Goal: Task Accomplishment & Management: Manage account settings

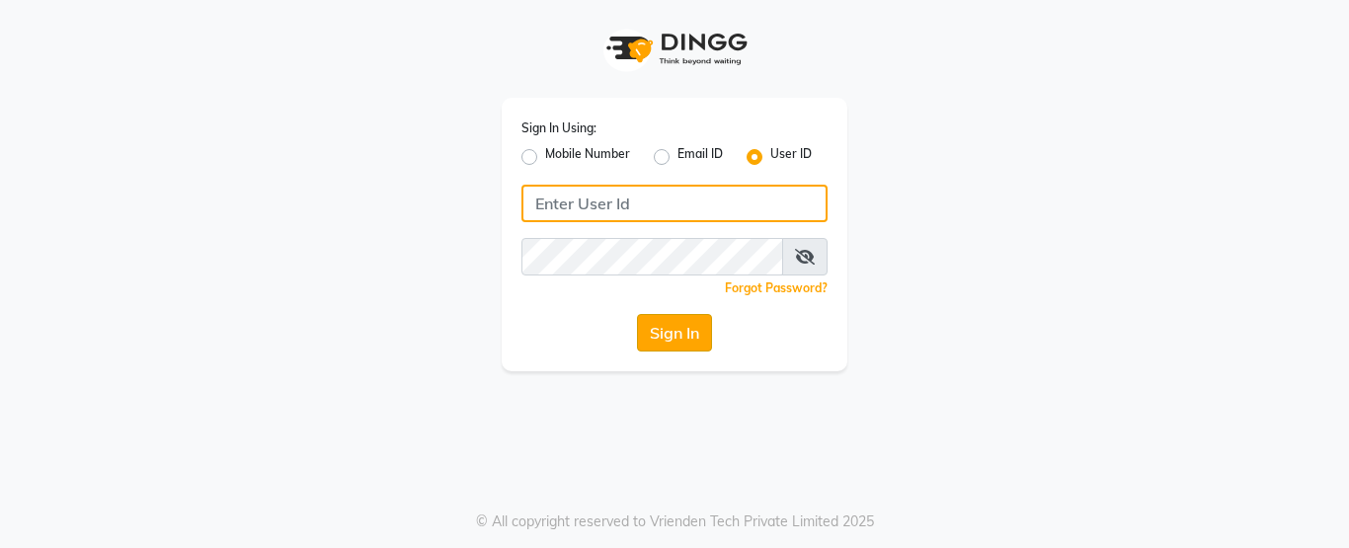
type input "shadesskin&hair"
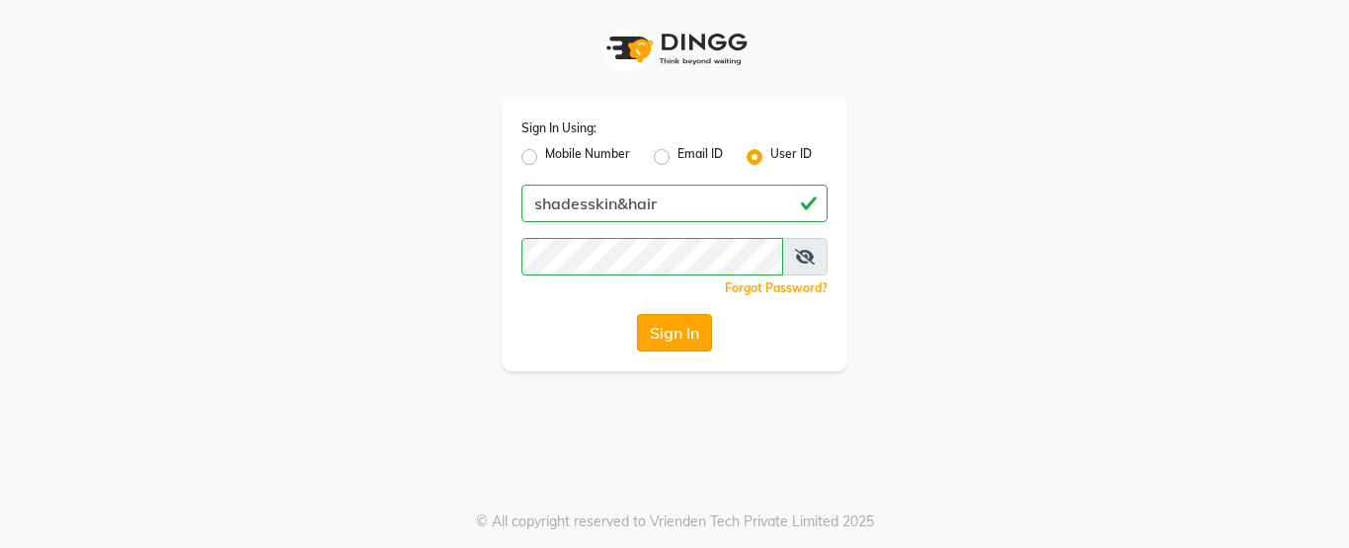
click at [672, 325] on button "Sign In" at bounding box center [674, 333] width 75 height 38
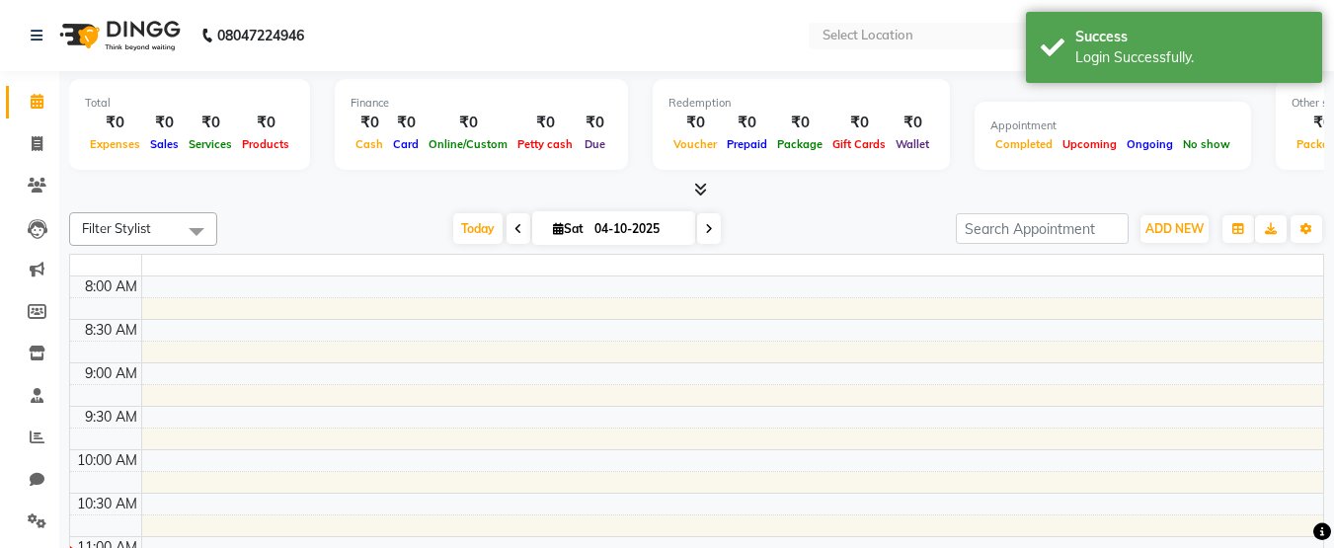
select select "en"
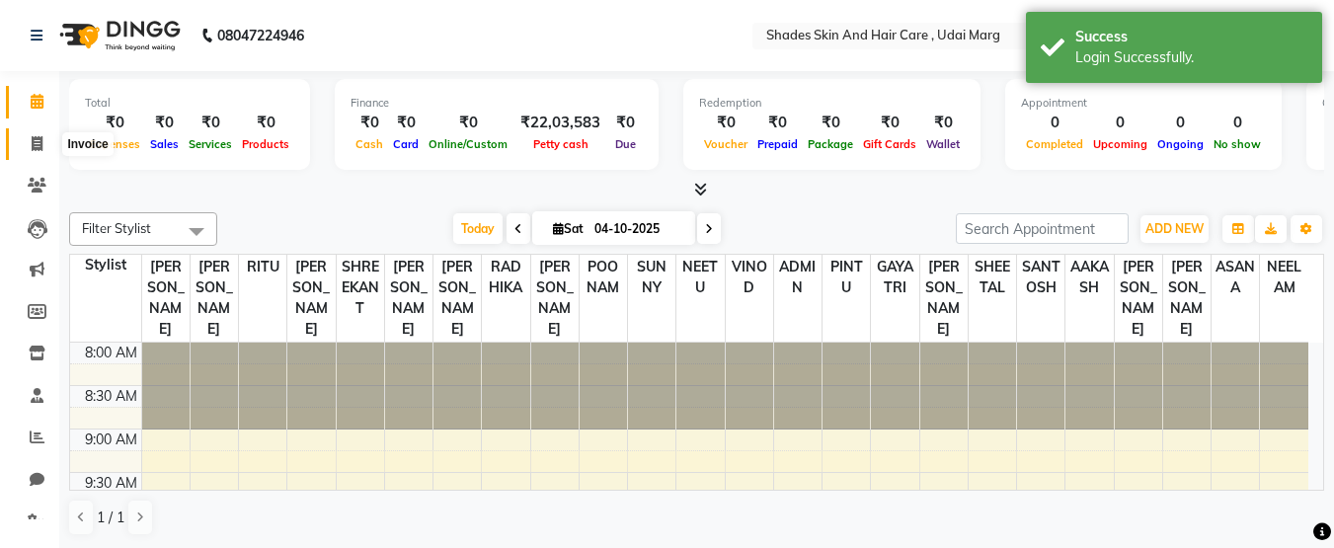
click at [30, 153] on span at bounding box center [37, 144] width 35 height 23
select select "service"
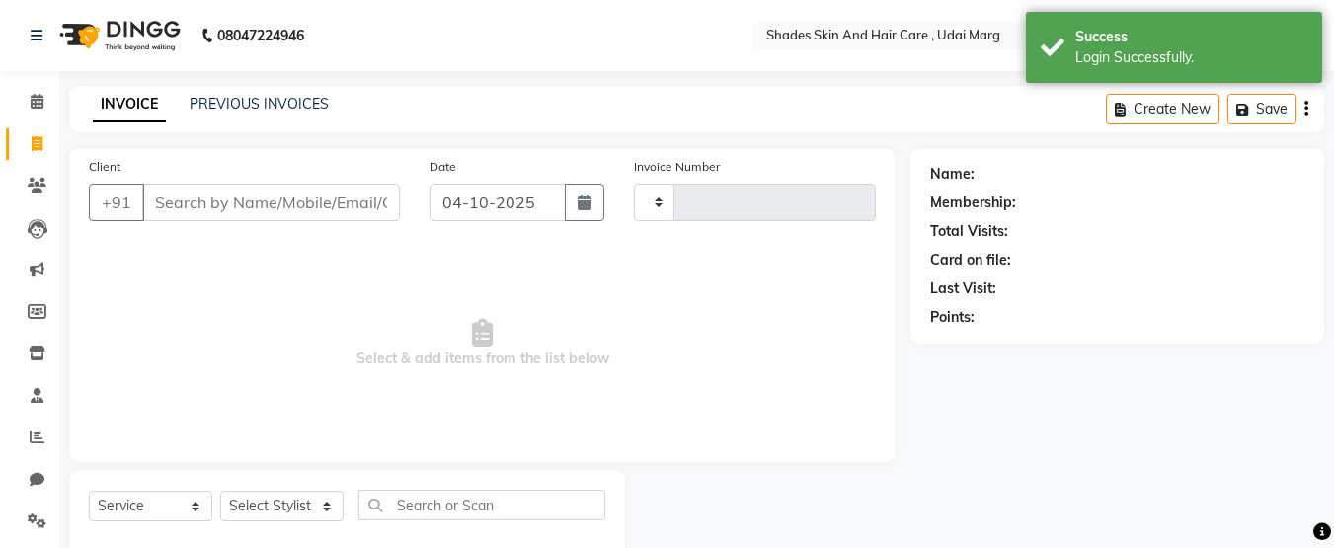
type input "4473"
select select "8022"
click at [236, 113] on div "PREVIOUS INVOICES" at bounding box center [259, 104] width 139 height 21
click at [248, 109] on link "PREVIOUS INVOICES" at bounding box center [259, 104] width 139 height 18
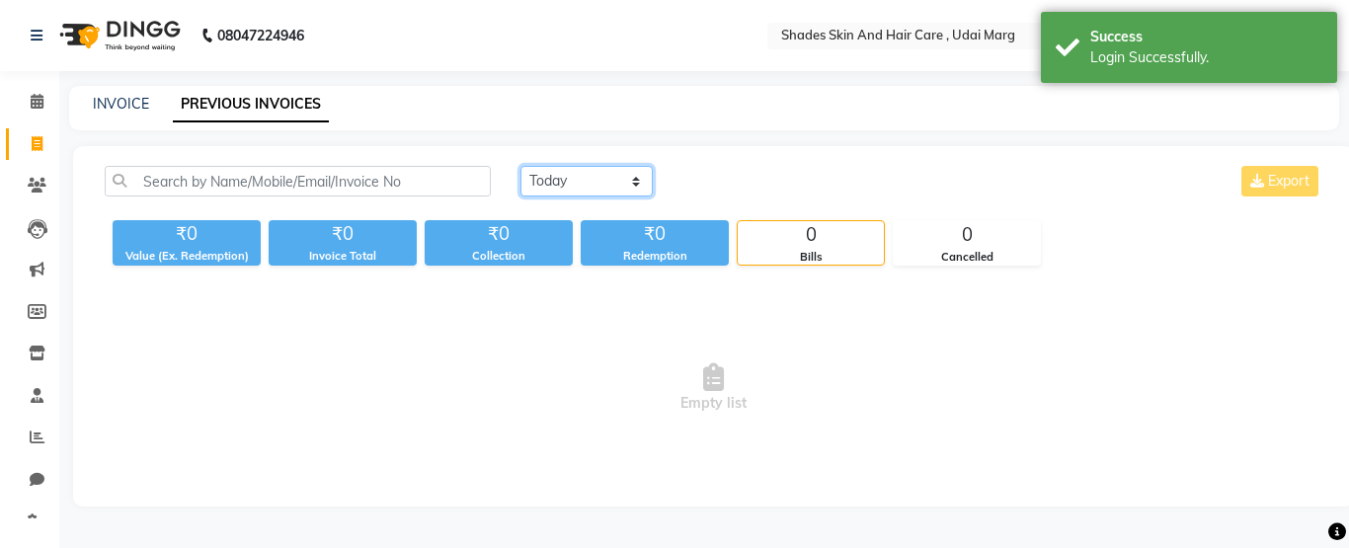
click at [563, 196] on select "[DATE] [DATE] Custom Range" at bounding box center [586, 181] width 132 height 31
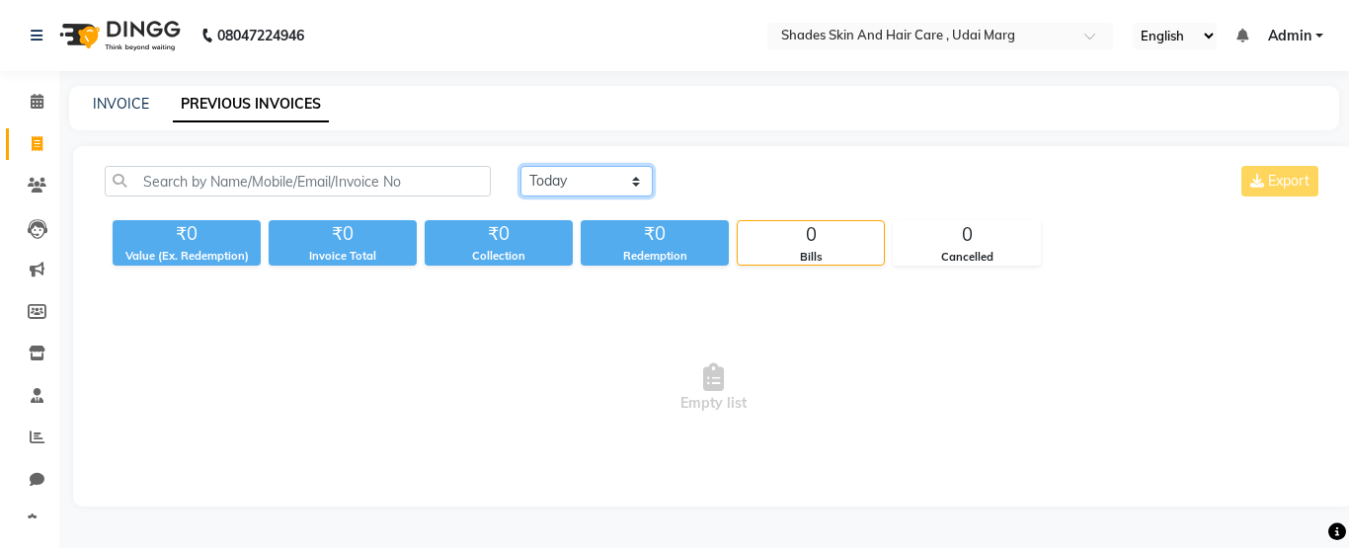
select select "range"
click at [520, 166] on select "[DATE] [DATE] Custom Range" at bounding box center [586, 181] width 132 height 31
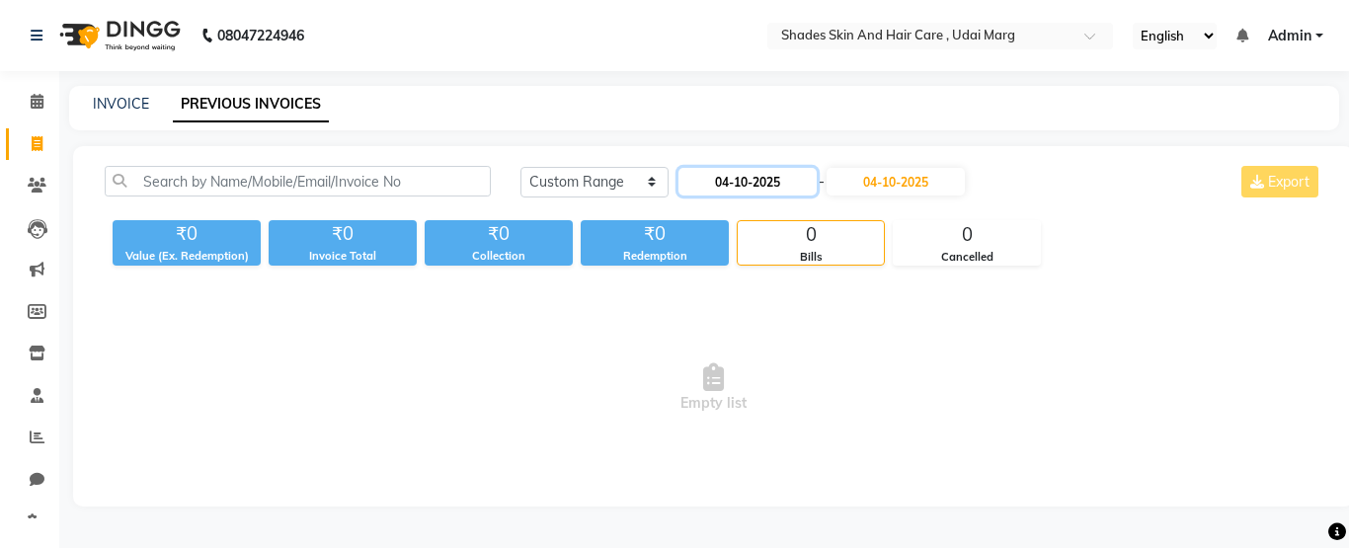
click at [736, 190] on input "04-10-2025" at bounding box center [747, 182] width 138 height 28
select select "10"
select select "2025"
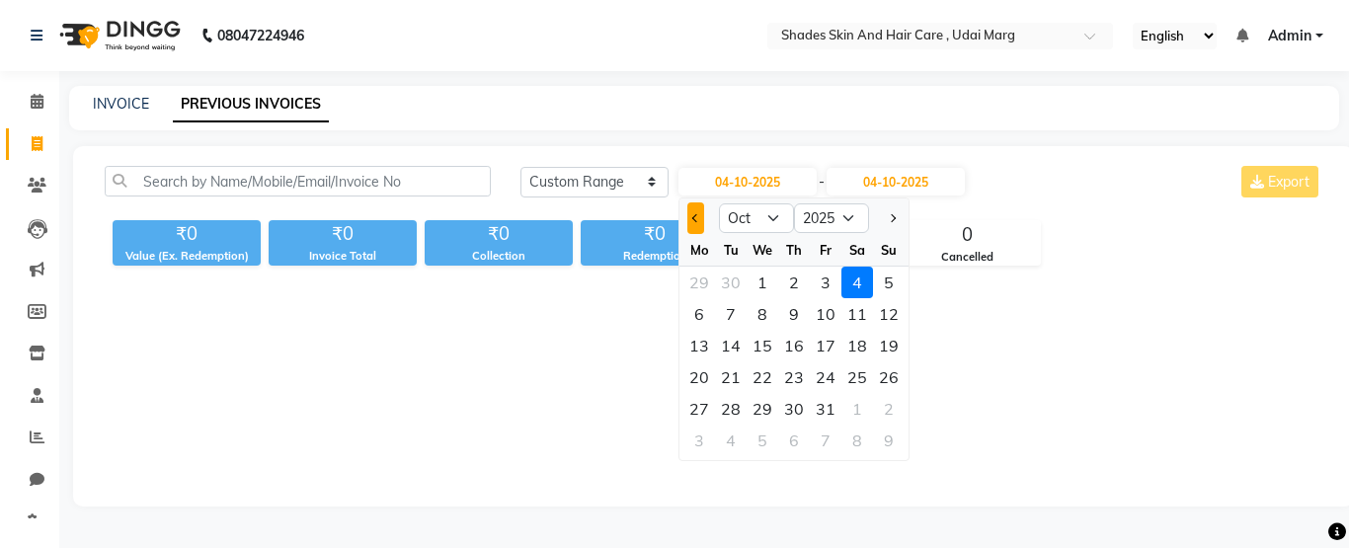
click at [693, 214] on button "Previous month" at bounding box center [695, 218] width 17 height 32
click at [884, 215] on button "Next month" at bounding box center [892, 218] width 17 height 32
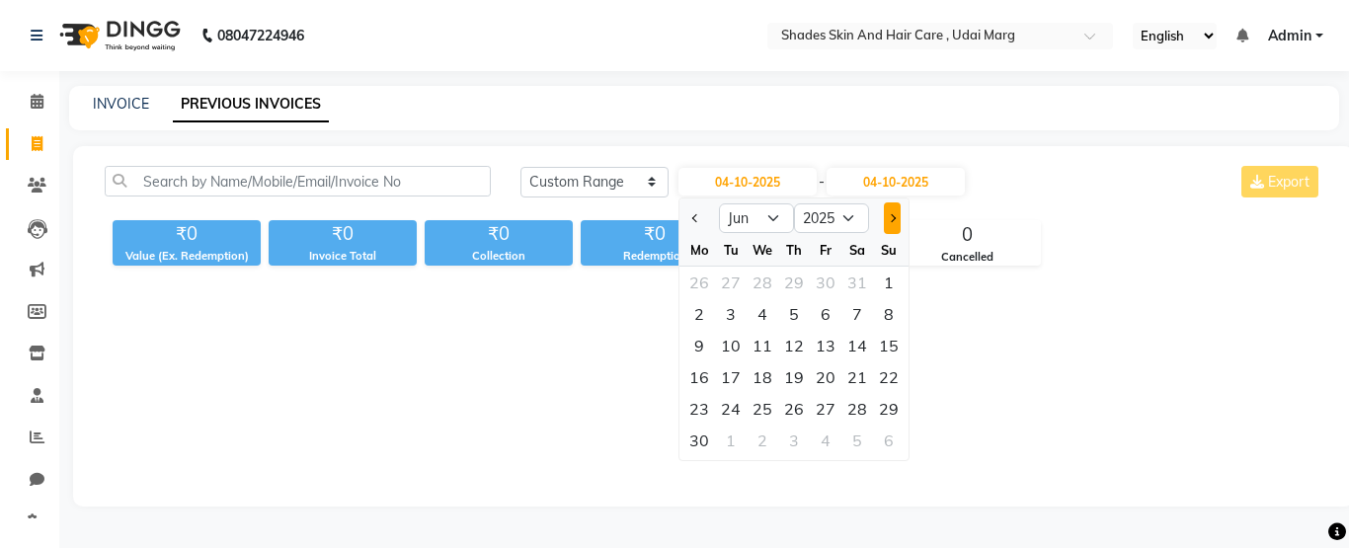
select select "7"
click at [709, 402] on div "28" at bounding box center [699, 409] width 32 height 32
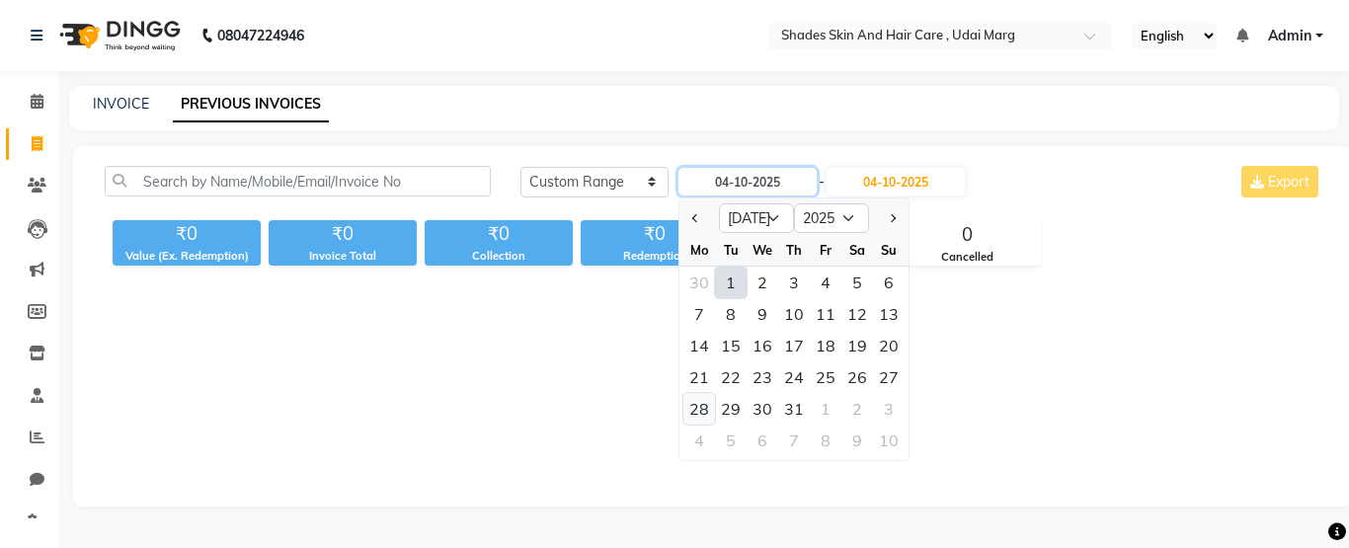
type input "28-07-2025"
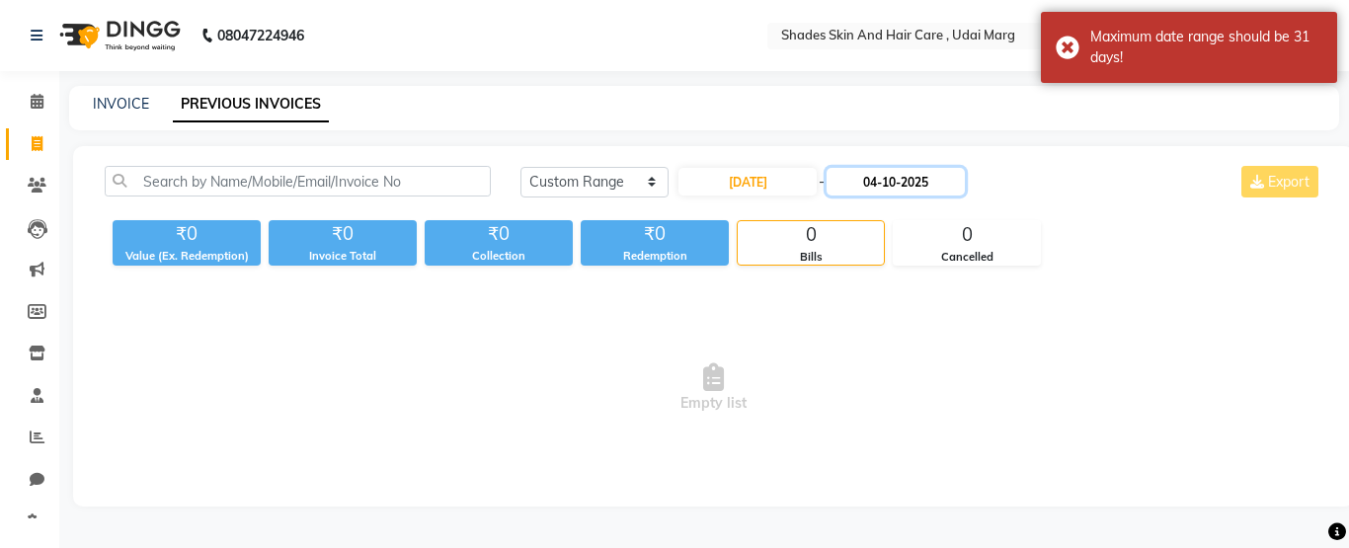
click at [891, 186] on input "04-10-2025" at bounding box center [896, 182] width 138 height 28
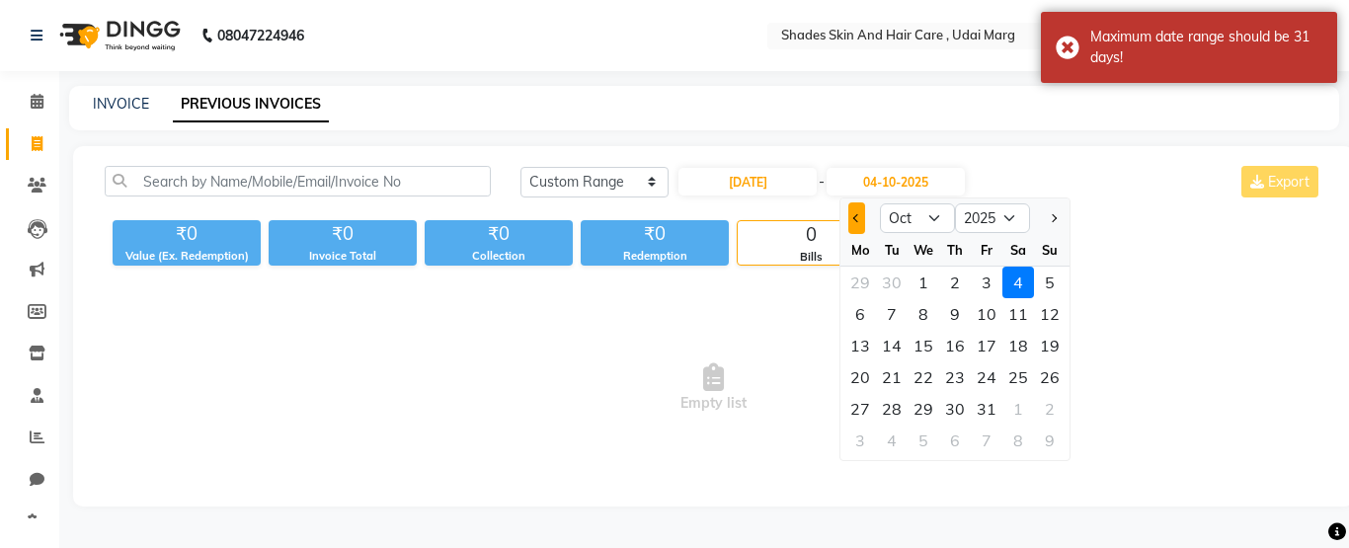
click at [856, 227] on button "Previous month" at bounding box center [856, 218] width 17 height 32
select select "7"
click at [856, 227] on div at bounding box center [860, 218] width 40 height 32
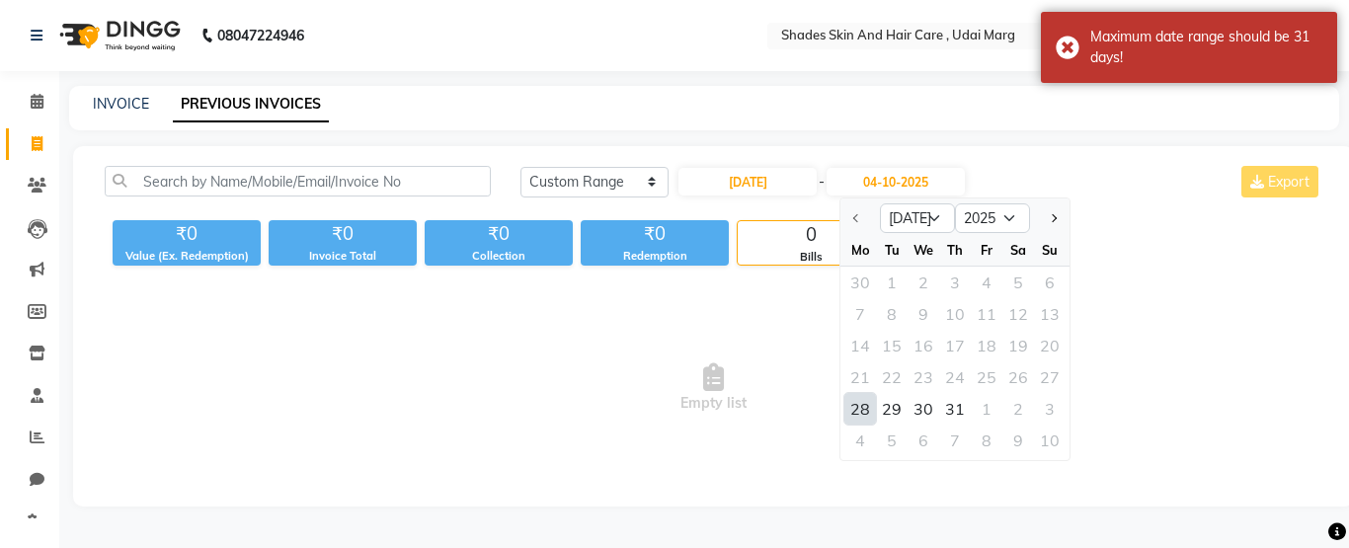
click at [867, 409] on div "28" at bounding box center [860, 409] width 32 height 32
type input "28-07-2025"
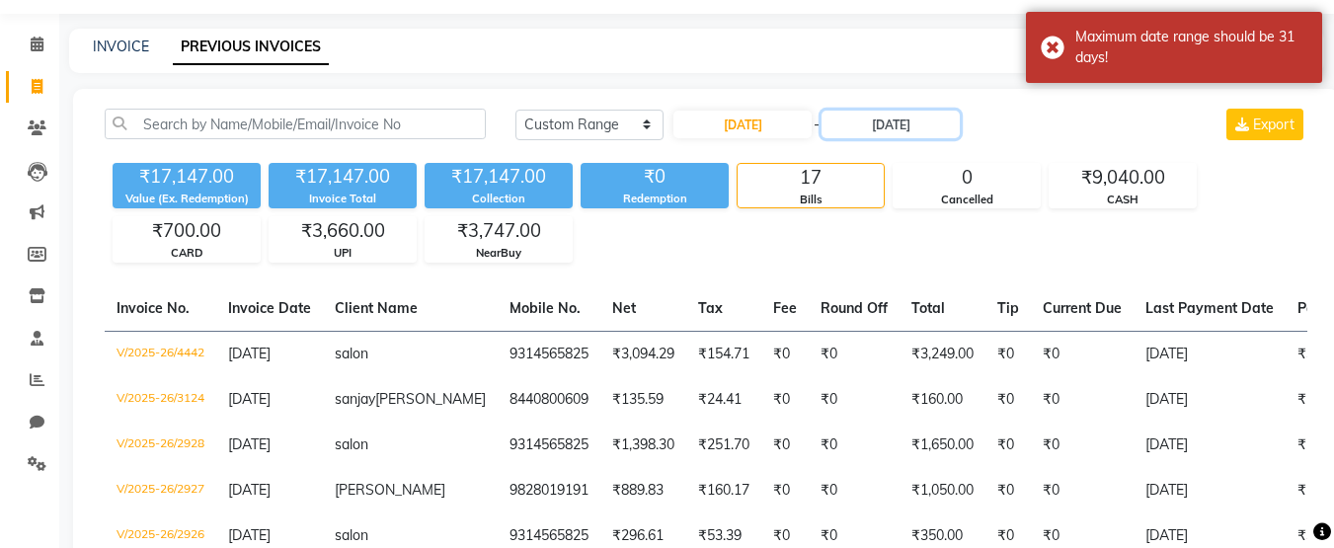
scroll to position [58, 0]
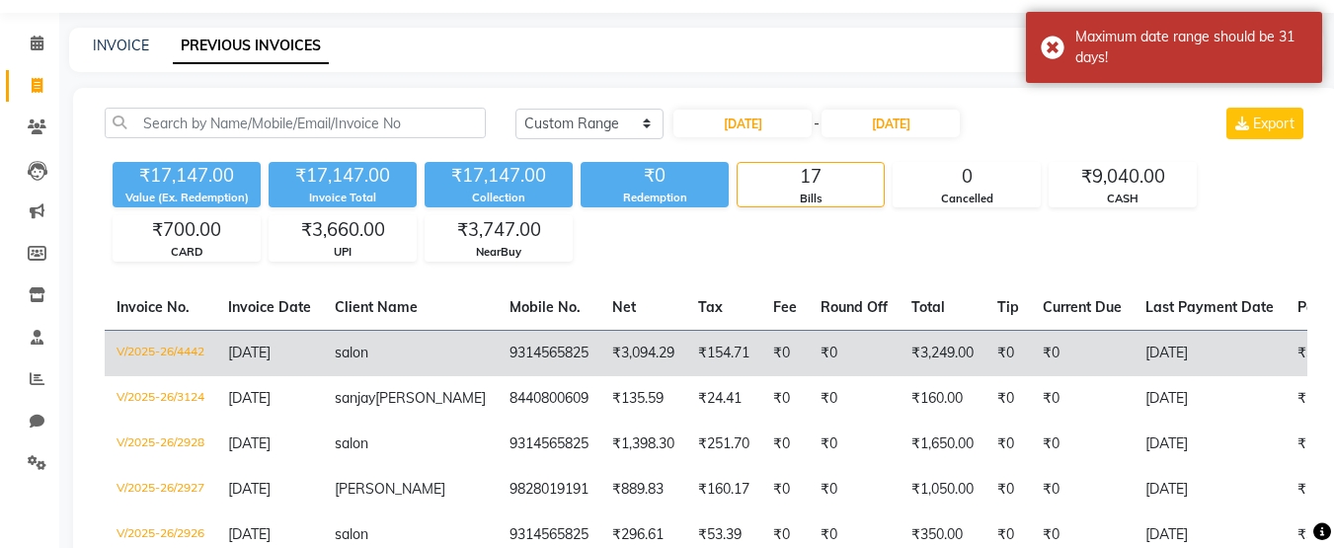
click at [900, 366] on td "₹3,249.00" at bounding box center [943, 353] width 86 height 46
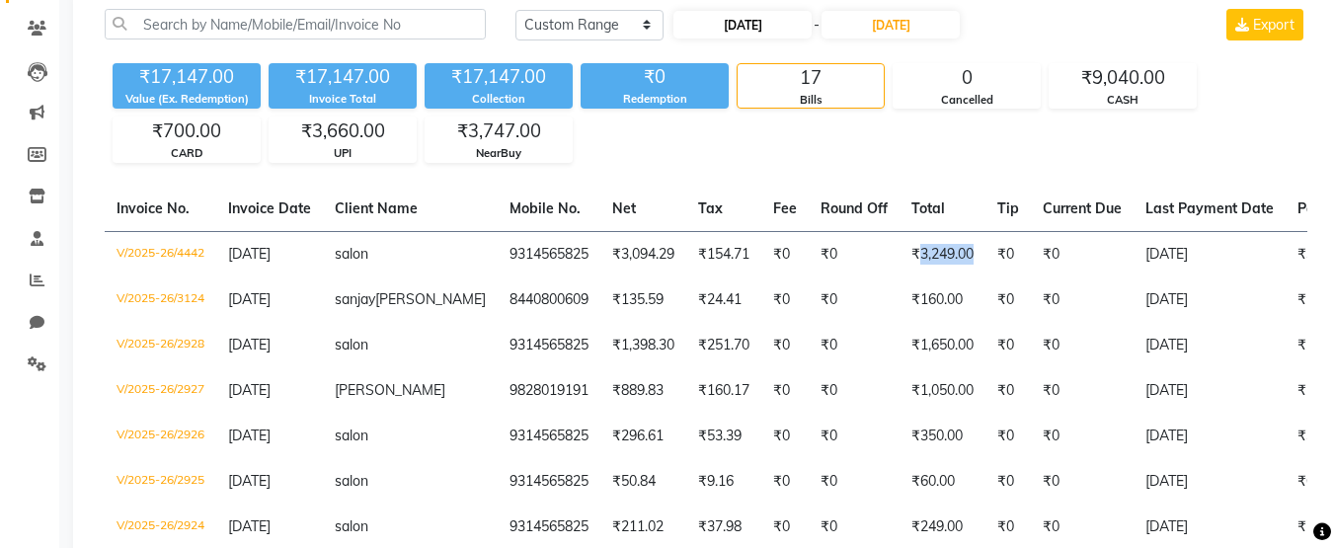
scroll to position [141, 0]
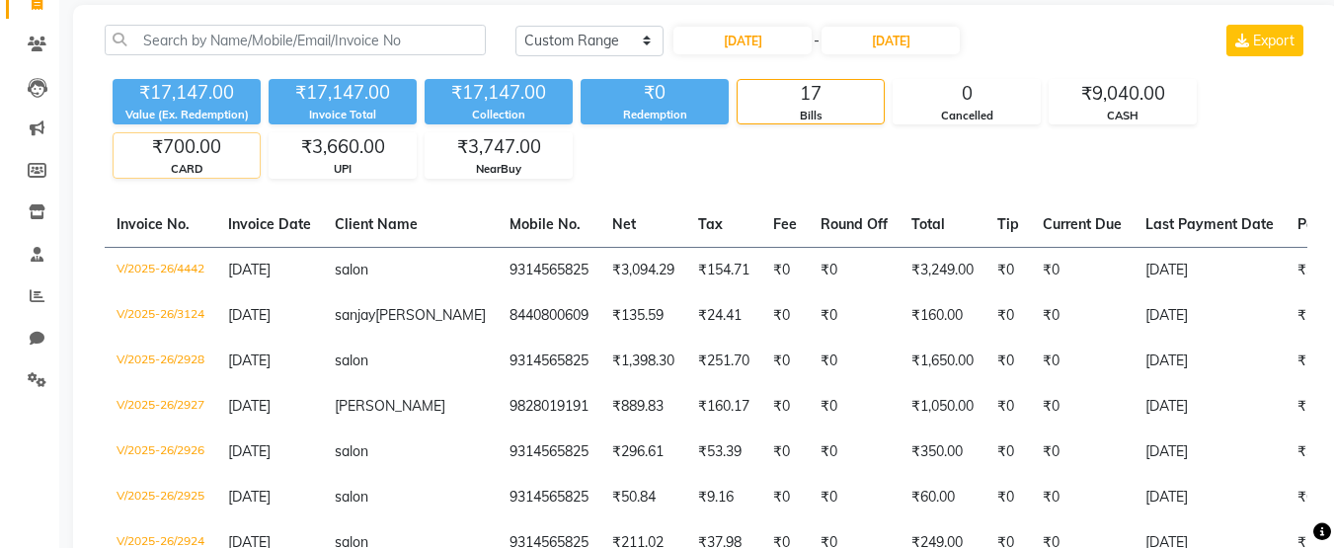
click at [242, 163] on div "CARD" at bounding box center [187, 169] width 146 height 17
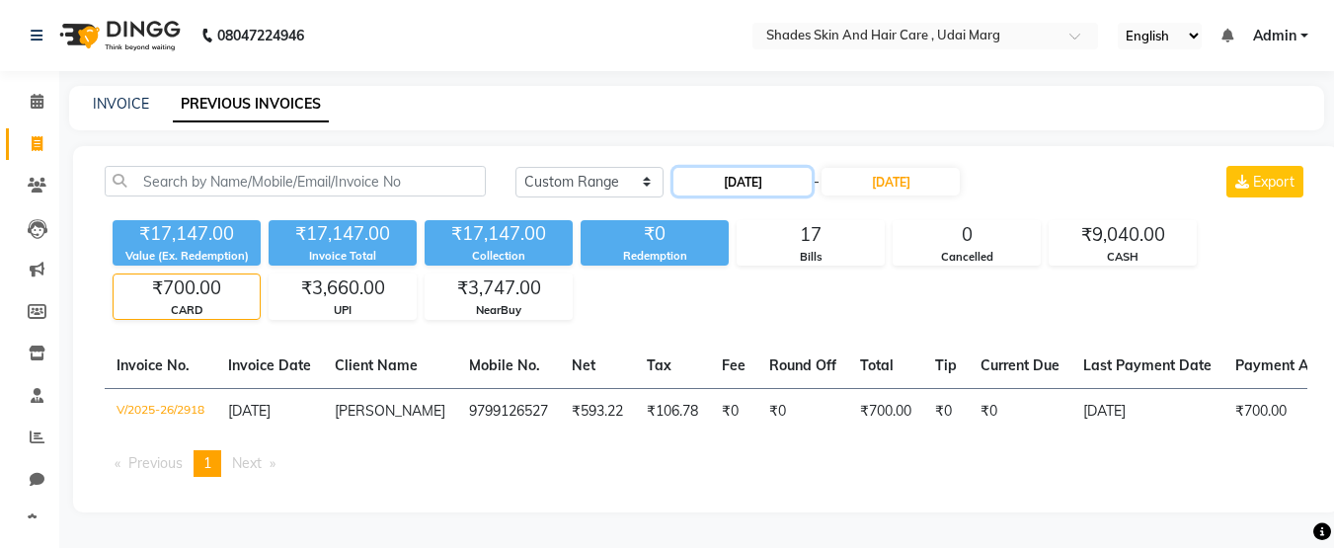
click at [798, 184] on input "28-07-2025" at bounding box center [742, 182] width 138 height 28
select select "7"
select select "2025"
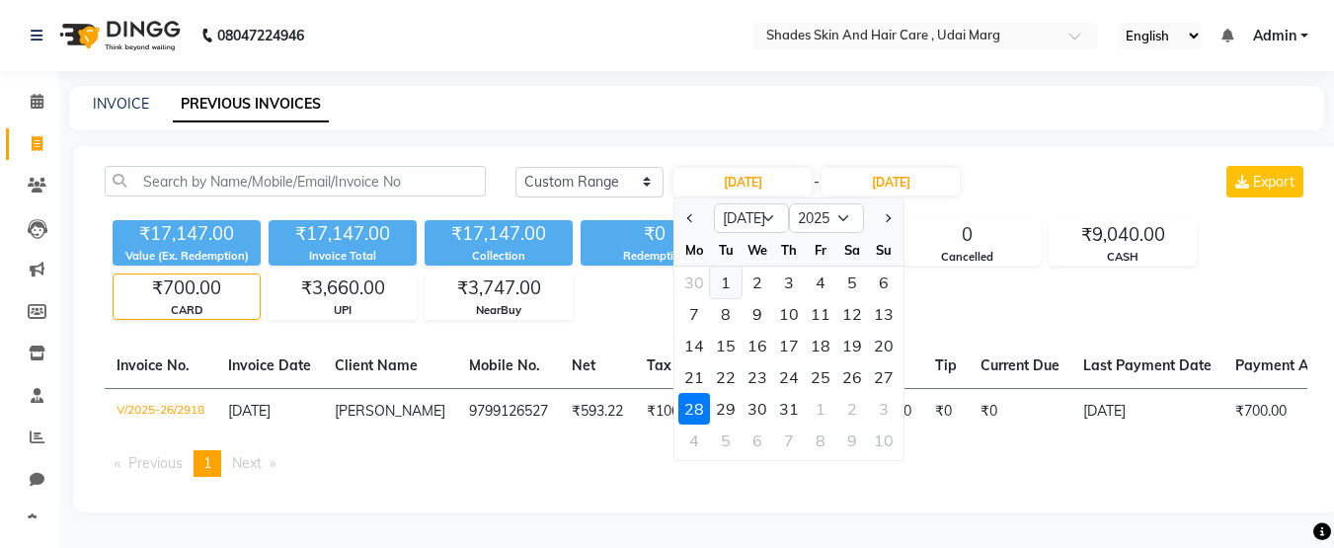
click at [735, 275] on div "1" at bounding box center [726, 283] width 32 height 32
type input "01-07-2025"
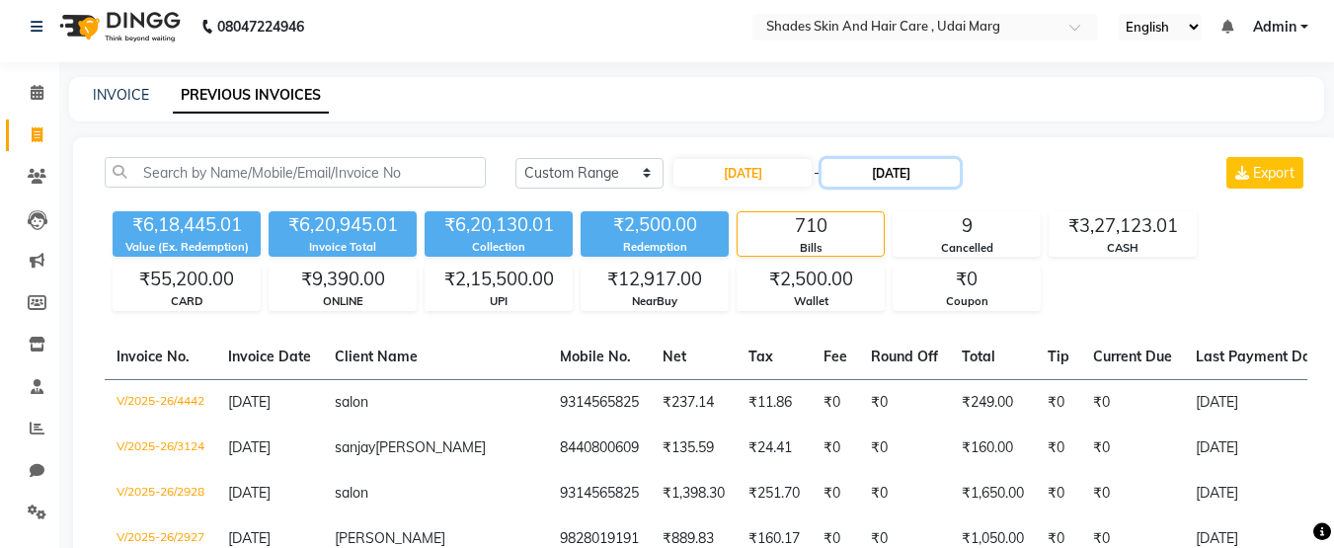
click at [892, 180] on input "28-07-2025" at bounding box center [891, 173] width 138 height 28
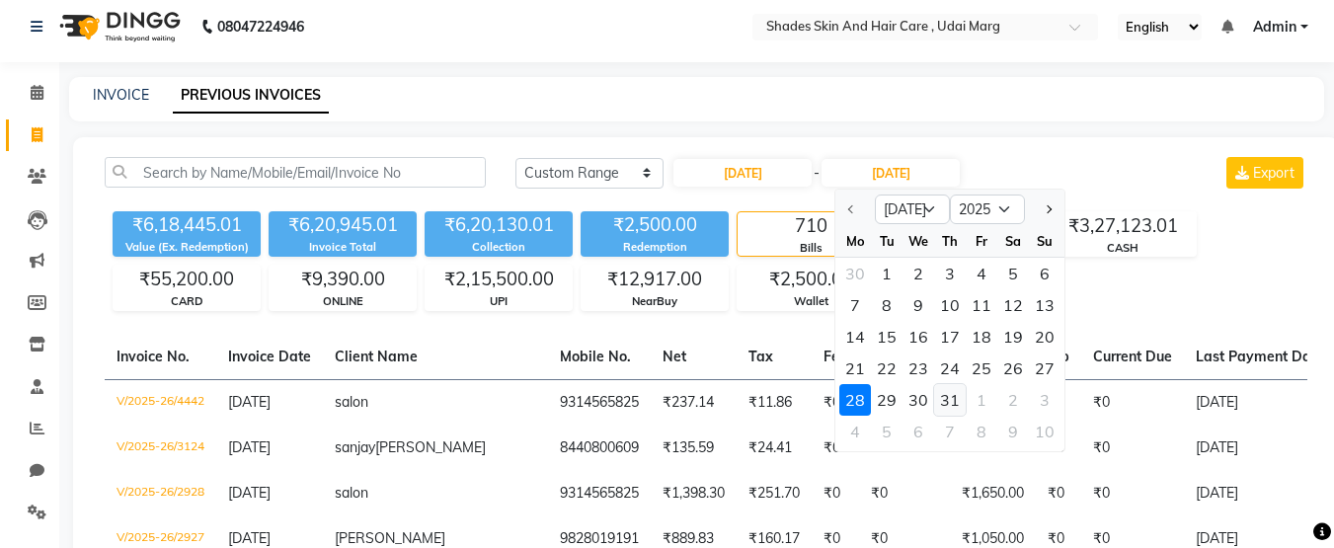
click at [952, 395] on div "31" at bounding box center [950, 400] width 32 height 32
type input "31-07-2025"
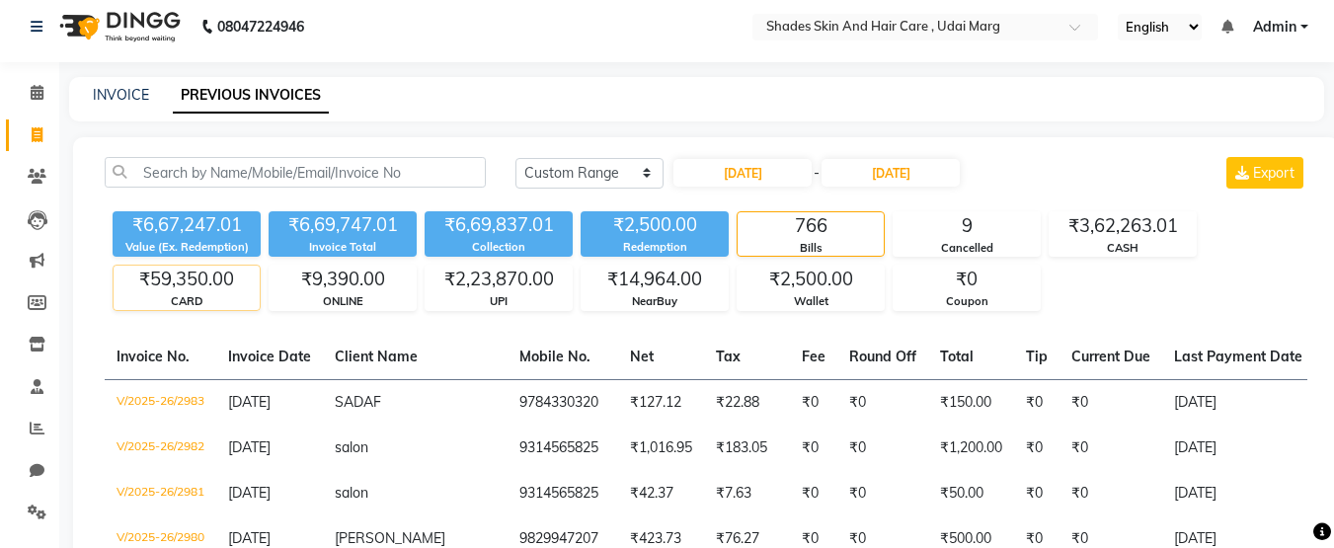
click at [216, 292] on div "₹59,350.00" at bounding box center [187, 280] width 146 height 28
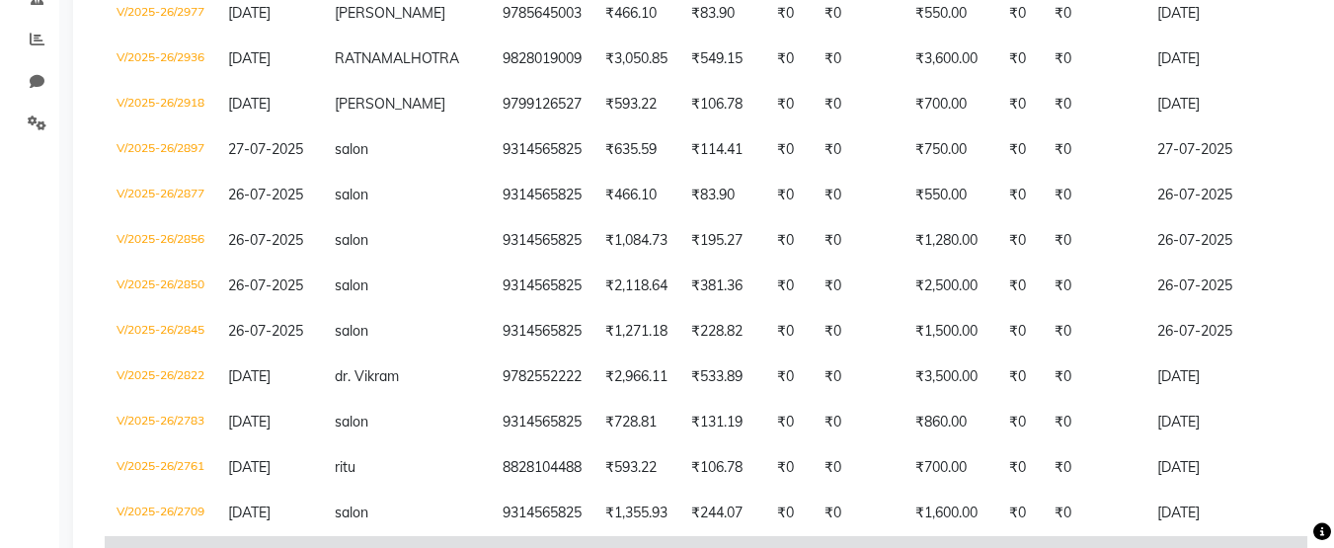
scroll to position [0, 0]
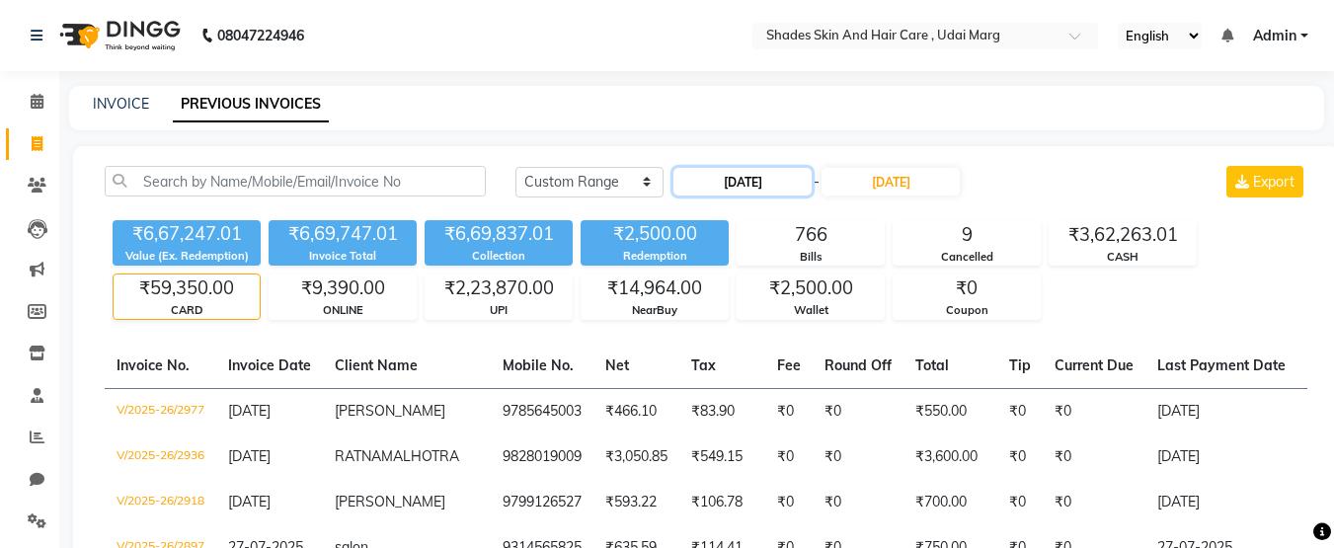
click at [785, 187] on input "01-07-2025" at bounding box center [742, 182] width 138 height 28
select select "7"
select select "2025"
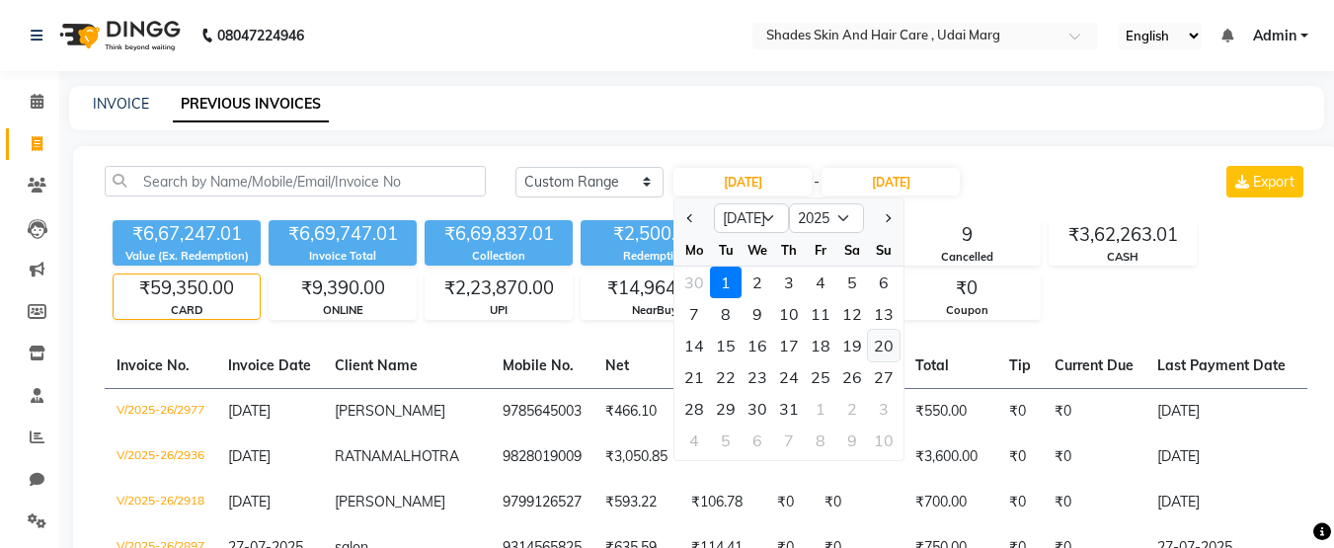
click at [880, 338] on div "20" at bounding box center [884, 346] width 32 height 32
type input "20-07-2025"
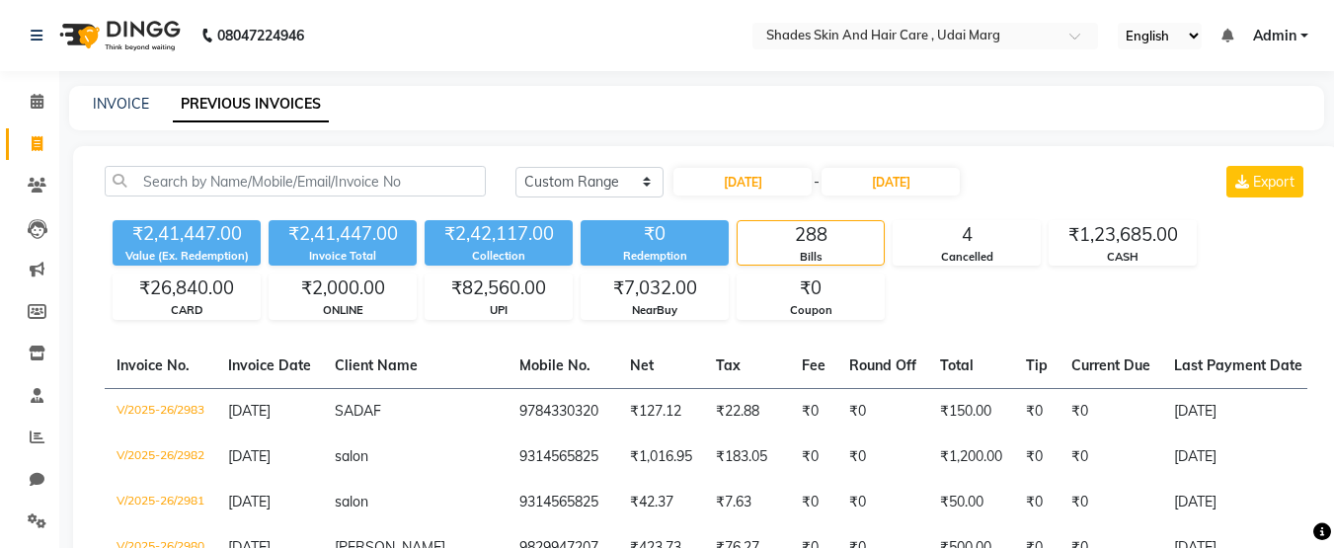
click at [910, 167] on div "20-07-2025 - 31-07-2025" at bounding box center [817, 182] width 290 height 32
click at [910, 182] on input "31-07-2025" at bounding box center [891, 182] width 138 height 28
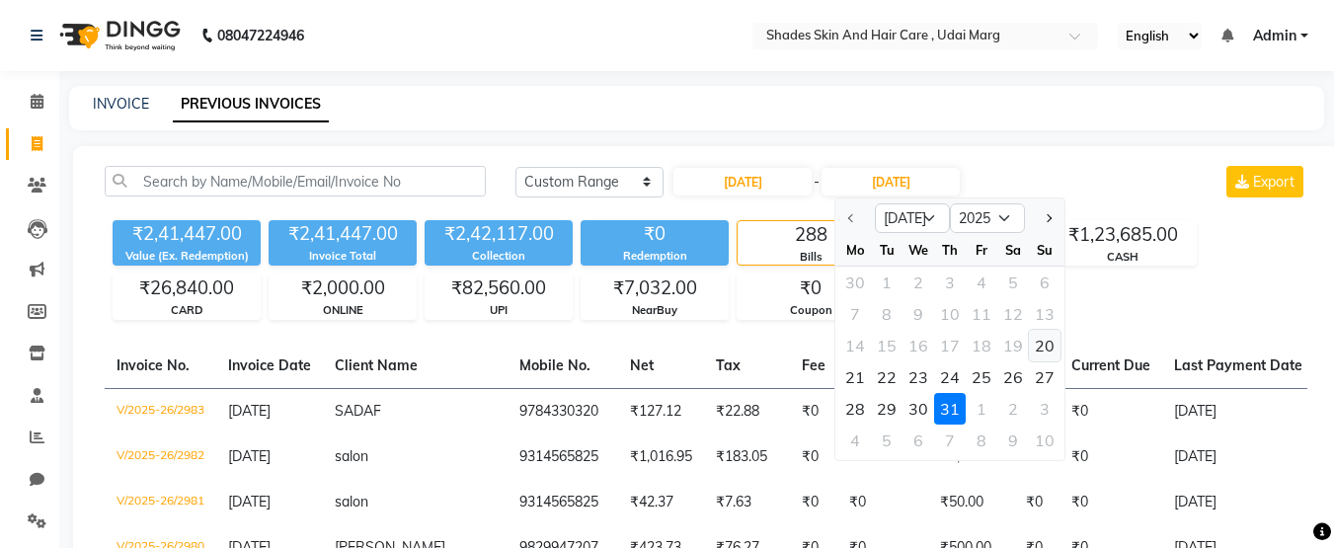
click at [1033, 344] on div "20" at bounding box center [1045, 346] width 32 height 32
type input "20-07-2025"
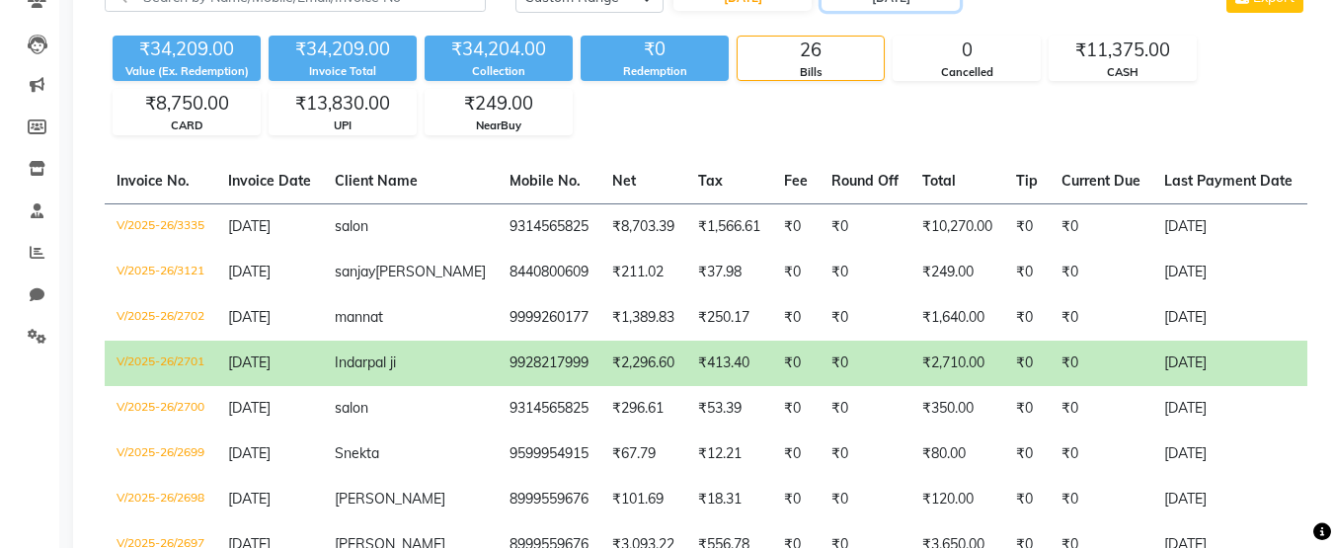
scroll to position [186, 0]
click at [216, 114] on div "₹8,750.00" at bounding box center [187, 103] width 146 height 28
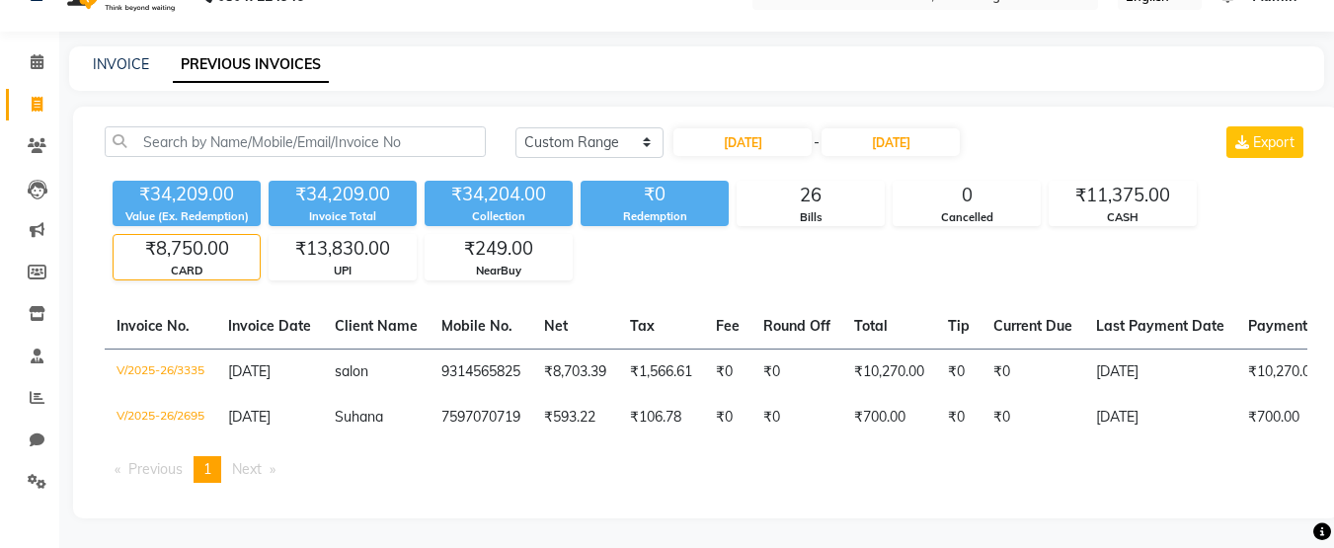
scroll to position [54, 0]
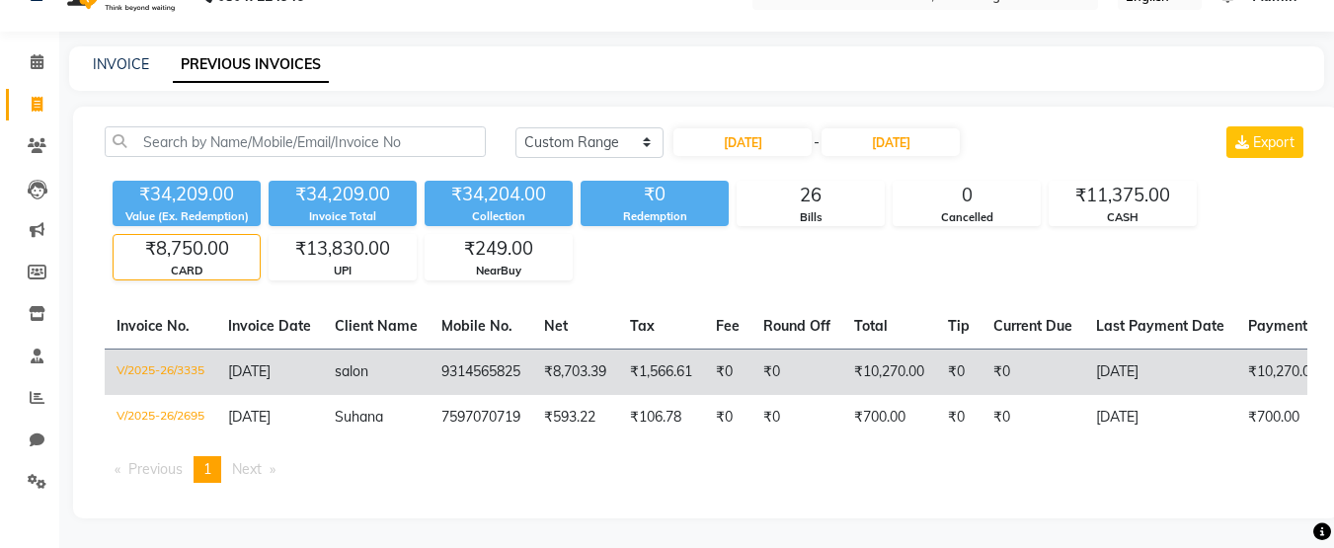
click at [850, 367] on td "₹10,270.00" at bounding box center [889, 372] width 94 height 46
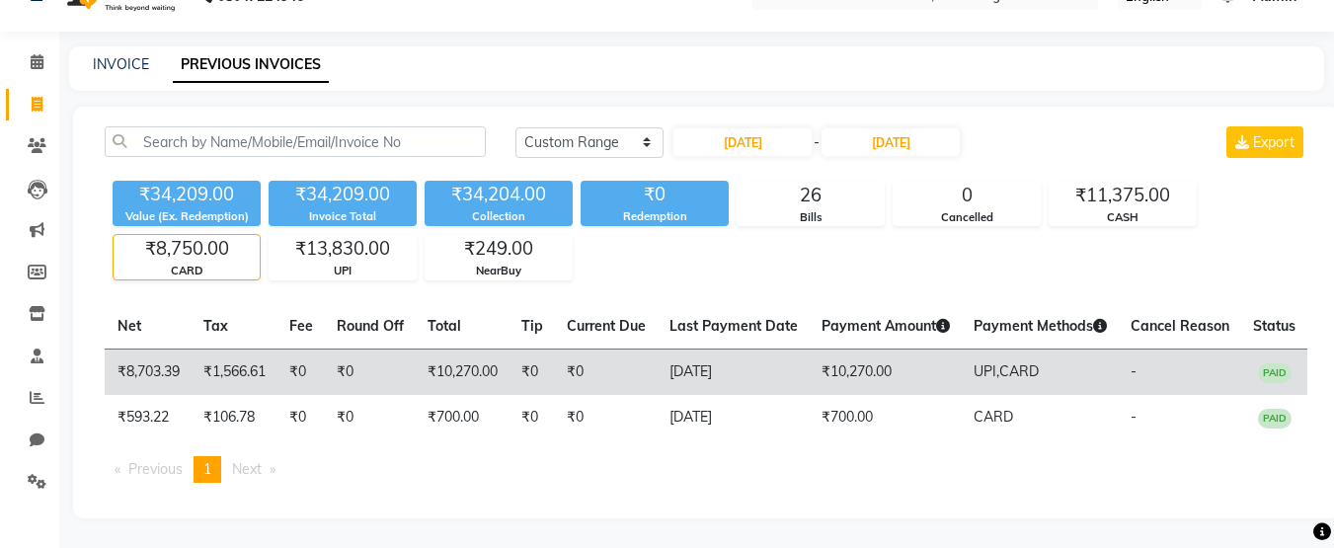
scroll to position [0, 0]
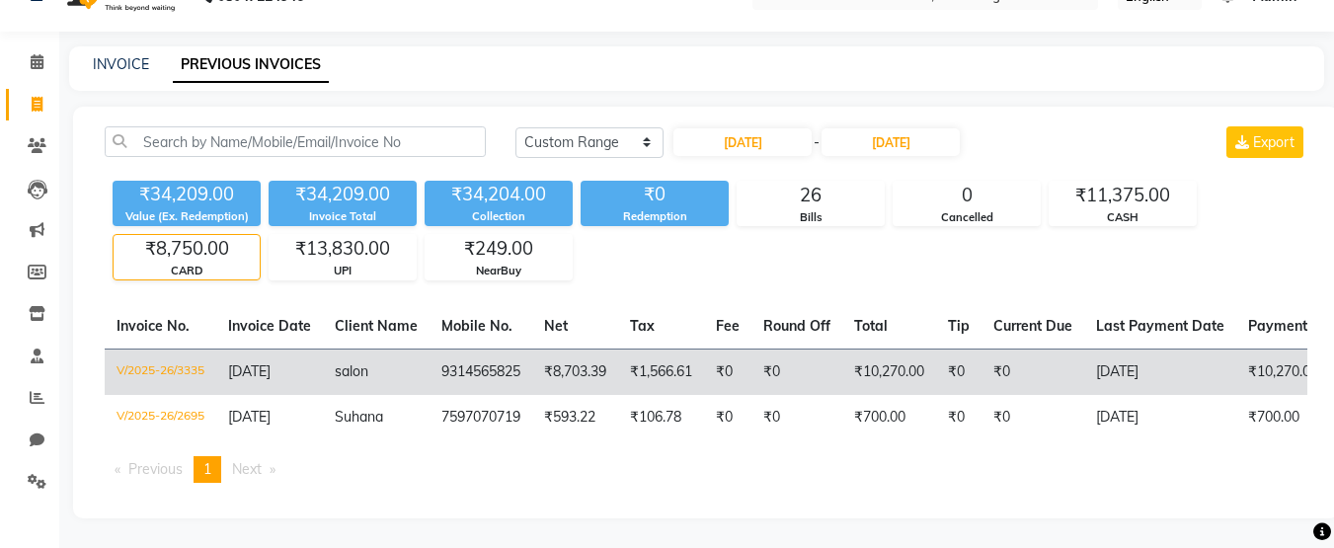
select select "service"
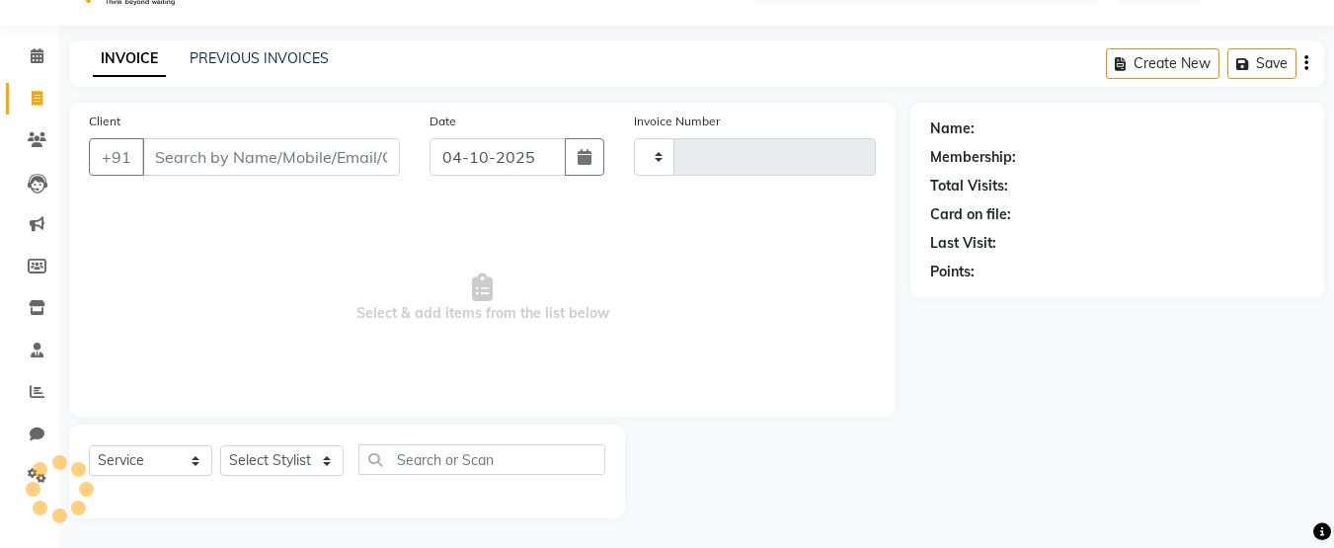
scroll to position [45, 0]
type input "4474"
select select "8022"
click at [34, 348] on icon at bounding box center [37, 350] width 13 height 15
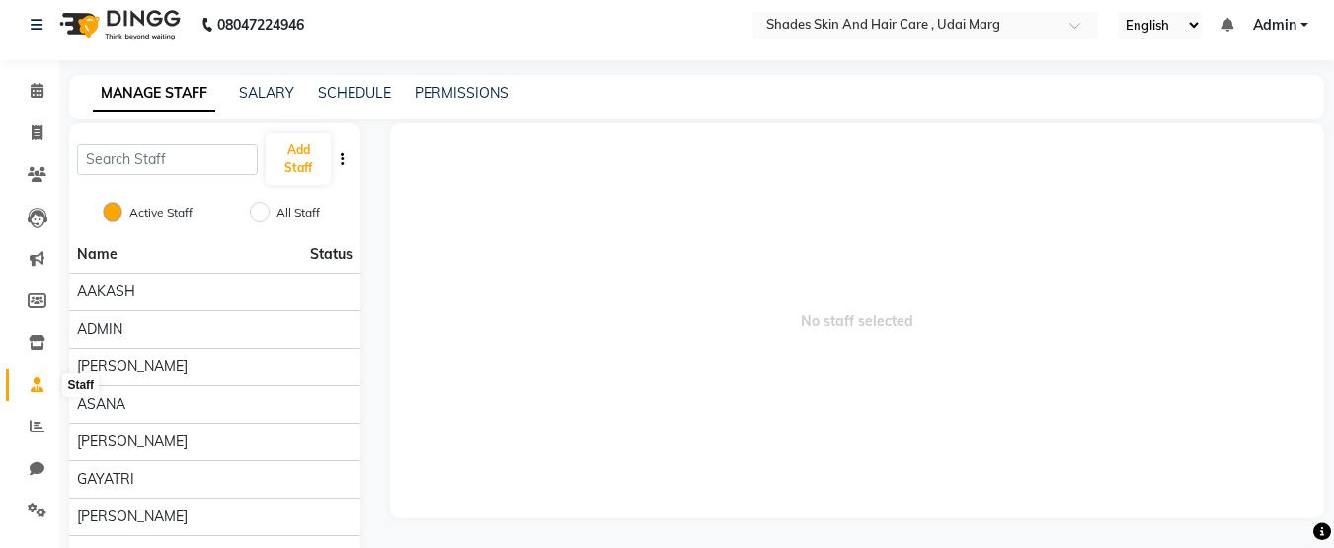
scroll to position [45, 0]
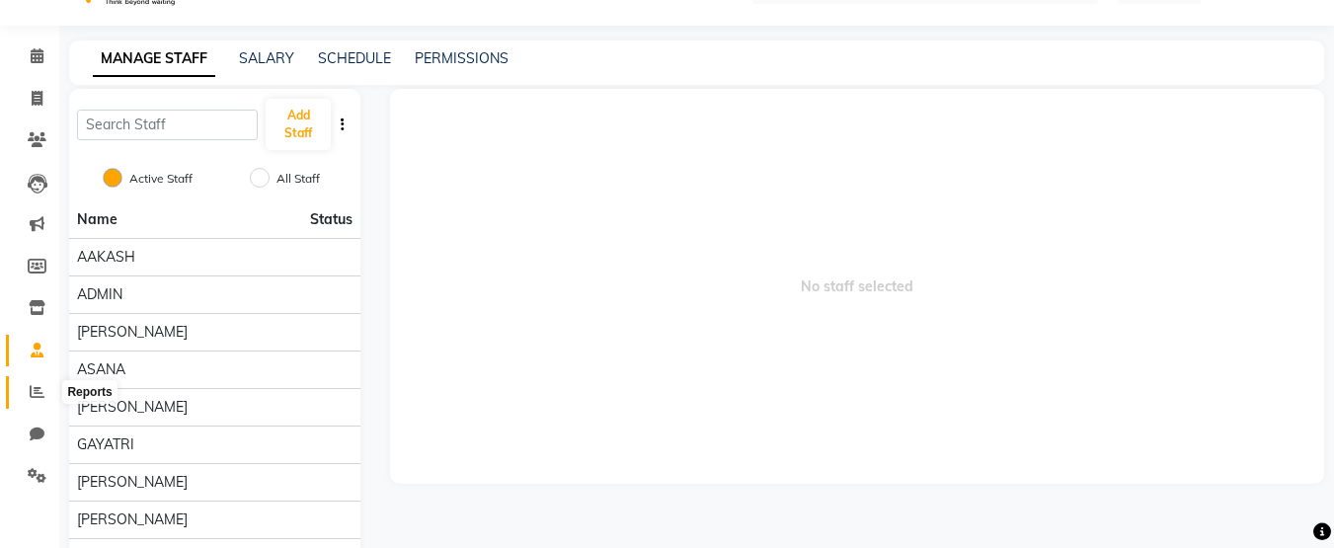
click at [40, 393] on icon at bounding box center [37, 391] width 15 height 15
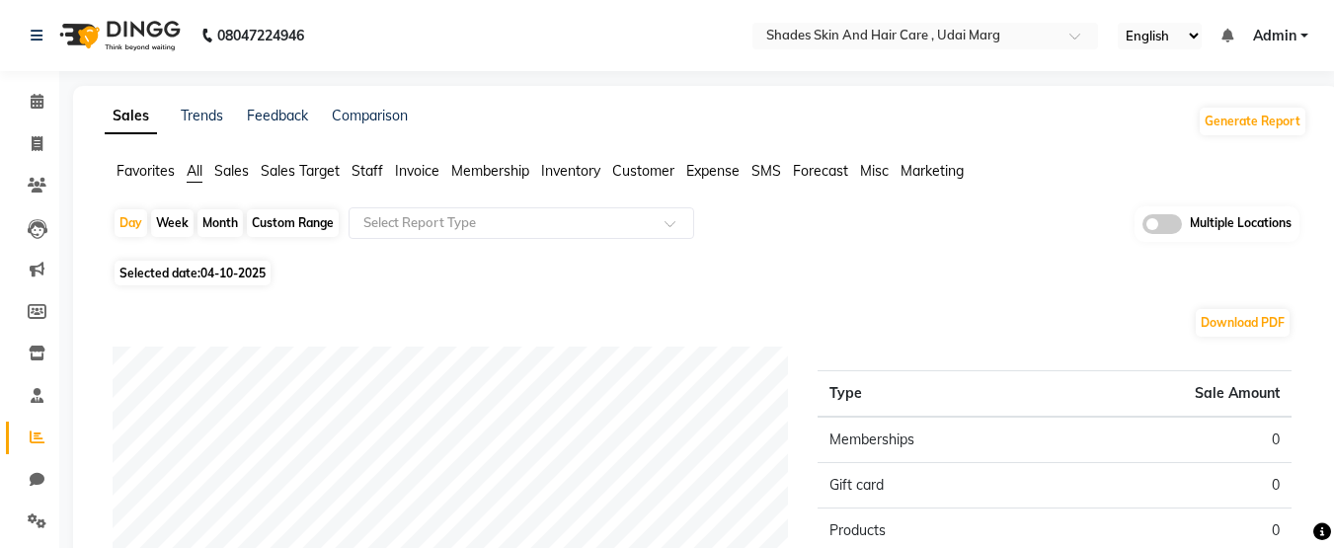
click at [417, 169] on span "Invoice" at bounding box center [417, 171] width 44 height 18
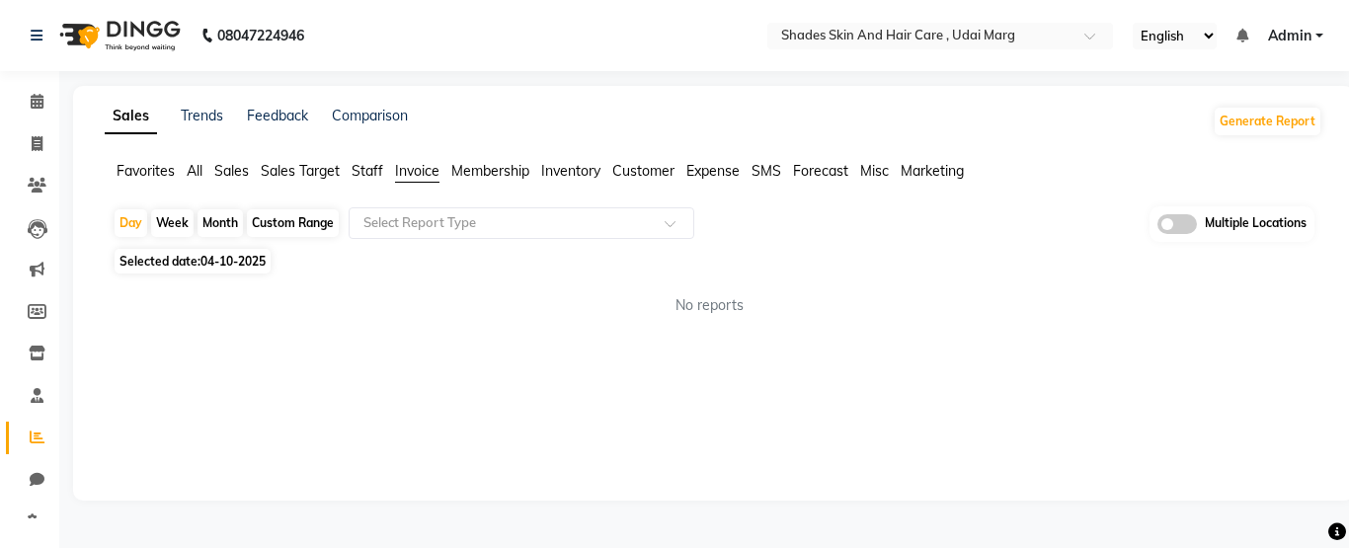
click at [288, 224] on div "Custom Range" at bounding box center [293, 223] width 92 height 28
select select "10"
select select "2025"
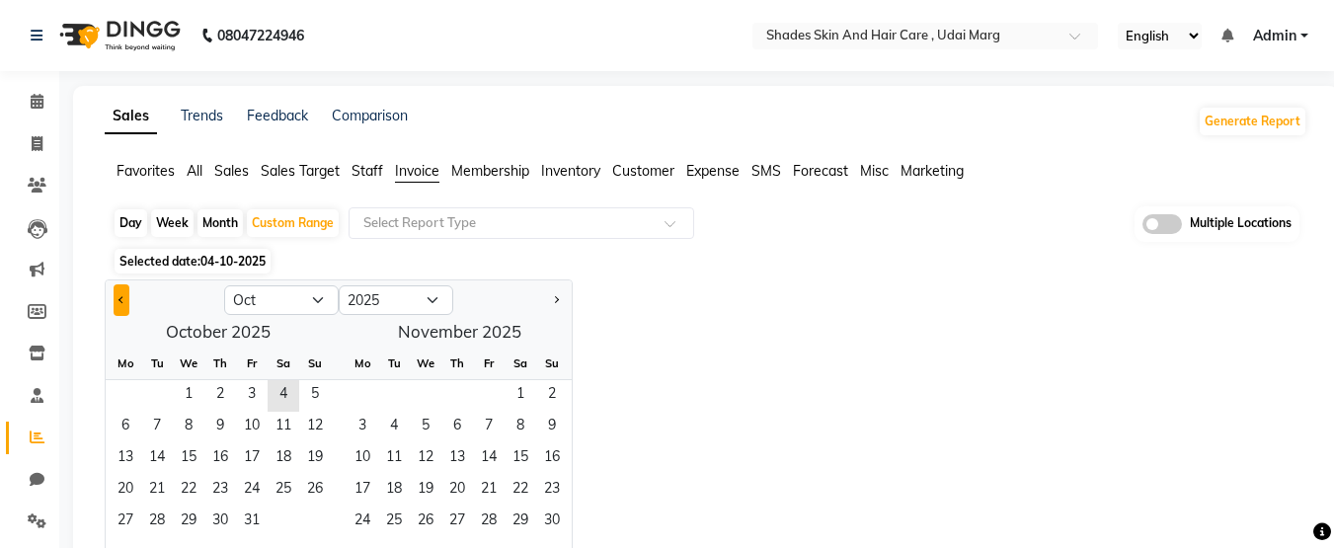
click at [125, 295] on button "Previous month" at bounding box center [122, 300] width 16 height 32
select select "7"
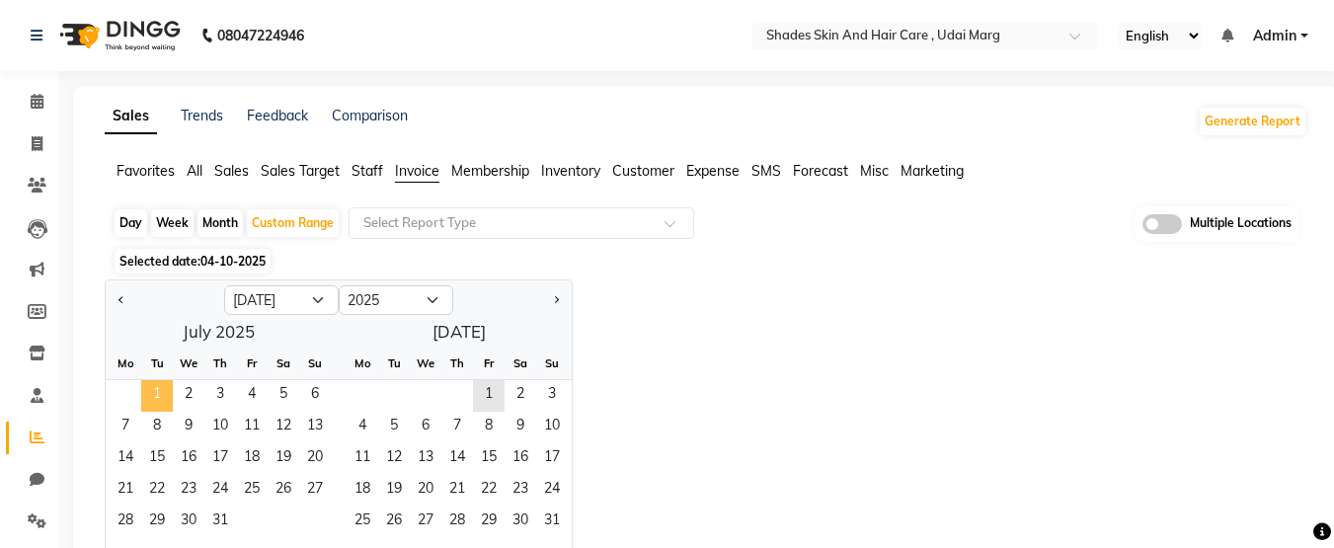
click at [169, 383] on span "1" at bounding box center [157, 396] width 32 height 32
click at [221, 522] on span "31" at bounding box center [220, 523] width 32 height 32
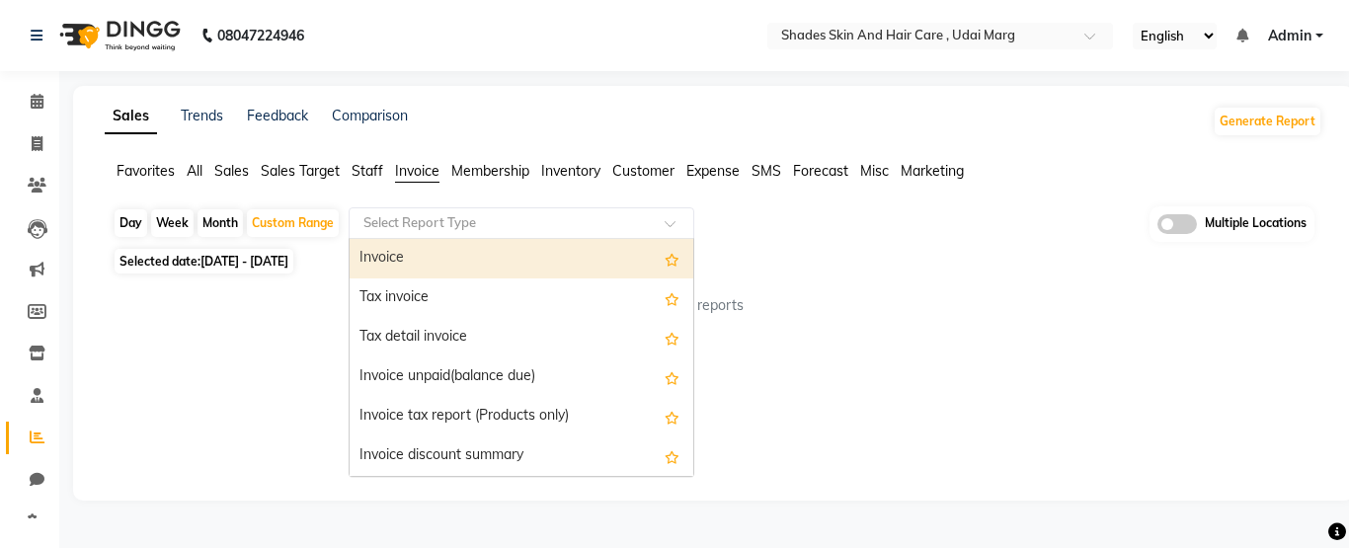
click at [590, 209] on div "Select Report Type" at bounding box center [522, 223] width 346 height 32
click at [579, 258] on div "Invoice" at bounding box center [522, 259] width 344 height 40
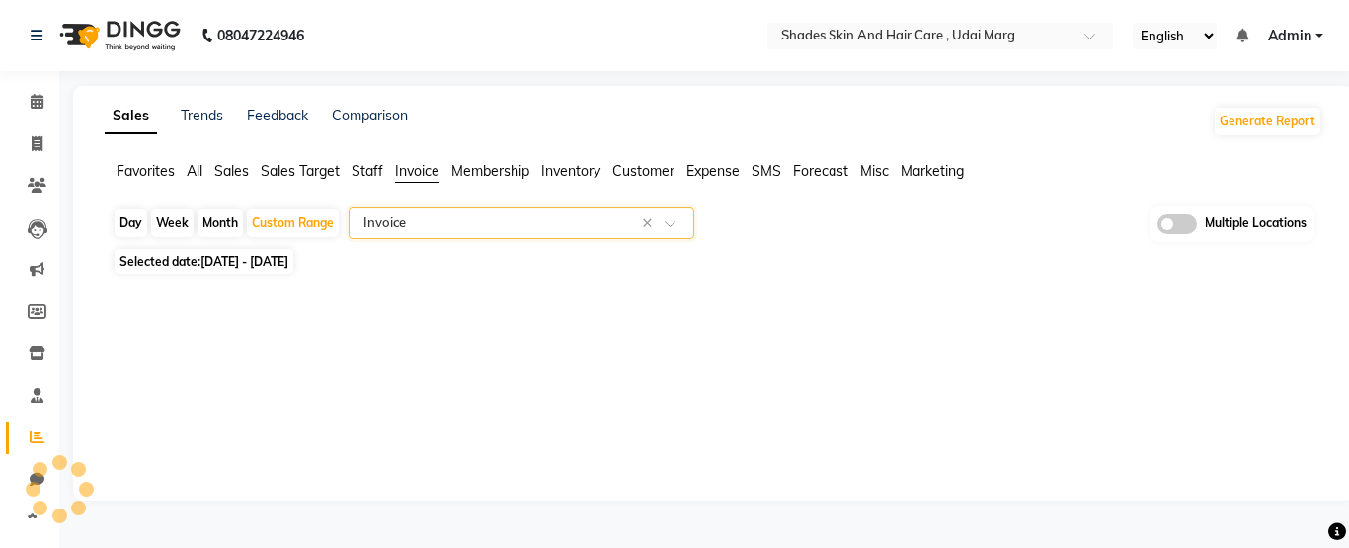
select select "full_report"
select select "csv"
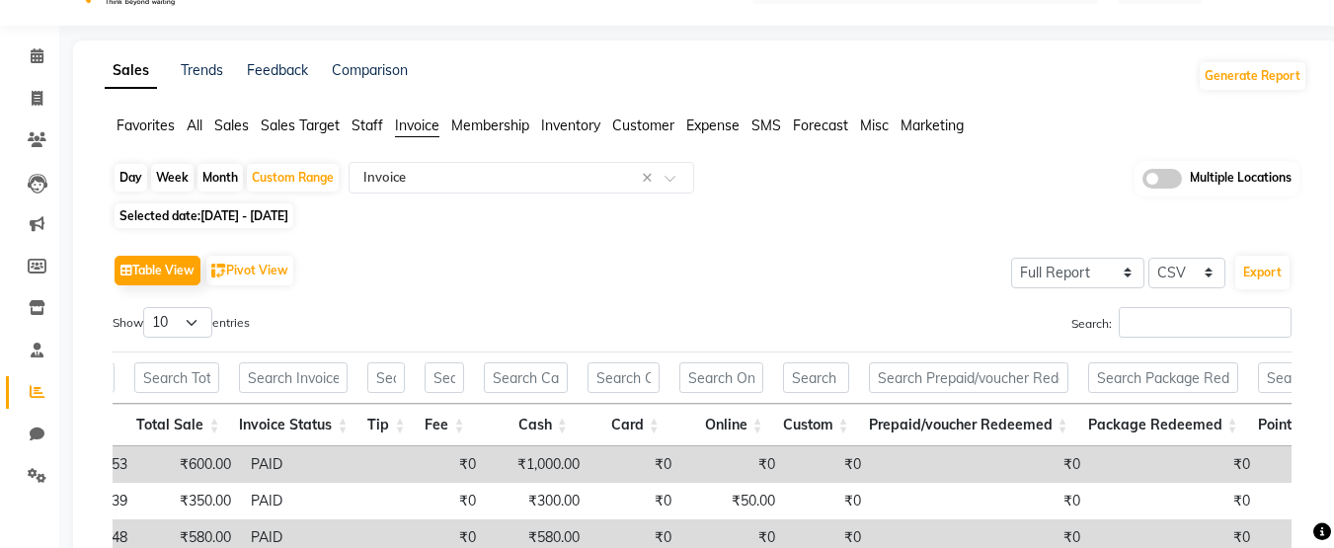
click at [270, 211] on span "01-07-2025 - 31-07-2025" at bounding box center [244, 215] width 88 height 15
select select "7"
select select "2025"
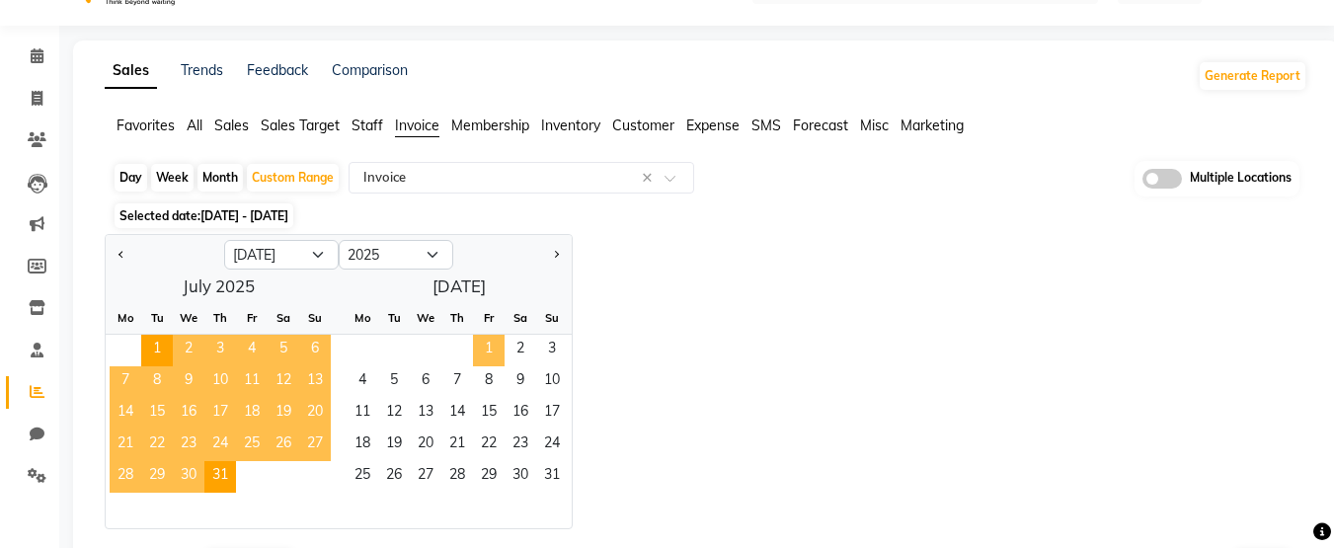
click at [482, 339] on span "1" at bounding box center [489, 351] width 32 height 32
select select "8"
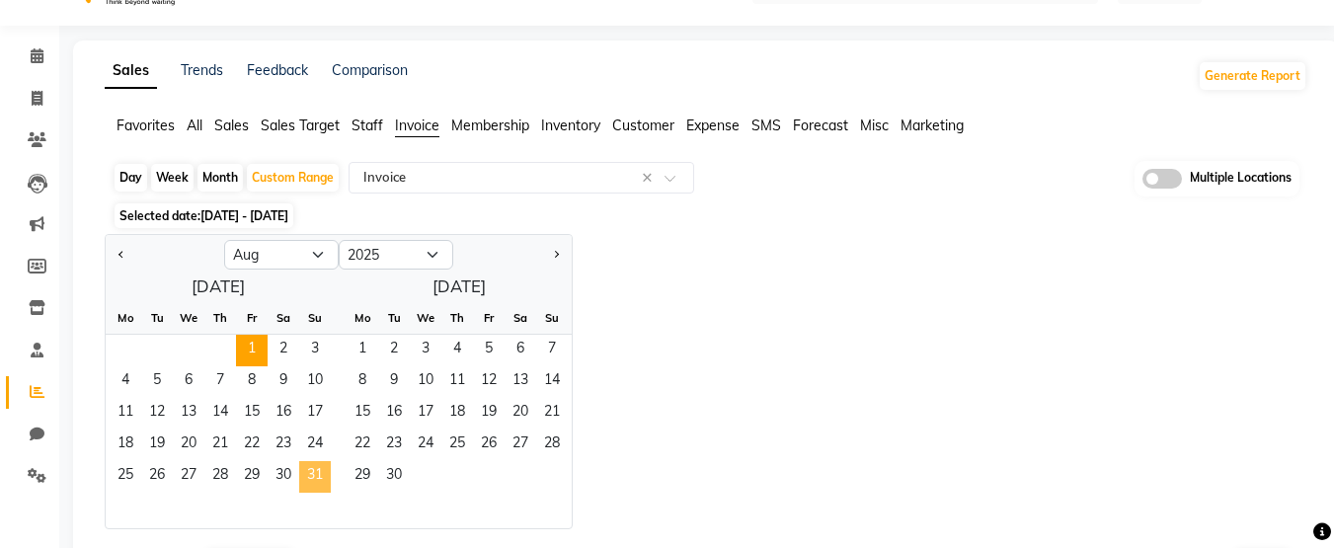
click at [313, 472] on span "31" at bounding box center [315, 477] width 32 height 32
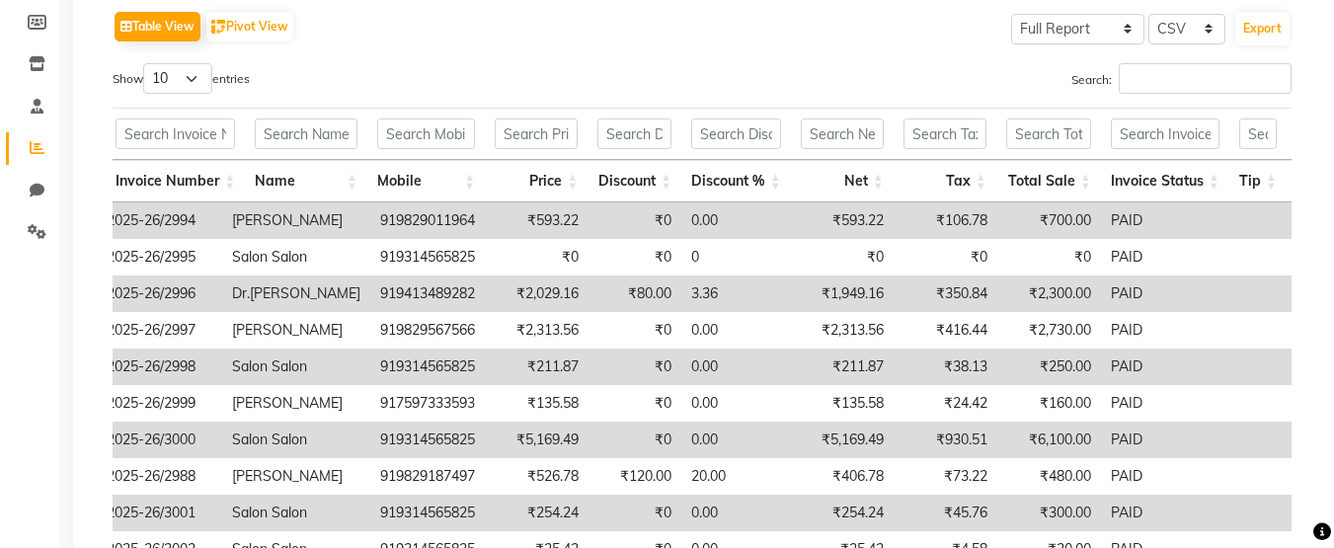
scroll to position [0, 357]
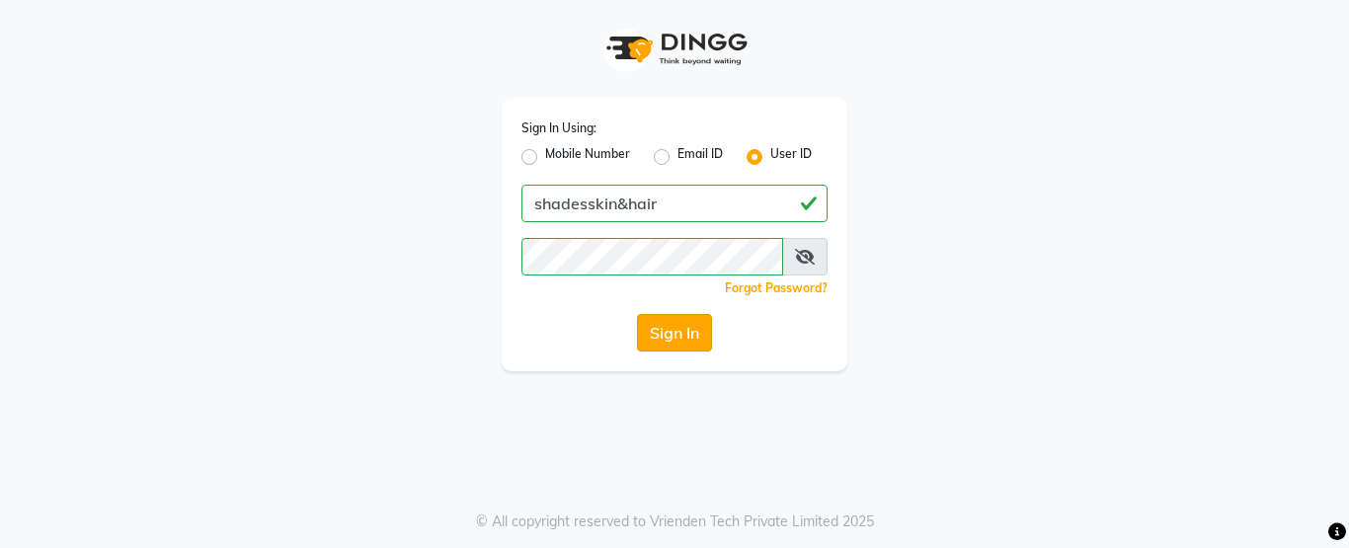
click at [666, 329] on button "Sign In" at bounding box center [674, 333] width 75 height 38
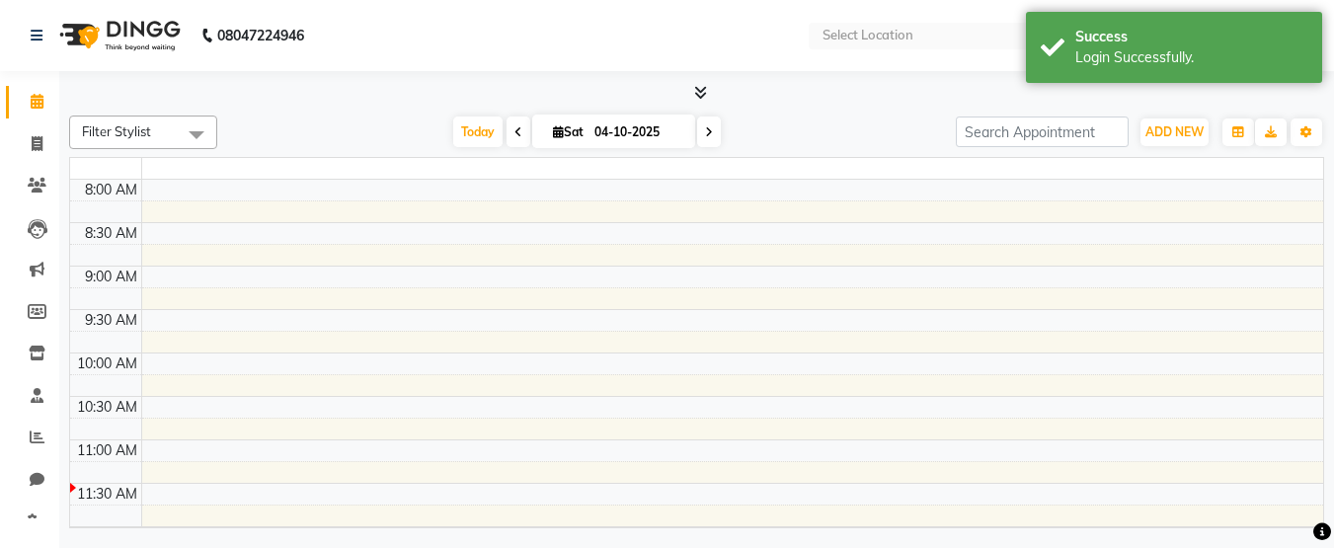
select select "en"
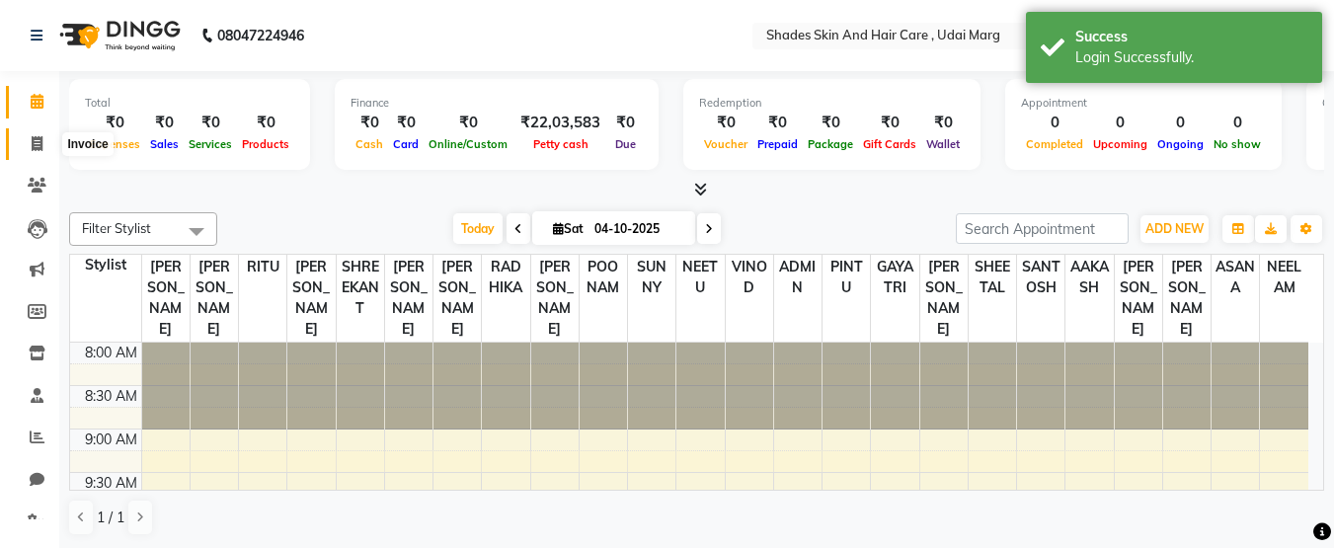
click at [37, 153] on span at bounding box center [37, 144] width 35 height 23
select select "service"
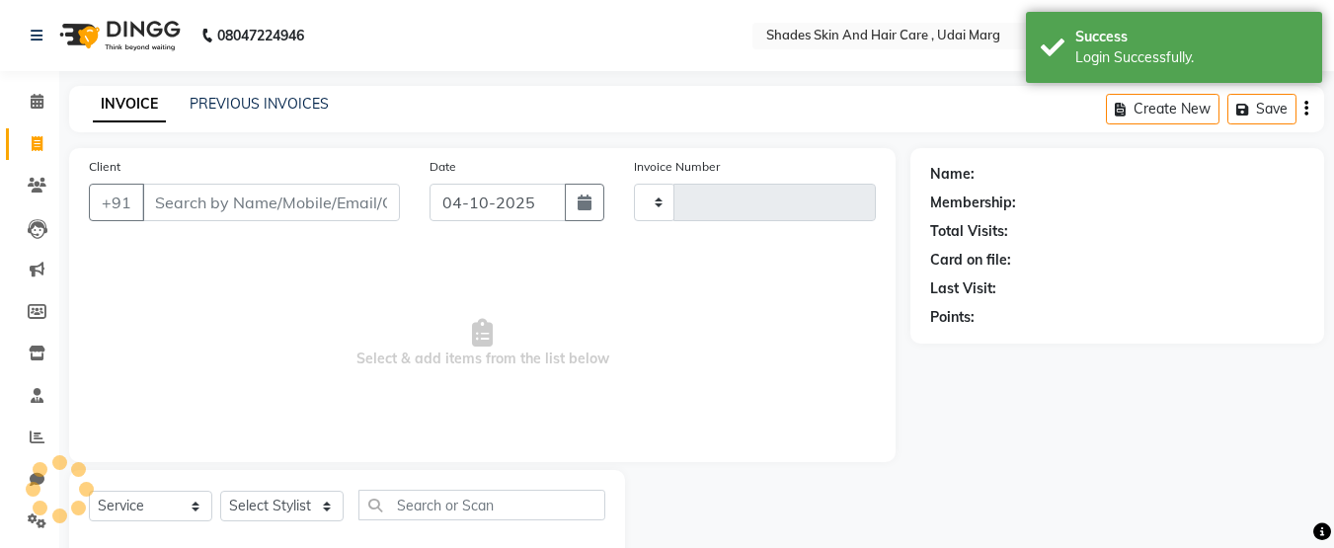
type input "4474"
select select "8022"
click at [42, 436] on icon at bounding box center [37, 437] width 15 height 15
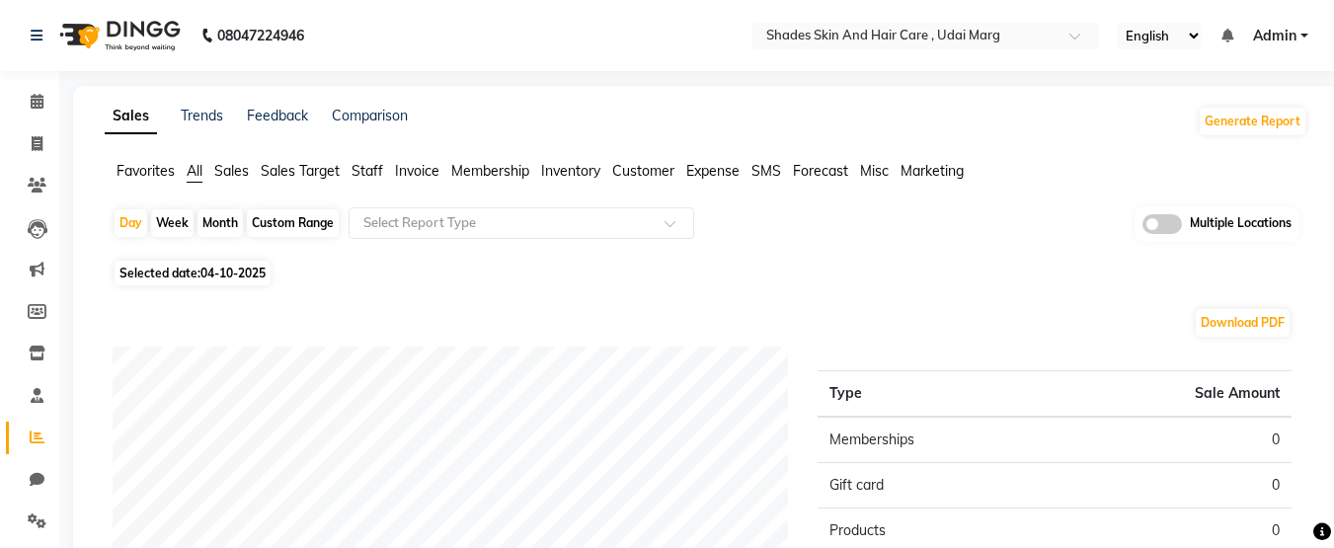
click at [421, 173] on span "Invoice" at bounding box center [417, 171] width 44 height 18
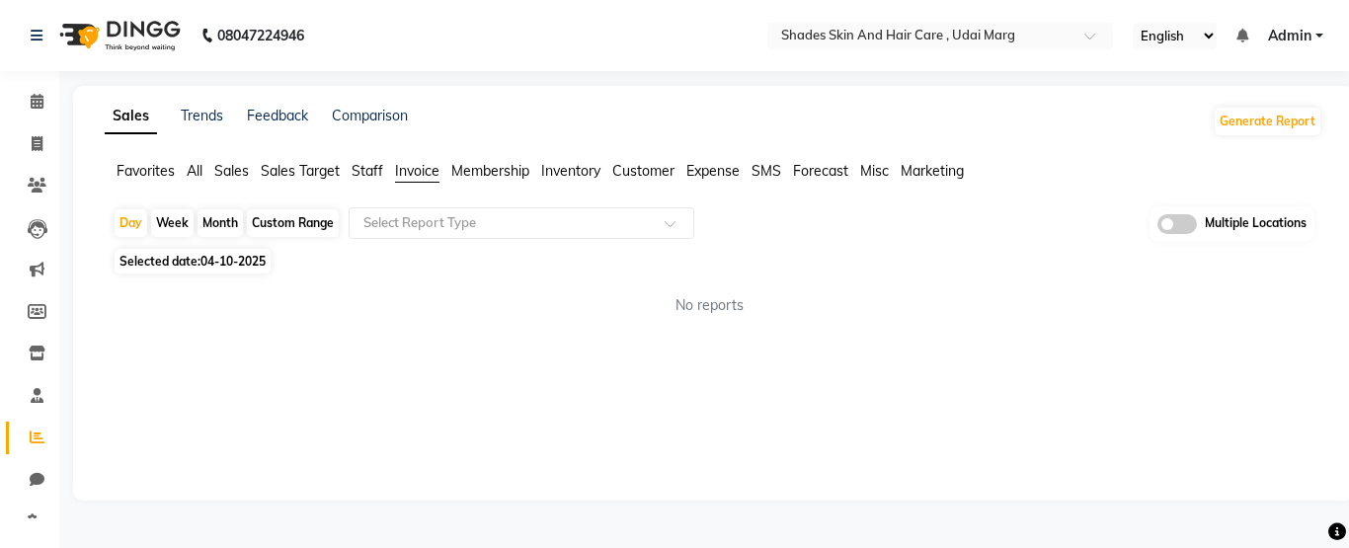
click at [252, 230] on div "Custom Range" at bounding box center [293, 223] width 92 height 28
select select "10"
select select "2025"
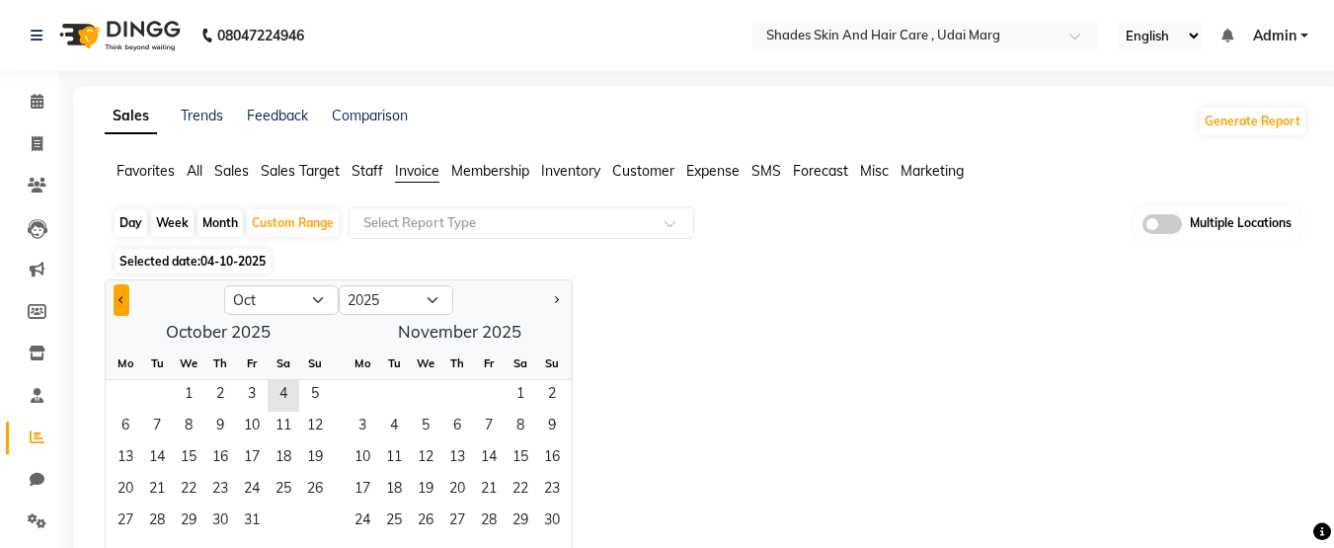
click at [129, 296] on button "Previous month" at bounding box center [122, 300] width 16 height 32
select select "8"
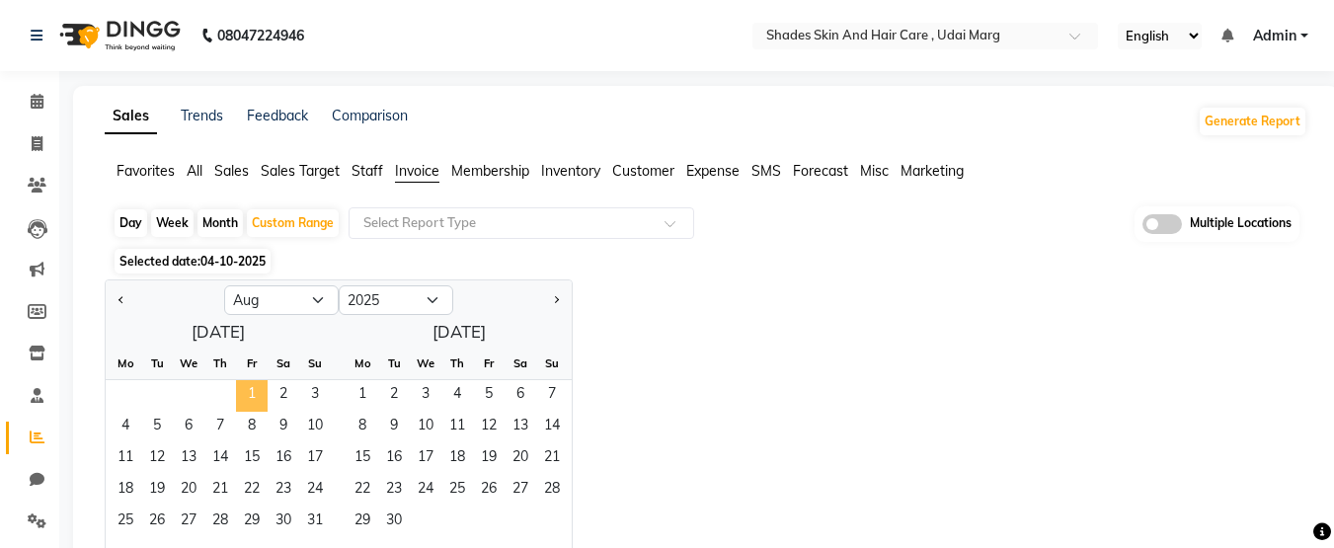
click at [250, 399] on span "1" at bounding box center [252, 396] width 32 height 32
click at [319, 529] on span "31" at bounding box center [315, 523] width 32 height 32
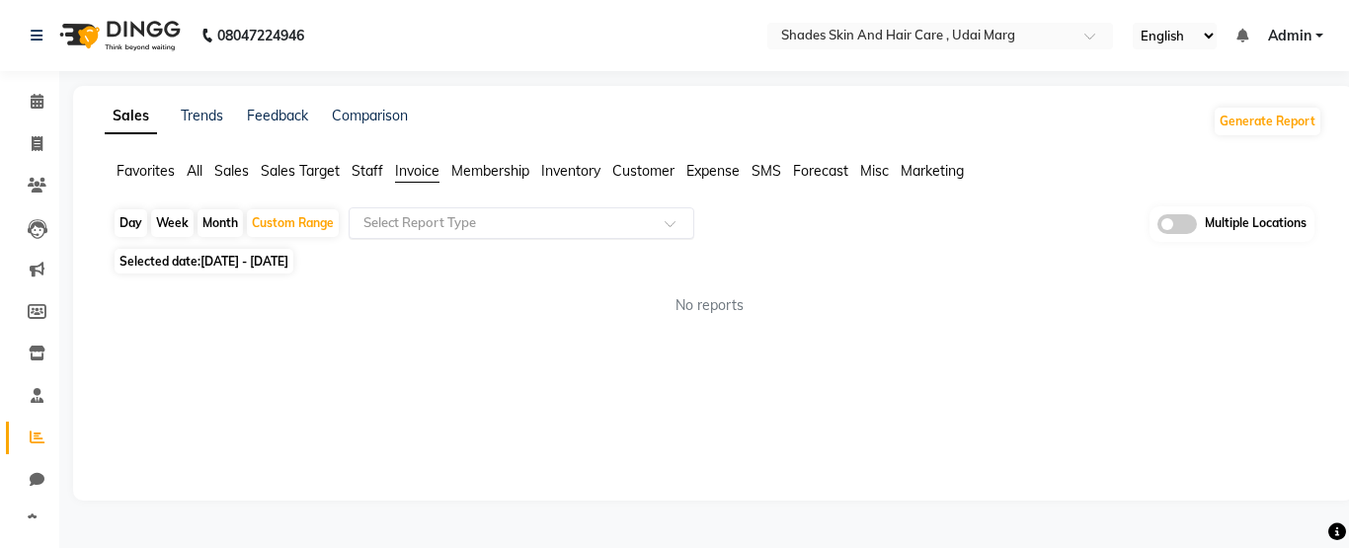
click at [589, 223] on input "text" at bounding box center [501, 223] width 284 height 20
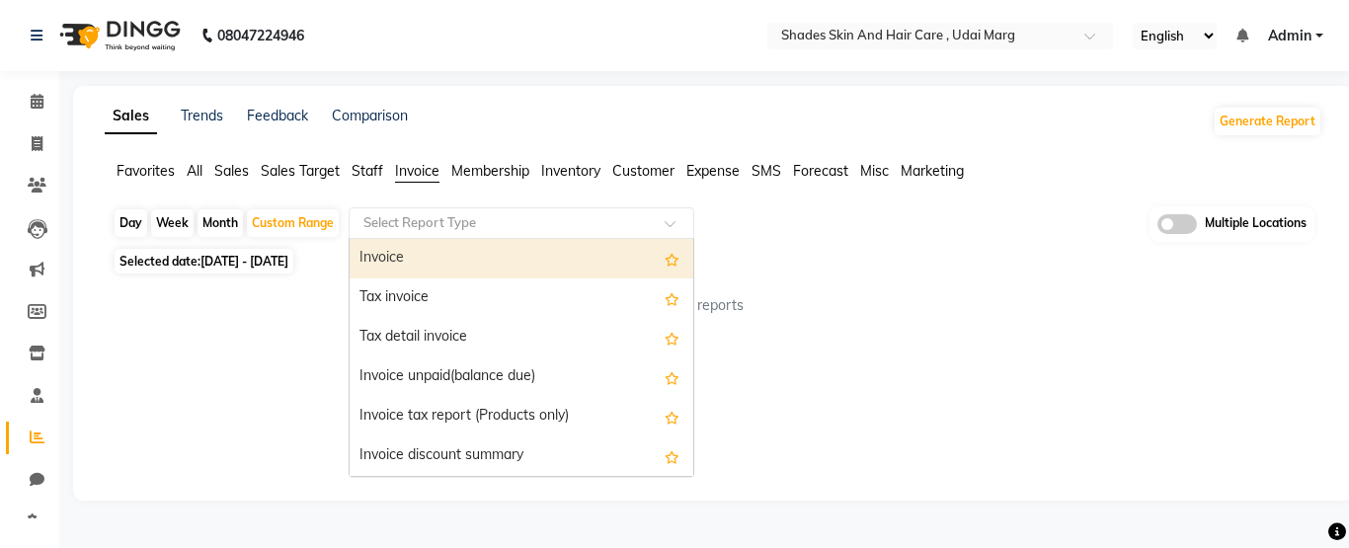
click at [544, 265] on div "Invoice" at bounding box center [522, 259] width 344 height 40
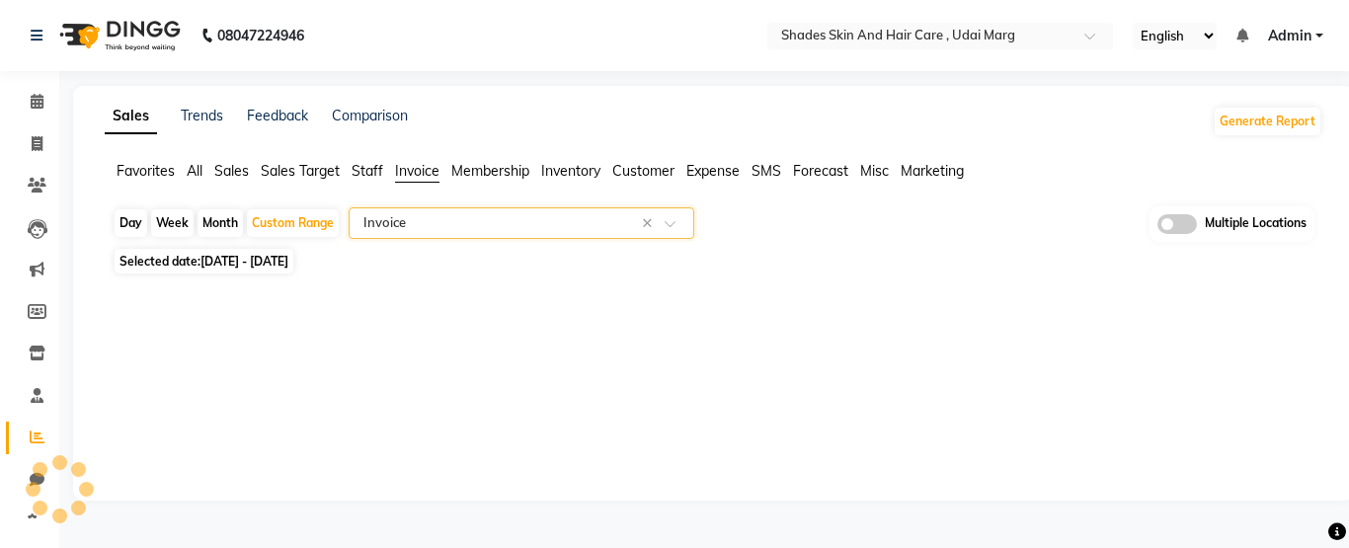
select select "full_report"
select select "csv"
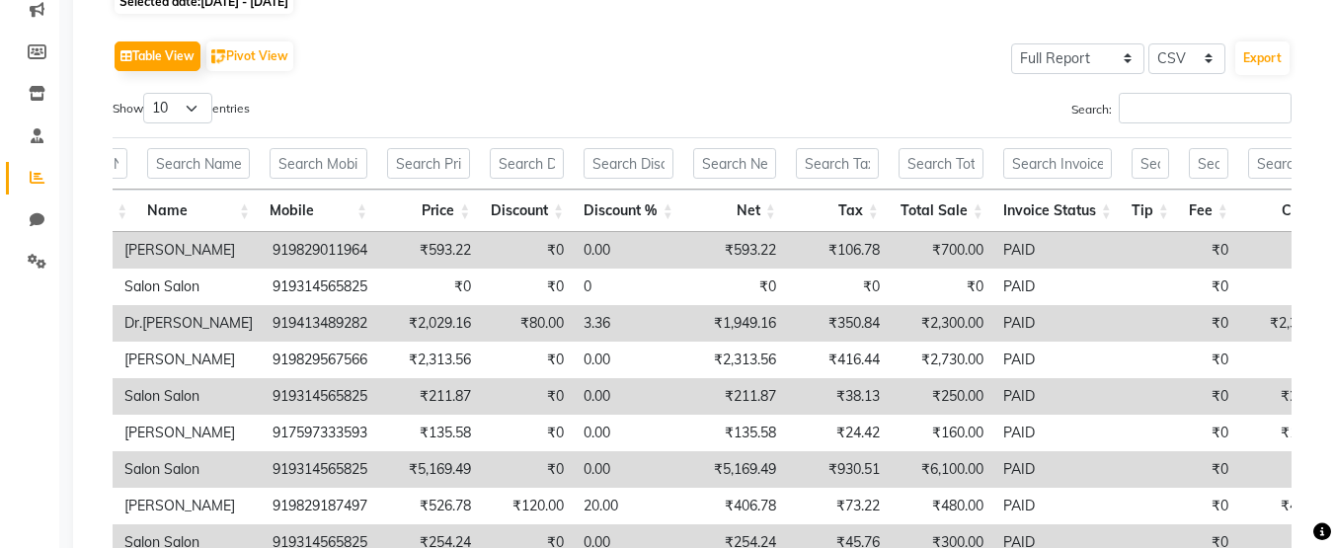
scroll to position [0, 508]
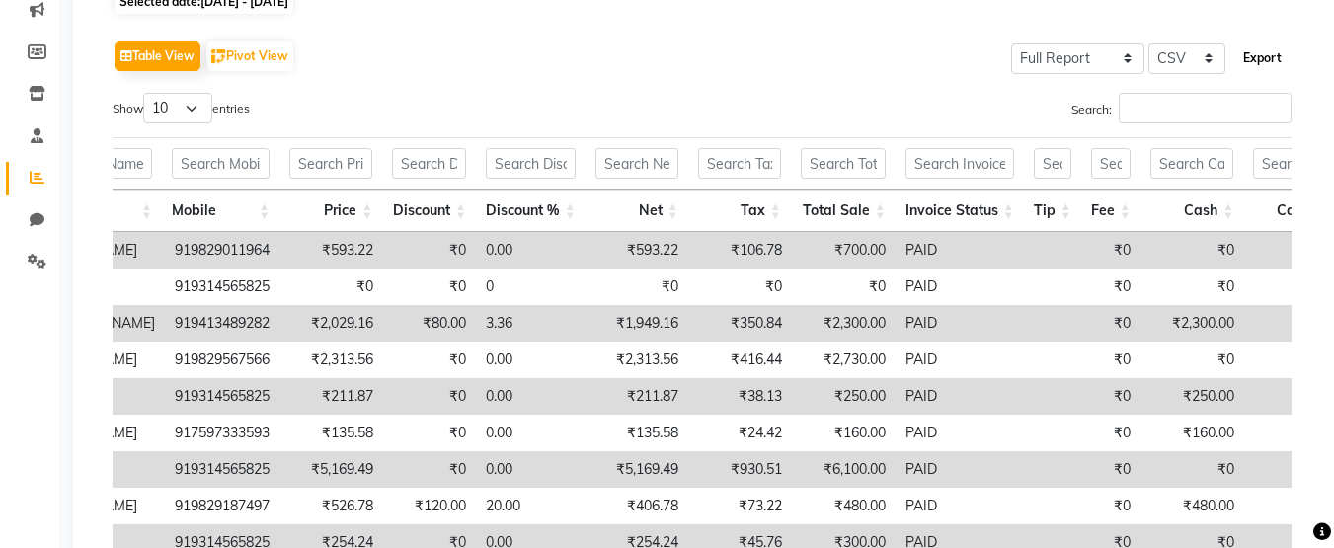
click at [1251, 59] on button "Export" at bounding box center [1262, 58] width 54 height 34
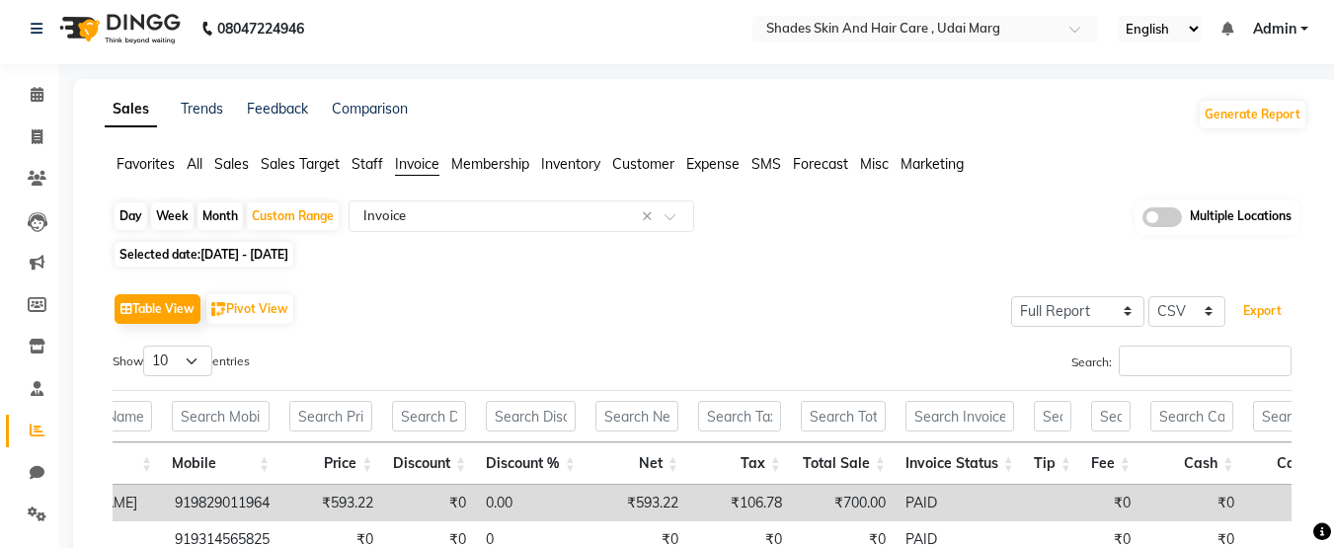
scroll to position [0, 0]
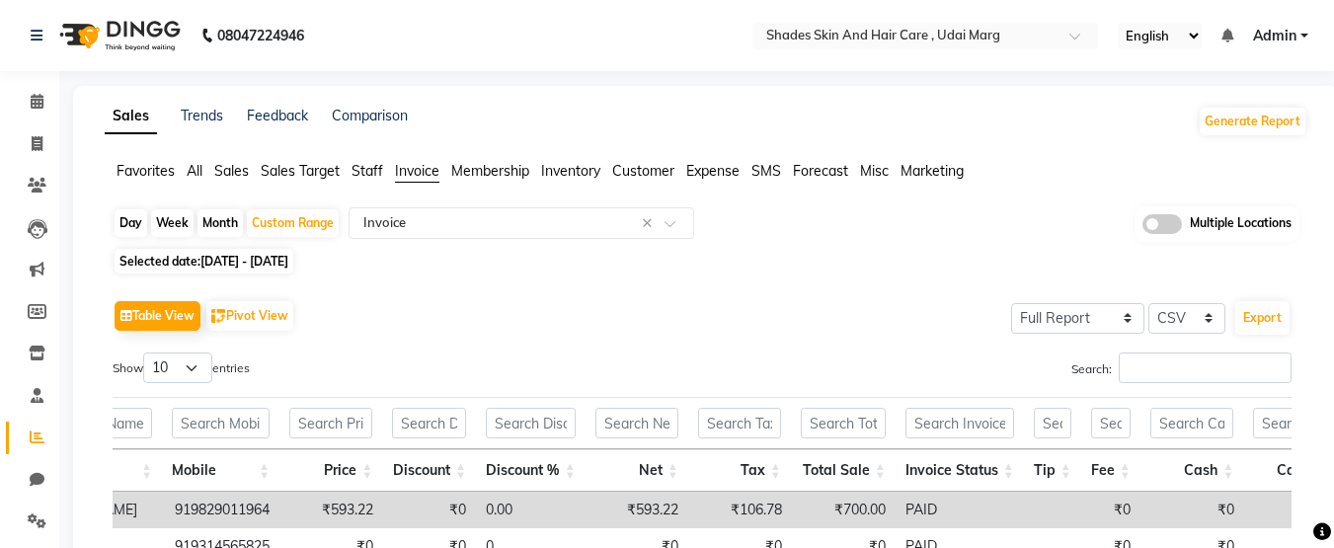
click at [288, 261] on span "01-08-2025 - 31-08-2025" at bounding box center [244, 261] width 88 height 15
select select "8"
select select "2025"
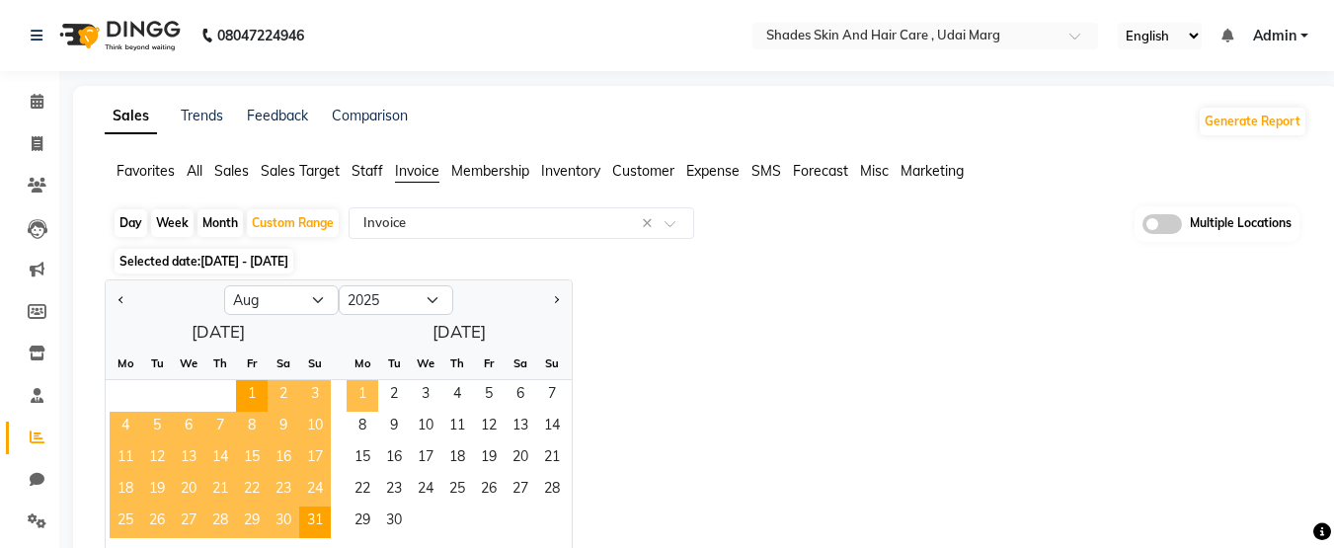
click at [372, 395] on span "1" at bounding box center [363, 396] width 32 height 32
select select "9"
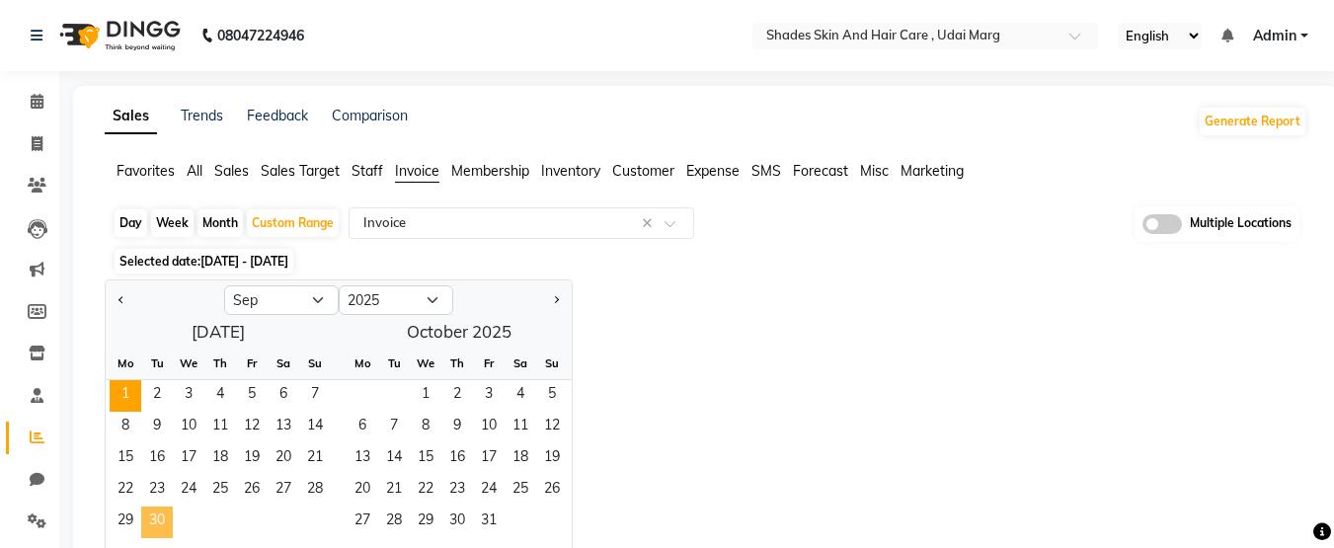
click at [154, 528] on span "30" at bounding box center [157, 523] width 32 height 32
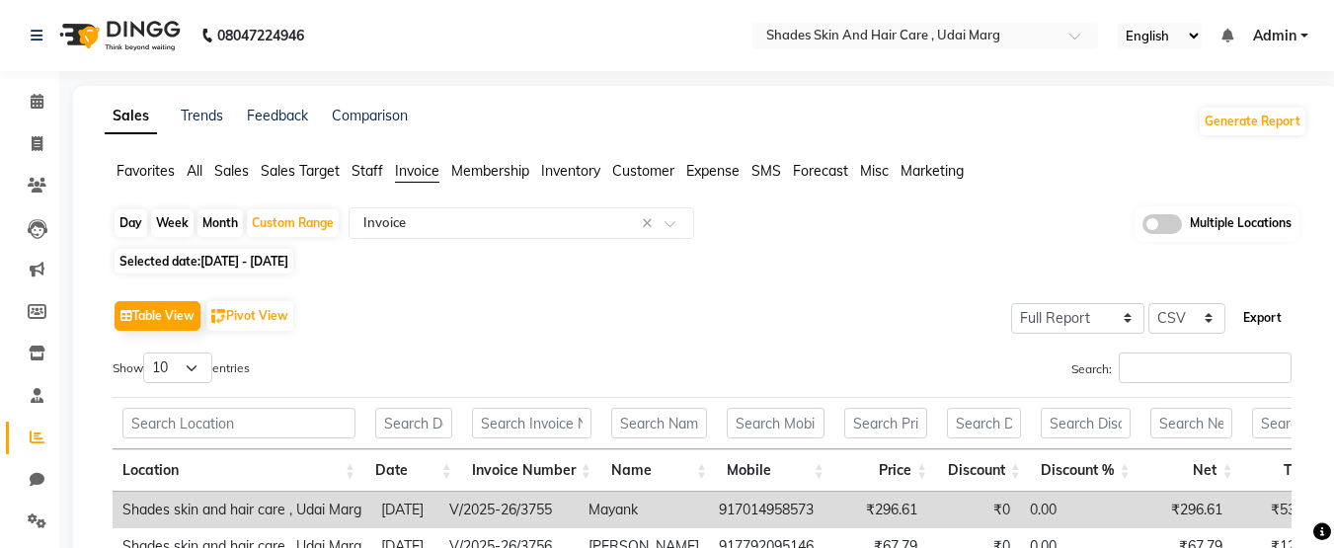
click at [1270, 313] on button "Export" at bounding box center [1262, 318] width 54 height 34
click at [288, 257] on span "01-09-2025 - 30-09-2025" at bounding box center [244, 261] width 88 height 15
select select "9"
select select "2025"
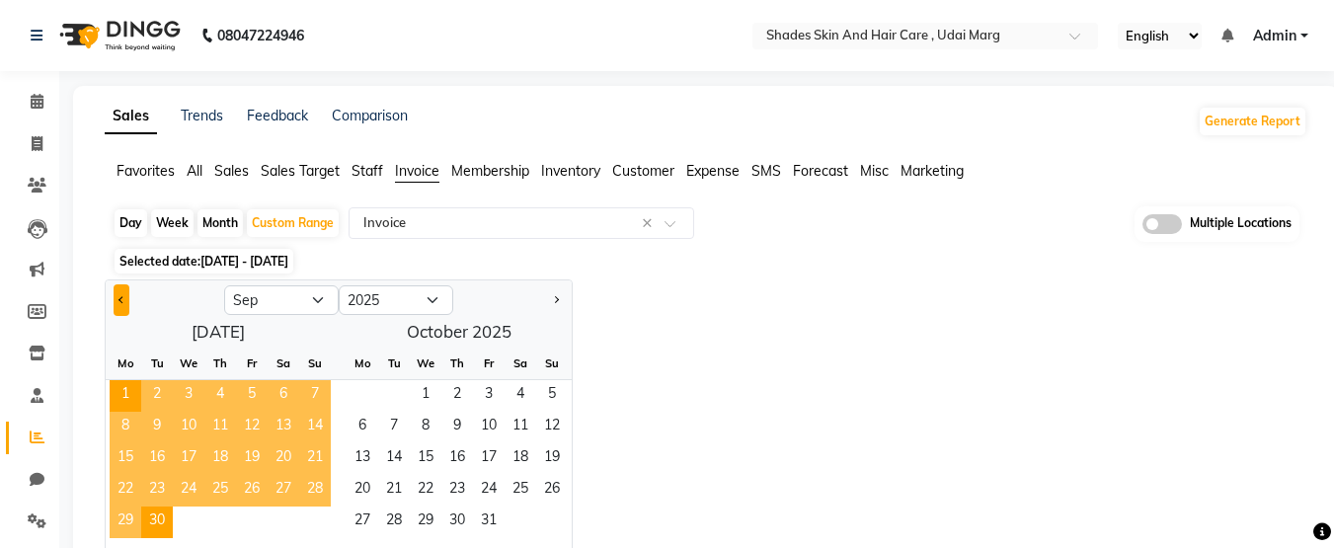
click at [119, 307] on button "Previous month" at bounding box center [122, 300] width 16 height 32
select select "8"
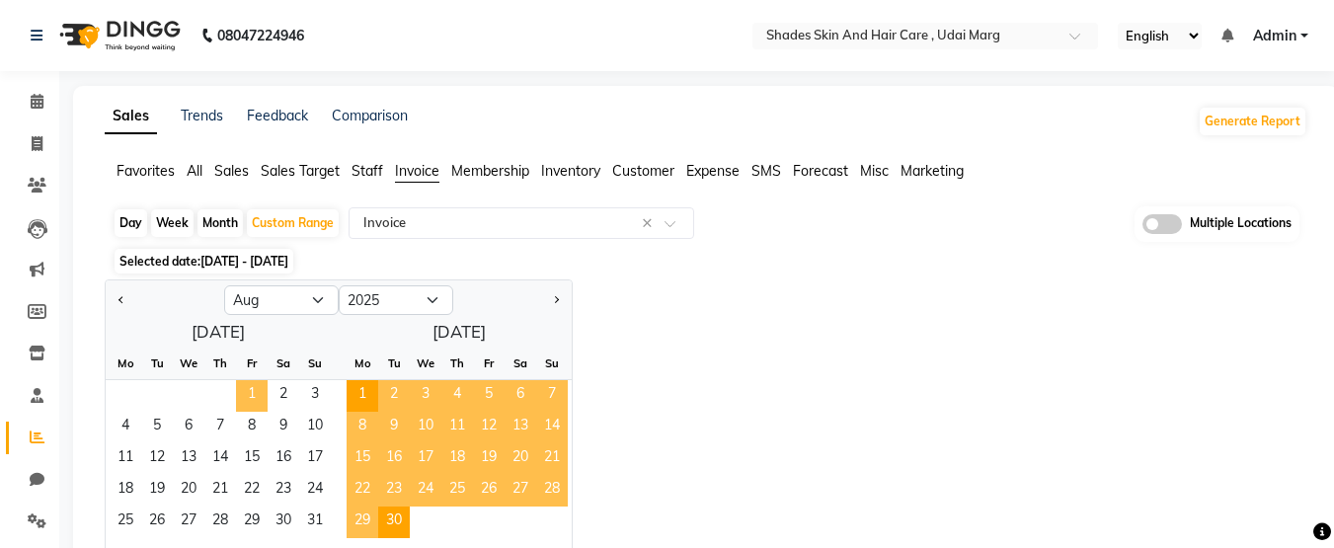
click at [243, 393] on span "1" at bounding box center [252, 396] width 32 height 32
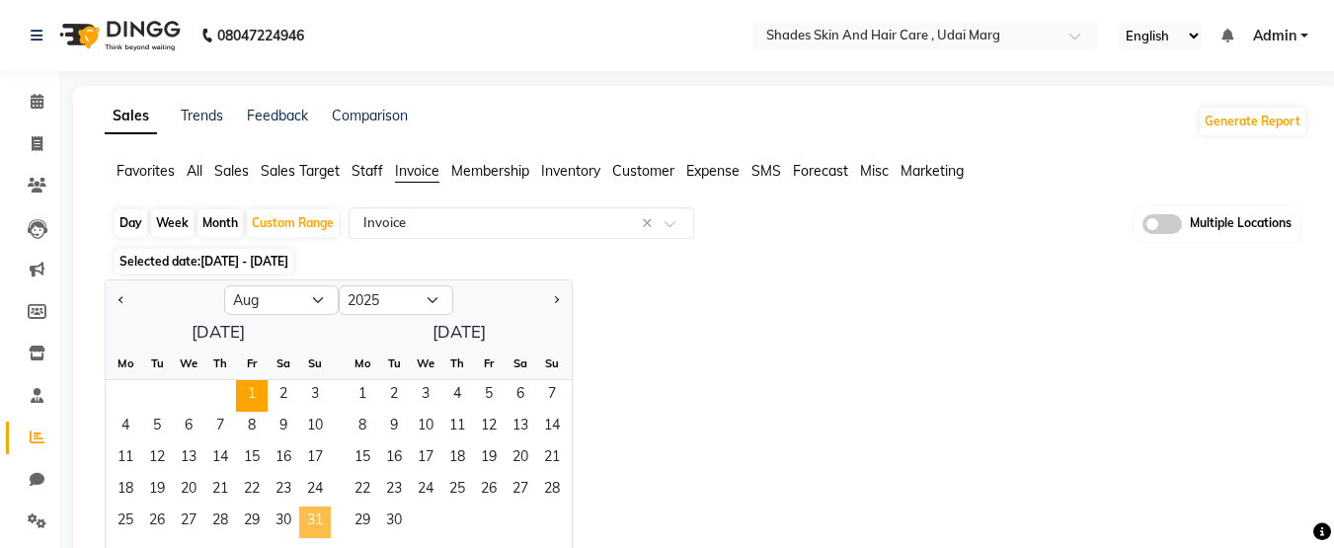
click at [307, 519] on span "31" at bounding box center [315, 523] width 32 height 32
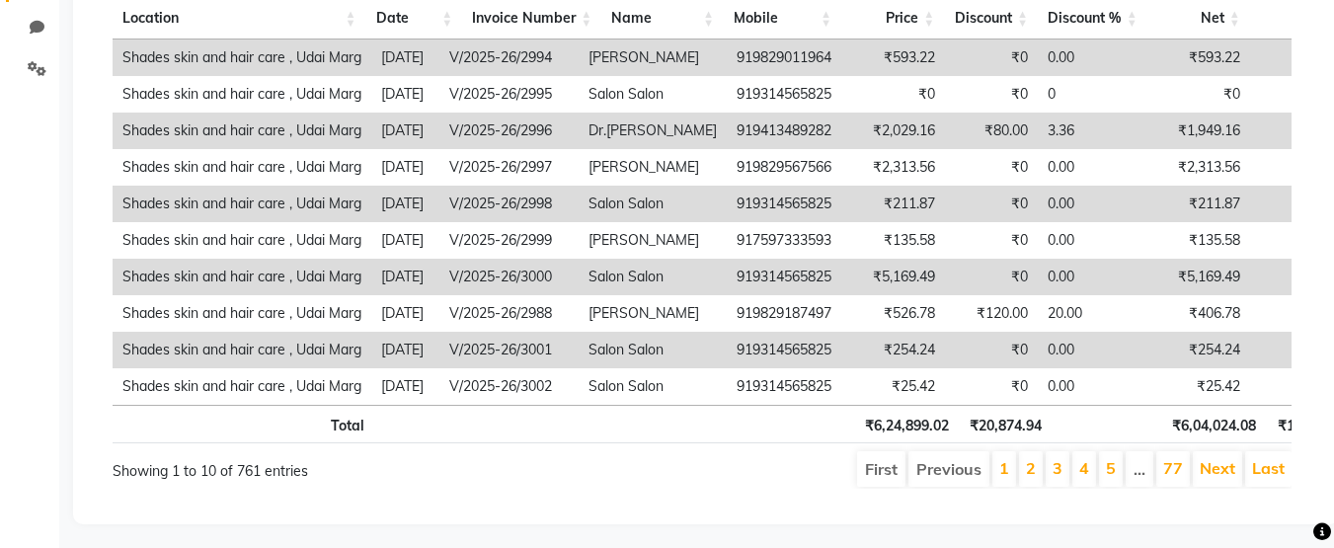
scroll to position [0, 588]
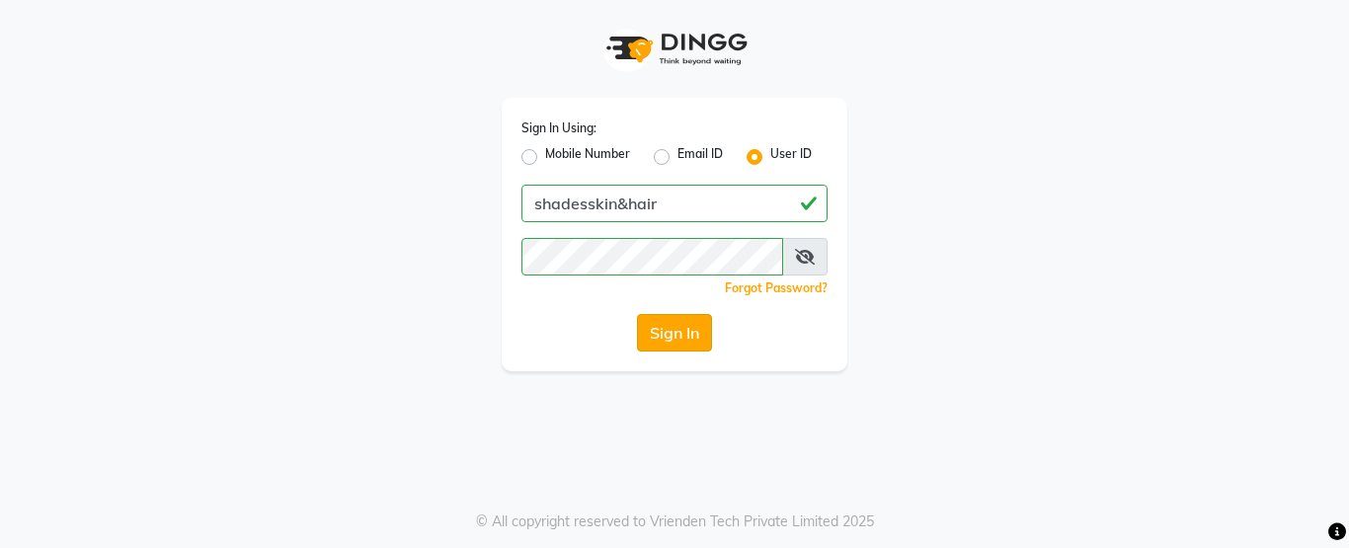
click at [675, 326] on button "Sign In" at bounding box center [674, 333] width 75 height 38
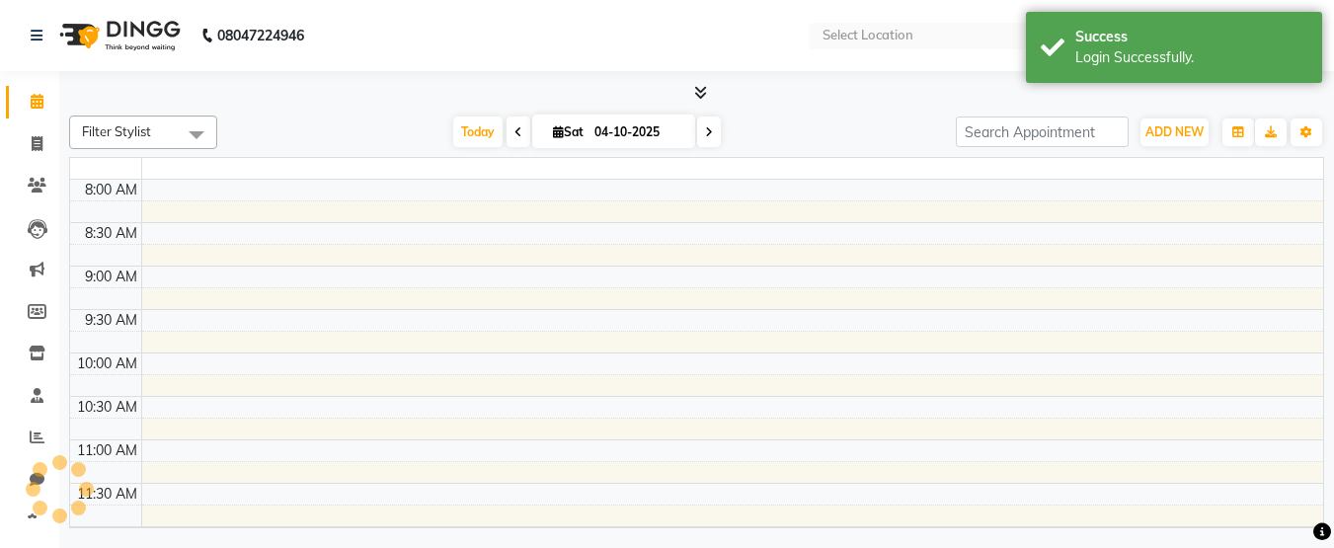
select select "en"
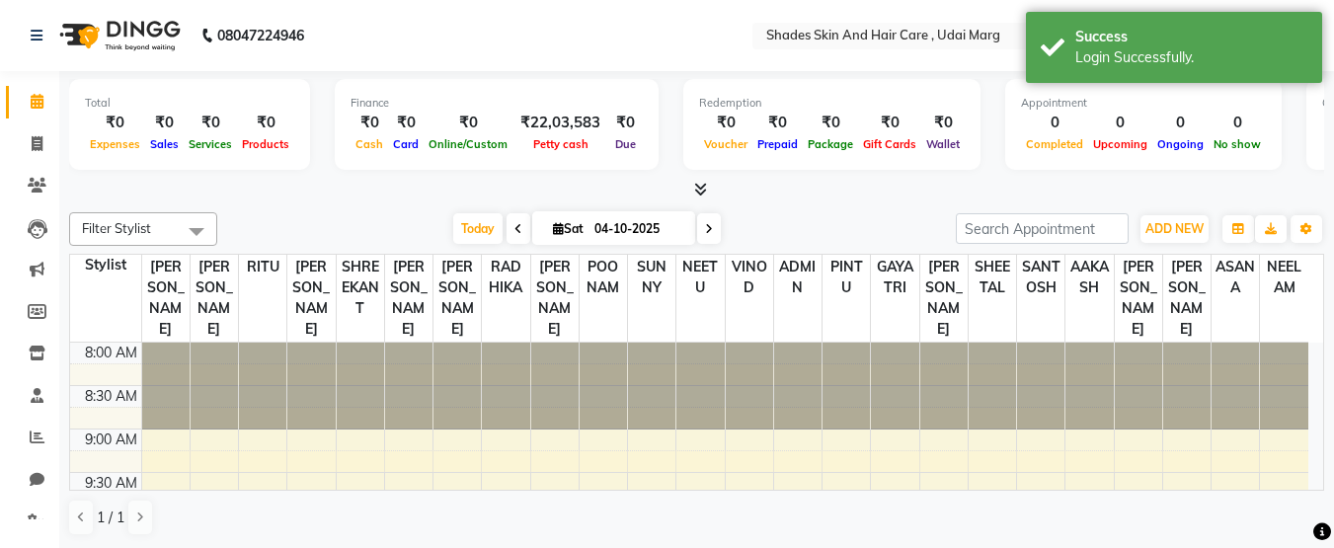
scroll to position [349, 0]
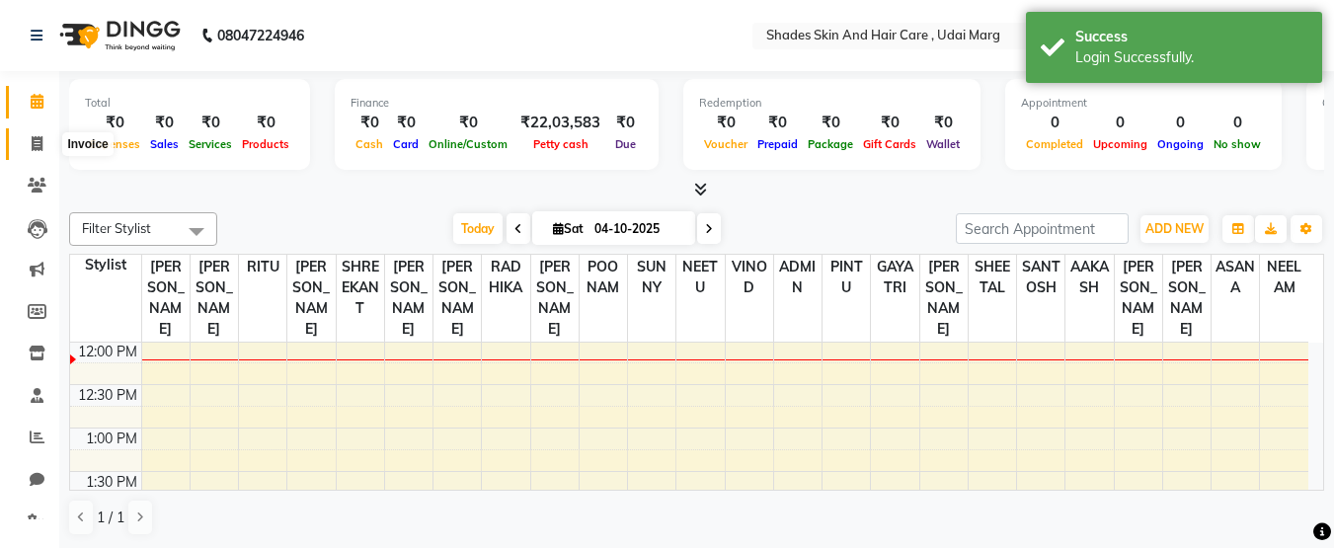
click at [23, 145] on span at bounding box center [37, 144] width 35 height 23
select select "service"
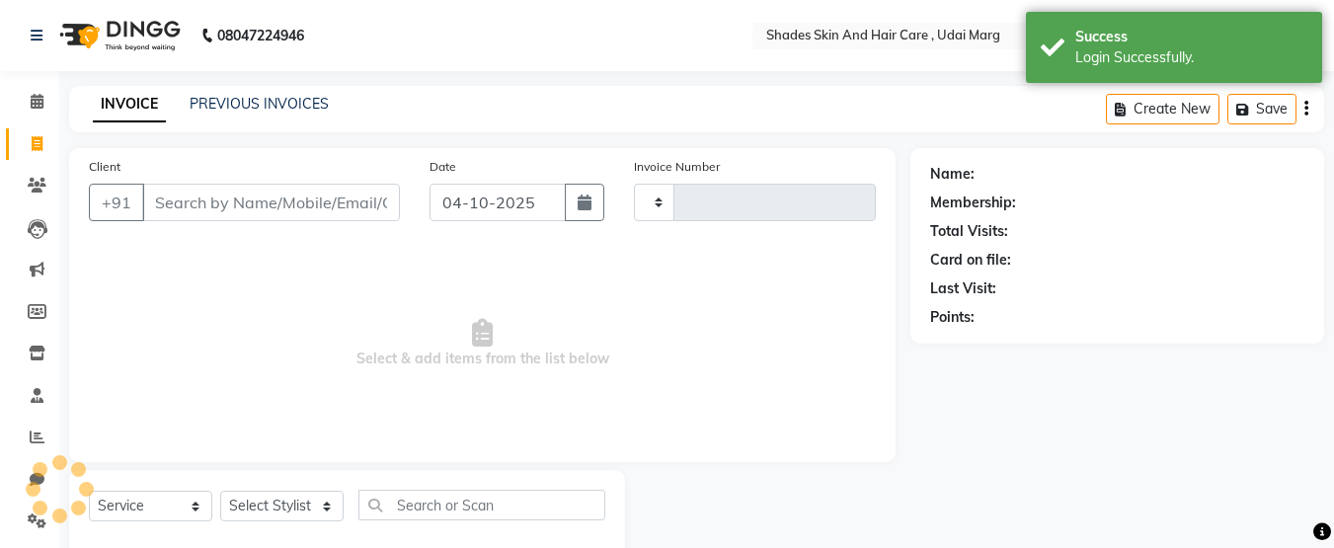
type input "4474"
select select "8022"
click at [284, 98] on link "PREVIOUS INVOICES" at bounding box center [259, 104] width 139 height 18
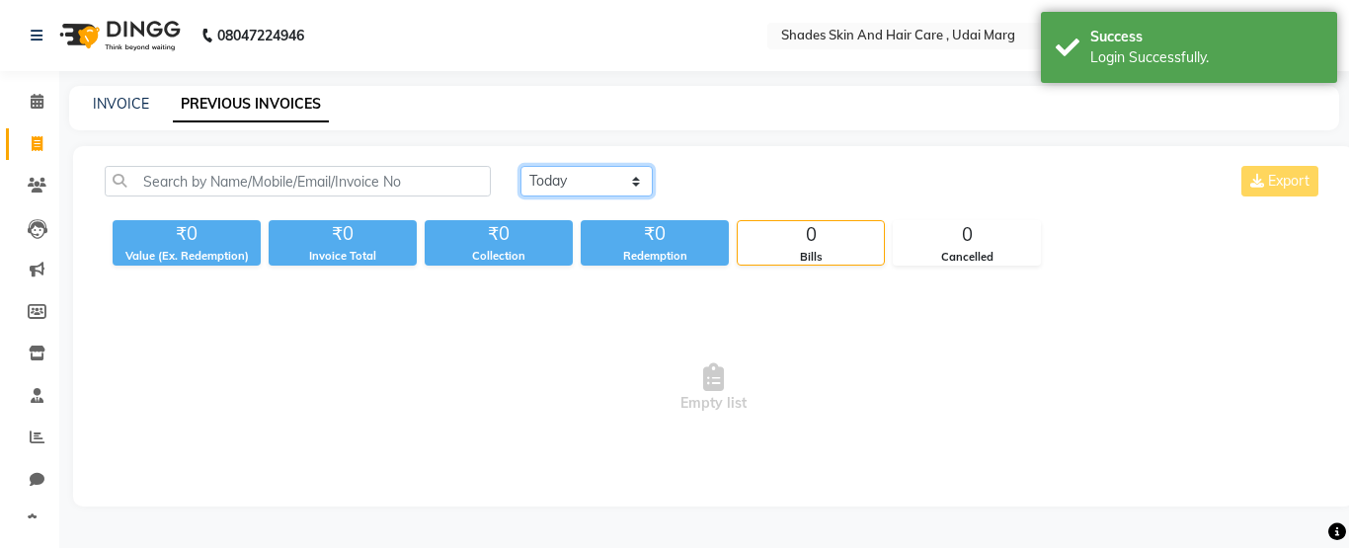
click at [560, 181] on select "[DATE] [DATE] Custom Range" at bounding box center [586, 181] width 132 height 31
select select "range"
click at [520, 166] on select "[DATE] [DATE] Custom Range" at bounding box center [586, 181] width 132 height 31
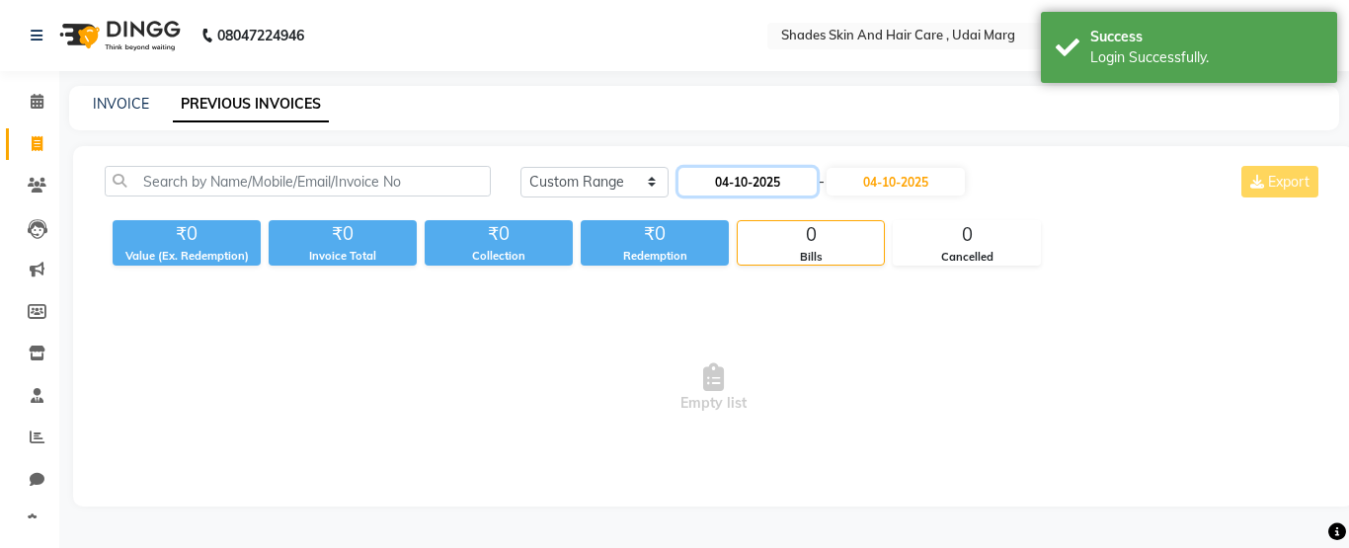
click at [732, 181] on input "04-10-2025" at bounding box center [747, 182] width 138 height 28
select select "10"
select select "2025"
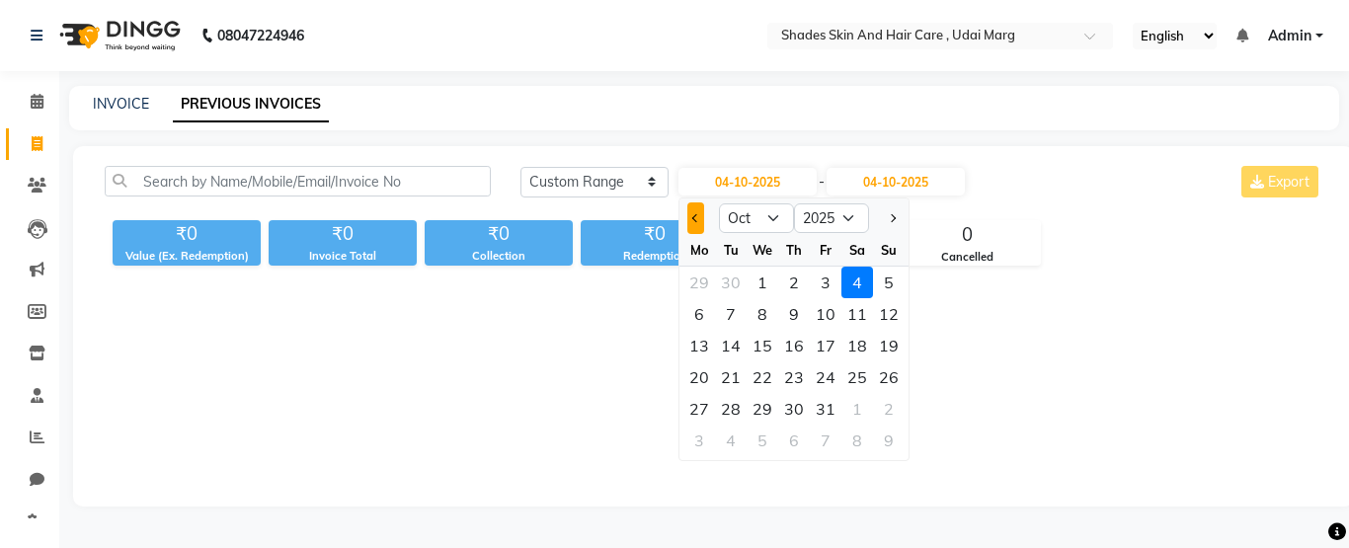
click at [693, 220] on span "Previous month" at bounding box center [696, 218] width 8 height 8
select select "9"
click at [799, 343] on div "18" at bounding box center [794, 346] width 32 height 32
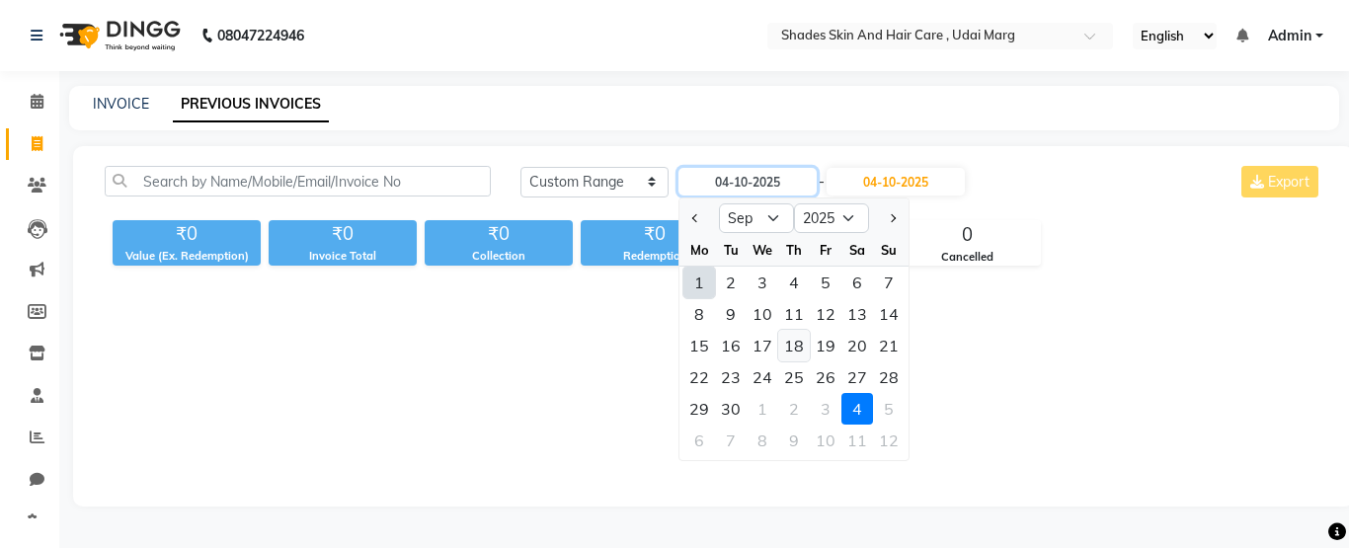
type input "[DATE]"
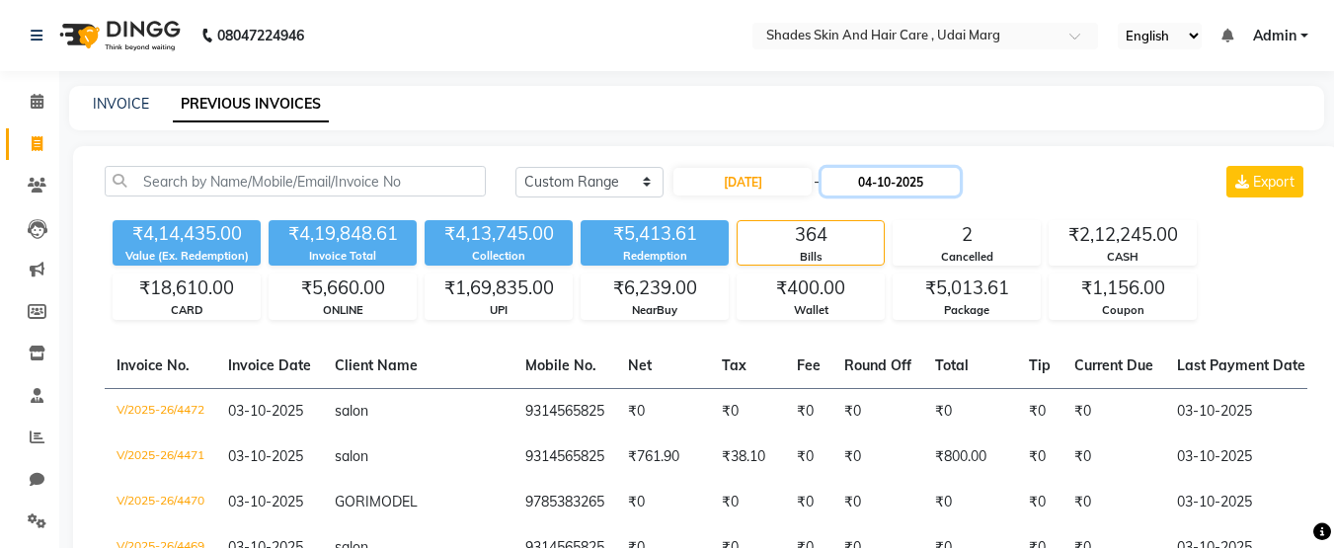
click at [892, 185] on input "04-10-2025" at bounding box center [891, 182] width 138 height 28
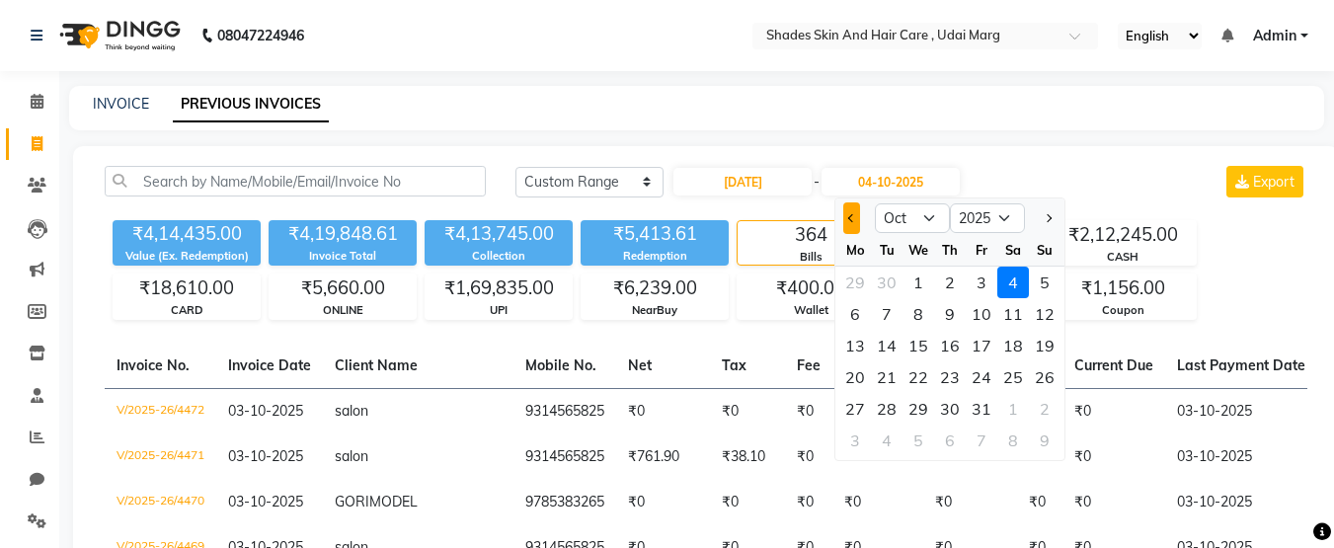
click at [855, 223] on button "Previous month" at bounding box center [851, 218] width 17 height 32
select select "9"
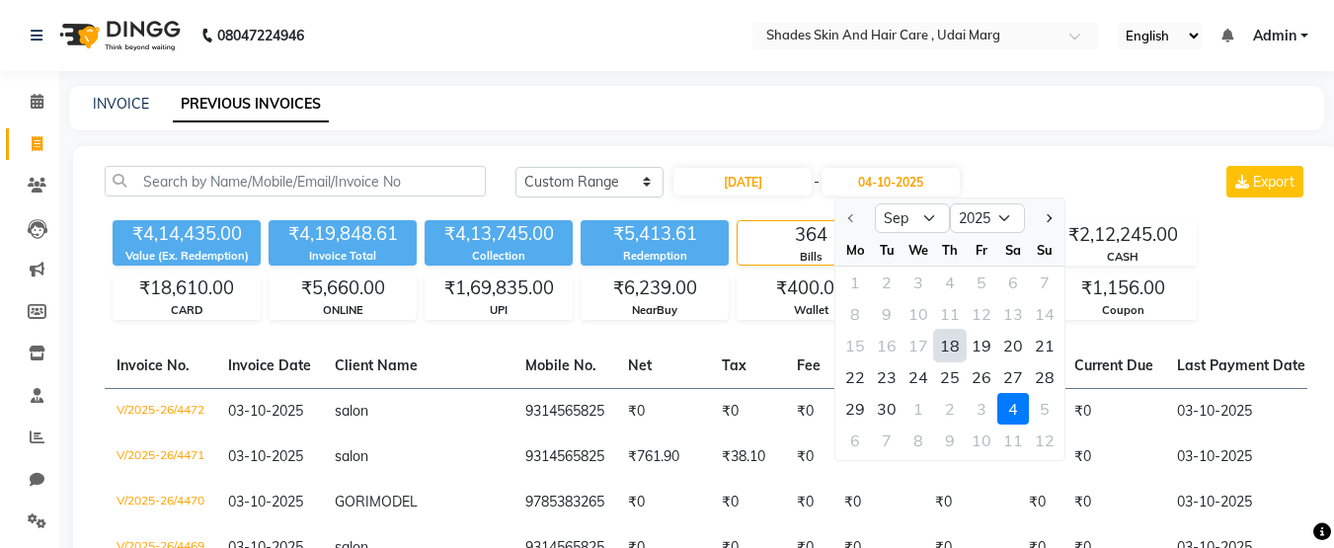
click at [950, 344] on div "18" at bounding box center [950, 346] width 32 height 32
type input "[DATE]"
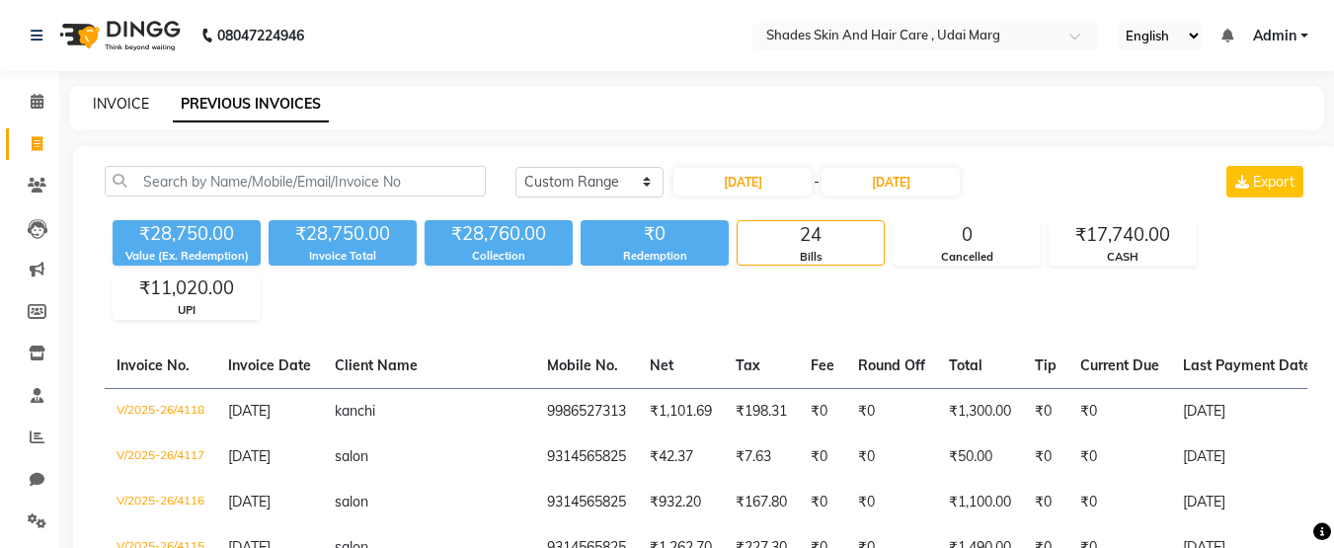
click at [126, 99] on link "INVOICE" at bounding box center [121, 104] width 56 height 18
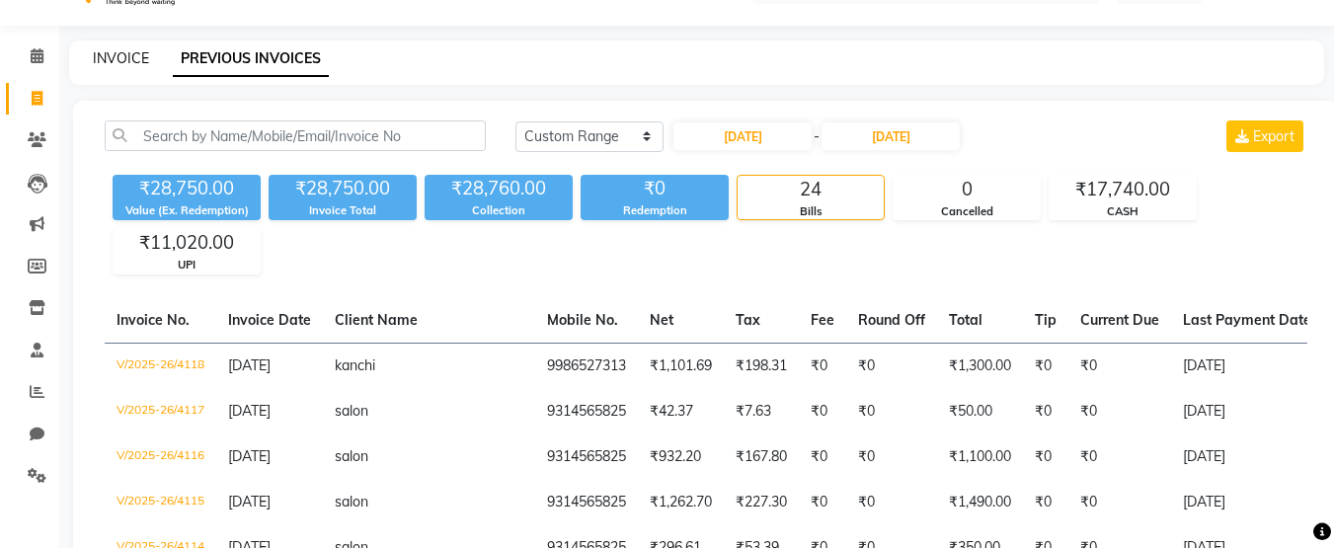
select select "service"
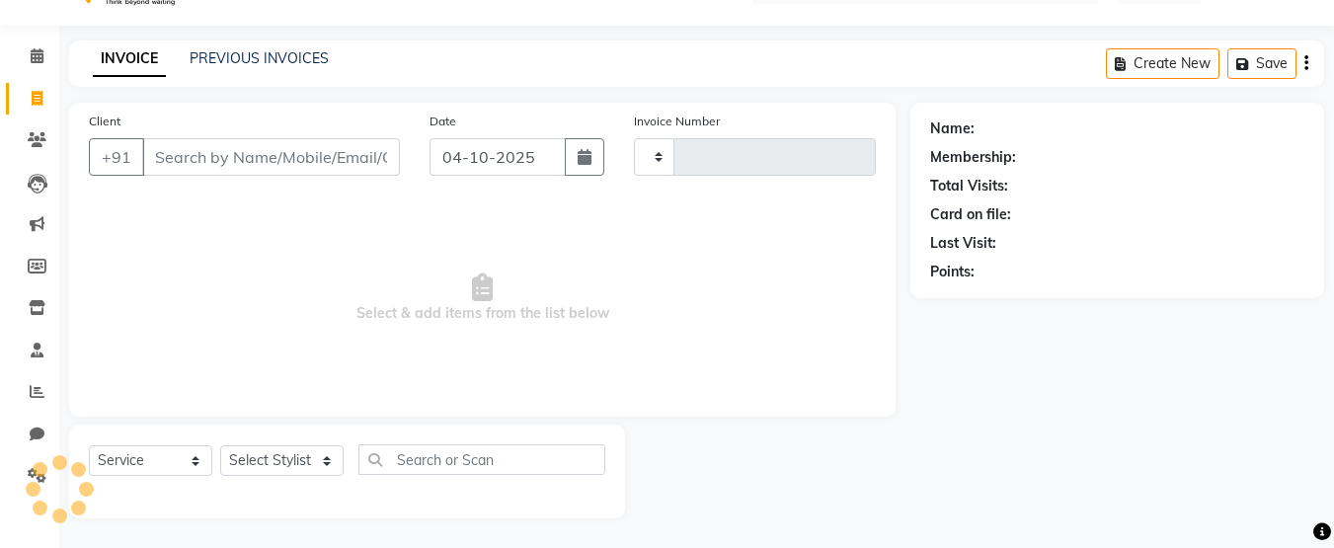
type input "4474"
select select "8022"
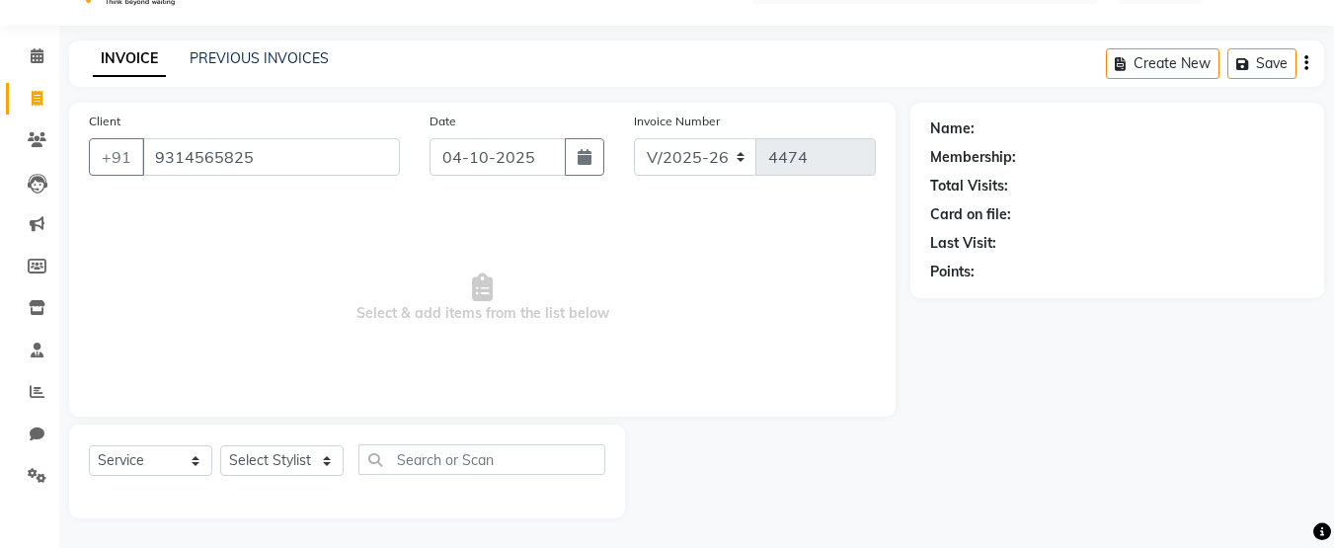
type input "9314565825"
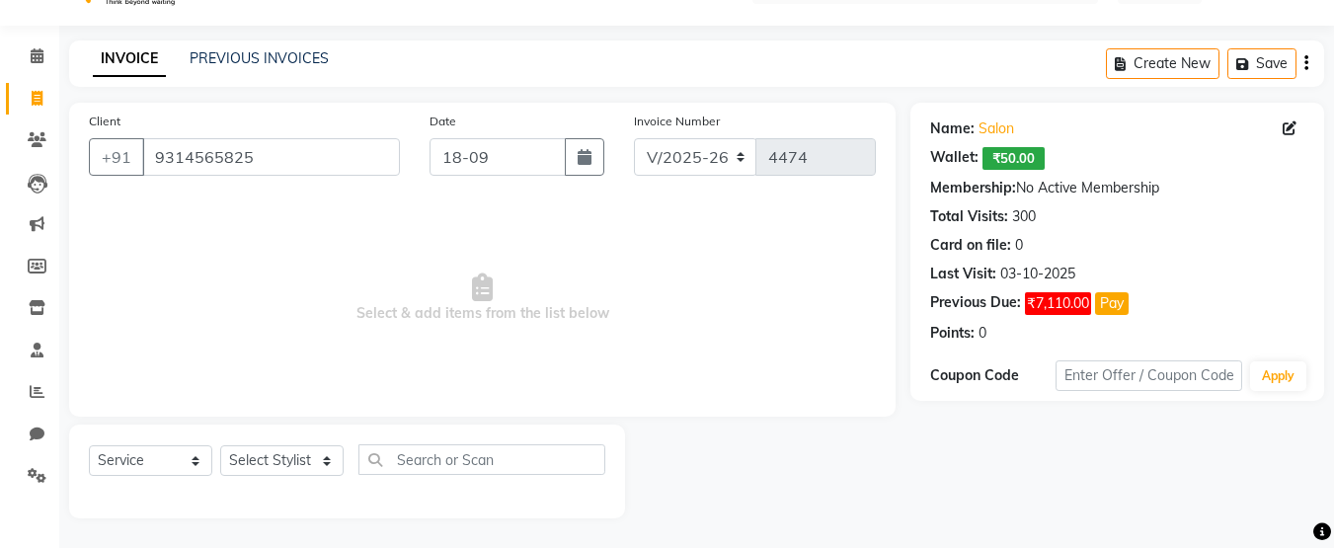
type input "[DATE]"
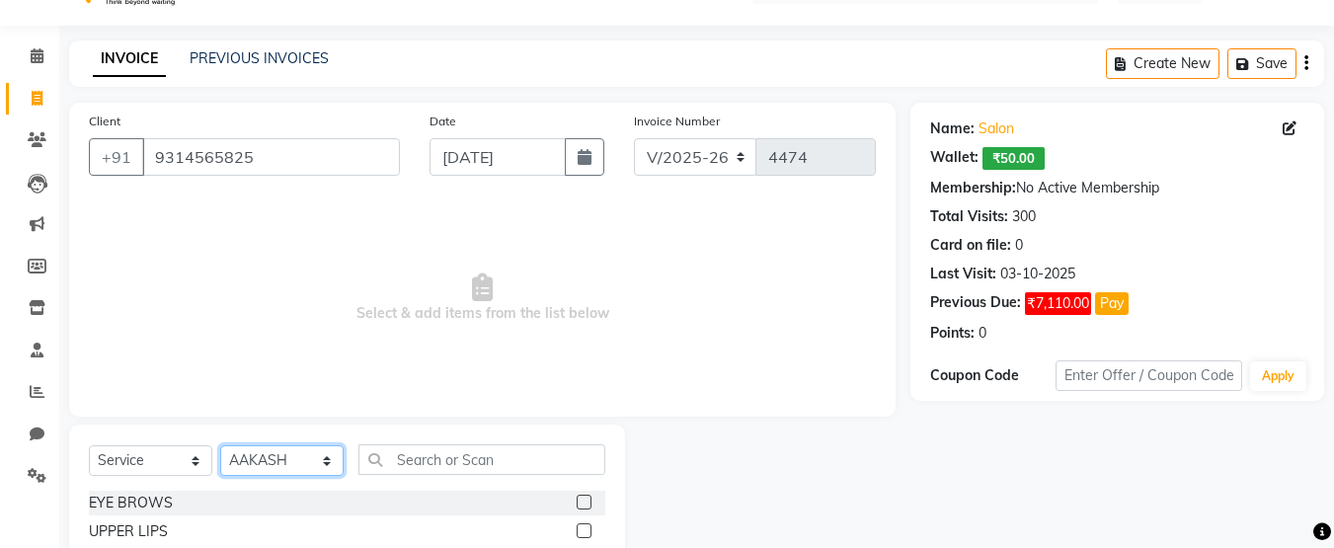
select select "74331"
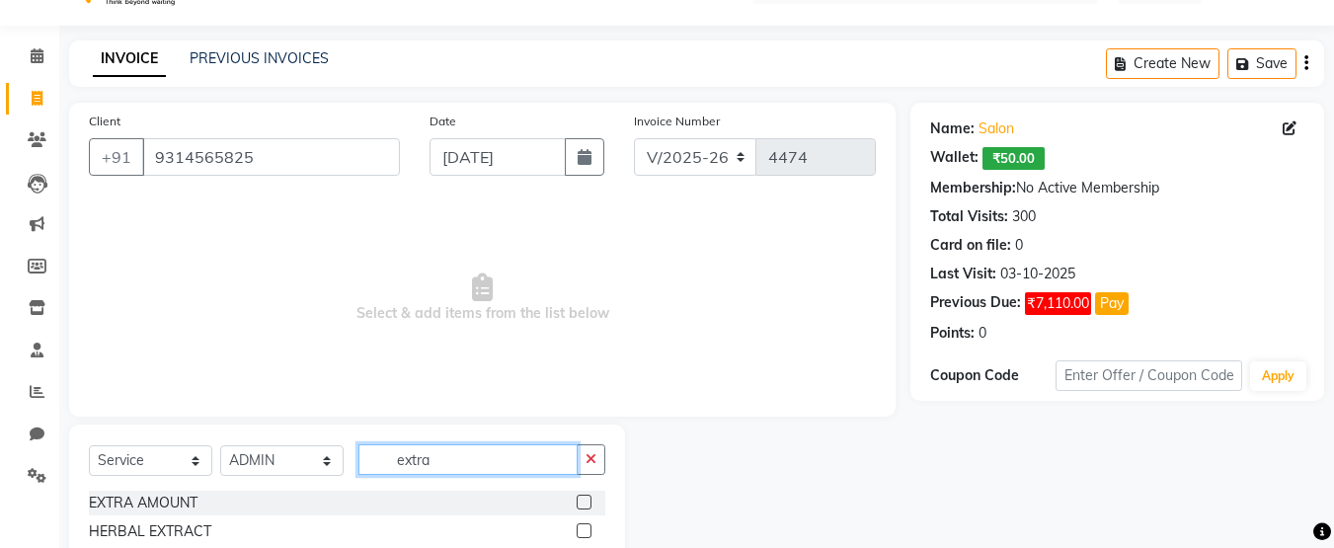
type input "extra"
click at [587, 505] on label at bounding box center [584, 502] width 15 height 15
click at [587, 505] on input "checkbox" at bounding box center [583, 503] width 13 height 13
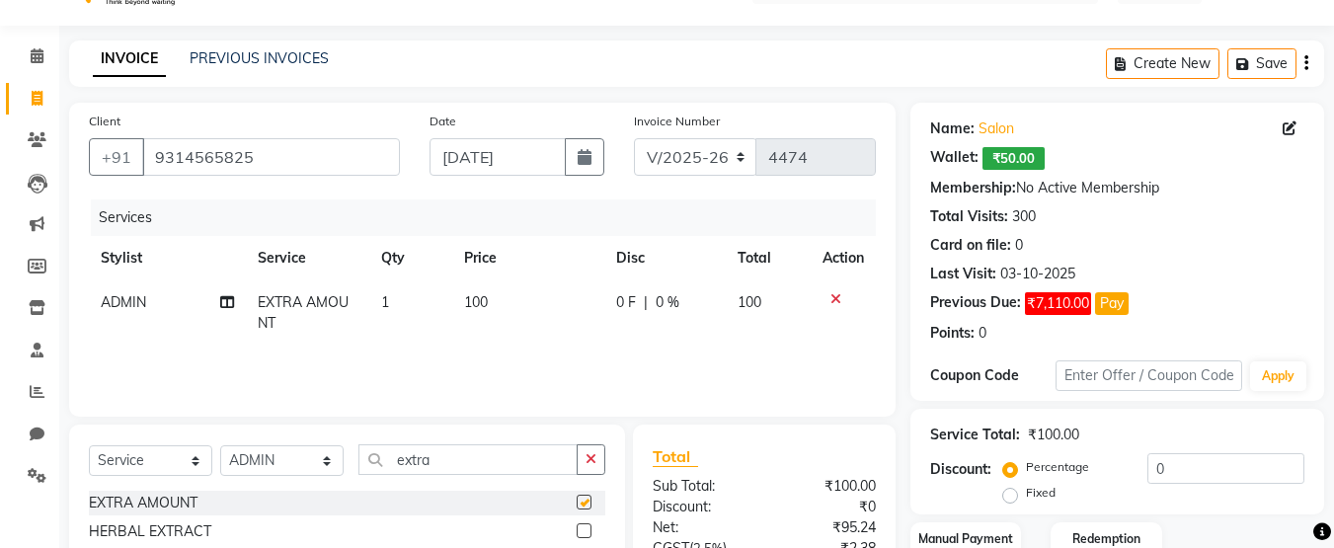
checkbox input "false"
click at [508, 304] on td "100" at bounding box center [528, 312] width 152 height 65
select select "74331"
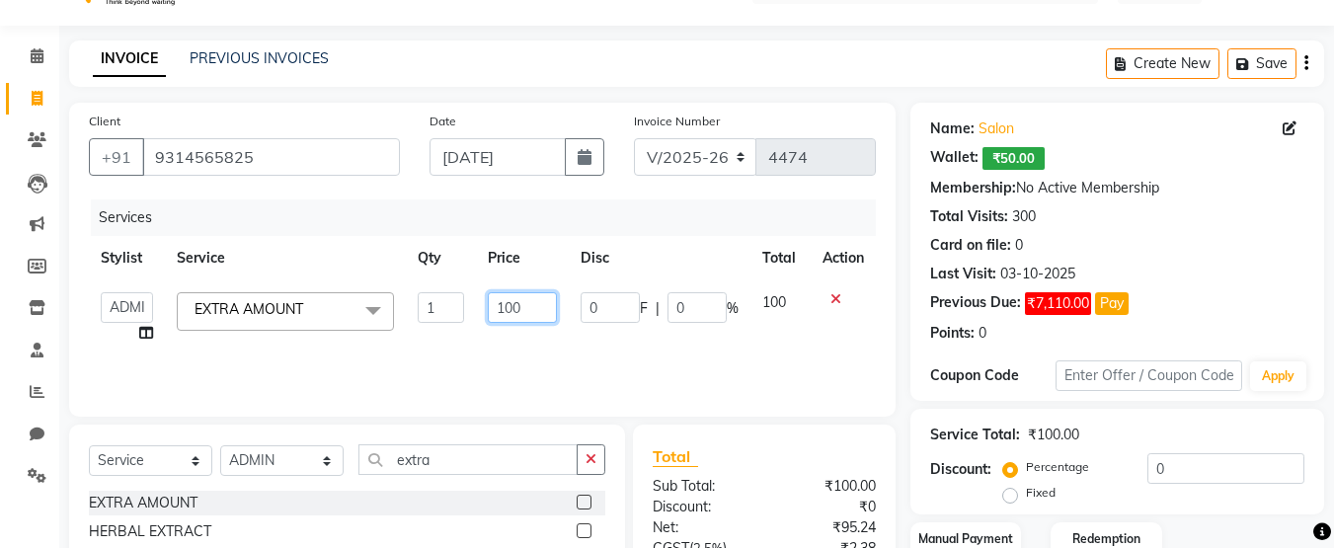
click at [536, 305] on input "100" at bounding box center [522, 307] width 68 height 31
type input "1"
type input "599"
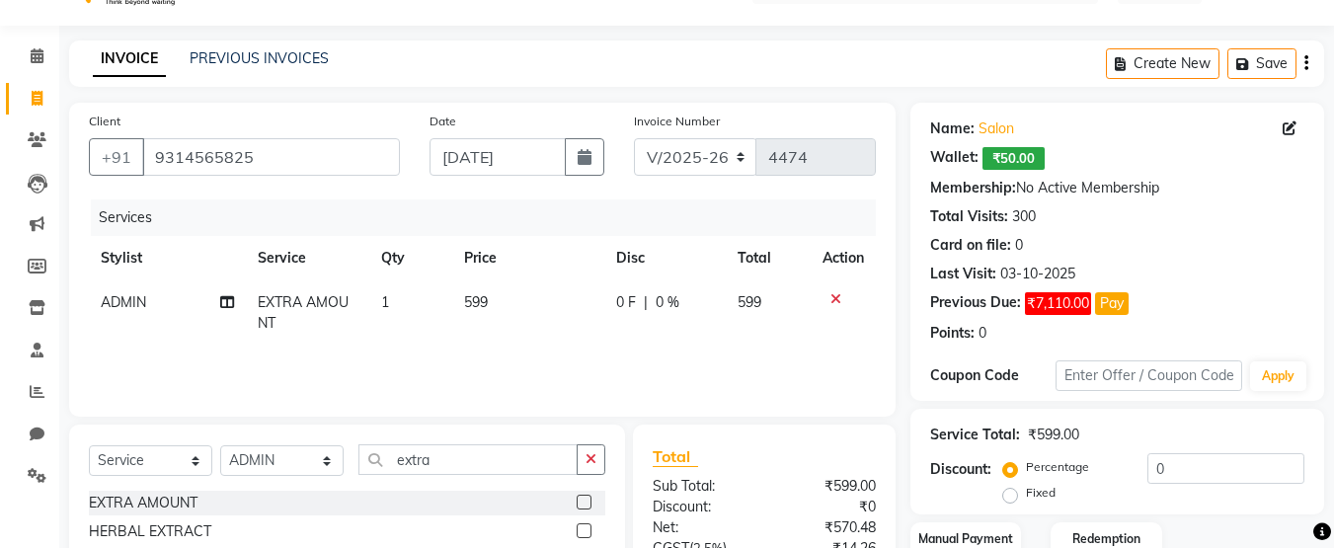
click at [659, 345] on td "0 F | 0 %" at bounding box center [664, 312] width 121 height 65
select select "74331"
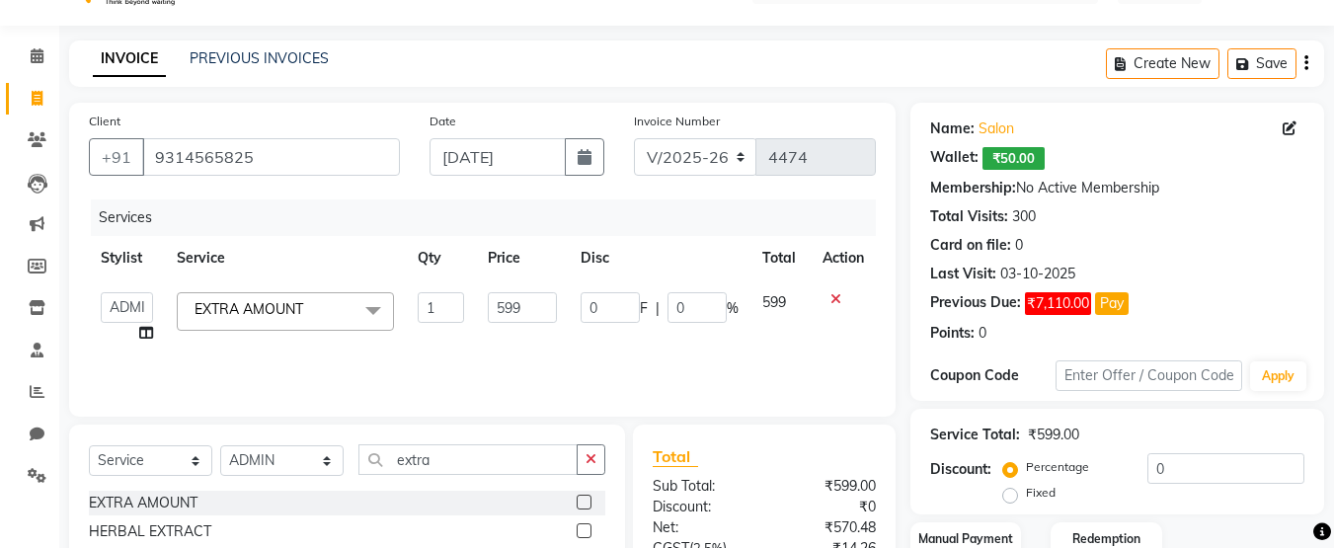
scroll to position [242, 0]
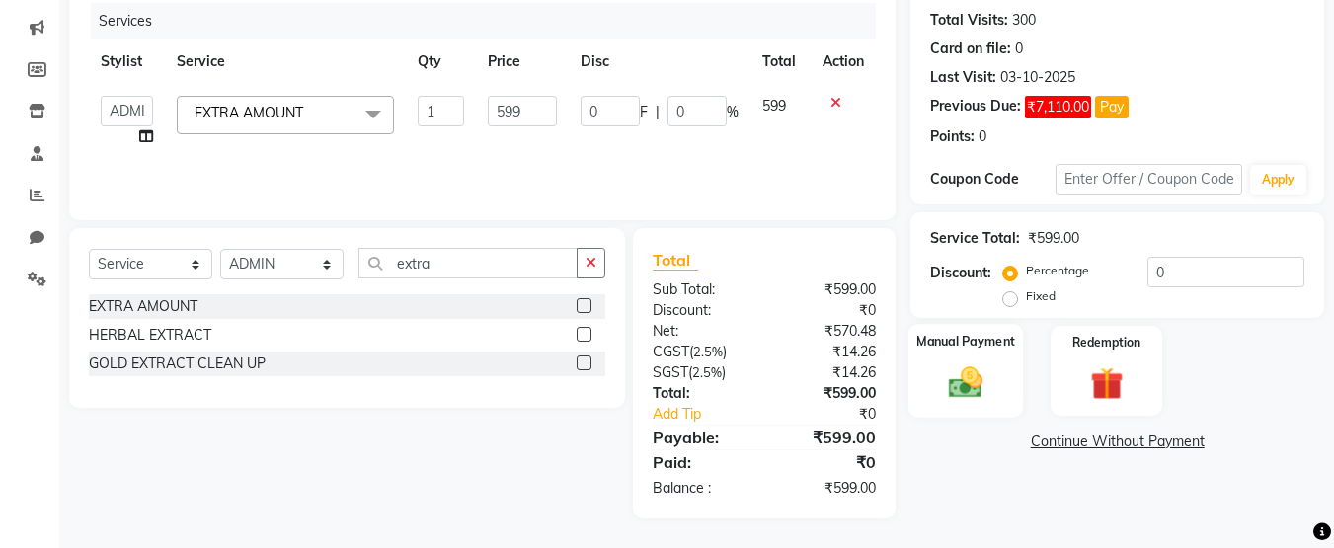
click at [986, 375] on img at bounding box center [965, 382] width 55 height 40
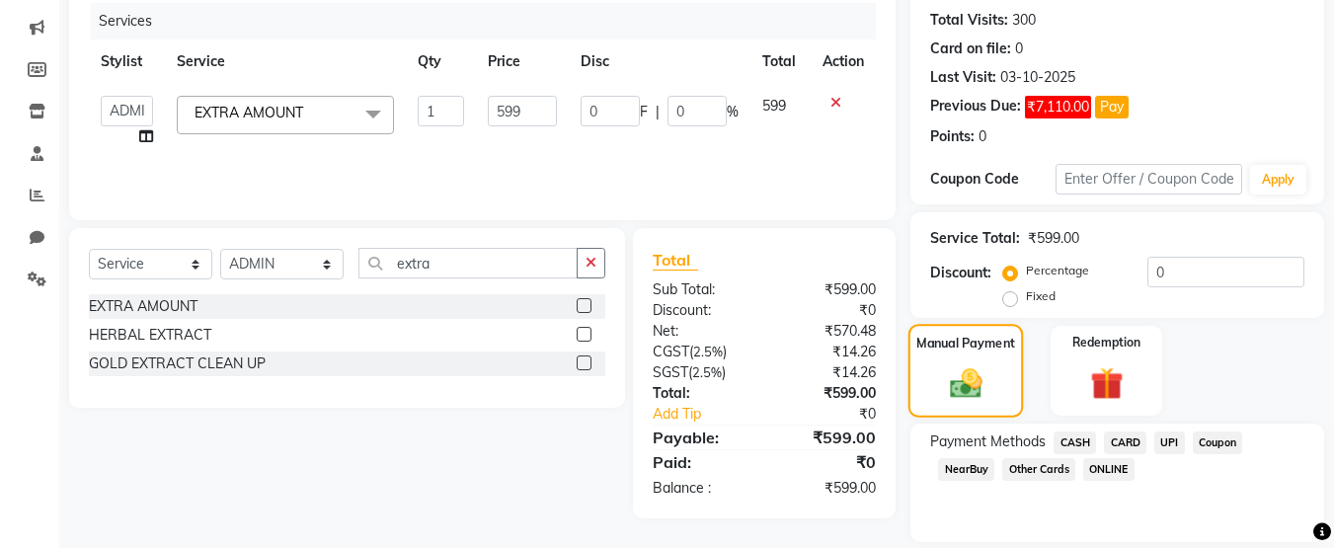
scroll to position [306, 0]
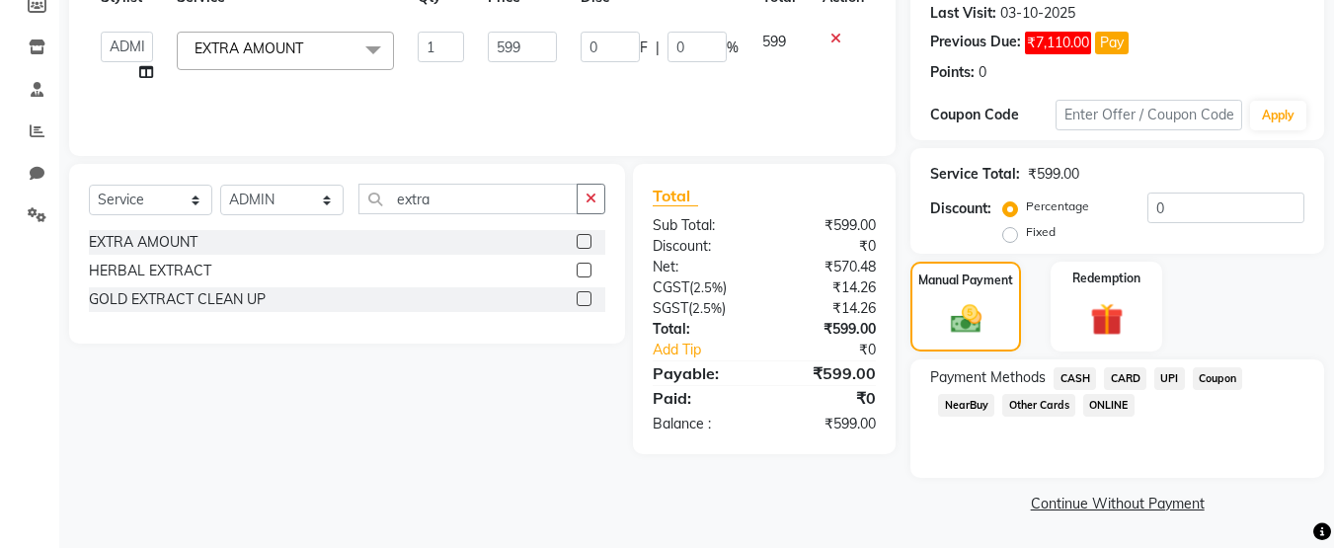
click at [973, 409] on span "NearBuy" at bounding box center [966, 405] width 56 height 23
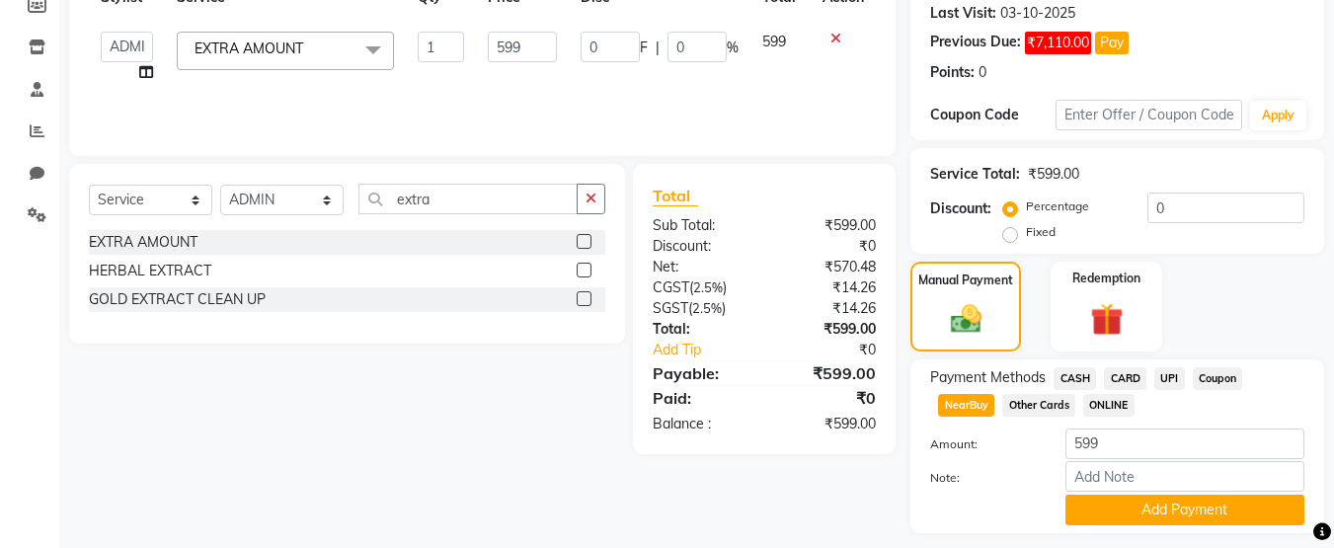
scroll to position [361, 0]
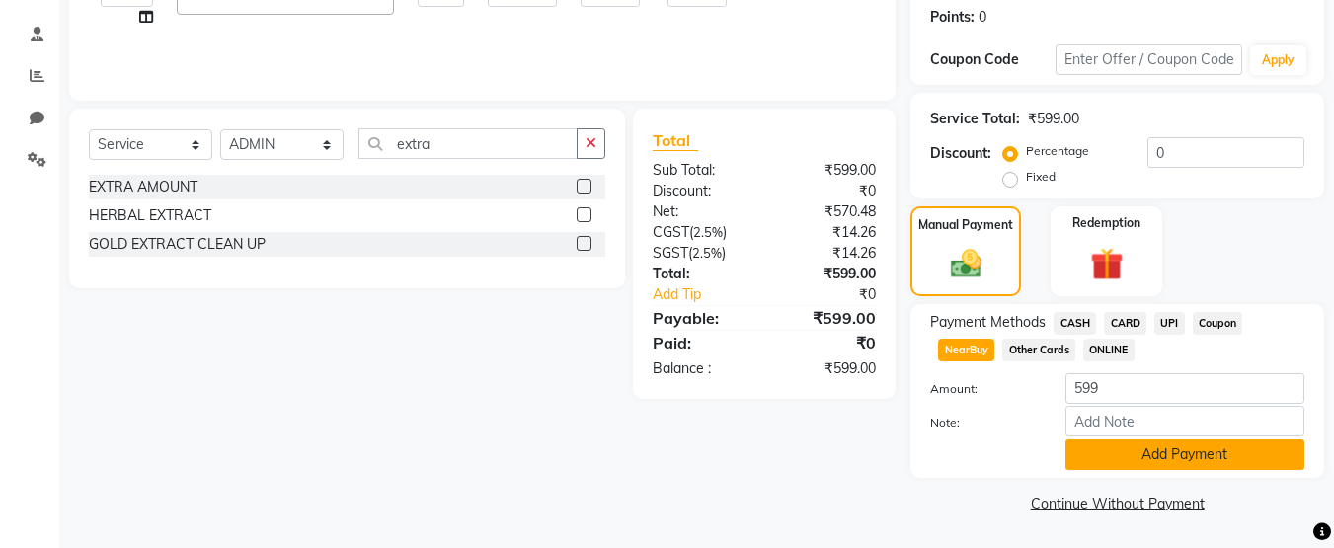
click at [1133, 451] on button "Add Payment" at bounding box center [1185, 454] width 239 height 31
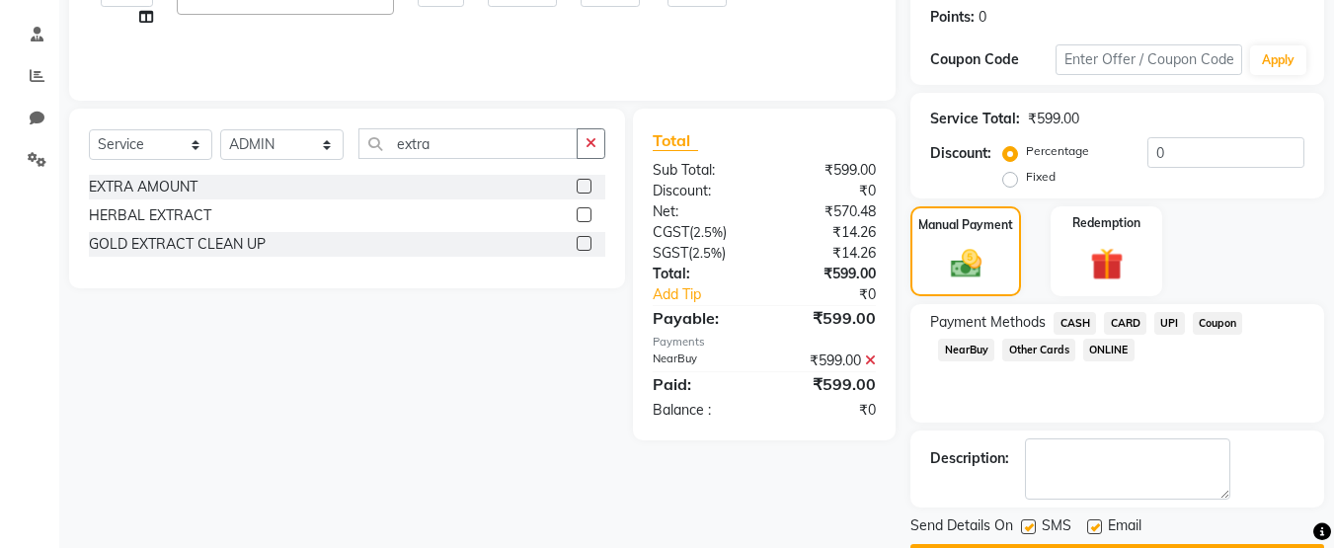
scroll to position [418, 0]
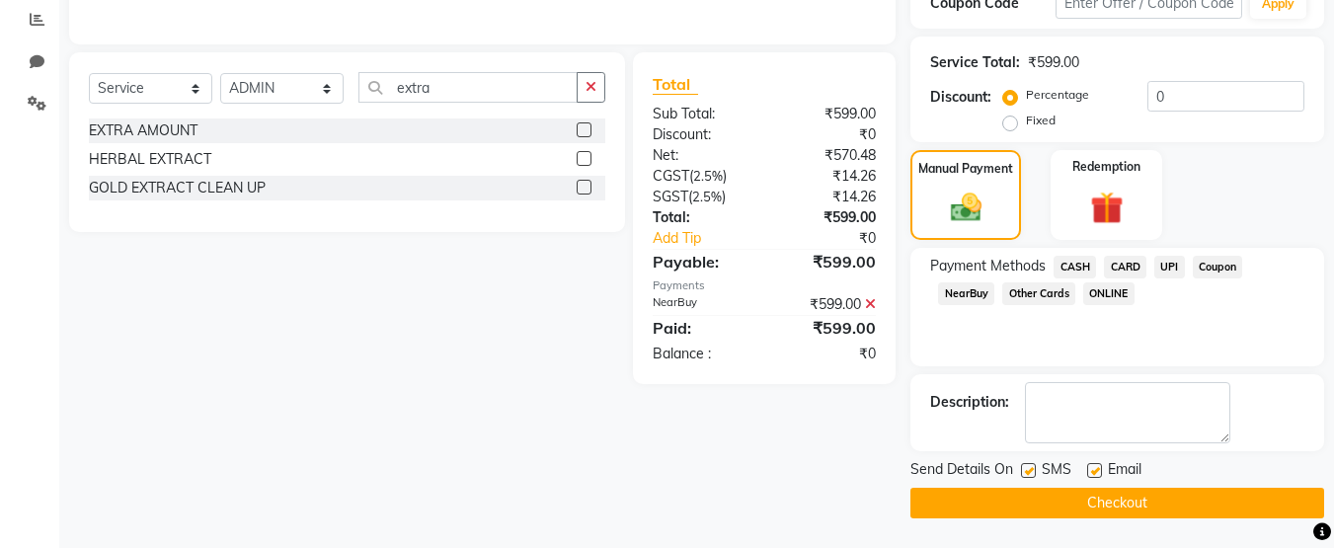
click at [1154, 502] on button "Checkout" at bounding box center [1117, 503] width 414 height 31
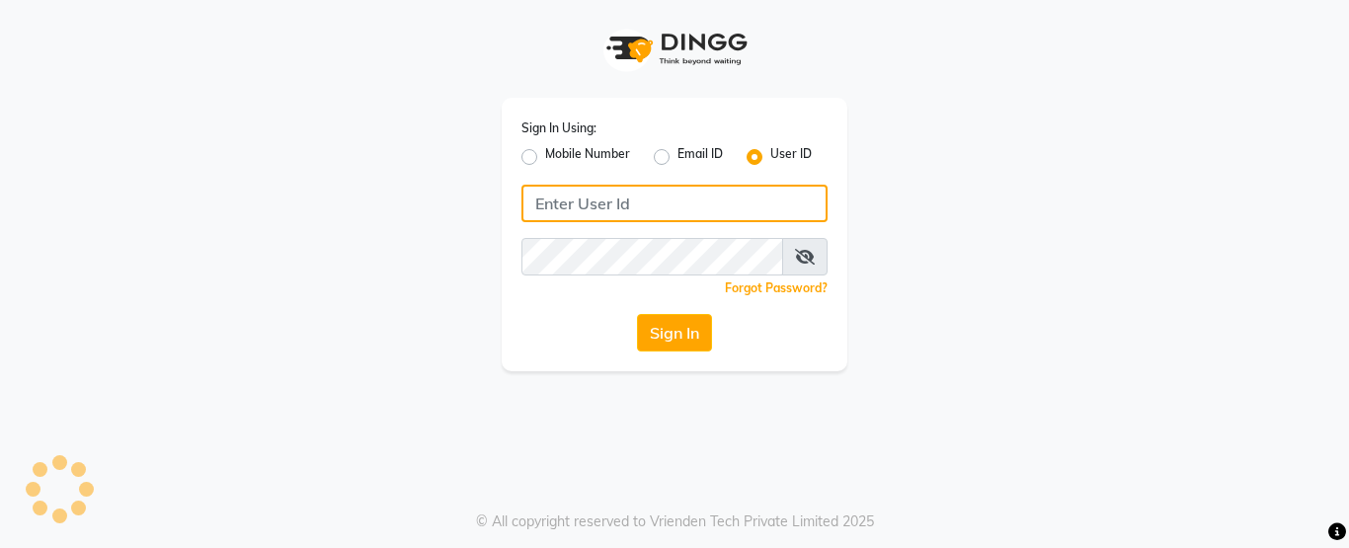
type input "shadesskin&hair"
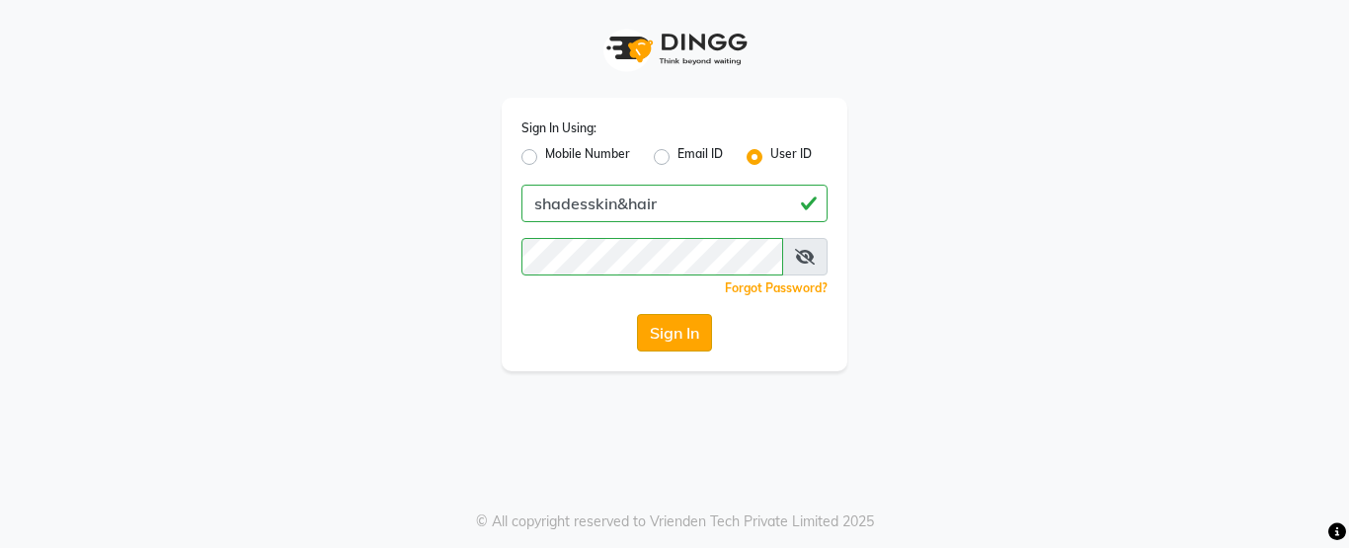
click at [674, 329] on button "Sign In" at bounding box center [674, 333] width 75 height 38
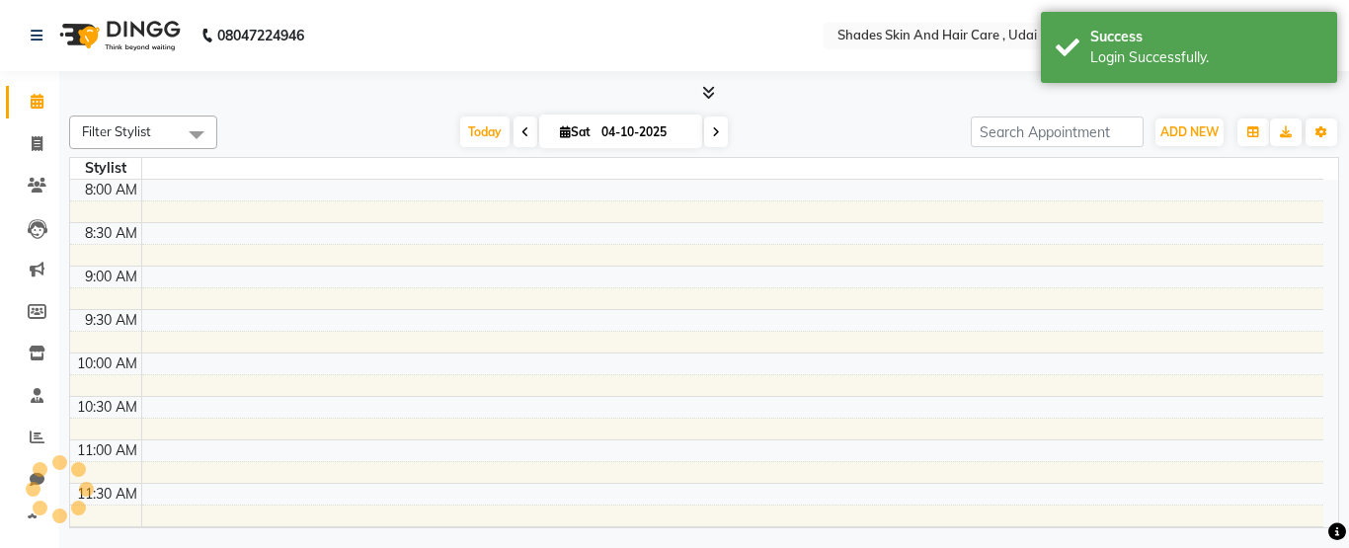
select select "en"
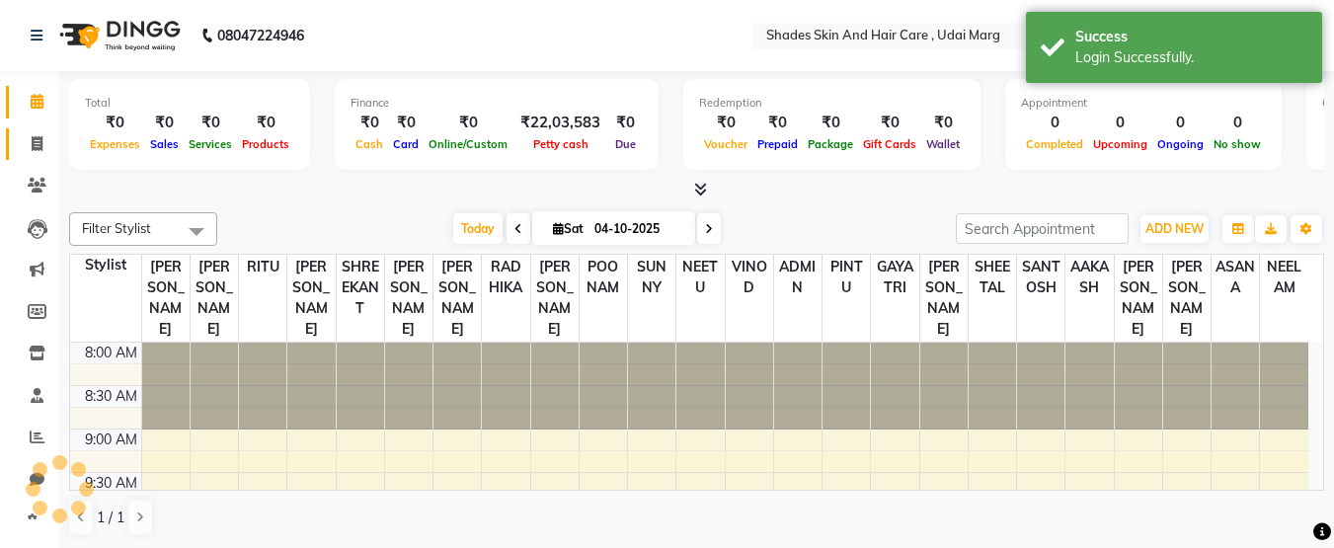
scroll to position [349, 0]
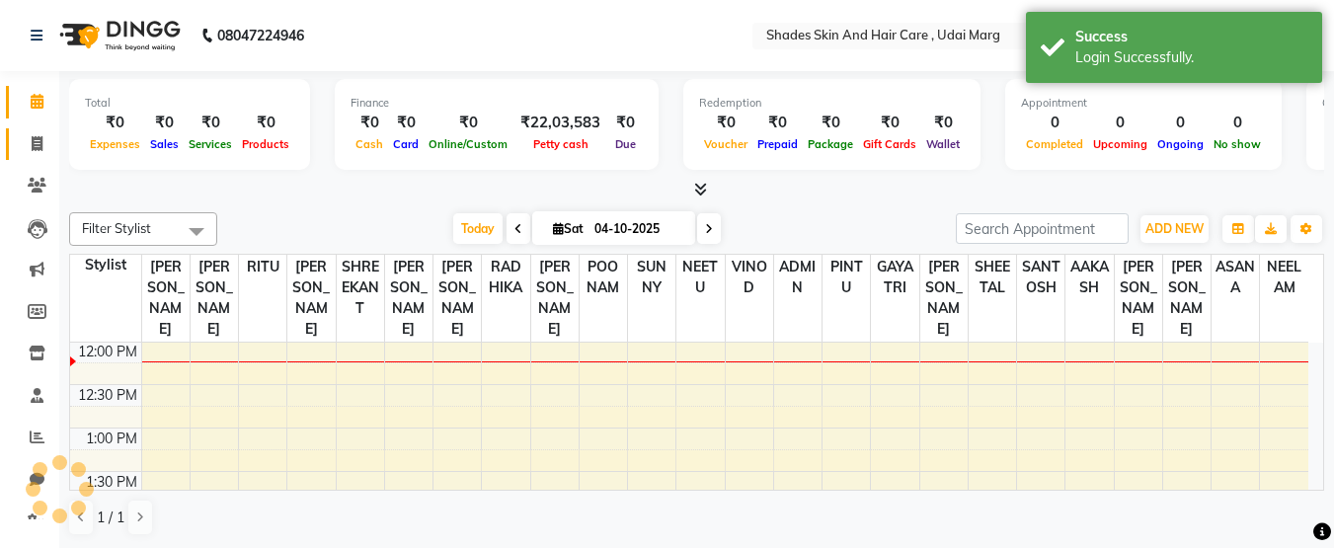
click at [35, 156] on link "Invoice" at bounding box center [29, 144] width 47 height 33
select select "service"
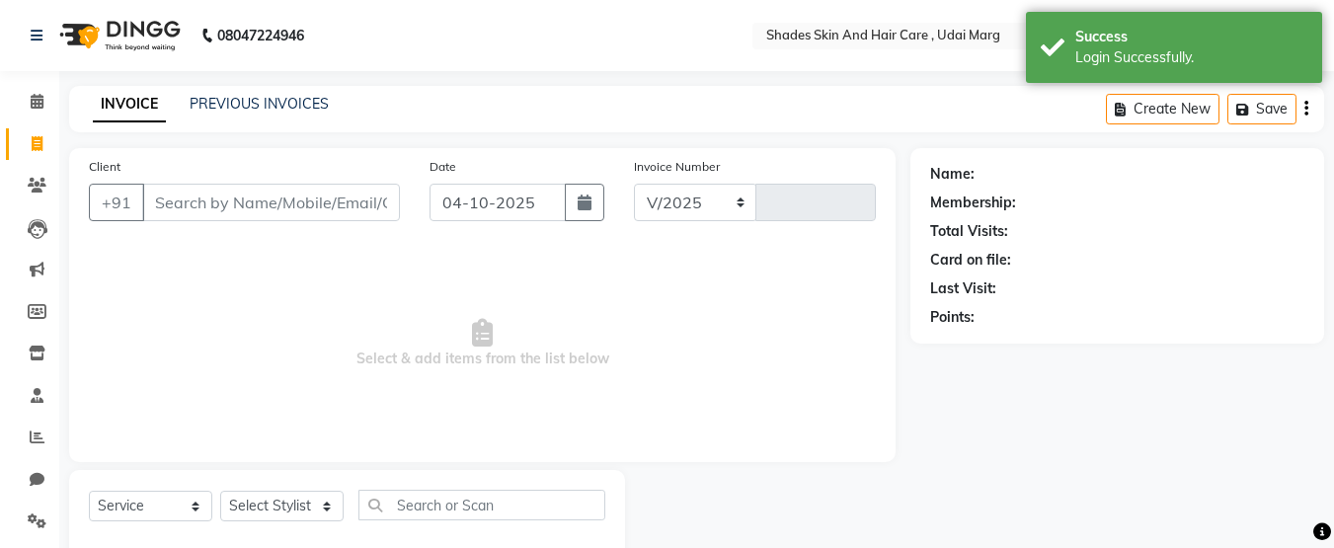
select select "8022"
type input "4474"
type input "9314565825"
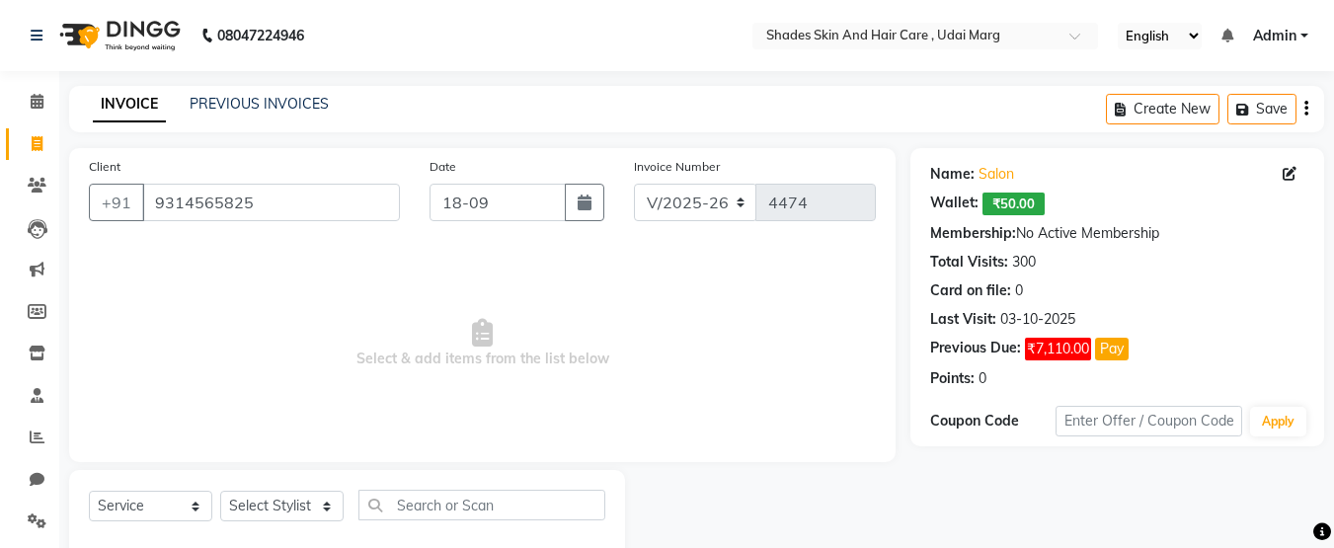
type input "[DATE]"
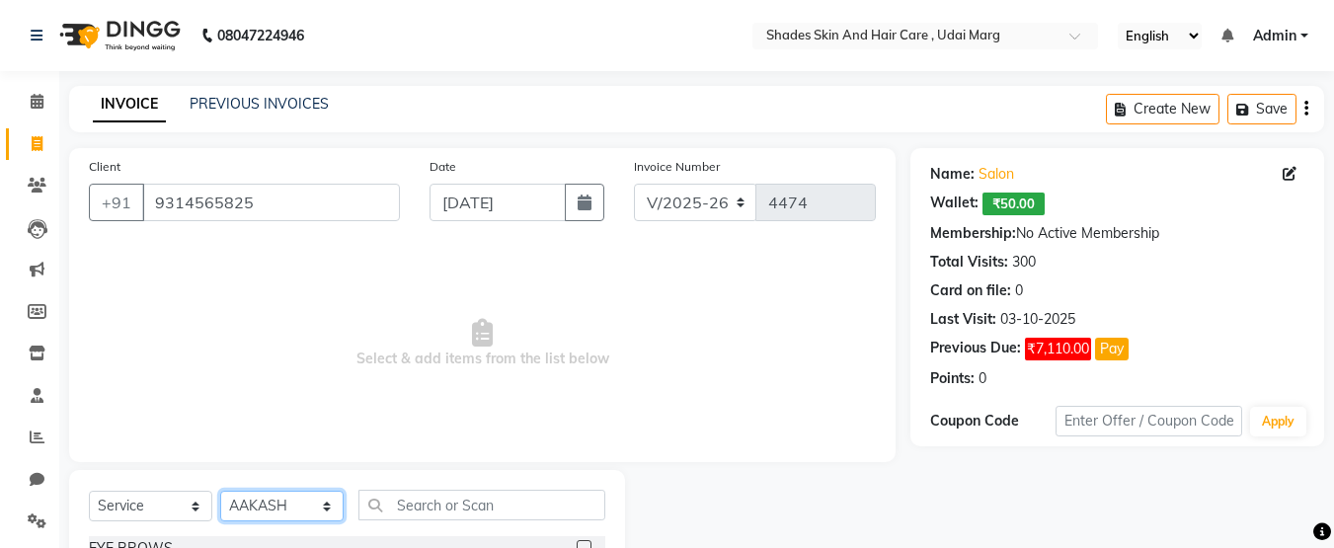
select select "74331"
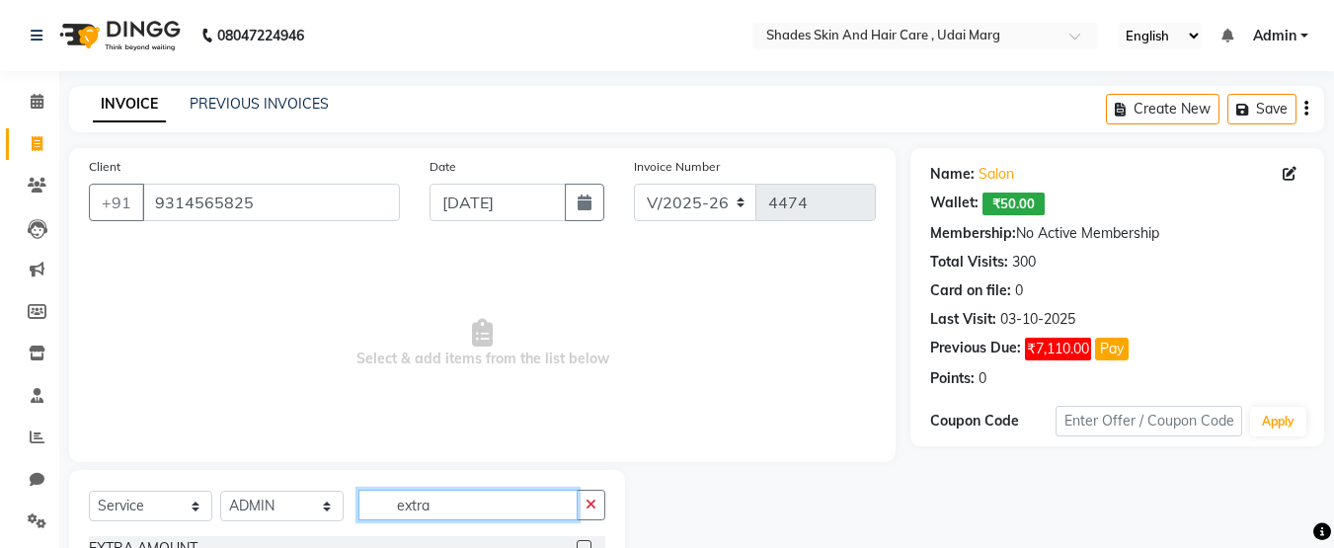
scroll to position [131, 0]
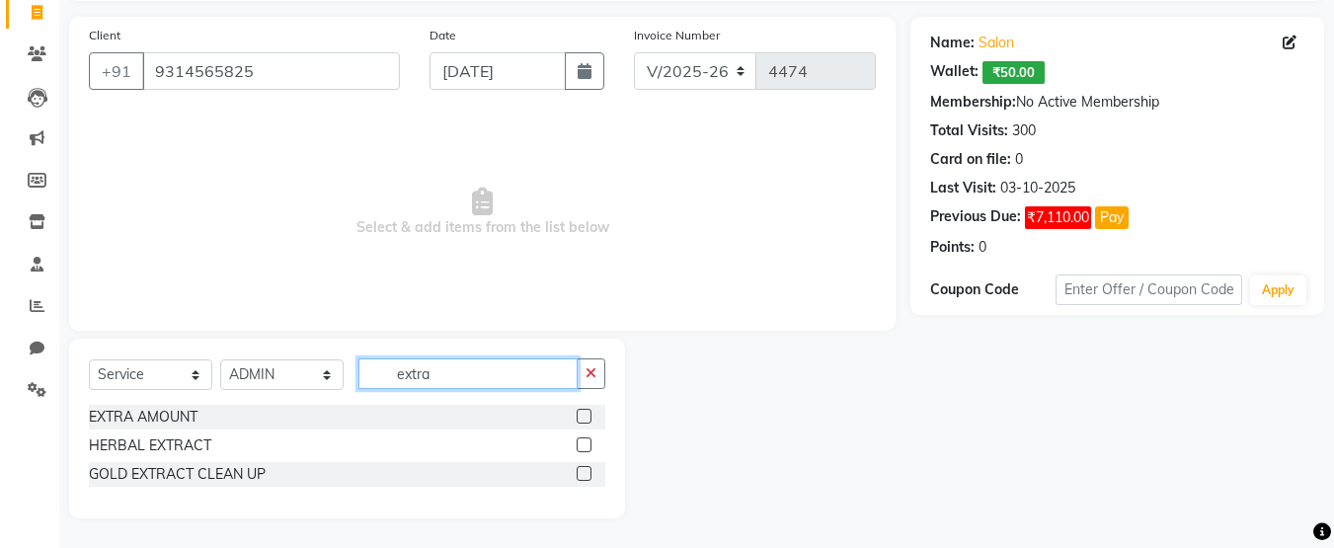
type input "extra"
click at [588, 417] on label at bounding box center [584, 416] width 15 height 15
click at [588, 417] on input "checkbox" at bounding box center [583, 417] width 13 height 13
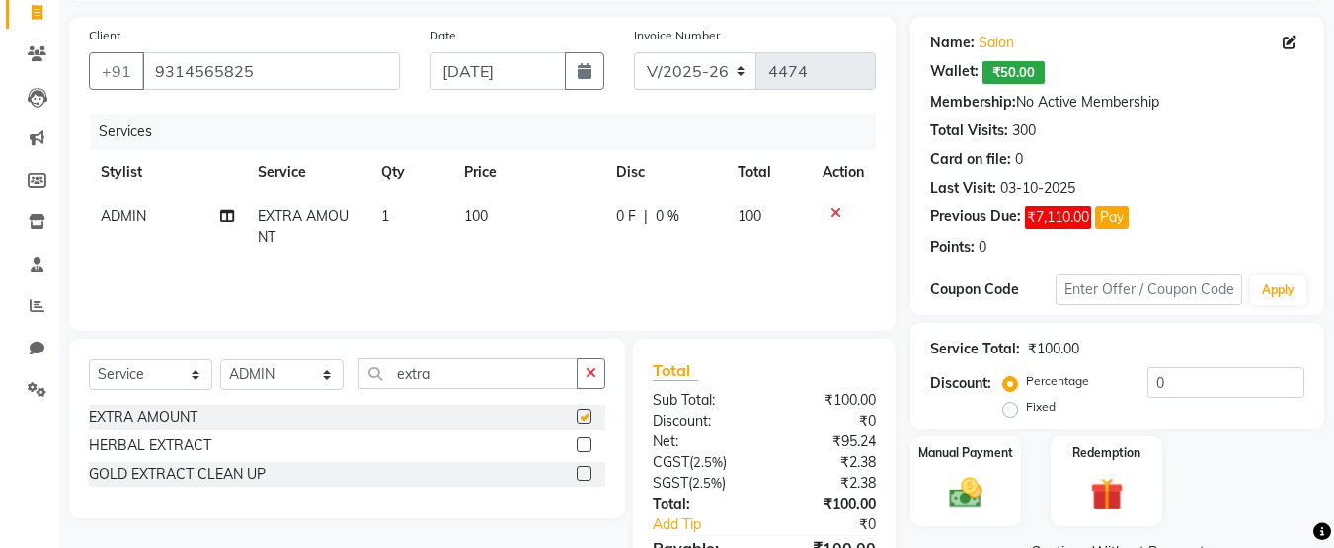
checkbox input "false"
click at [514, 206] on td "100" at bounding box center [528, 227] width 152 height 65
select select "74331"
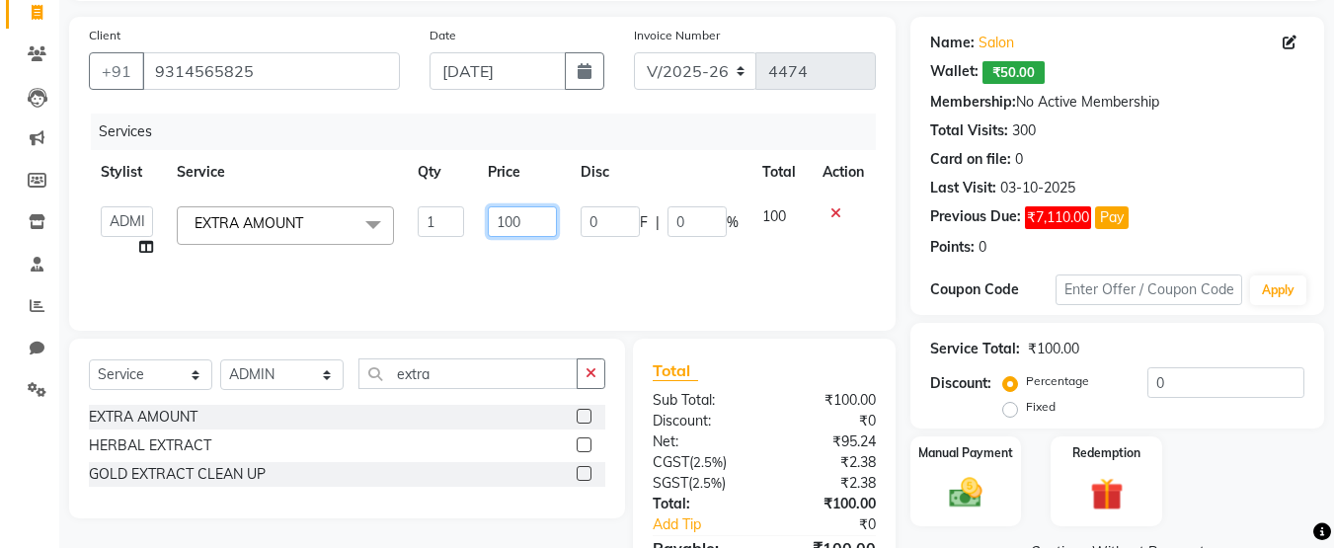
click at [527, 228] on input "100" at bounding box center [522, 221] width 68 height 31
type input "1"
type input "599"
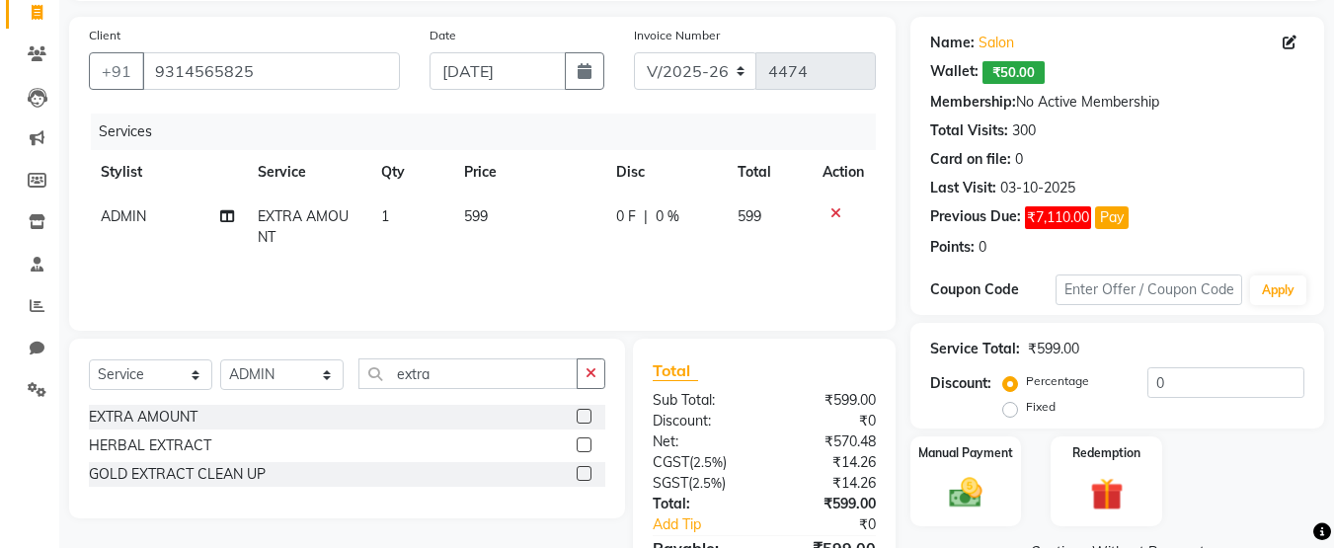
click at [719, 270] on div "Services Stylist Service Qty Price Disc Total Action ADMIN EXTRA AMOUNT 1 599 0…" at bounding box center [482, 213] width 787 height 198
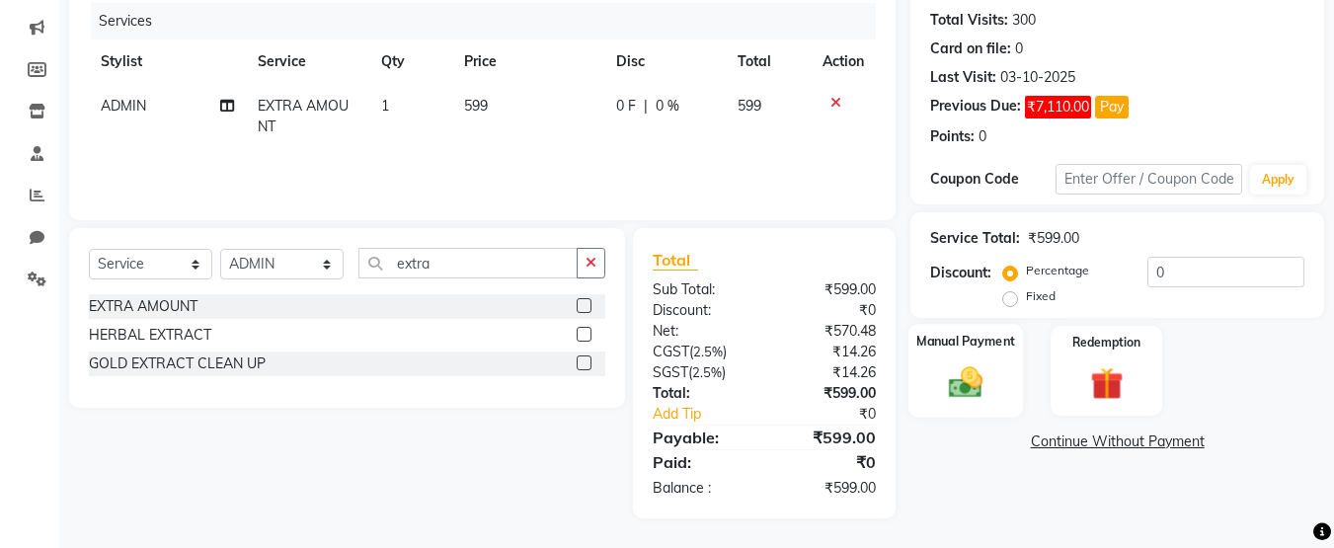
click at [1013, 387] on div "Manual Payment" at bounding box center [967, 371] width 116 height 94
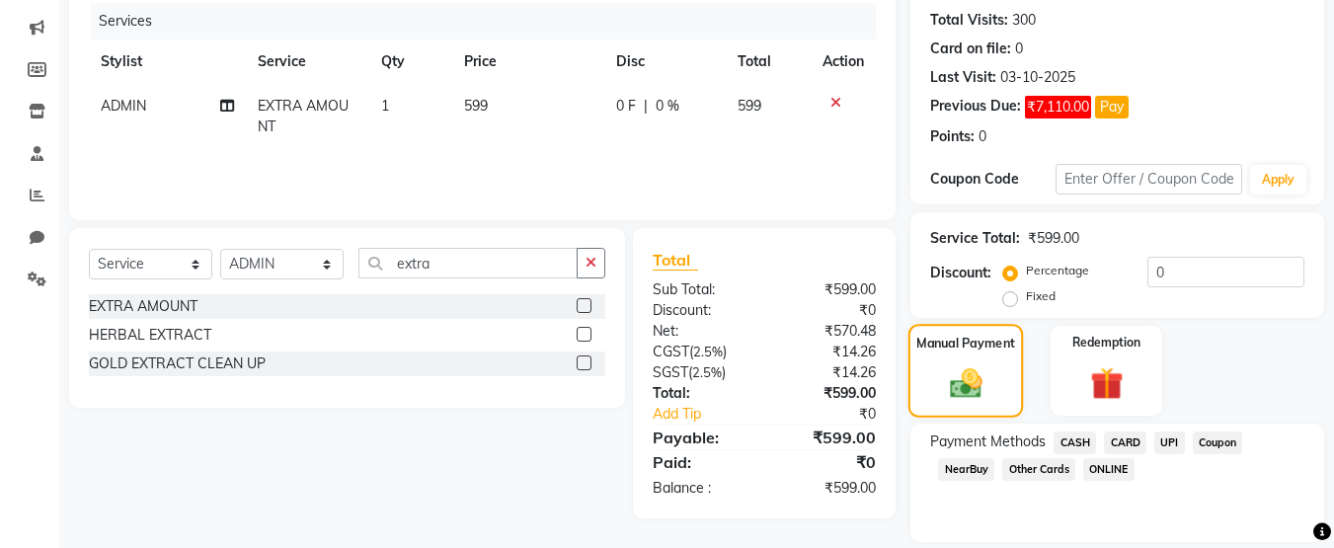
scroll to position [306, 0]
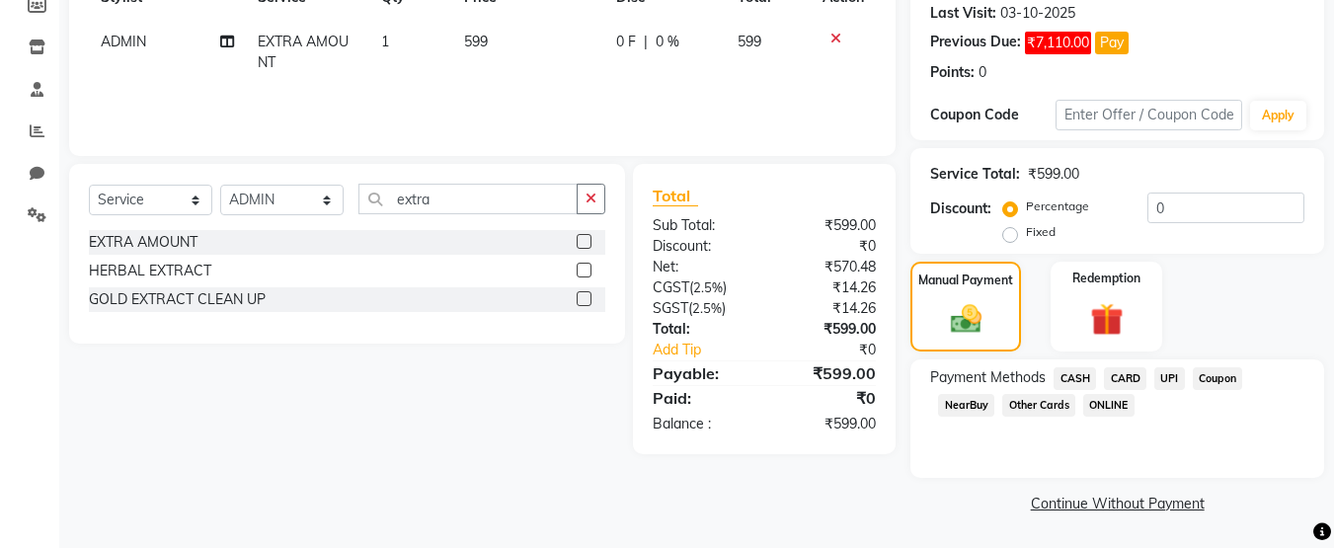
click at [965, 408] on span "NearBuy" at bounding box center [966, 405] width 56 height 23
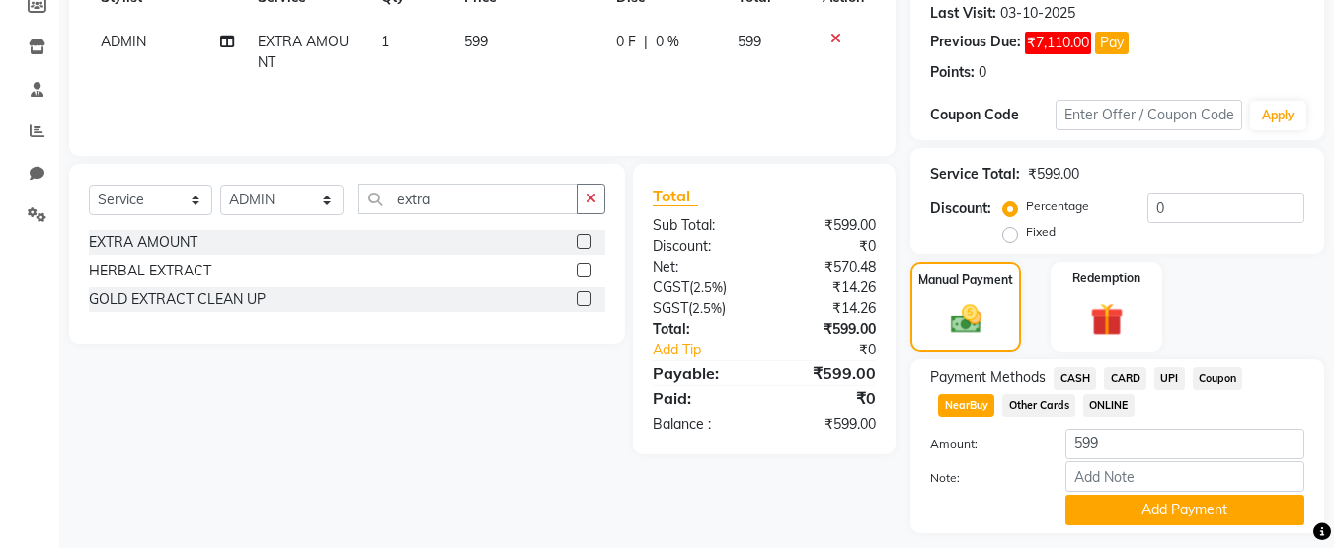
scroll to position [361, 0]
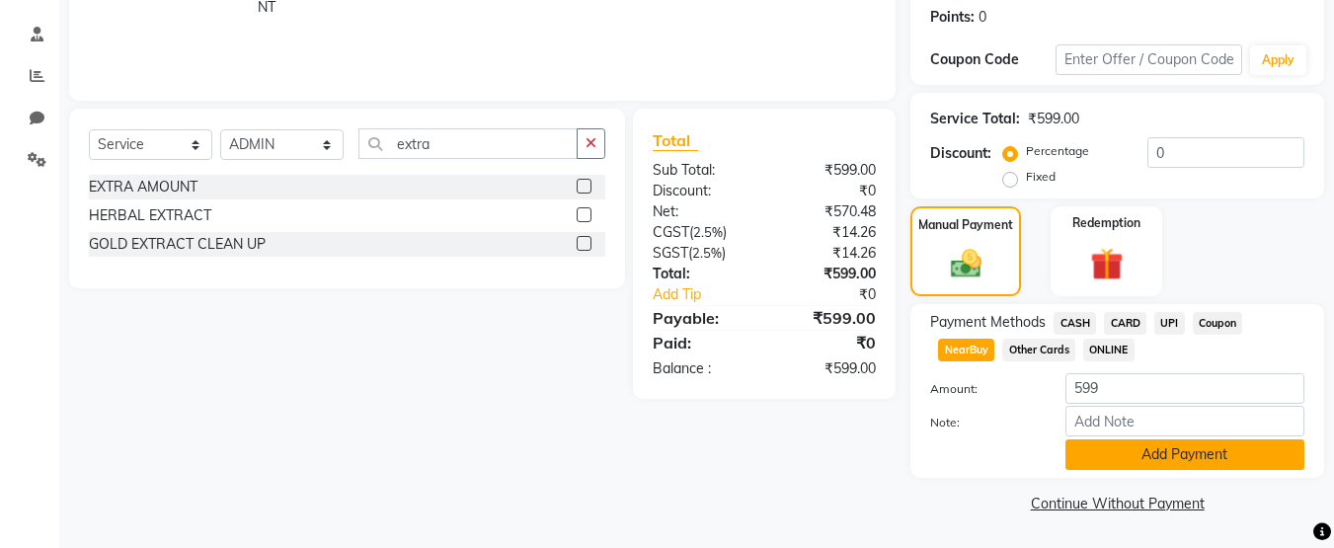
click at [1129, 449] on button "Add Payment" at bounding box center [1185, 454] width 239 height 31
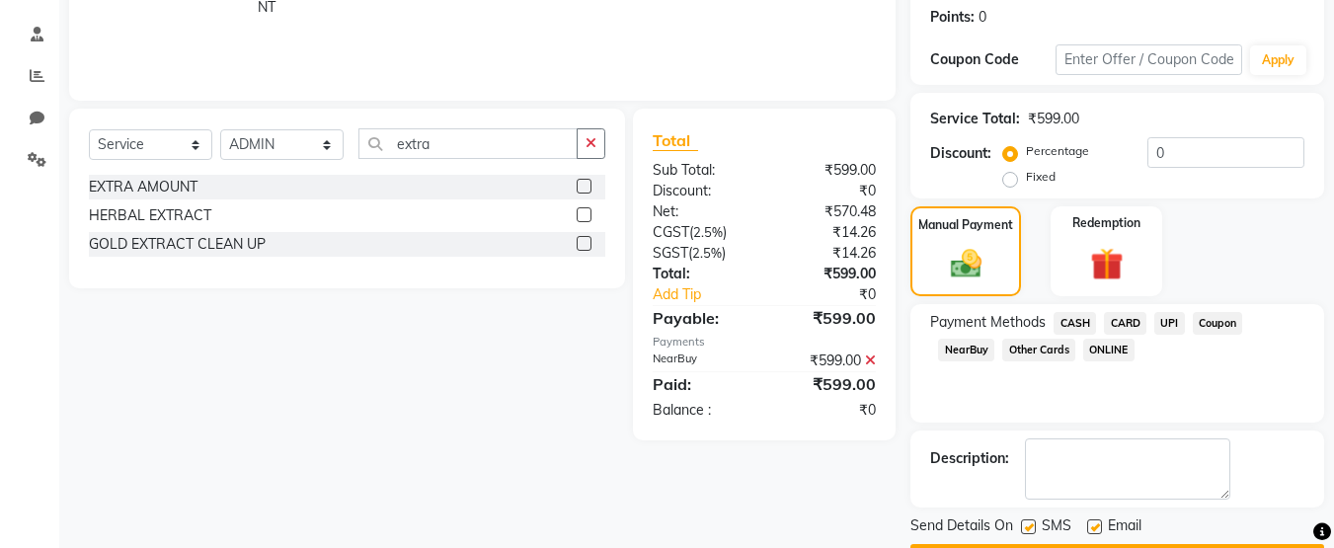
scroll to position [418, 0]
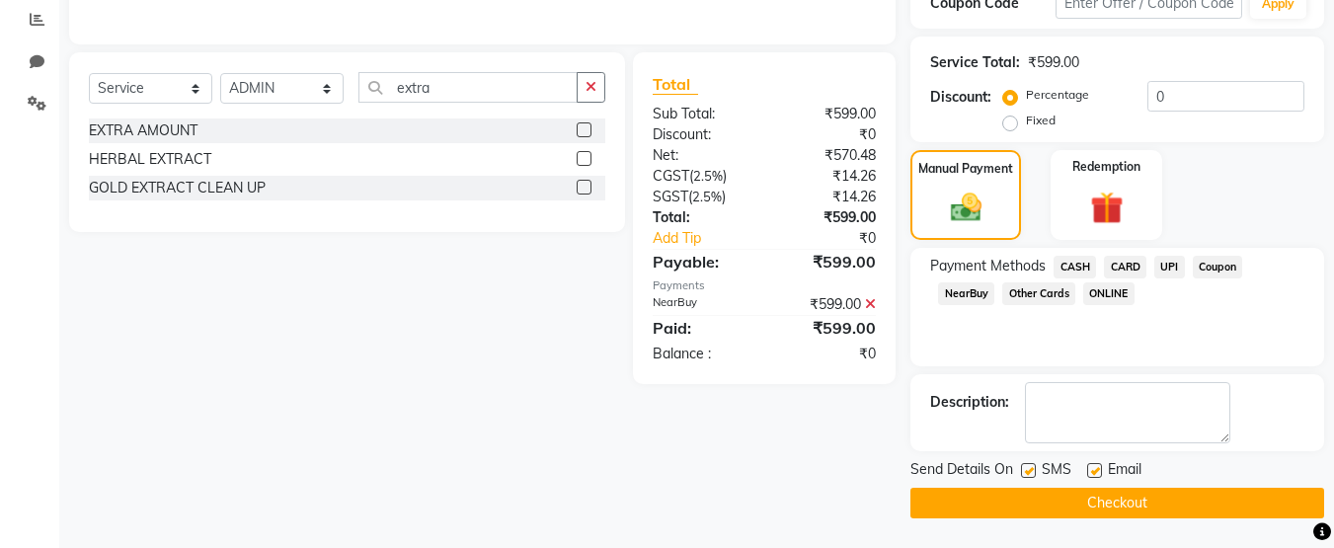
click at [1128, 509] on button "Checkout" at bounding box center [1117, 503] width 414 height 31
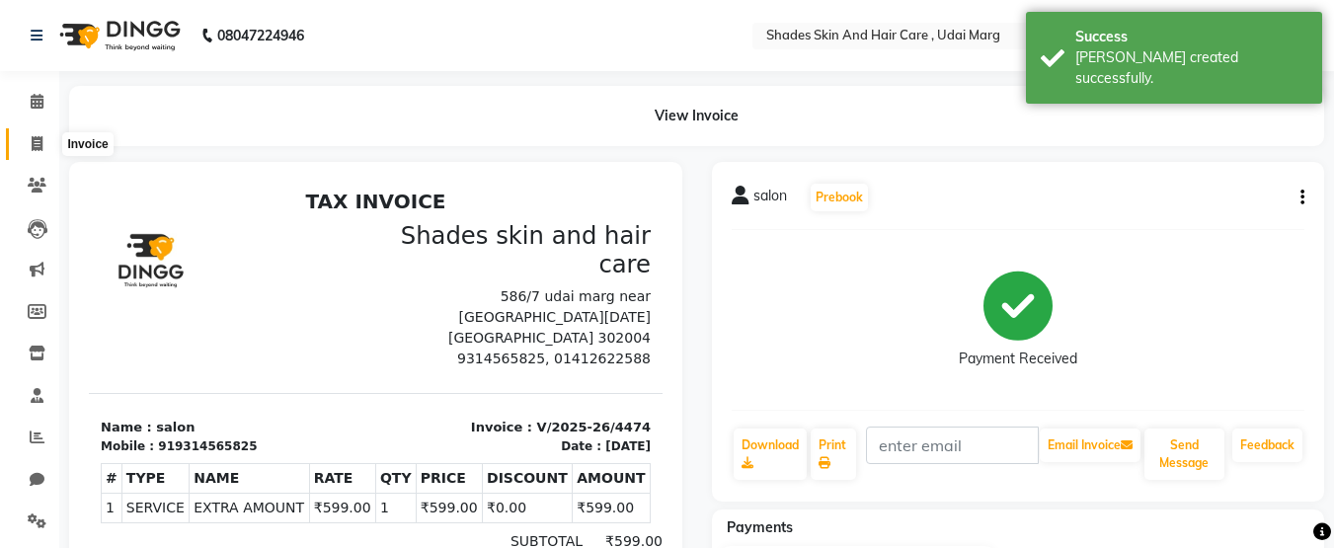
click at [30, 142] on span at bounding box center [37, 144] width 35 height 23
select select "service"
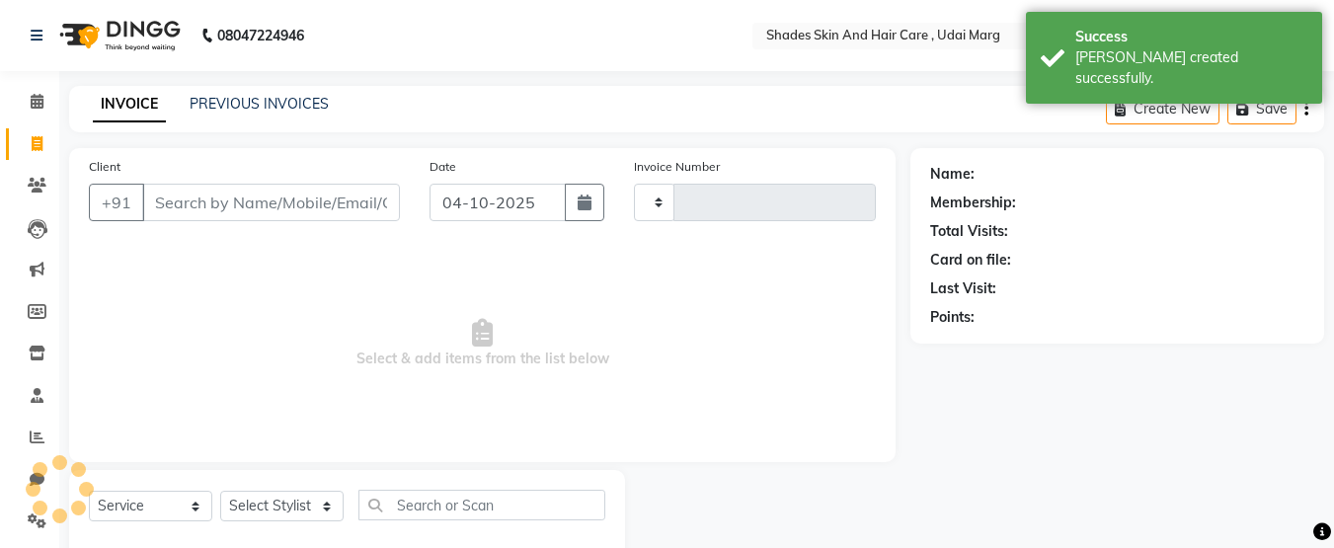
scroll to position [45, 0]
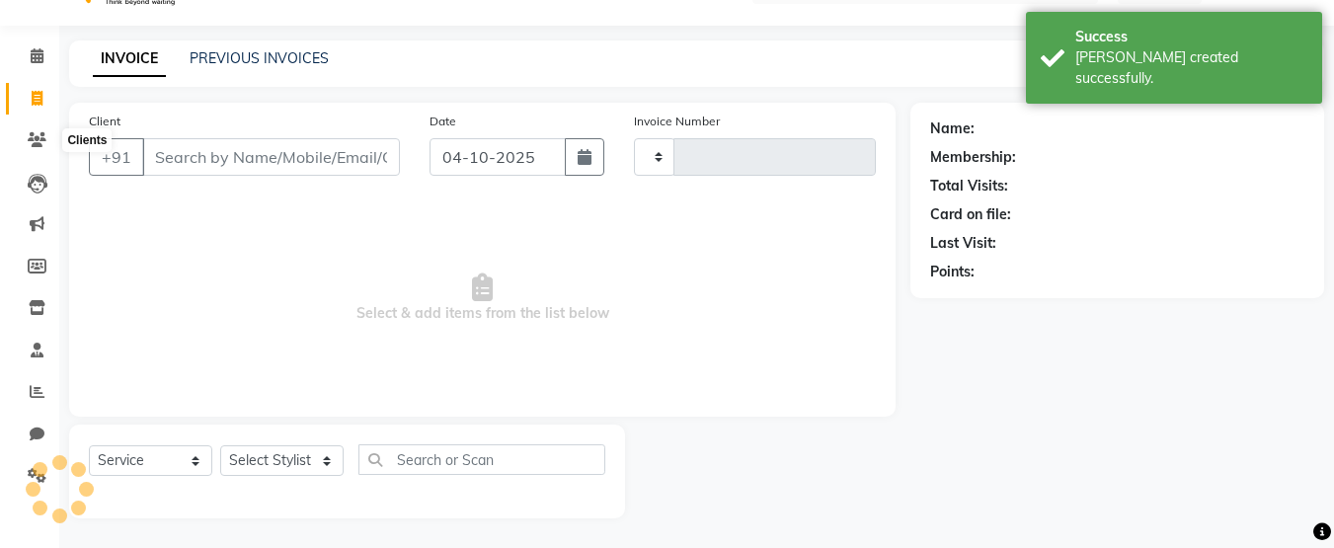
type input "4475"
select select "8022"
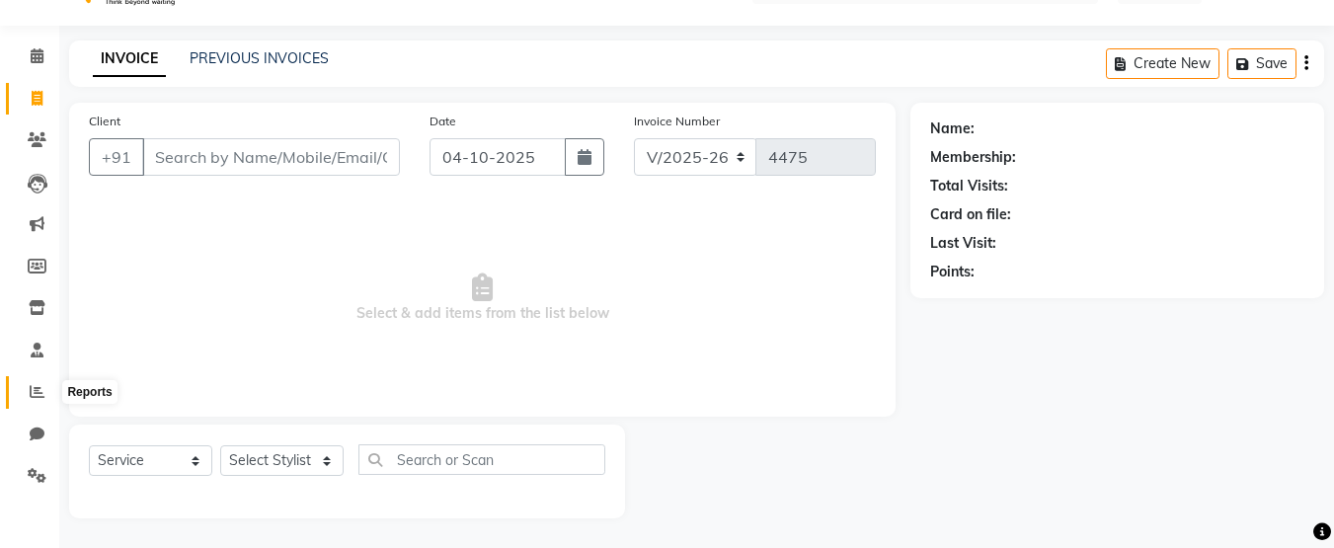
click at [37, 400] on span at bounding box center [37, 392] width 35 height 23
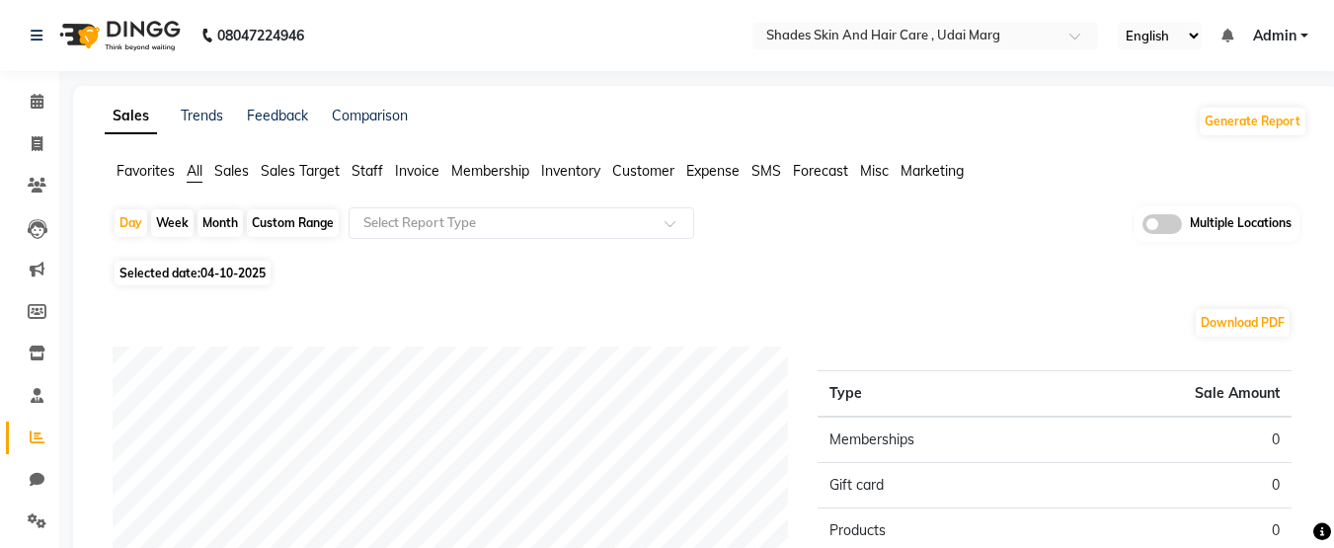
click at [424, 165] on span "Invoice" at bounding box center [417, 171] width 44 height 18
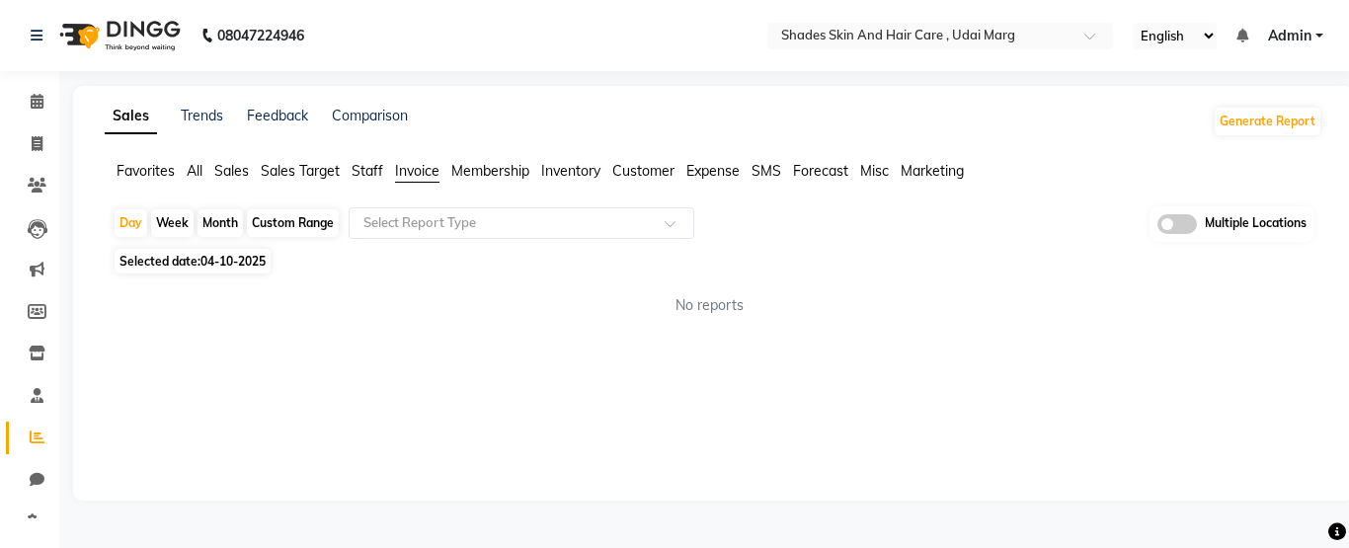
click at [296, 216] on div "Custom Range" at bounding box center [293, 223] width 92 height 28
select select "10"
select select "2025"
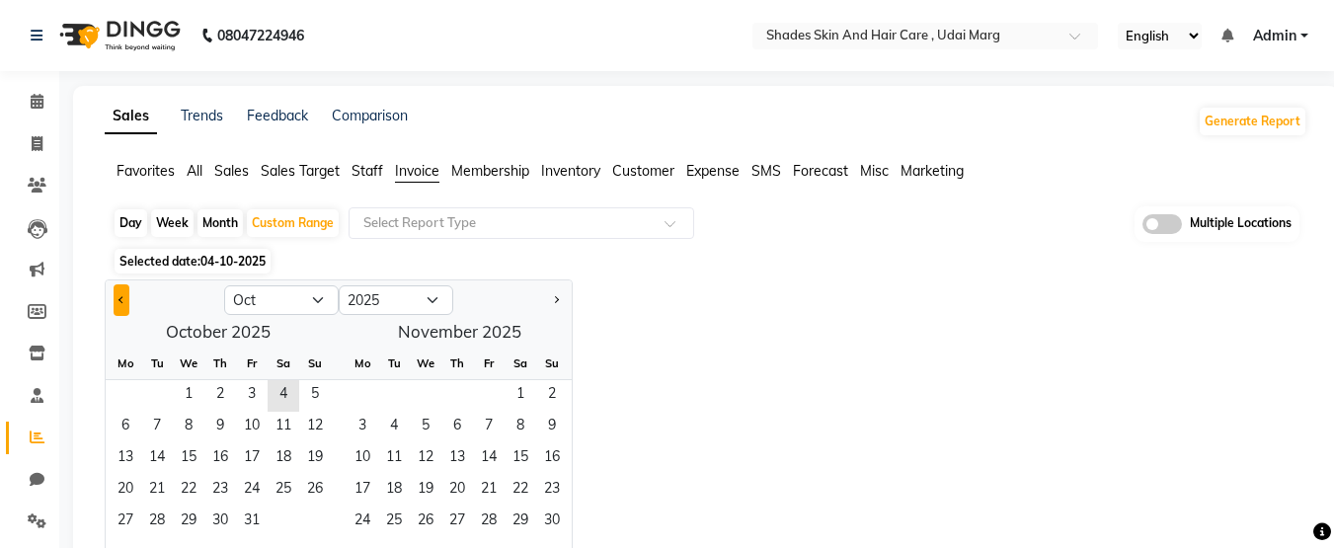
click at [119, 302] on button "Previous month" at bounding box center [122, 300] width 16 height 32
select select "9"
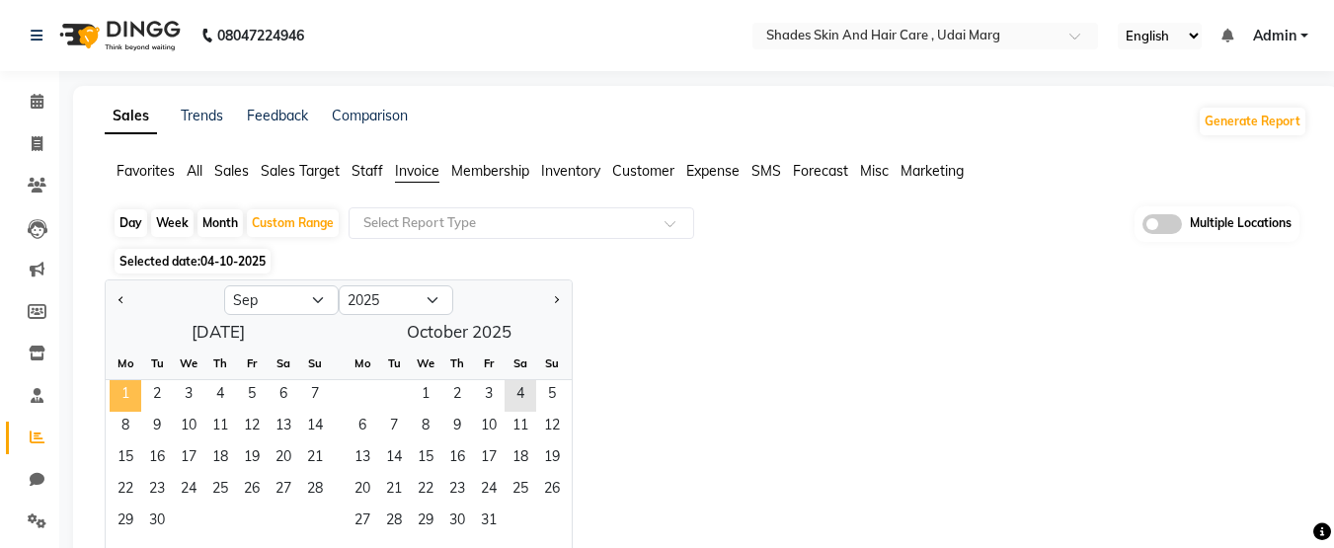
click at [136, 393] on span "1" at bounding box center [126, 396] width 32 height 32
click at [167, 513] on span "30" at bounding box center [157, 523] width 32 height 32
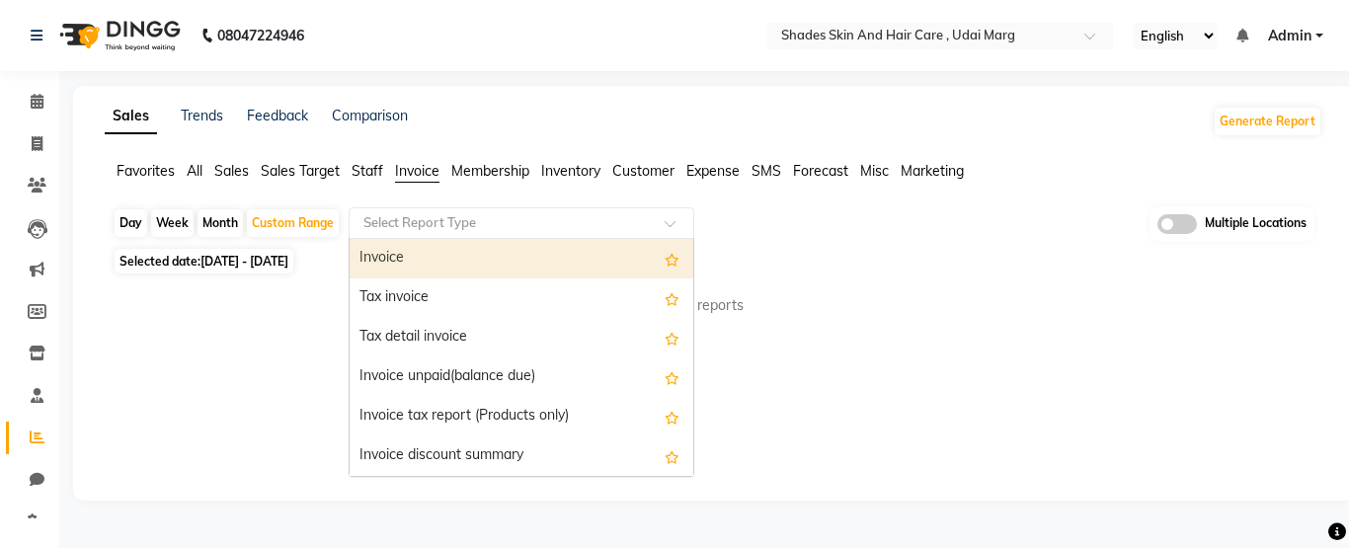
click at [559, 218] on input "text" at bounding box center [501, 223] width 284 height 20
click at [541, 251] on div "Invoice" at bounding box center [522, 259] width 344 height 40
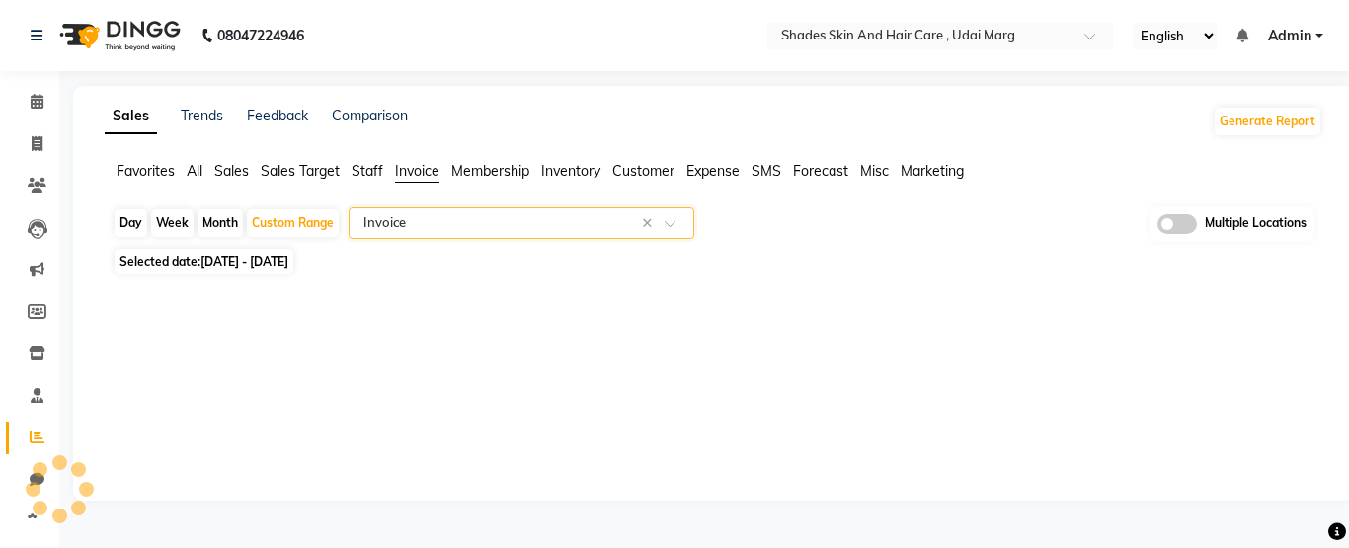
select select "full_report"
select select "csv"
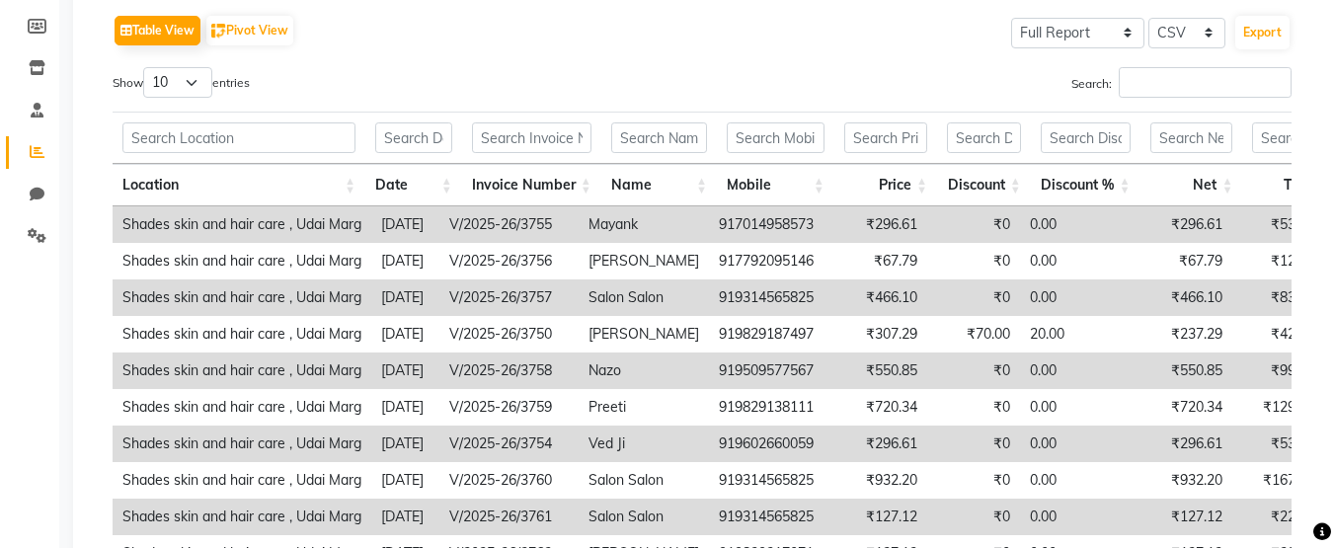
scroll to position [279, 0]
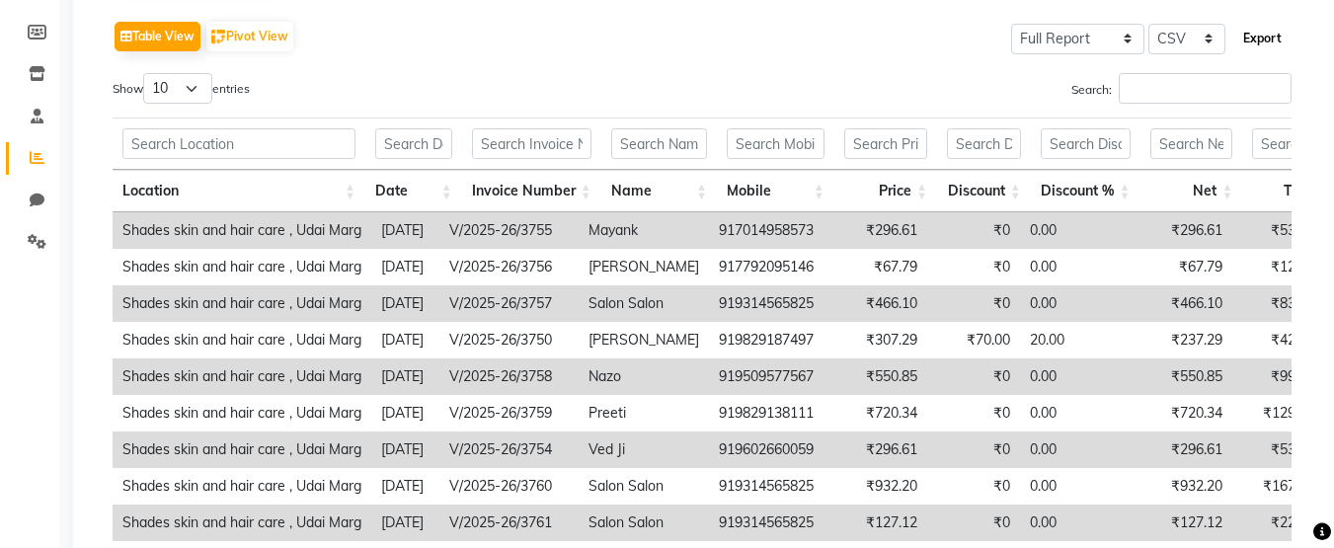
click at [1279, 39] on button "Export" at bounding box center [1262, 39] width 54 height 34
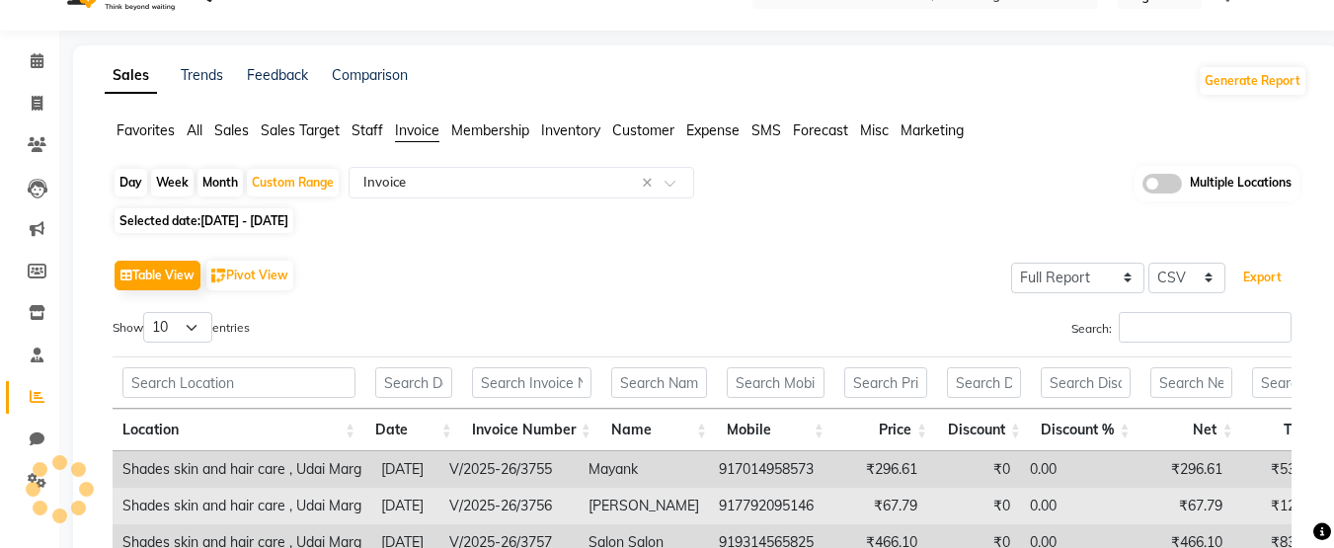
scroll to position [35, 0]
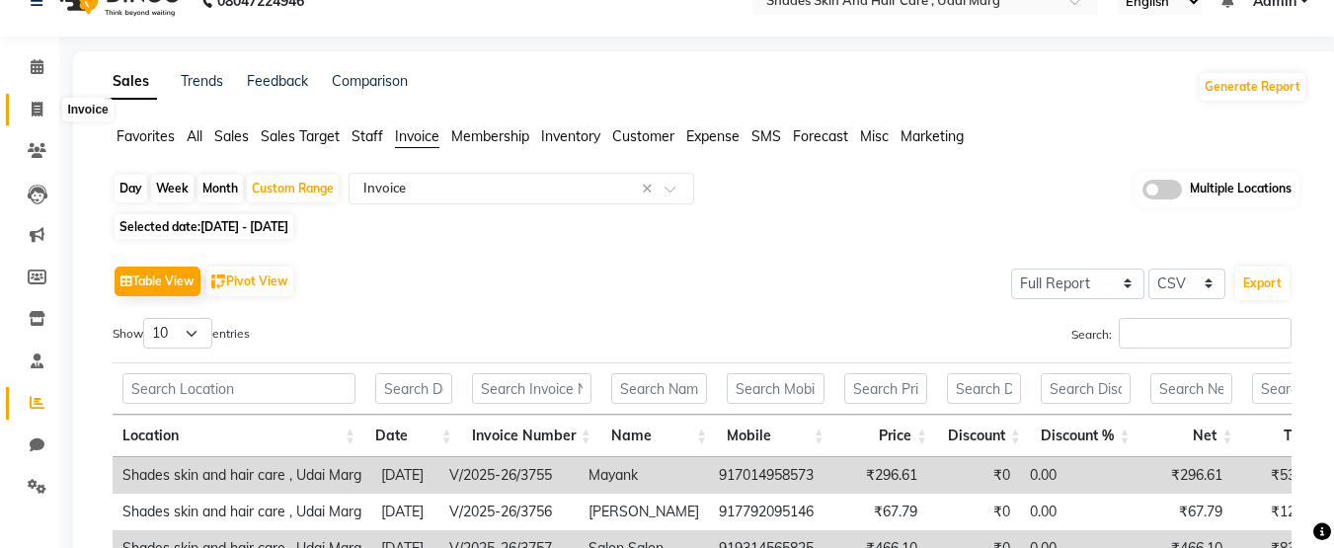
click at [51, 101] on span at bounding box center [37, 110] width 35 height 23
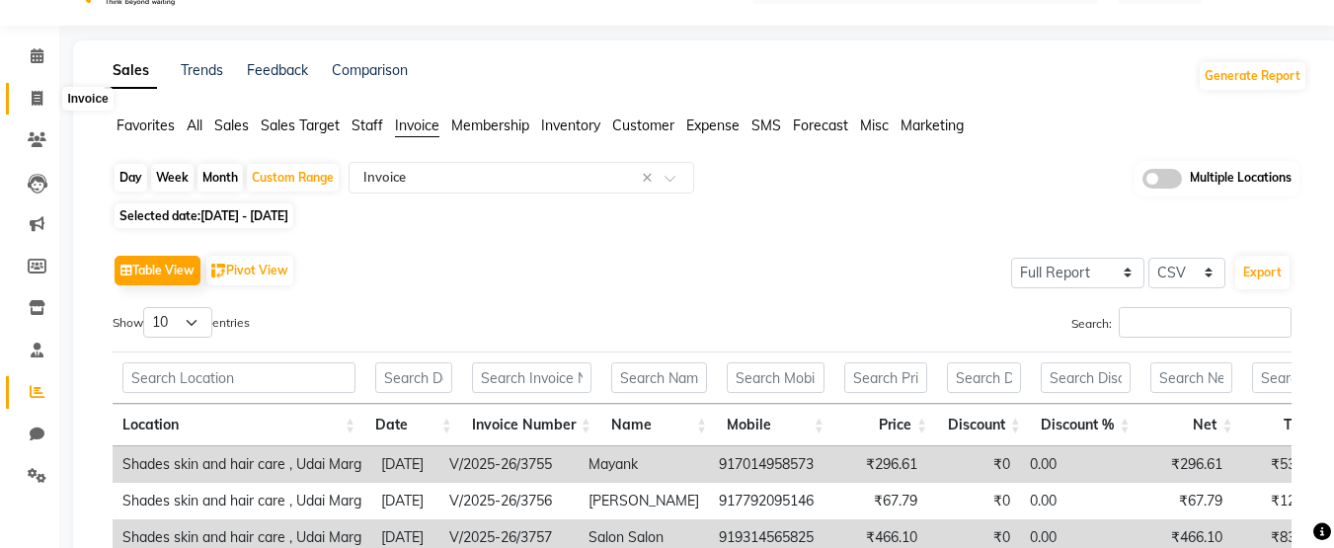
select select "service"
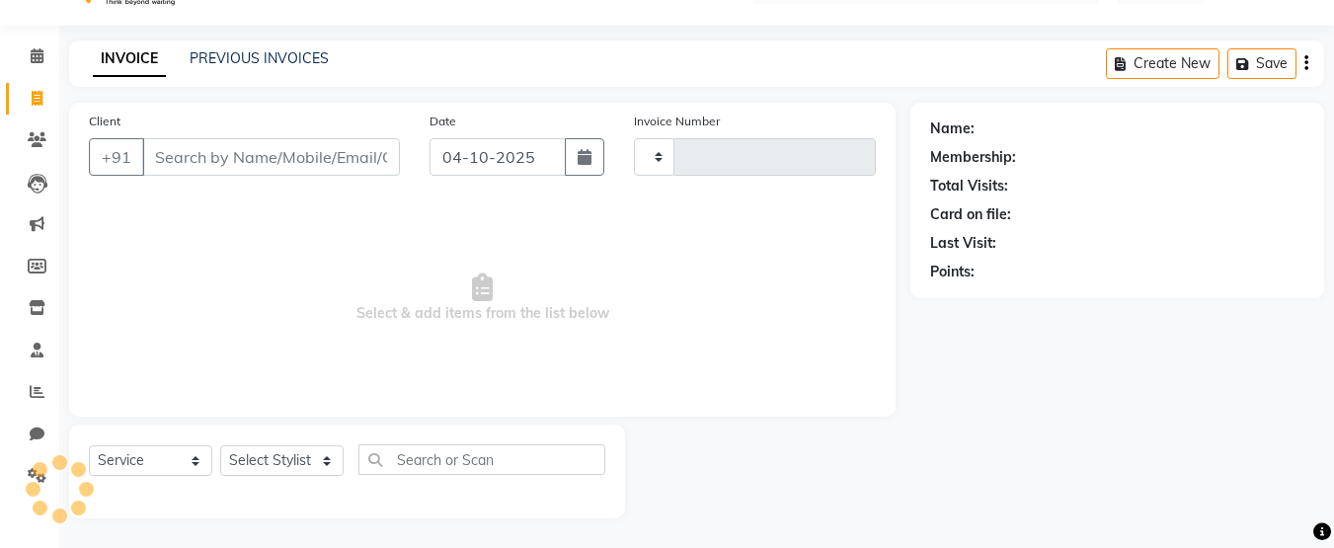
type input "4475"
select select "8022"
click at [257, 54] on link "PREVIOUS INVOICES" at bounding box center [259, 58] width 139 height 18
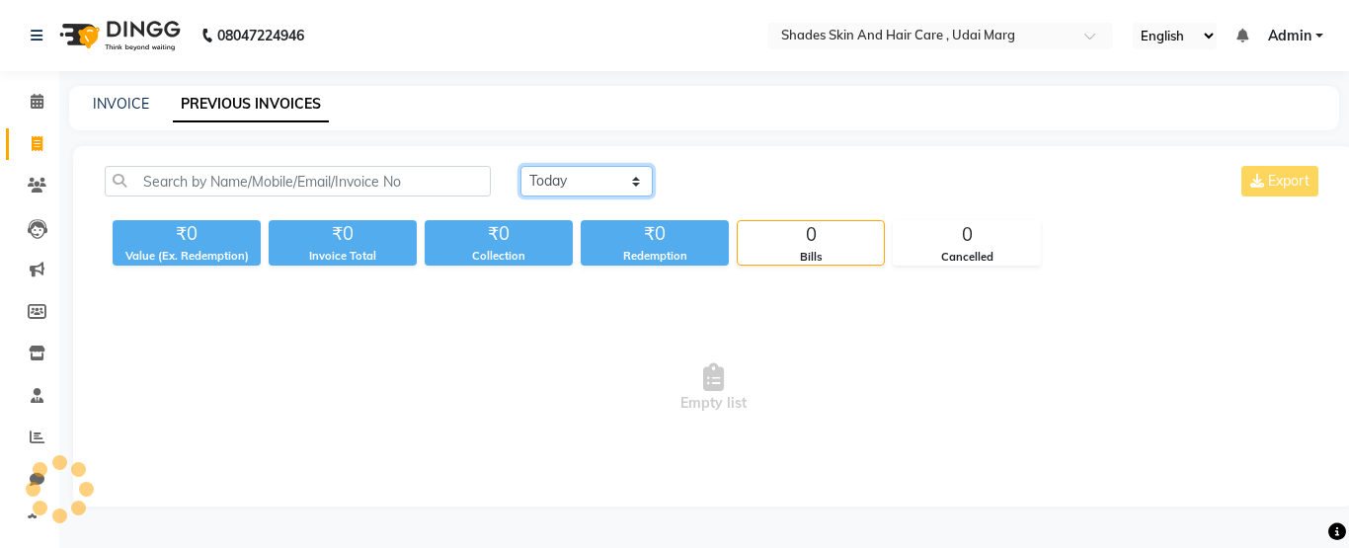
click at [553, 192] on select "[DATE] [DATE] Custom Range" at bounding box center [586, 181] width 132 height 31
select select "range"
click at [520, 166] on select "[DATE] [DATE] Custom Range" at bounding box center [586, 181] width 132 height 31
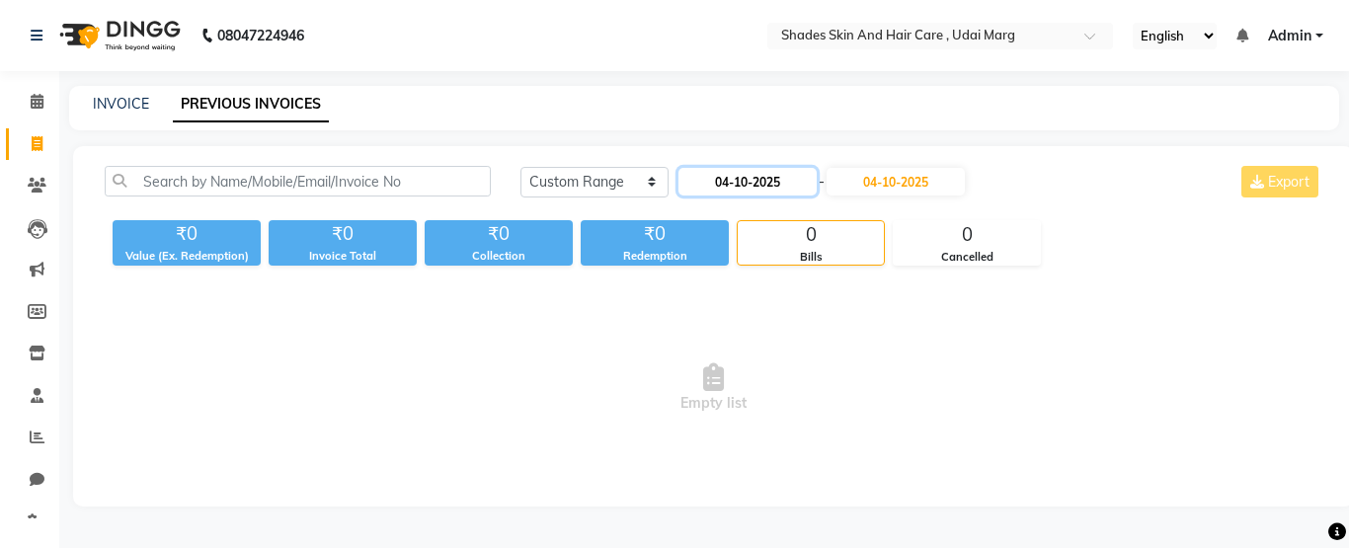
click at [703, 176] on input "04-10-2025" at bounding box center [747, 182] width 138 height 28
select select "10"
select select "2025"
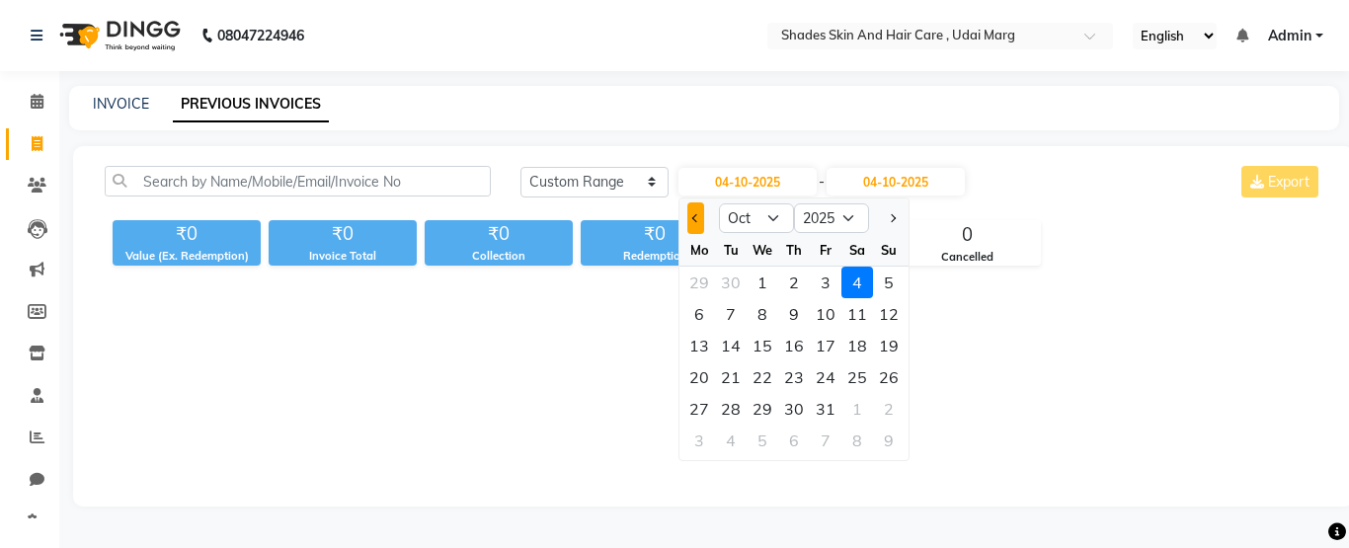
click at [698, 213] on button "Previous month" at bounding box center [695, 218] width 17 height 32
select select "9"
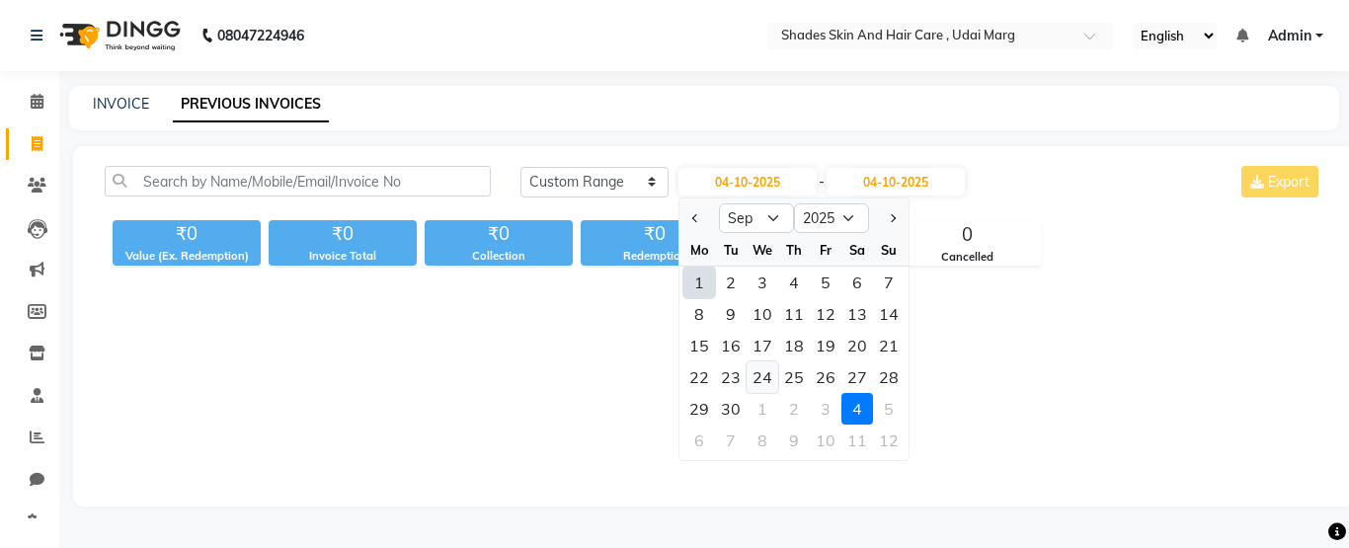
click at [768, 371] on div "24" at bounding box center [763, 377] width 32 height 32
type input "[DATE]"
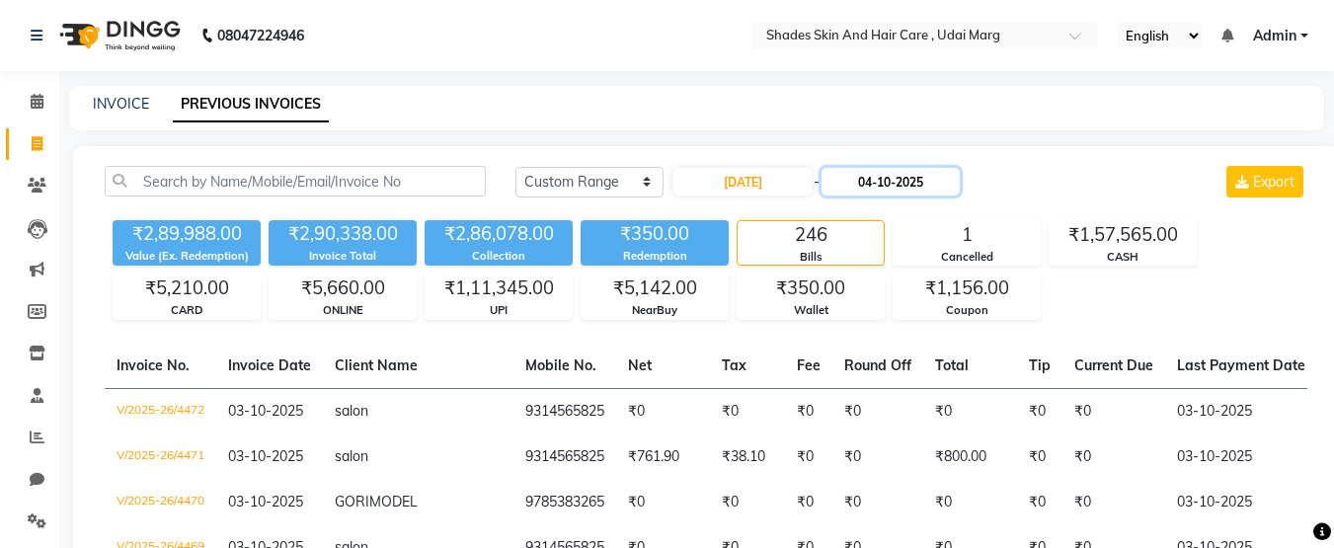
click at [916, 182] on input "04-10-2025" at bounding box center [891, 182] width 138 height 28
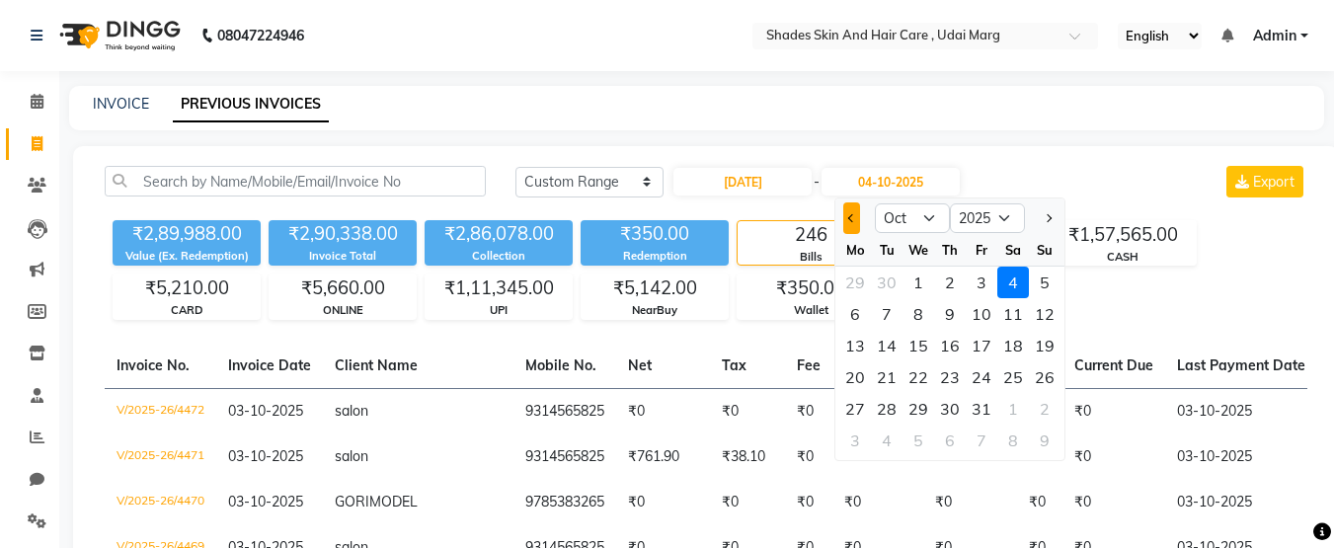
click at [858, 219] on button "Previous month" at bounding box center [851, 218] width 17 height 32
select select "9"
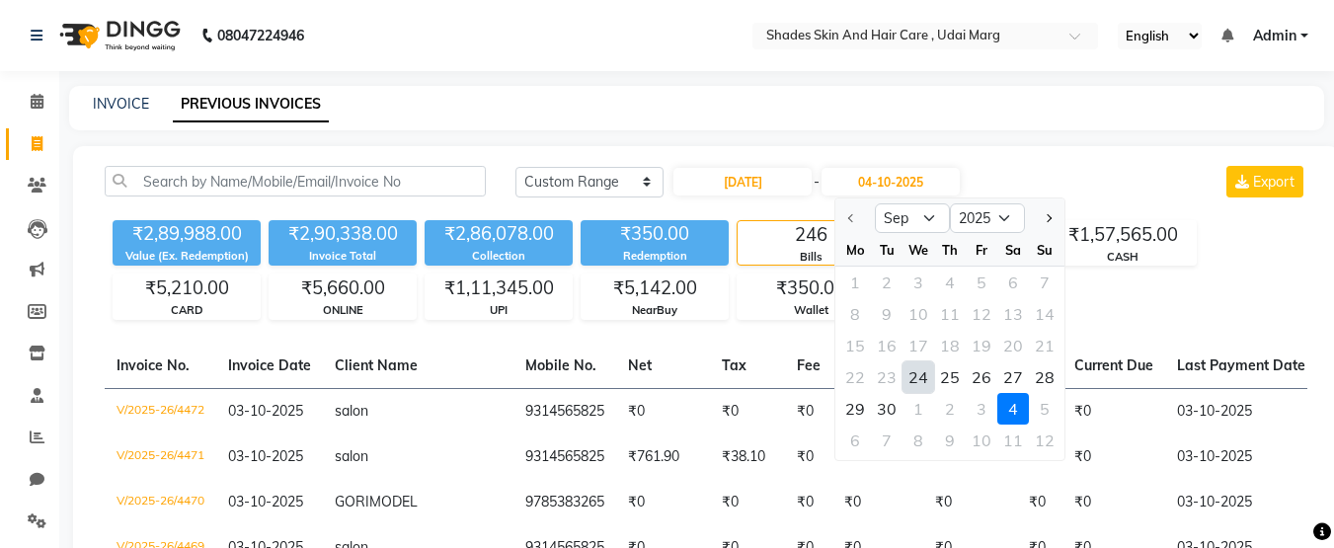
click at [919, 371] on div "24" at bounding box center [919, 377] width 32 height 32
type input "[DATE]"
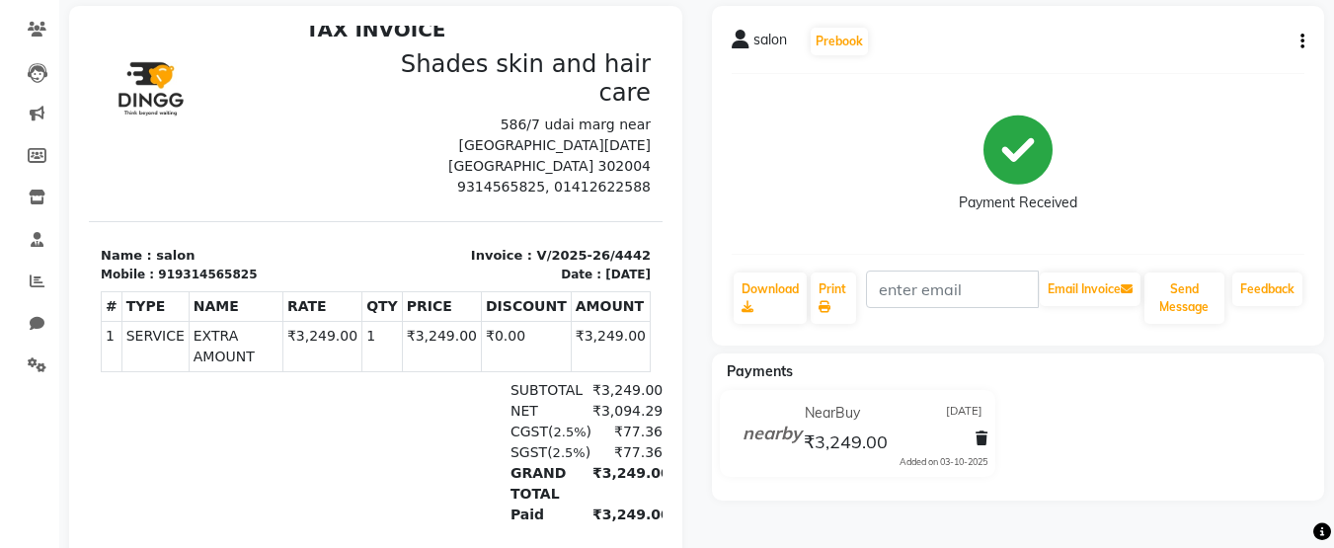
scroll to position [158, 0]
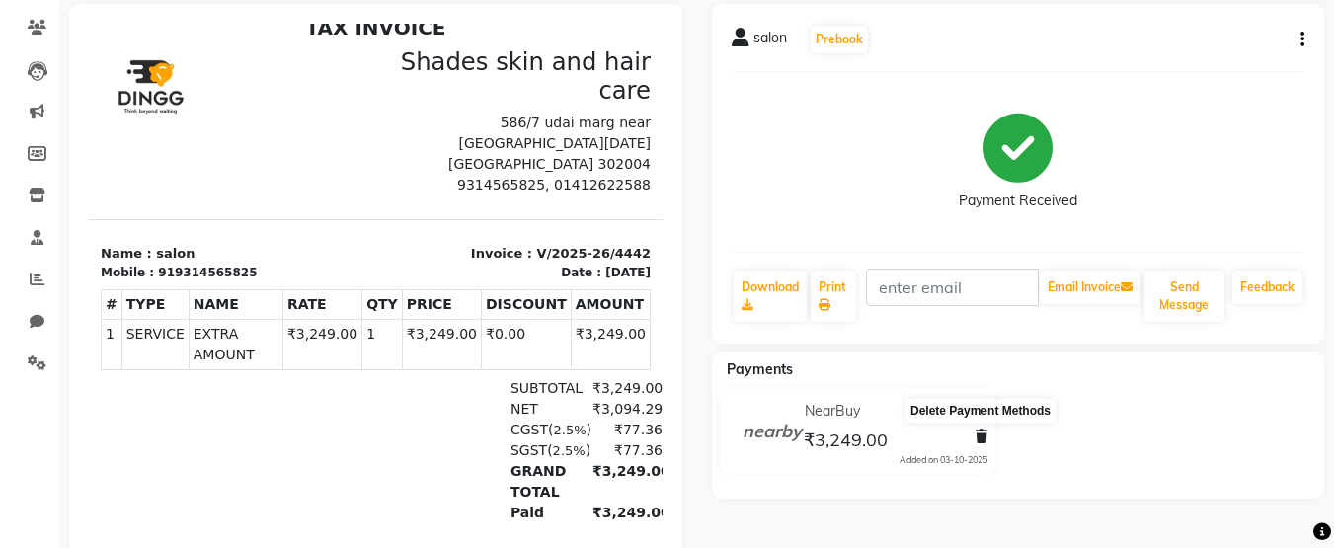
click at [977, 438] on icon at bounding box center [982, 437] width 12 height 14
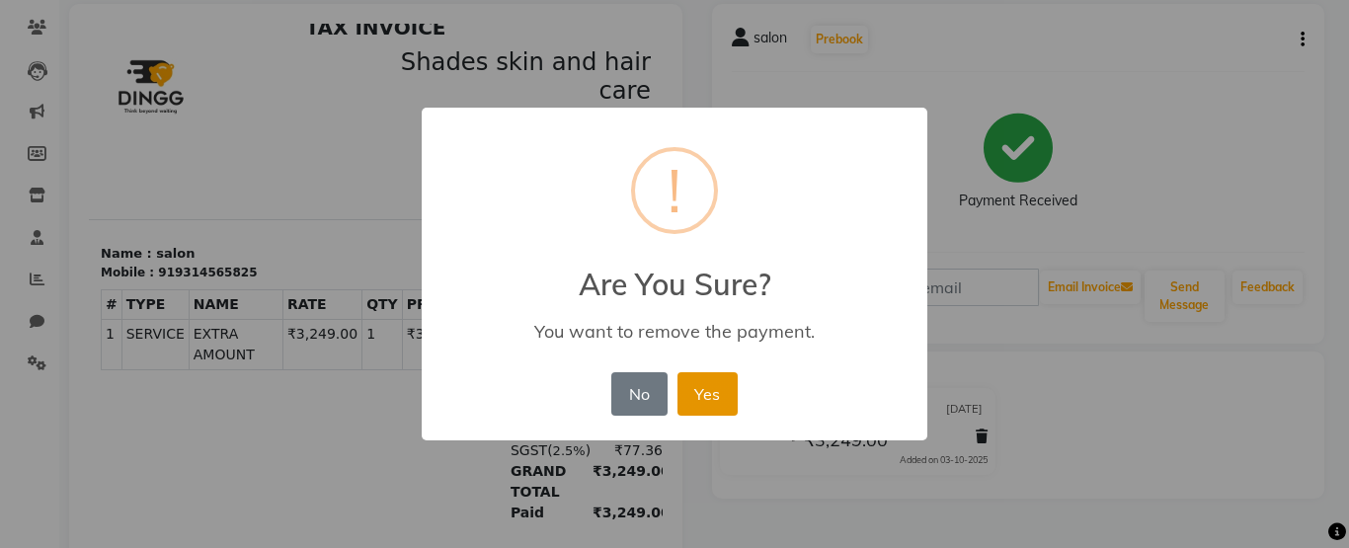
click at [712, 404] on button "Yes" at bounding box center [707, 393] width 60 height 43
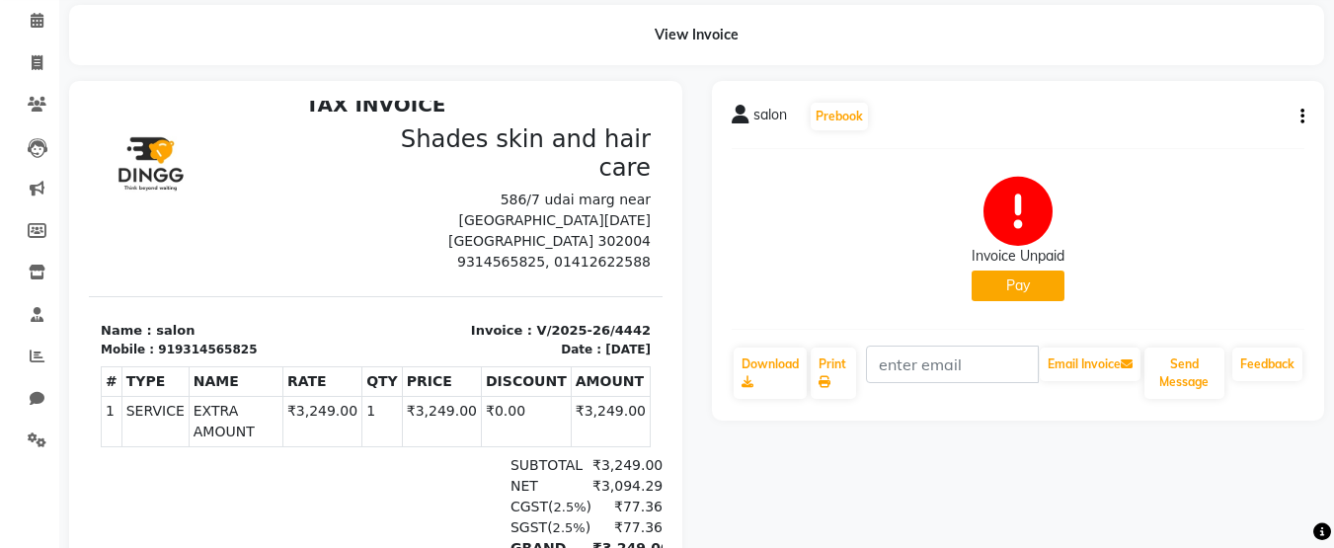
scroll to position [0, 0]
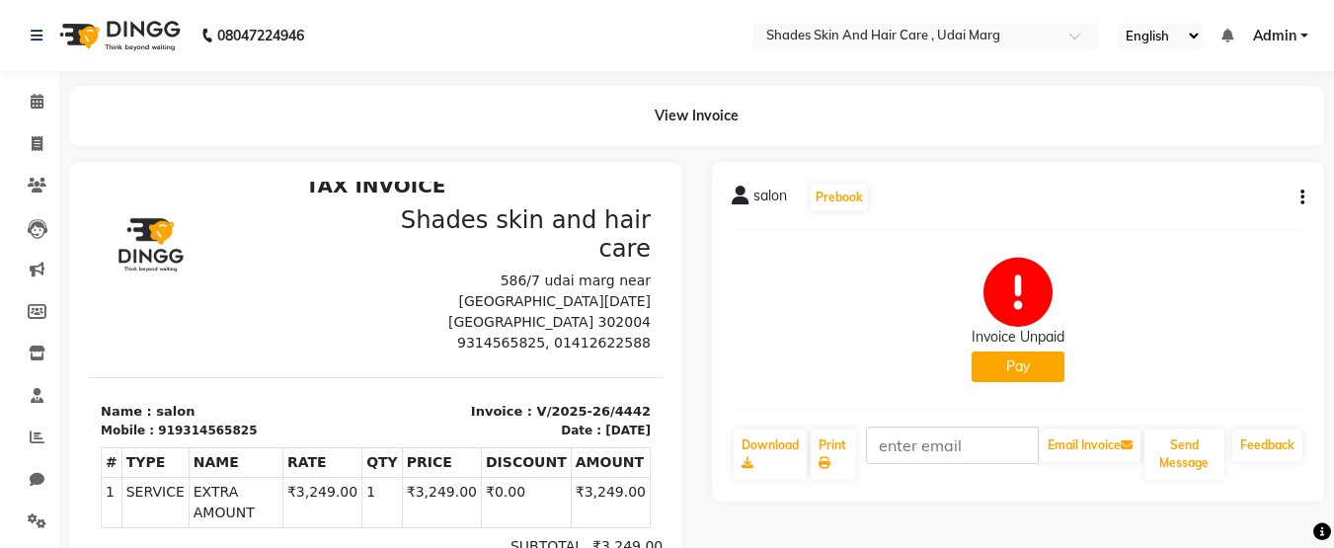
click at [1301, 198] on icon "button" at bounding box center [1303, 198] width 4 height 1
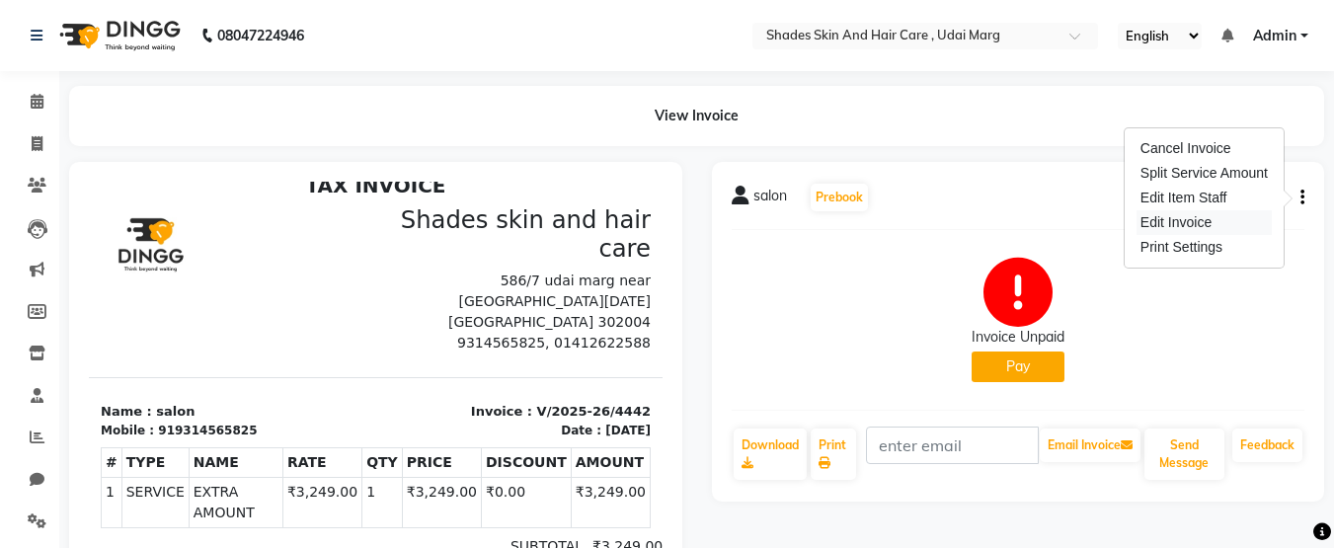
click at [1212, 223] on div "Edit Invoice" at bounding box center [1204, 222] width 135 height 25
select select "service"
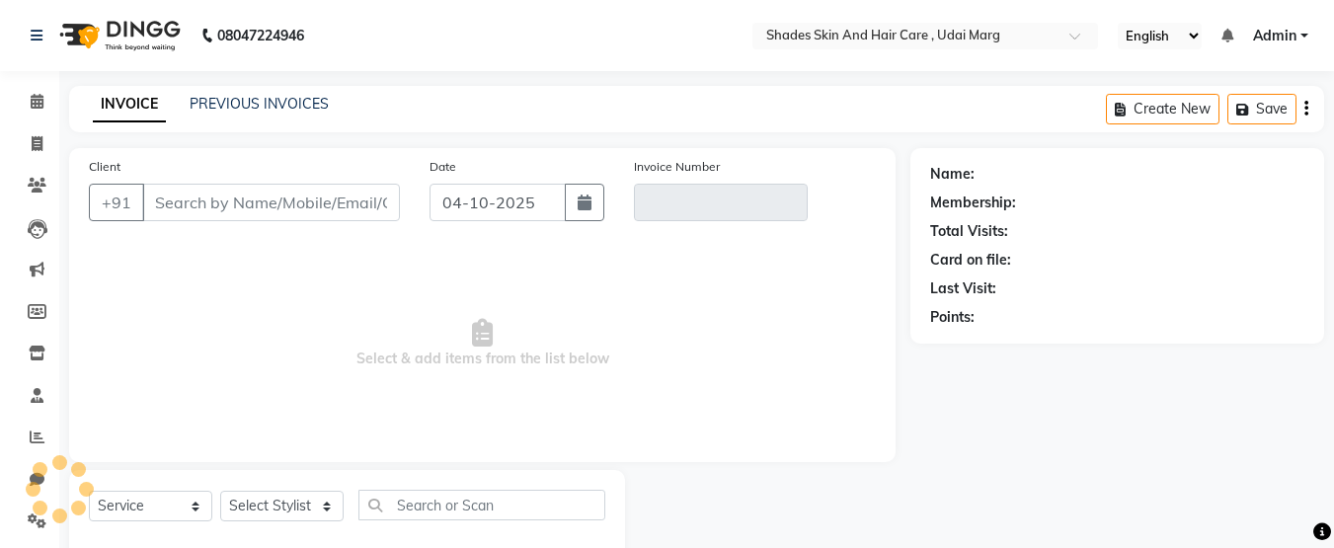
scroll to position [45, 0]
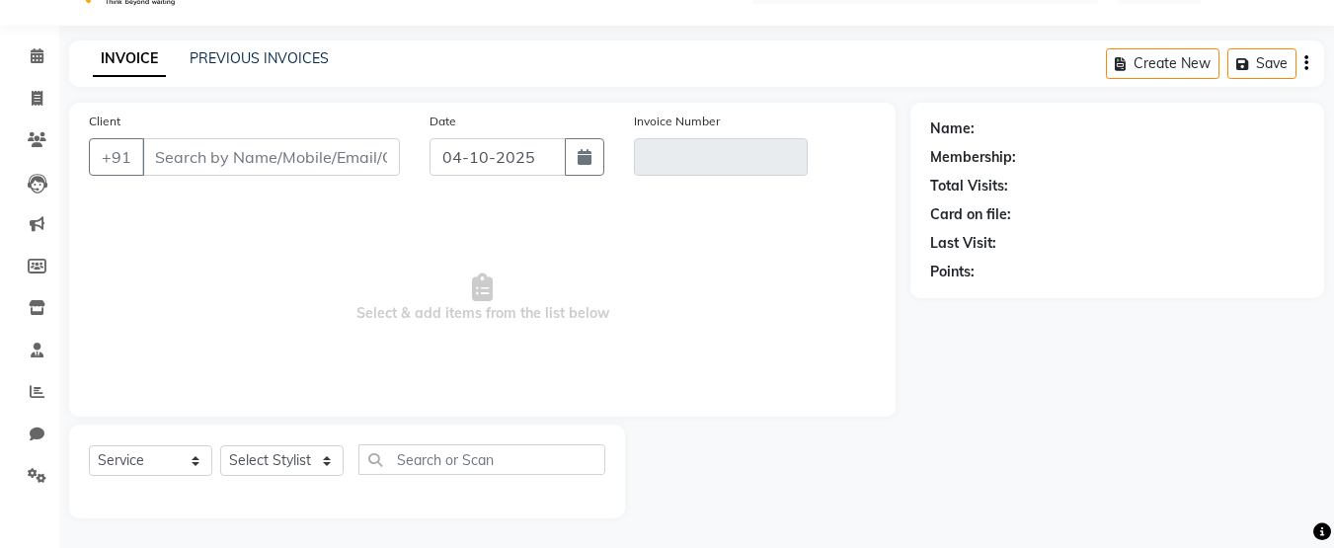
type input "9314565825"
type input "V/2025-26/4442"
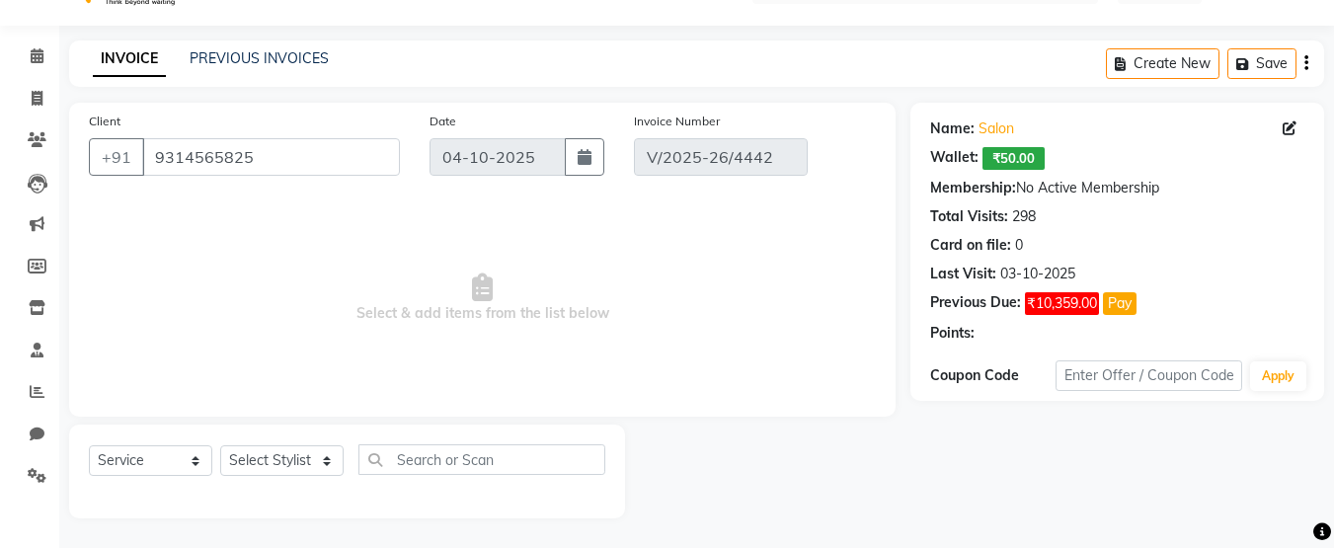
type input "28-07-2025"
select select "select"
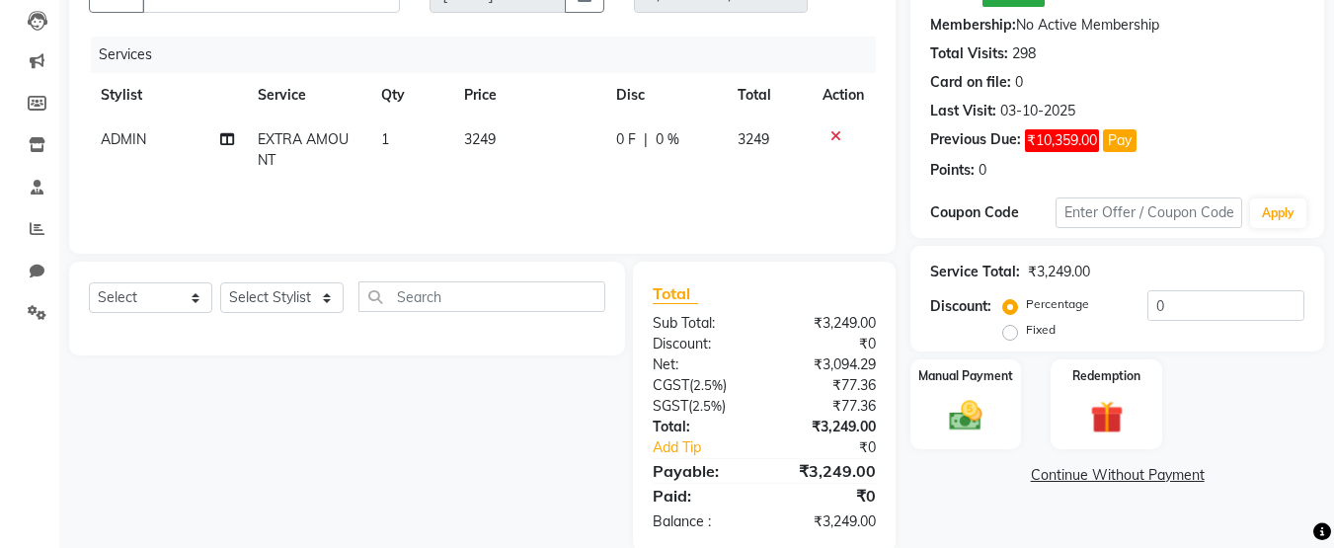
scroll to position [209, 0]
click at [513, 141] on td "3249" at bounding box center [528, 149] width 152 height 65
select select "74331"
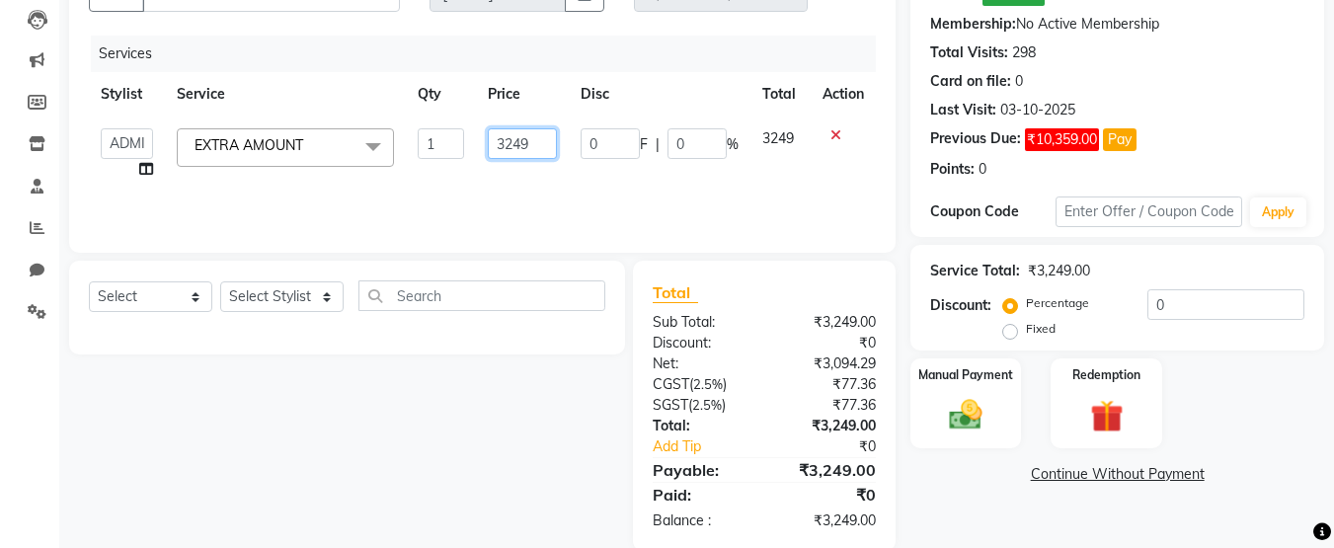
click at [508, 142] on input "3249" at bounding box center [522, 143] width 68 height 31
type input "249"
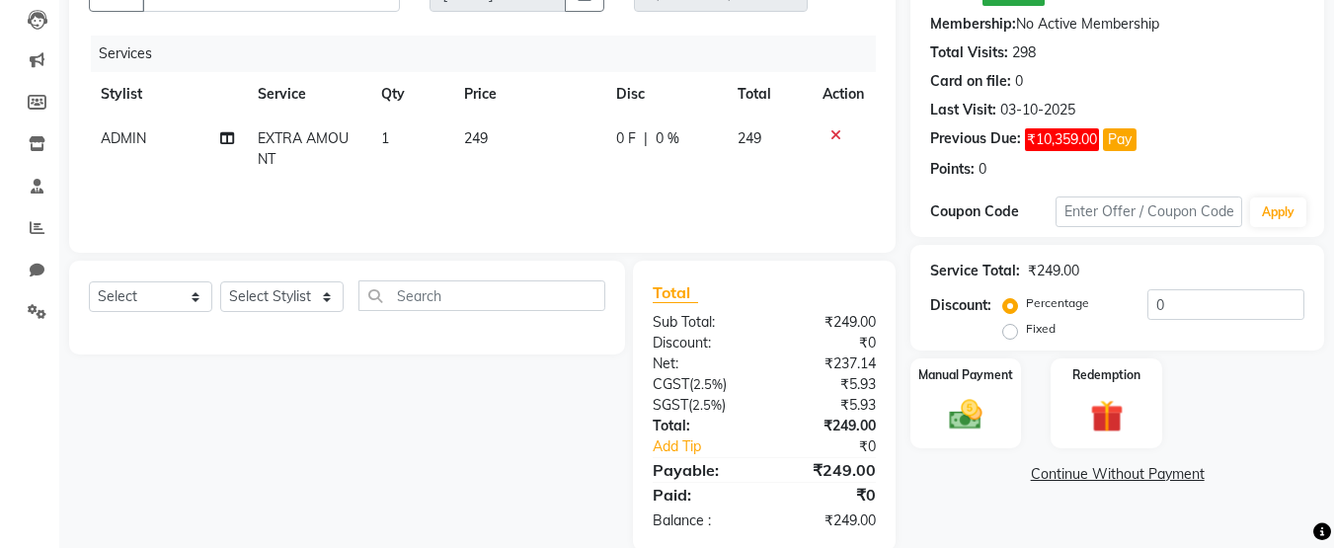
click at [715, 182] on div "Services Stylist Service Qty Price Disc Total Action ADMIN EXTRA AMOUNT 1 249 0…" at bounding box center [482, 135] width 787 height 198
click at [988, 399] on img at bounding box center [965, 415] width 55 height 40
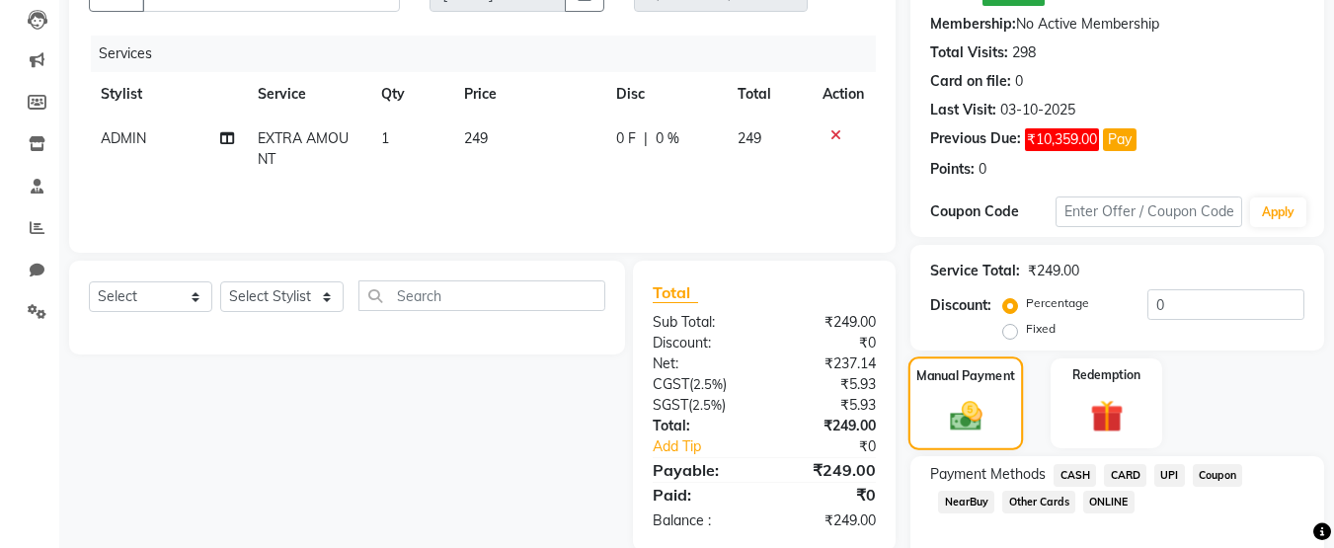
scroll to position [306, 0]
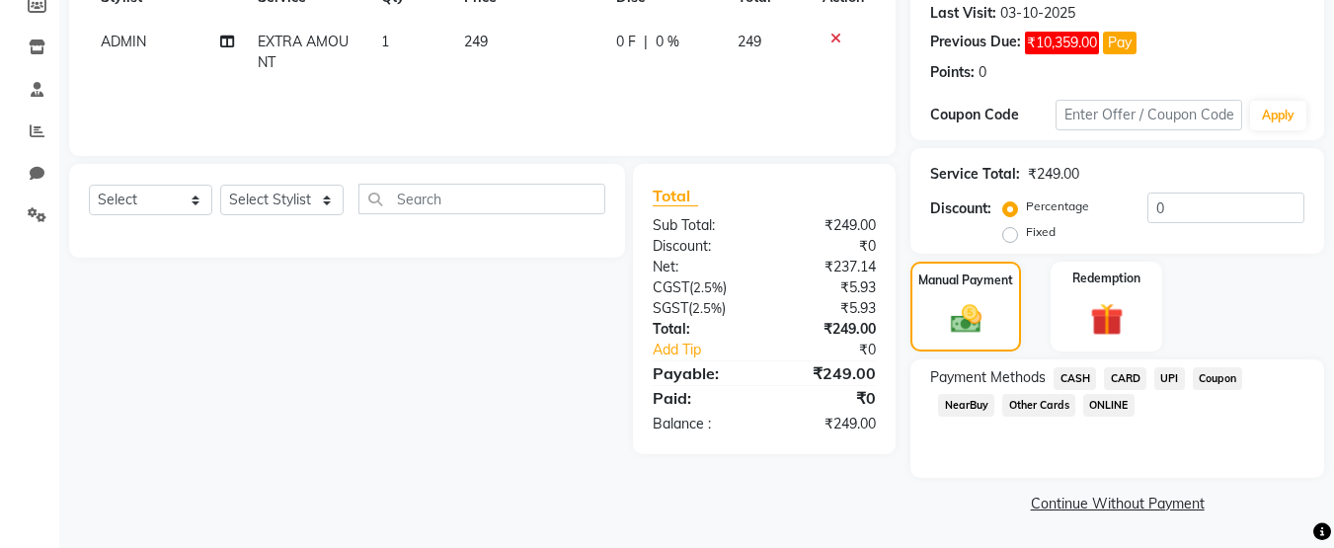
click at [981, 401] on span "NearBuy" at bounding box center [966, 405] width 56 height 23
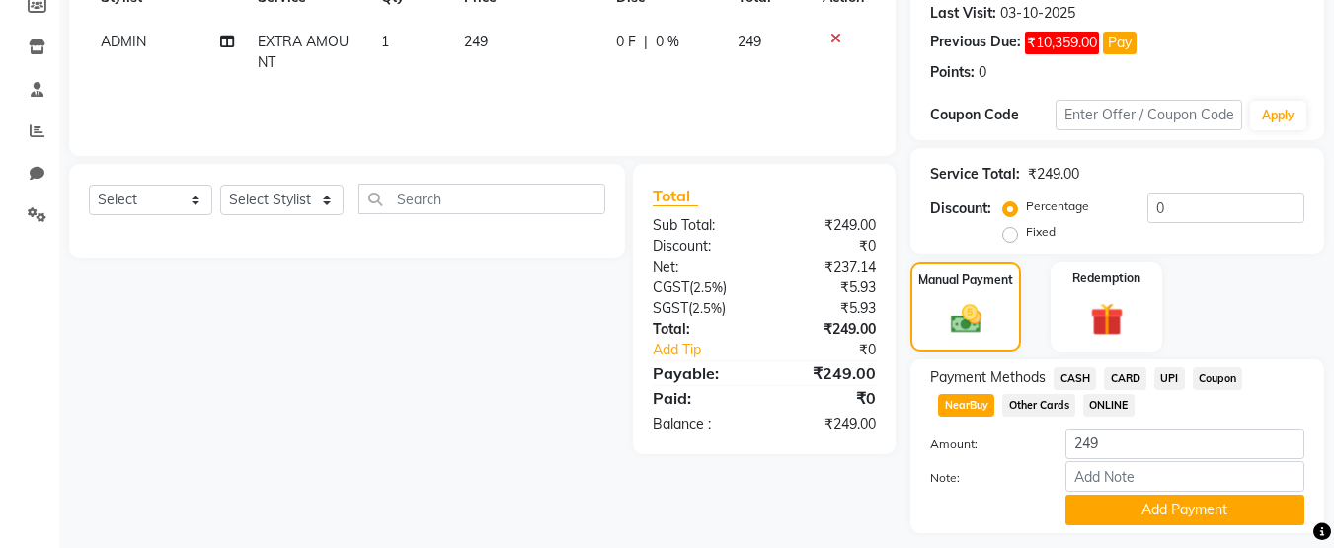
scroll to position [361, 0]
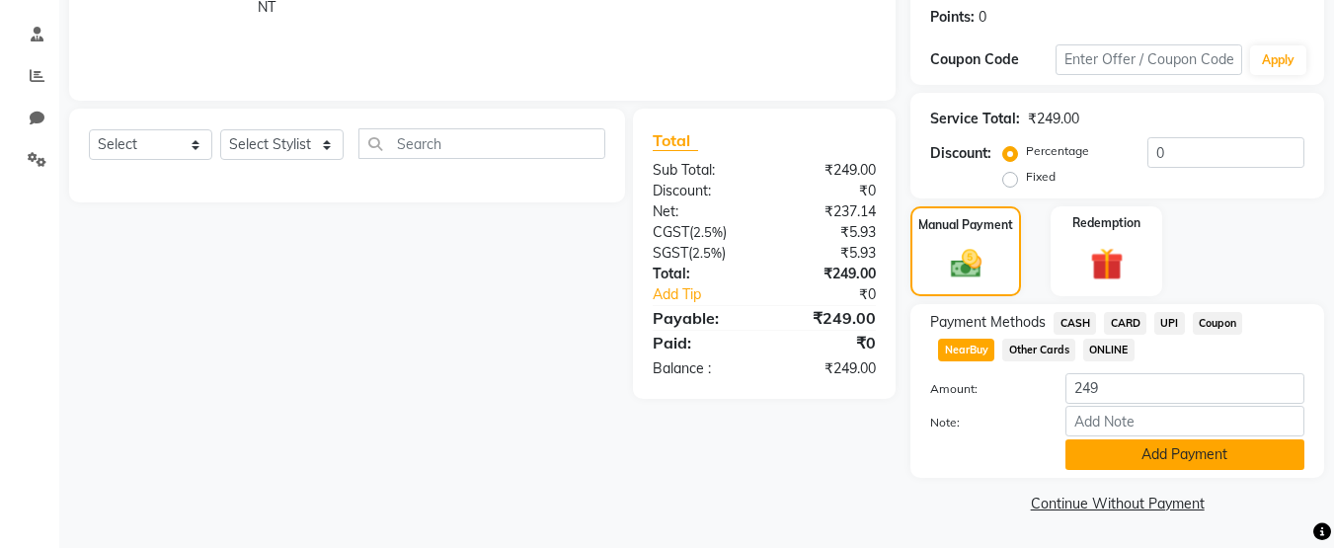
click at [1202, 461] on button "Add Payment" at bounding box center [1185, 454] width 239 height 31
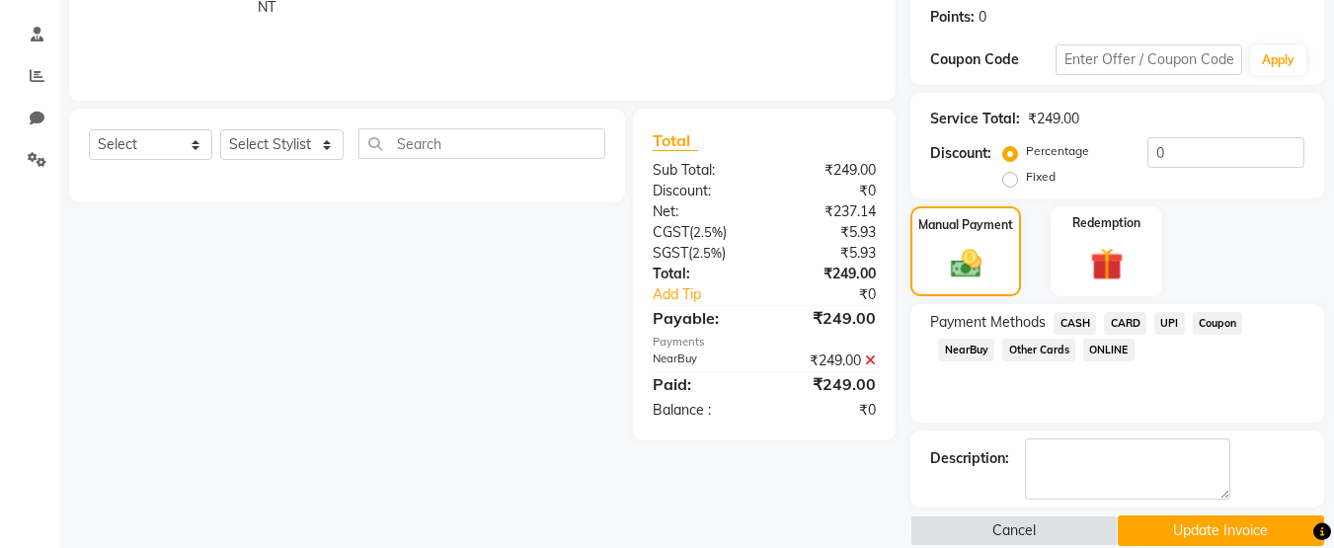
scroll to position [389, 0]
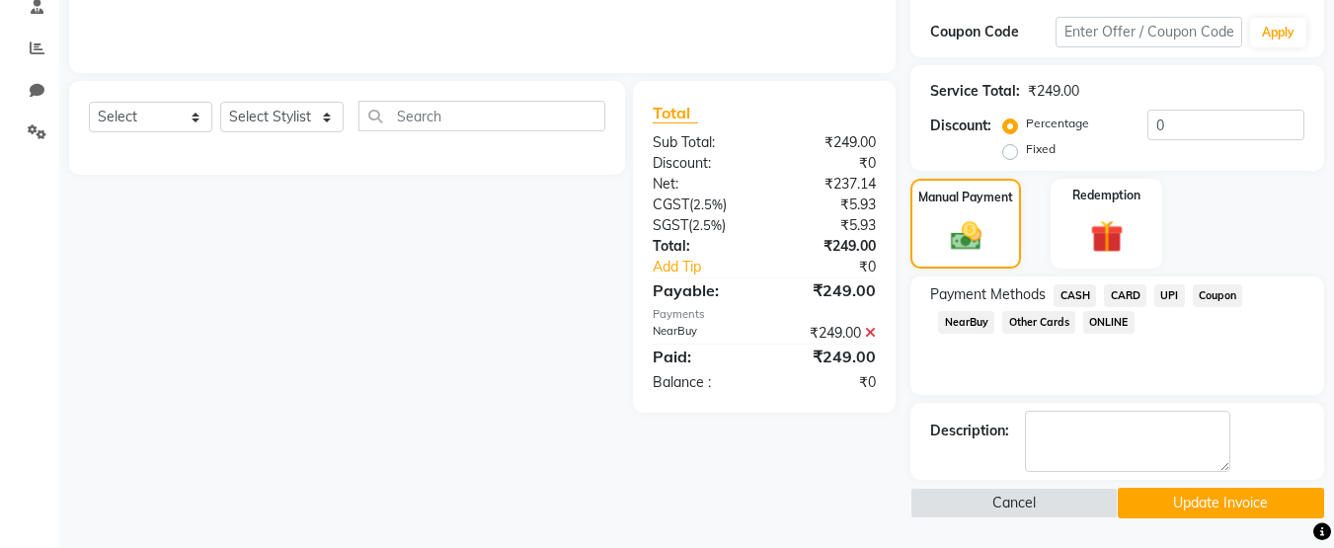
click at [1215, 508] on button "Update Invoice" at bounding box center [1221, 503] width 206 height 31
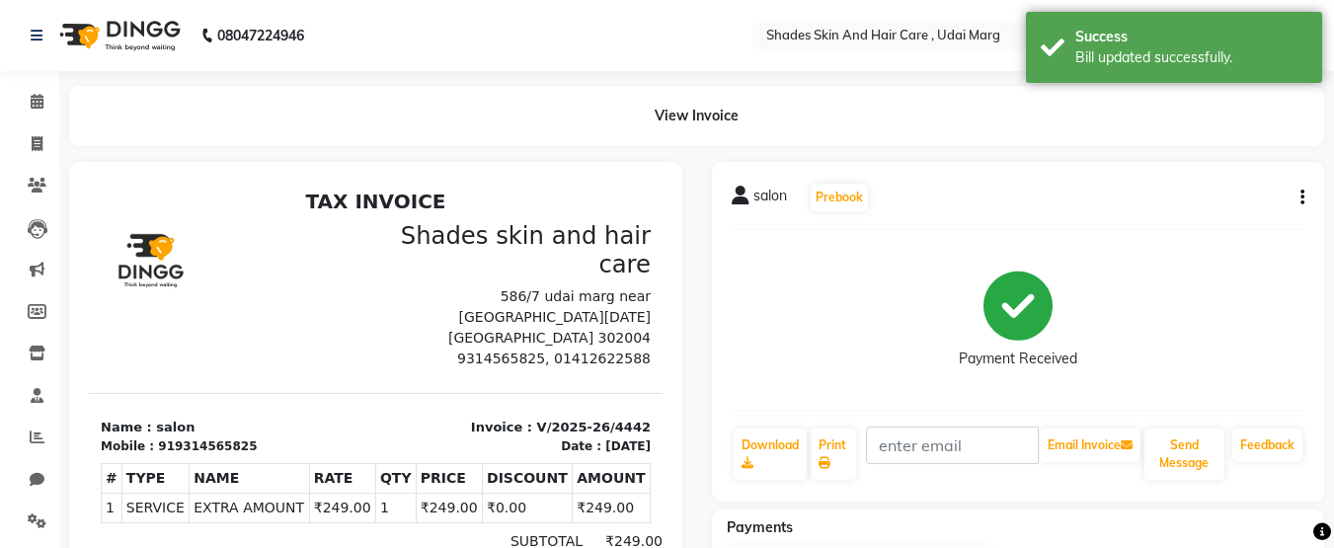
click at [38, 126] on li "Invoice" at bounding box center [29, 144] width 59 height 42
click at [42, 146] on icon at bounding box center [37, 143] width 11 height 15
select select "service"
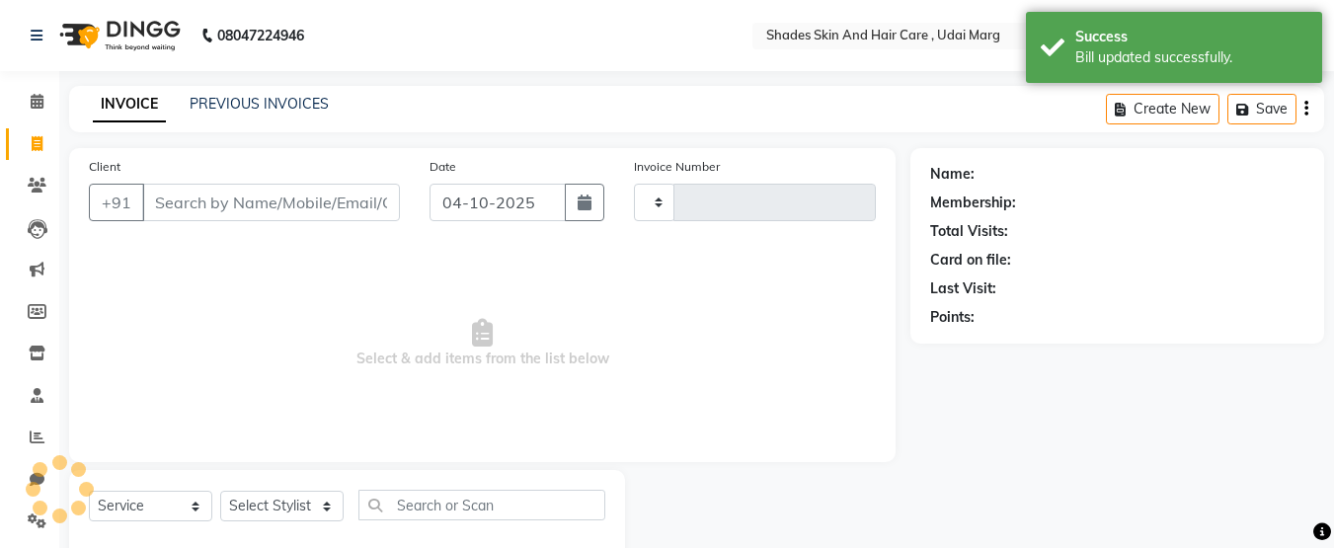
scroll to position [45, 0]
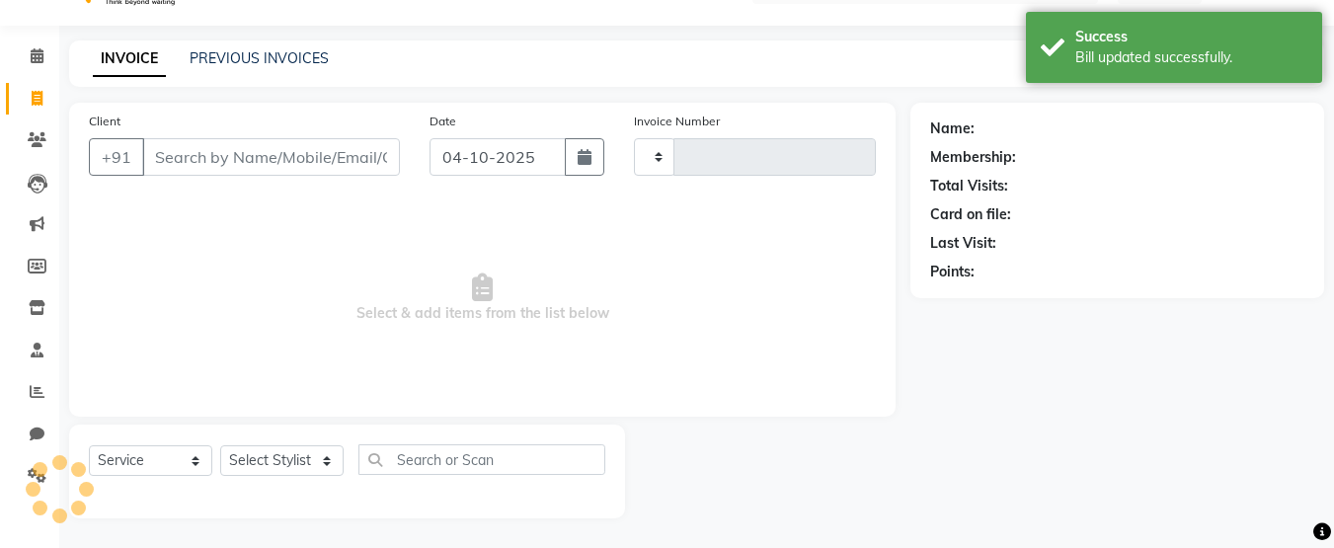
type input "4473"
select select "8022"
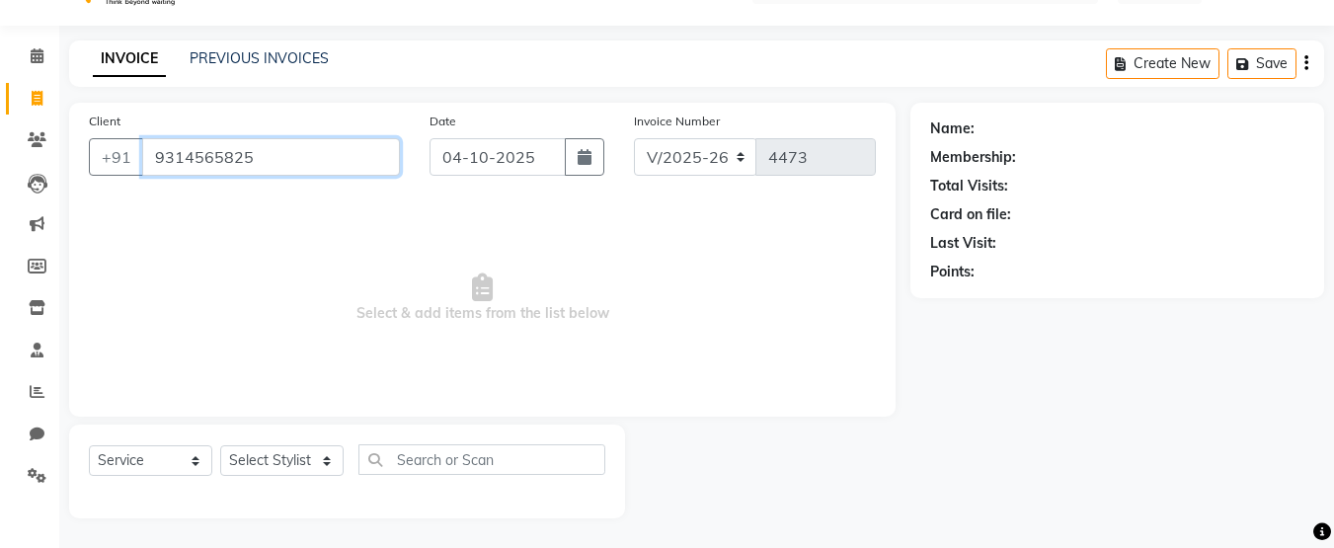
type input "9314565825"
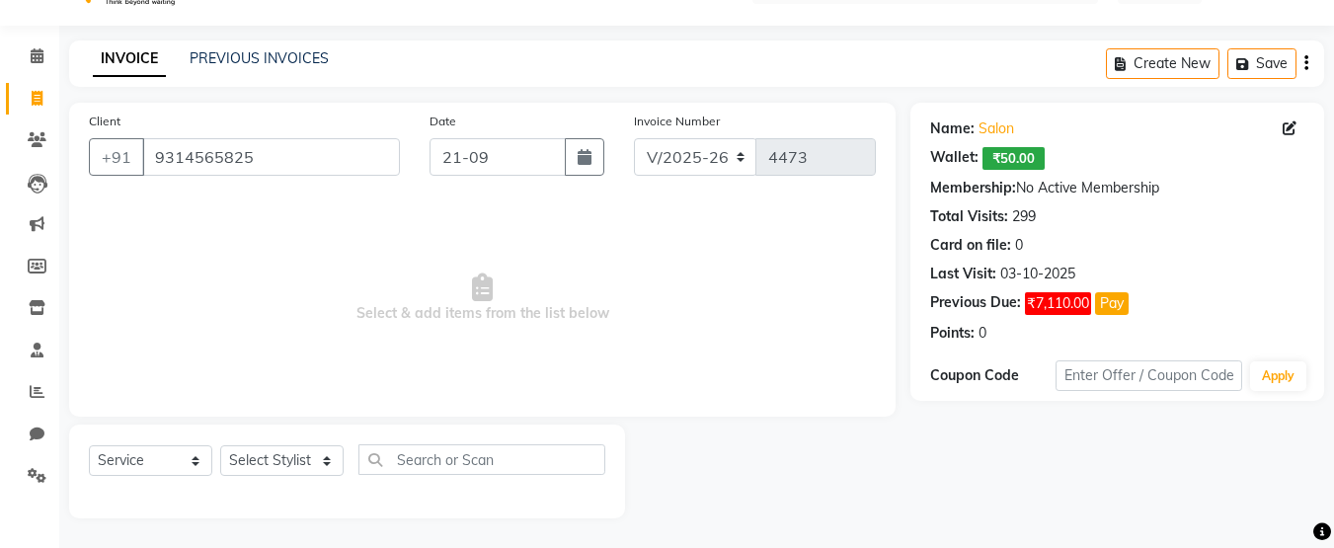
type input "[DATE]"
click at [259, 450] on select "Select Stylist AAKASH ADMIN ANITA ASANA ATUL SAIN GAYATRI hiten chhabra JASSI C…" at bounding box center [281, 460] width 123 height 31
select select "74331"
click at [220, 445] on select "Select Stylist AAKASH ADMIN ANITA ASANA ATUL SAIN GAYATRI hiten chhabra JASSI C…" at bounding box center [281, 460] width 123 height 31
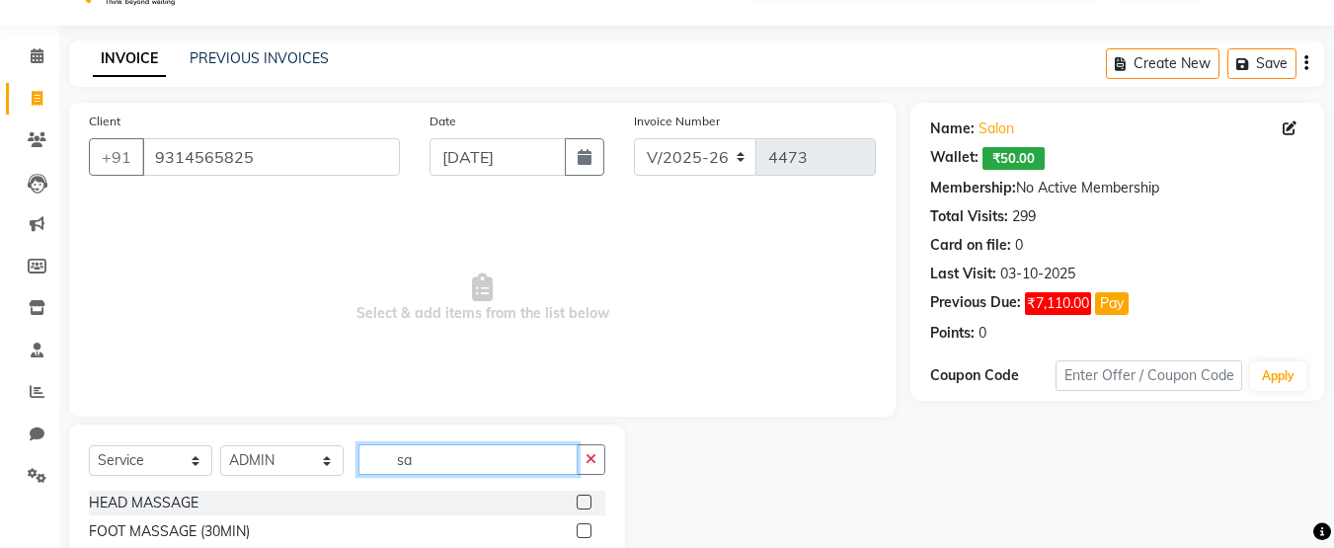
scroll to position [243, 0]
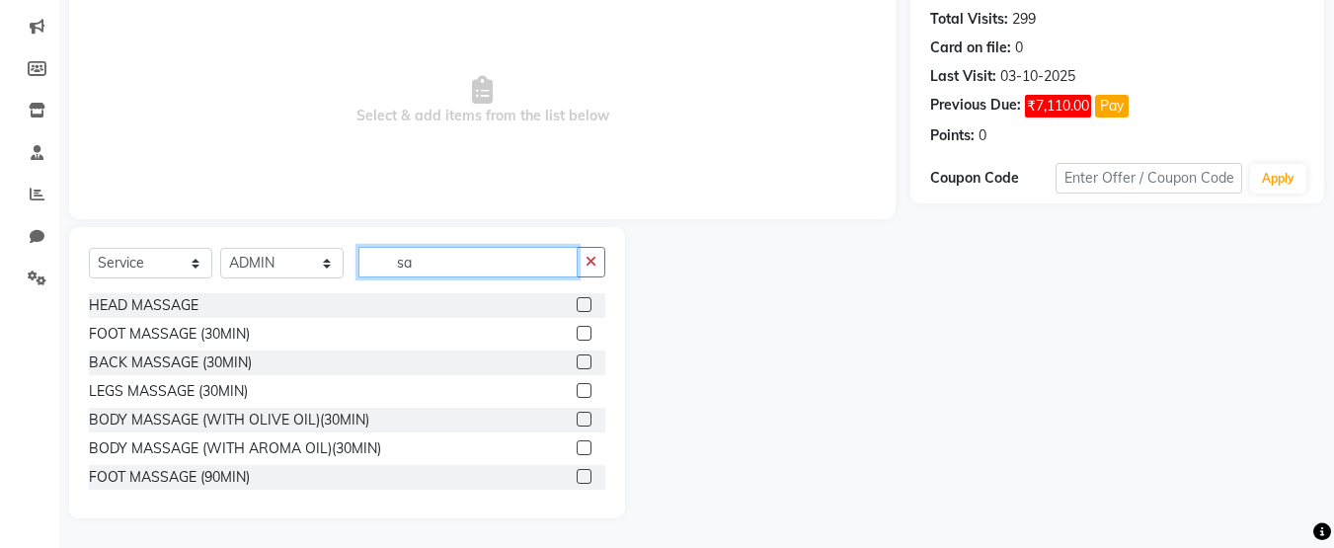
type input "s"
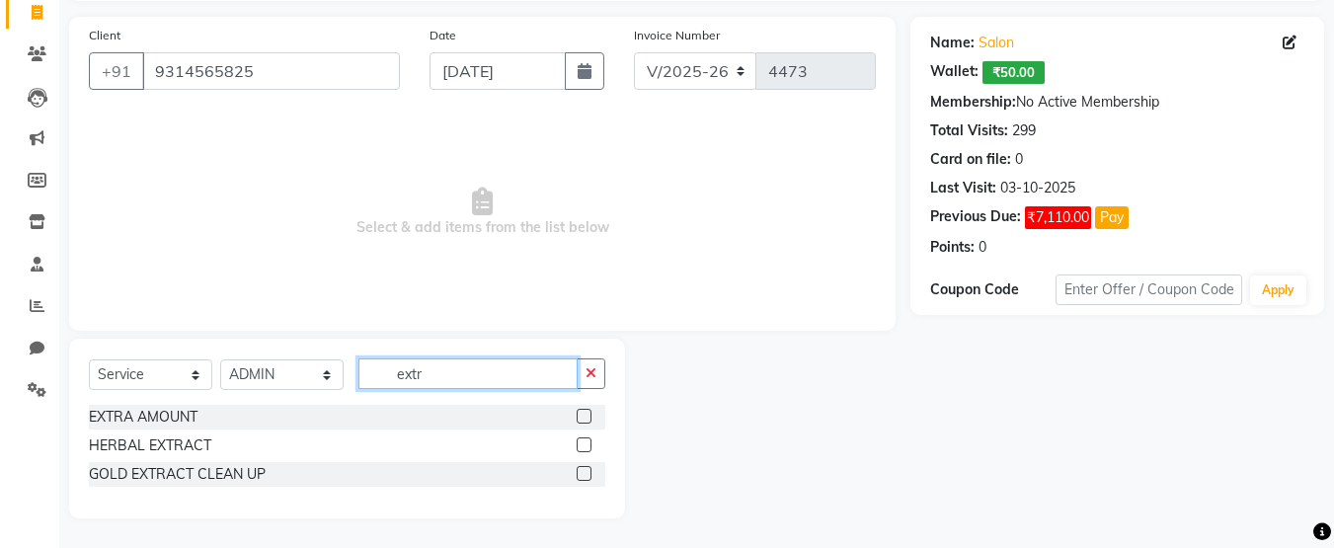
scroll to position [131, 0]
type input "extr"
click at [588, 418] on label at bounding box center [584, 416] width 15 height 15
click at [588, 418] on input "checkbox" at bounding box center [583, 417] width 13 height 13
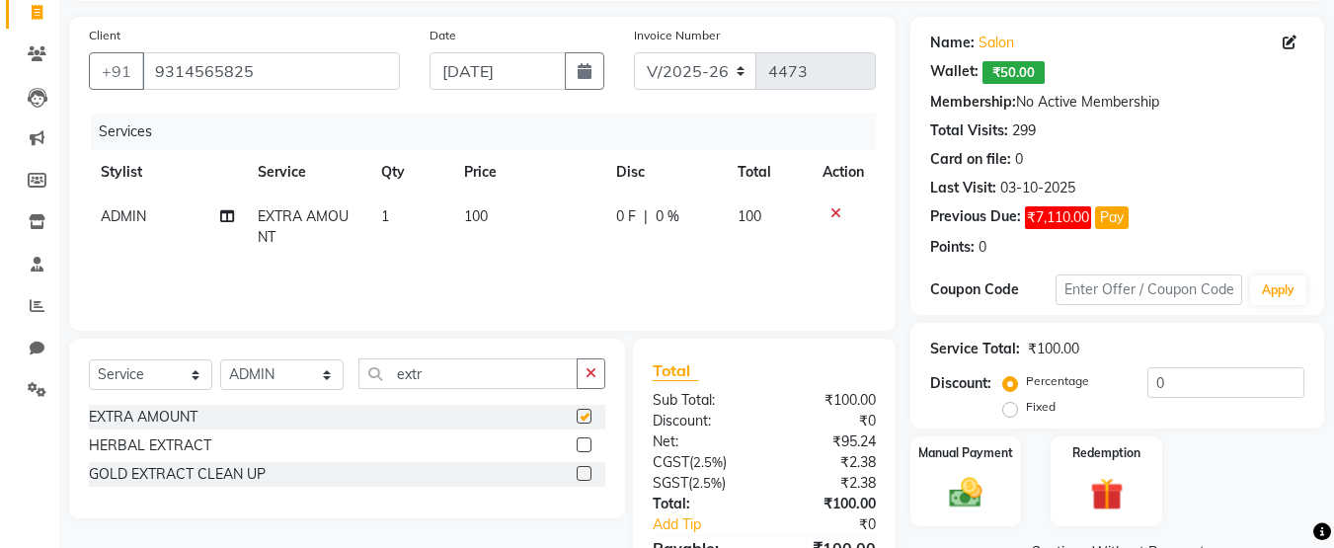
checkbox input "false"
click at [515, 211] on td "100" at bounding box center [528, 227] width 152 height 65
select select "74331"
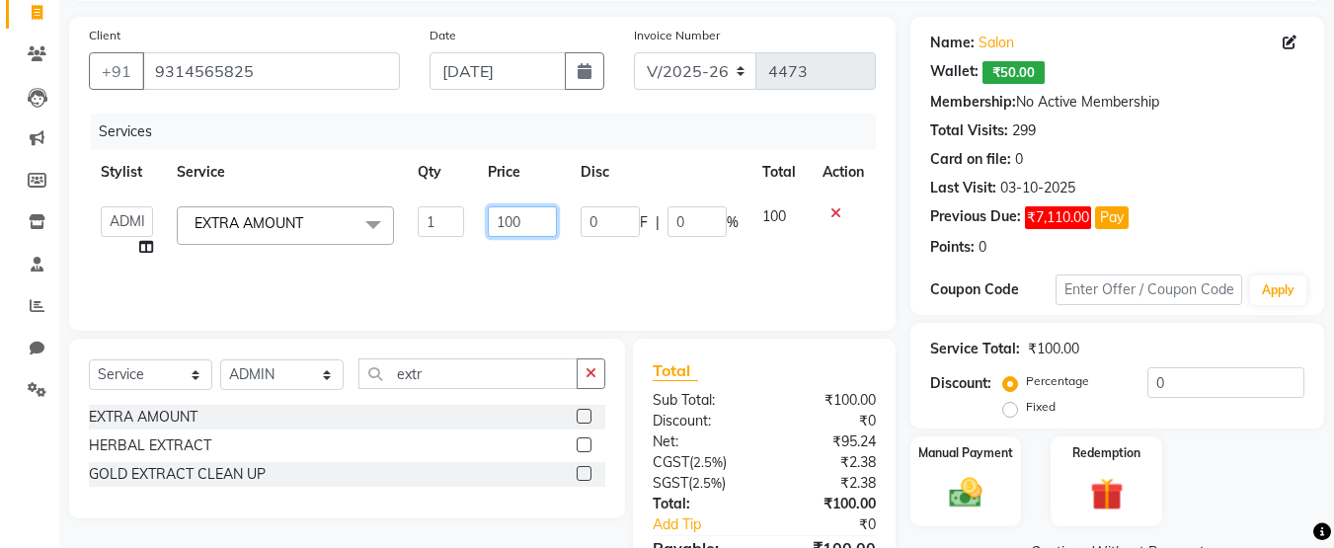
click at [529, 217] on input "100" at bounding box center [522, 221] width 68 height 31
type input "1"
type input "5010"
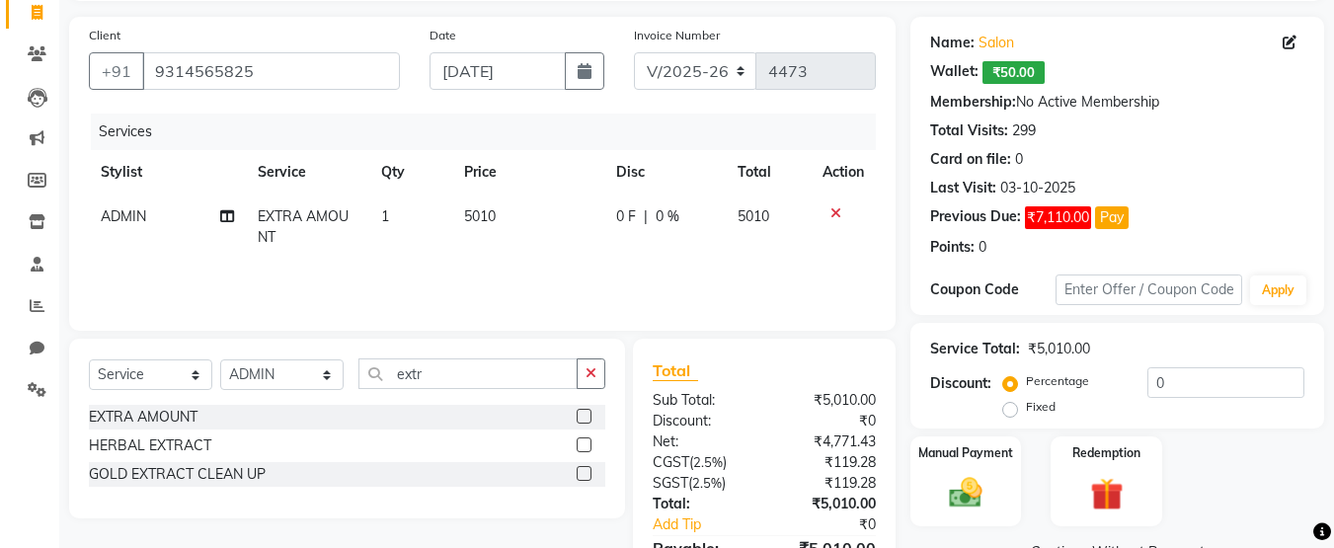
click at [728, 285] on div "Services Stylist Service Qty Price Disc Total Action ADMIN EXTRA AMOUNT 1 5010 …" at bounding box center [482, 213] width 787 height 198
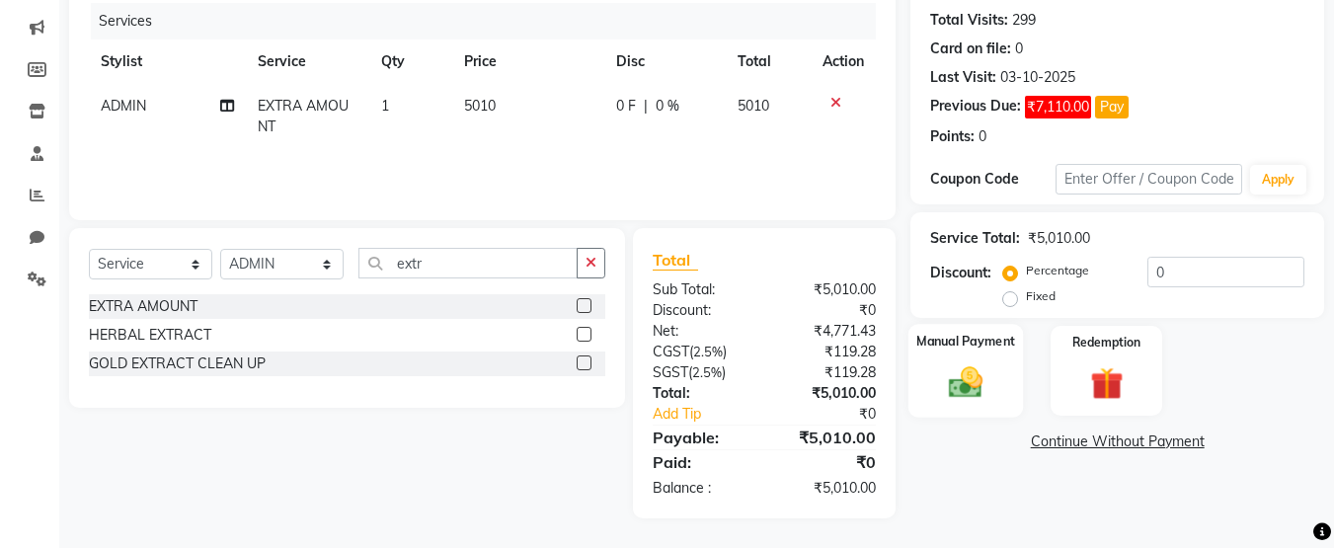
click at [1001, 379] on div "Manual Payment" at bounding box center [967, 371] width 116 height 94
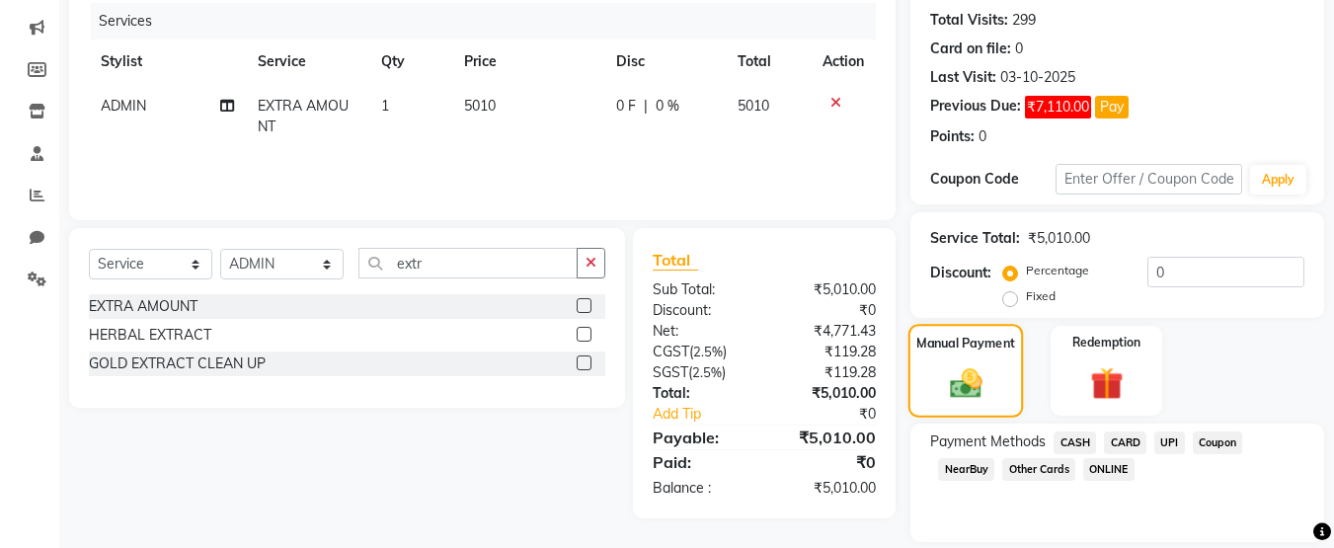
scroll to position [306, 0]
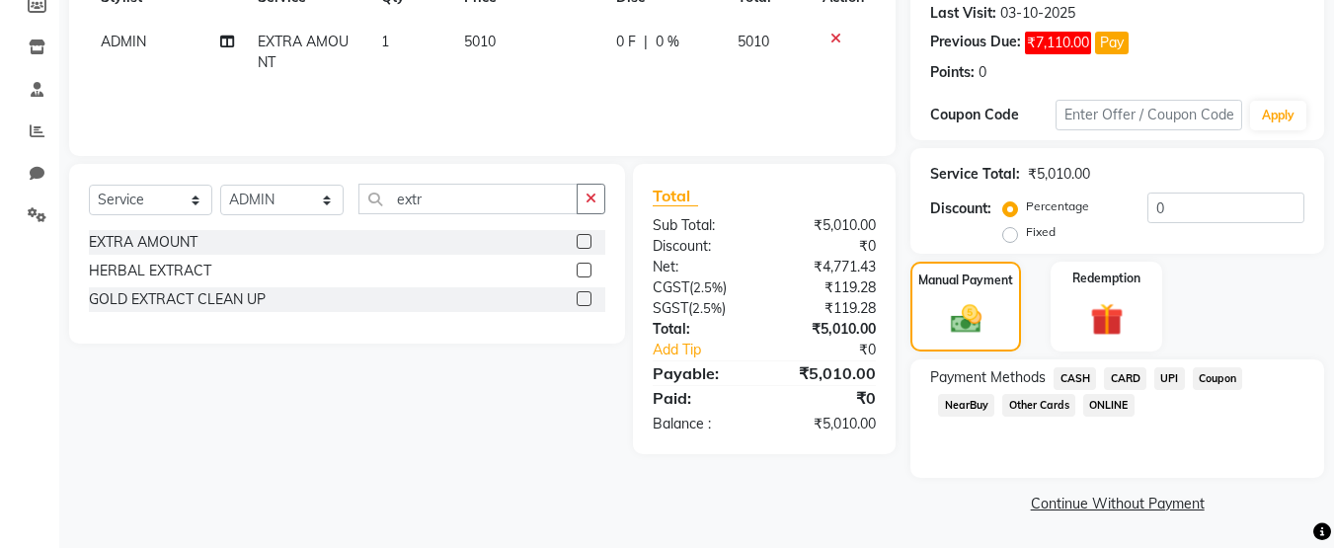
click at [1164, 379] on span "UPI" at bounding box center [1169, 378] width 31 height 23
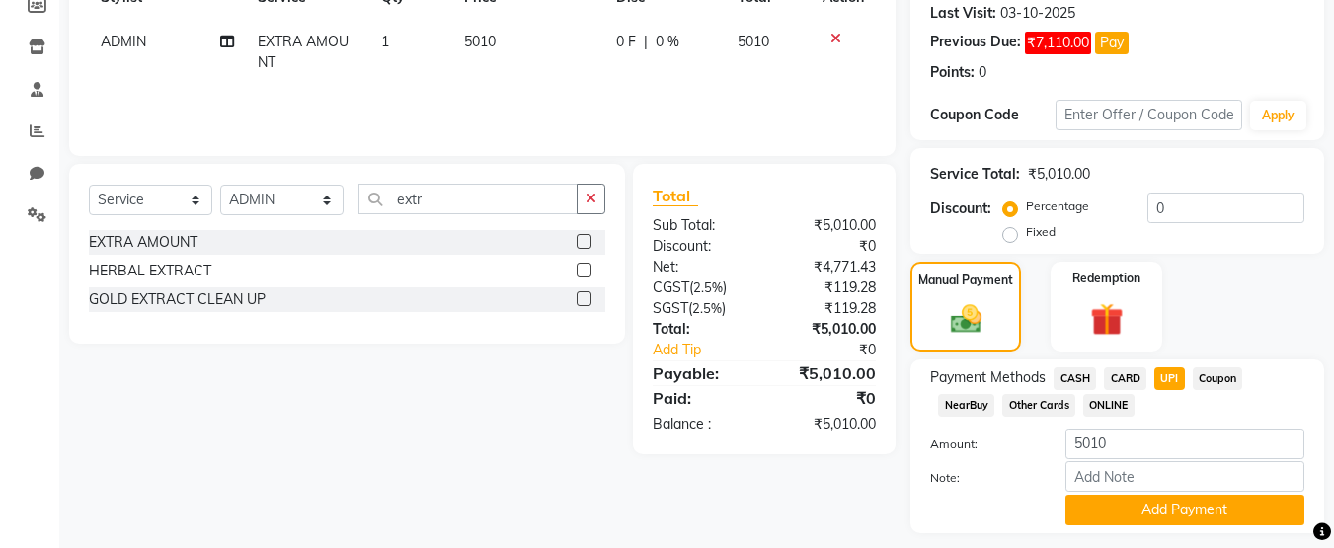
scroll to position [361, 0]
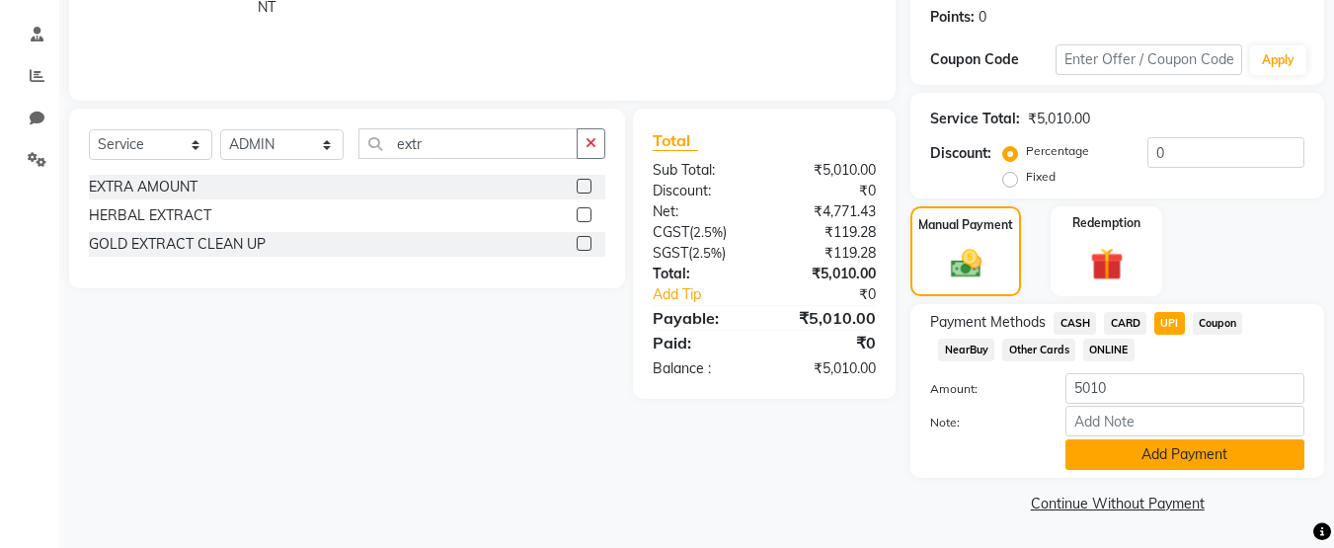
click at [1167, 462] on button "Add Payment" at bounding box center [1185, 454] width 239 height 31
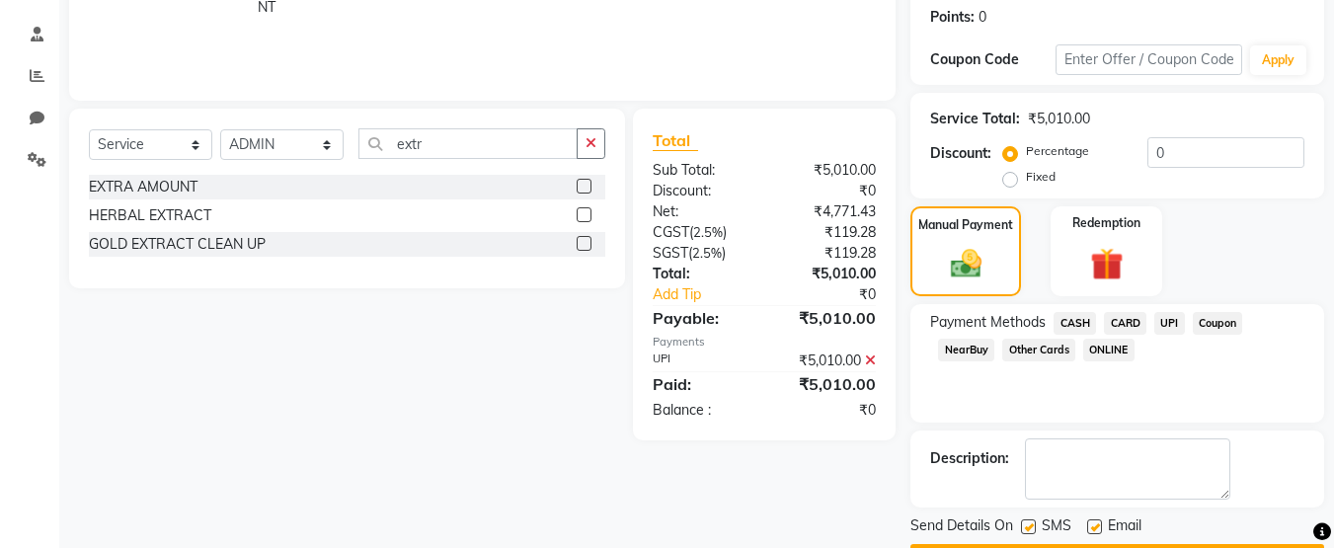
scroll to position [418, 0]
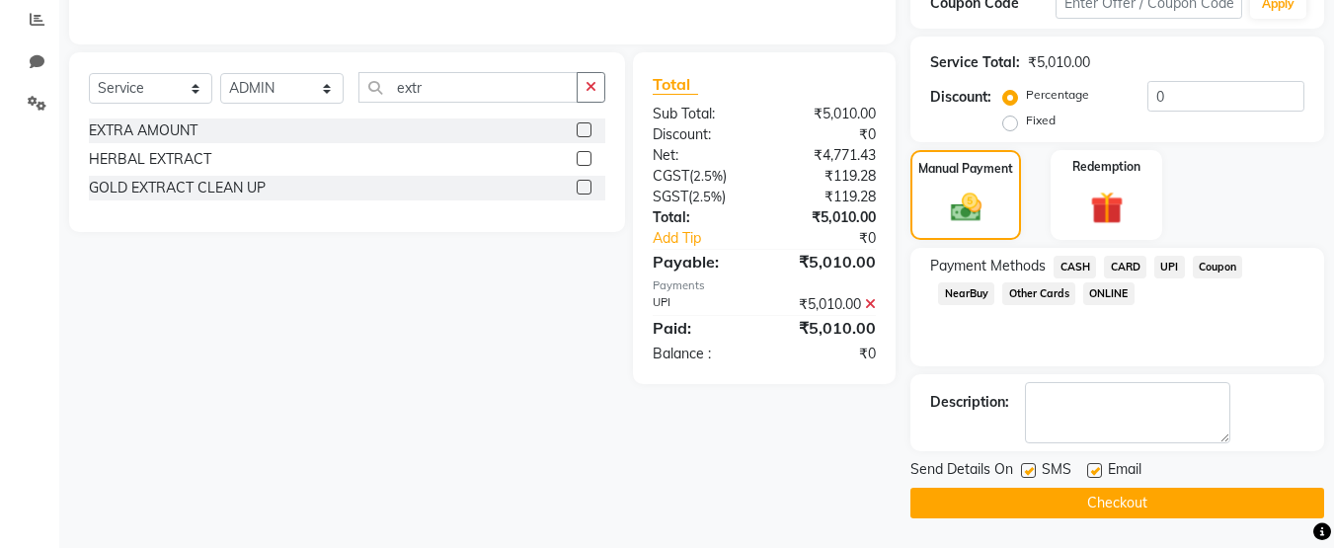
click at [1130, 506] on button "Checkout" at bounding box center [1117, 503] width 414 height 31
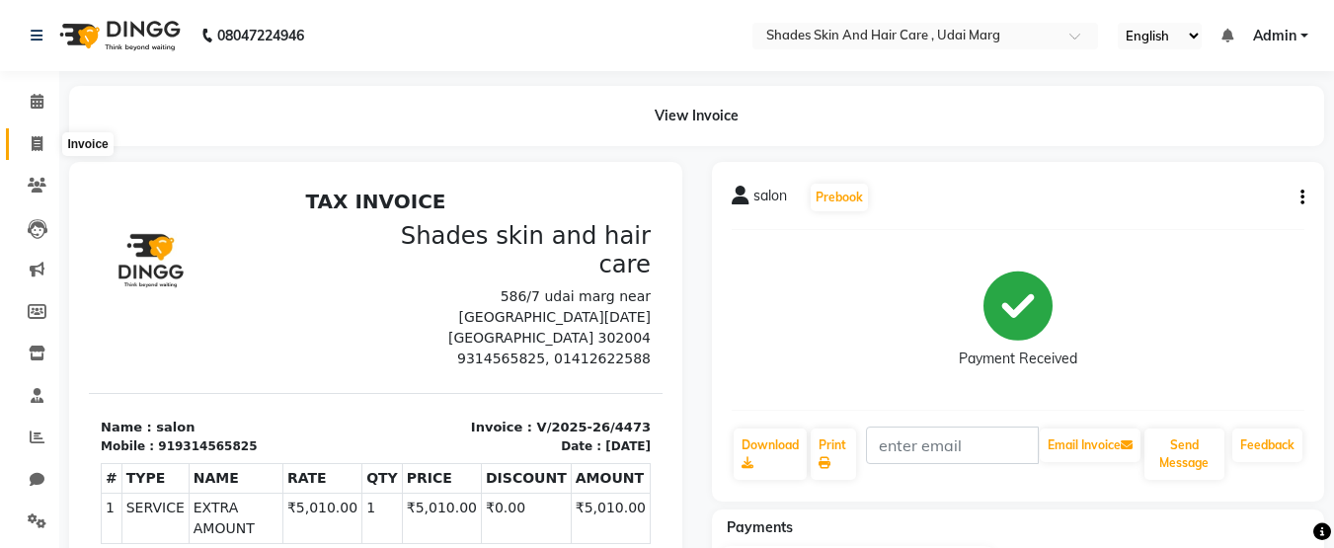
click at [44, 151] on span at bounding box center [37, 144] width 35 height 23
select select "service"
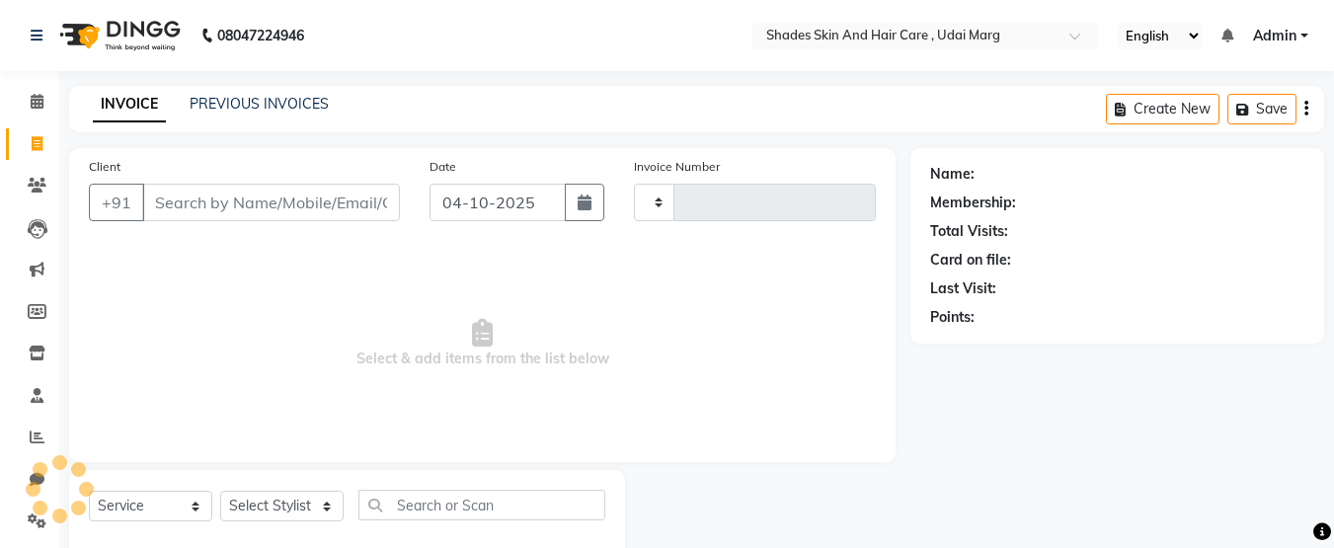
scroll to position [45, 0]
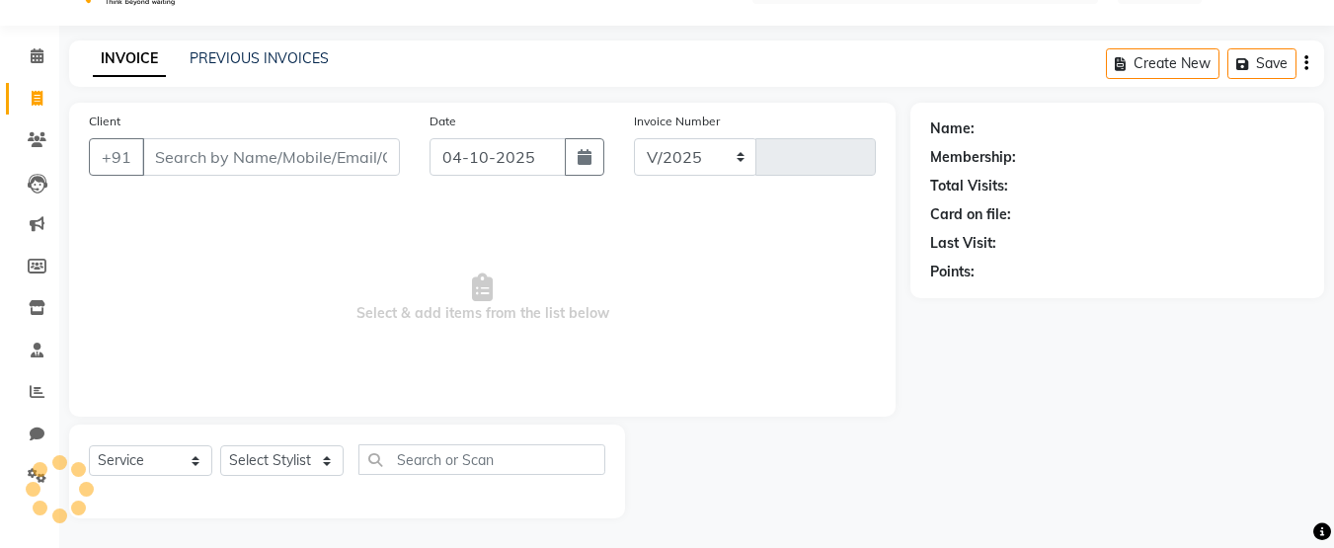
select select "8022"
type input "4474"
click at [292, 61] on link "PREVIOUS INVOICES" at bounding box center [259, 58] width 139 height 18
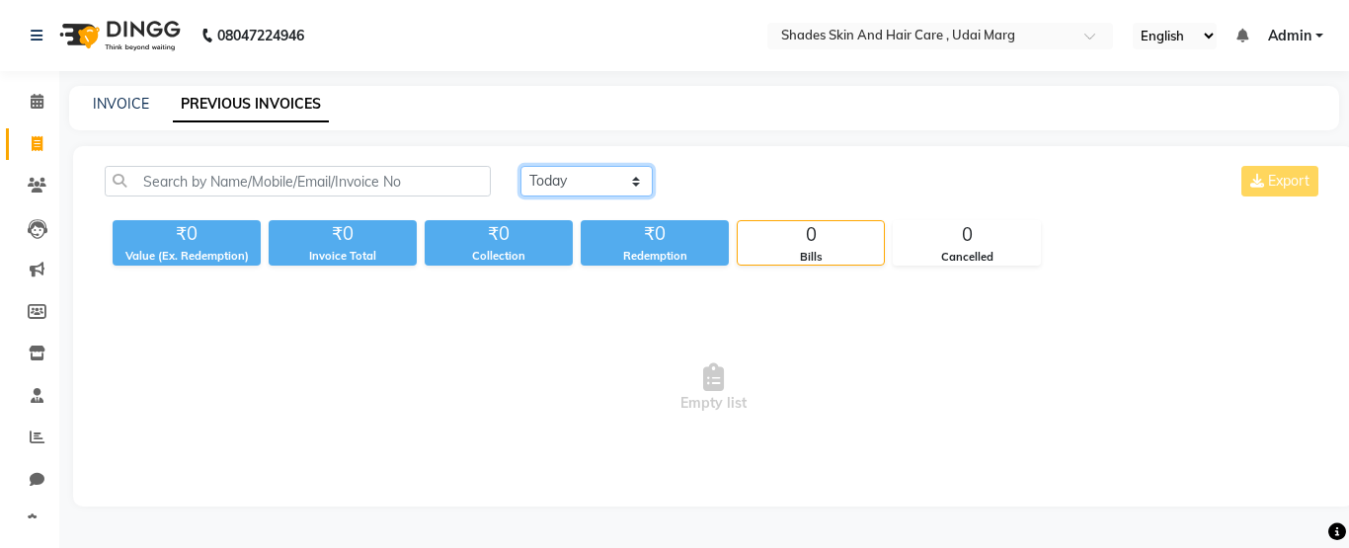
click at [550, 168] on select "[DATE] [DATE] Custom Range" at bounding box center [586, 181] width 132 height 31
select select "range"
click at [520, 166] on select "[DATE] [DATE] Custom Range" at bounding box center [586, 181] width 132 height 31
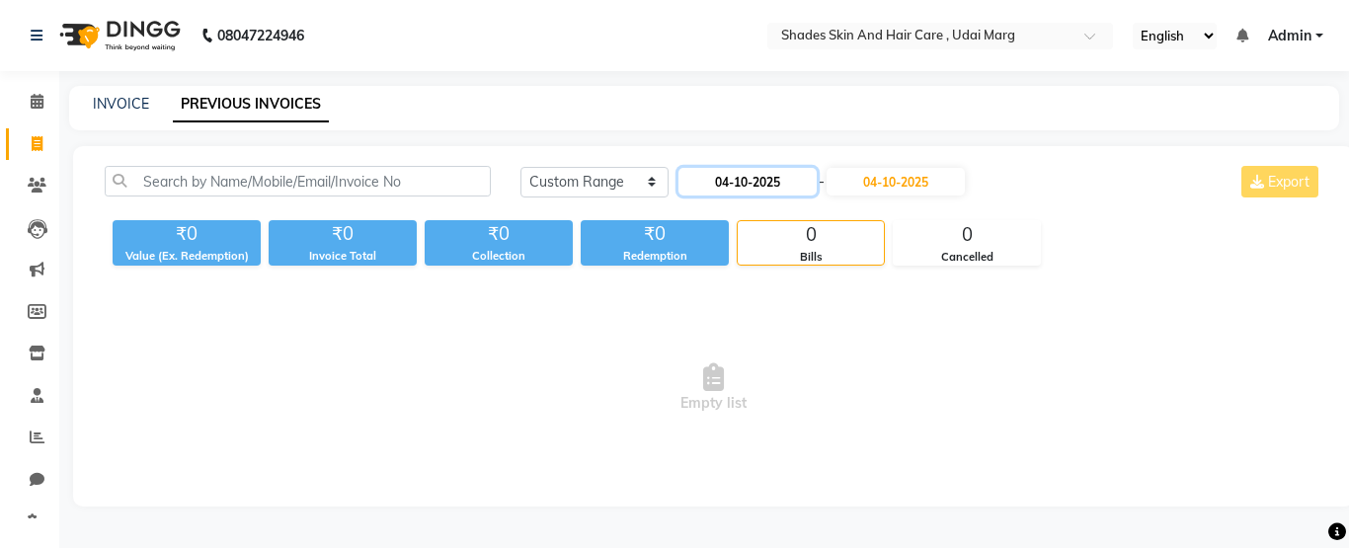
click at [763, 185] on input "04-10-2025" at bounding box center [747, 182] width 138 height 28
select select "10"
select select "2025"
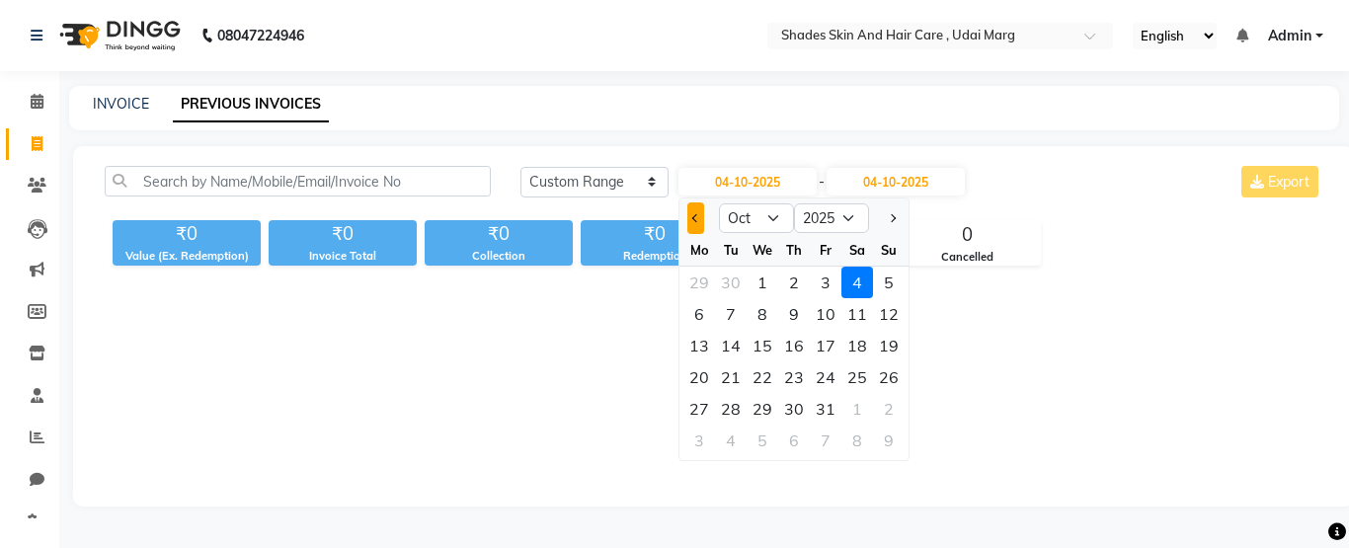
click at [700, 217] on span "Previous month" at bounding box center [696, 218] width 8 height 8
select select "7"
click at [741, 294] on div "1" at bounding box center [731, 283] width 32 height 32
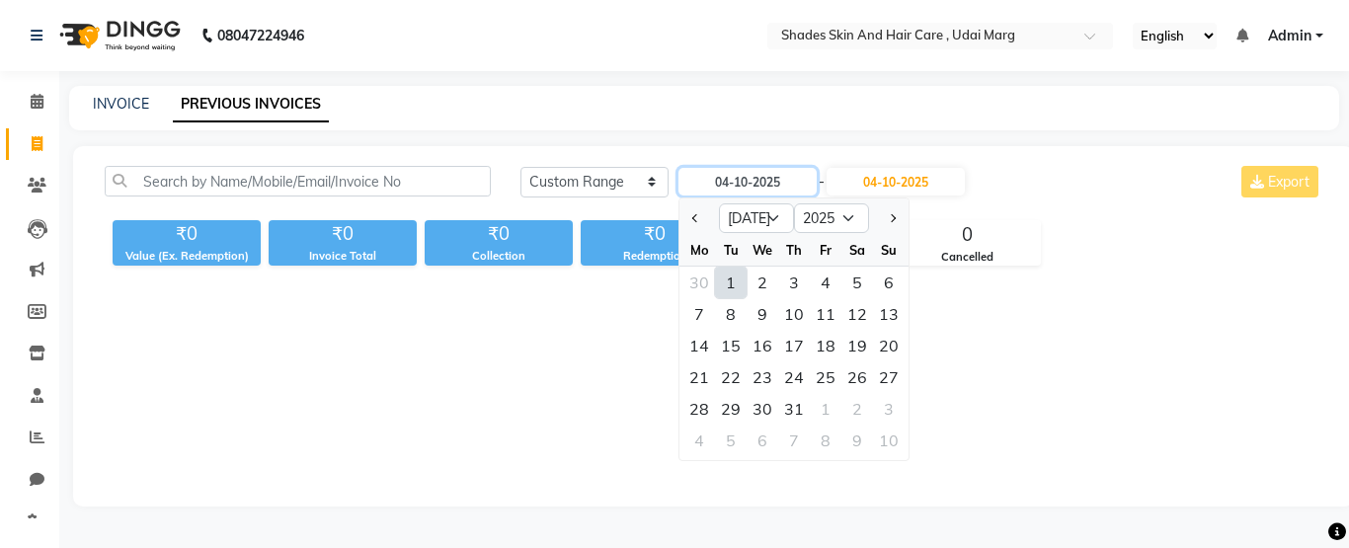
type input "01-07-2025"
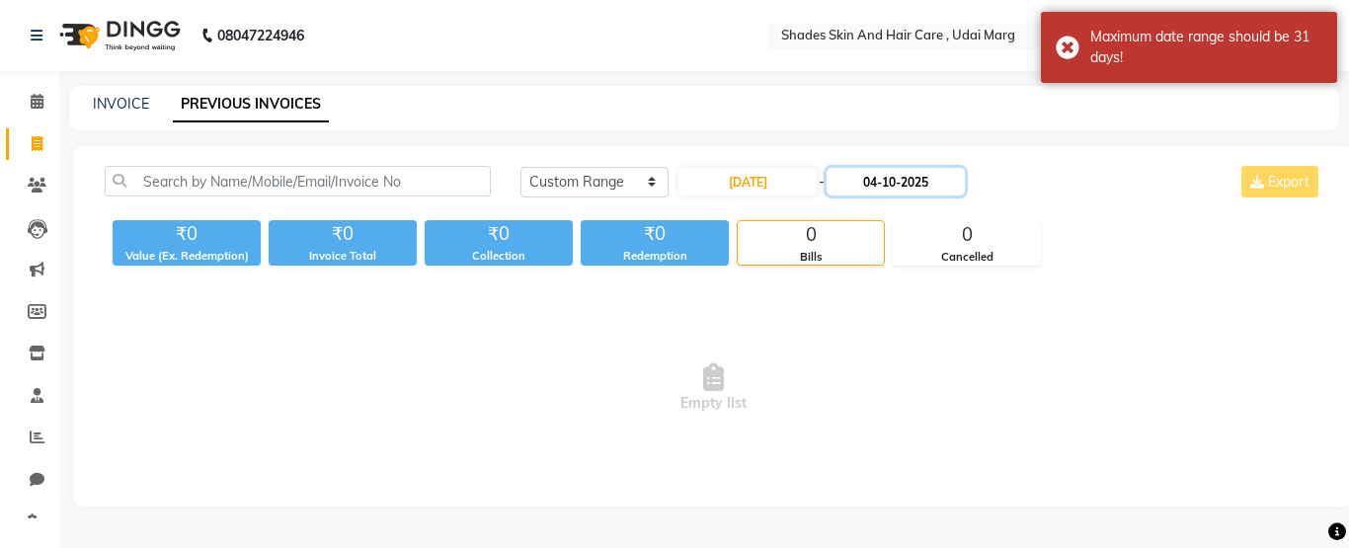
click at [895, 184] on input "04-10-2025" at bounding box center [896, 182] width 138 height 28
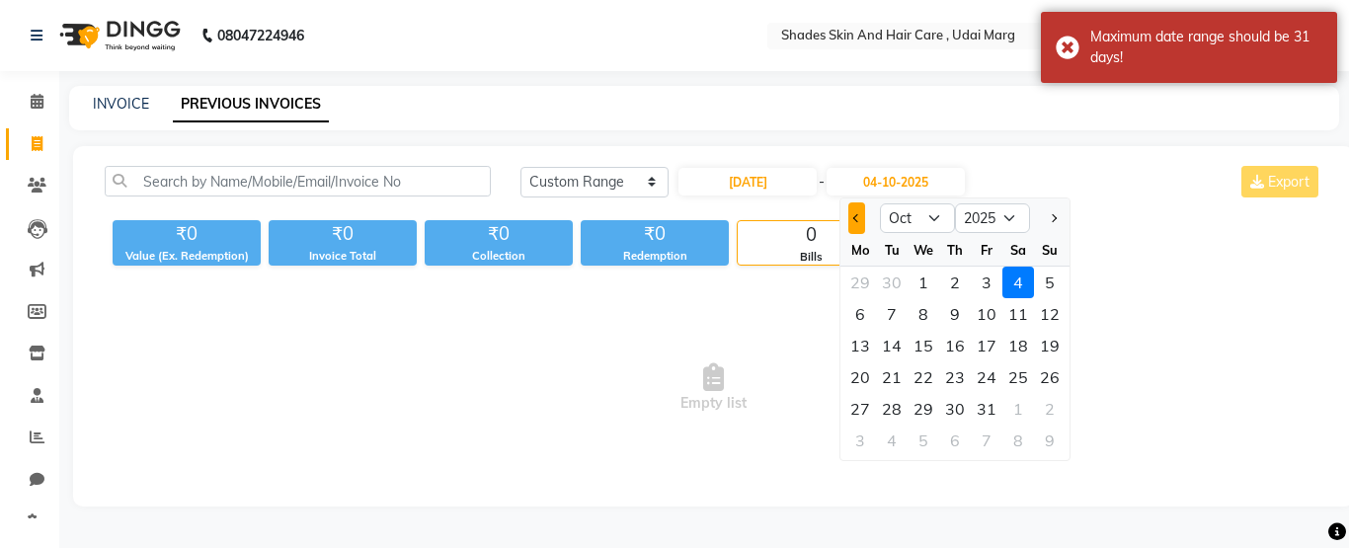
click at [860, 214] on button "Previous month" at bounding box center [856, 218] width 17 height 32
select select "7"
click at [963, 403] on div "31" at bounding box center [955, 409] width 32 height 32
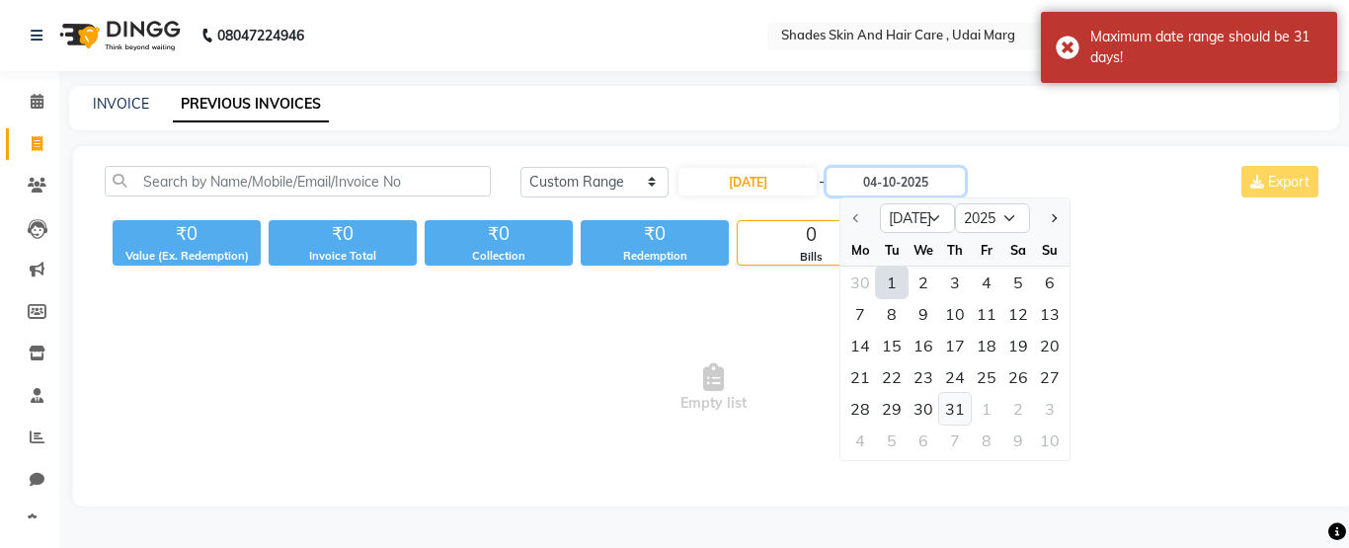
type input "31-07-2025"
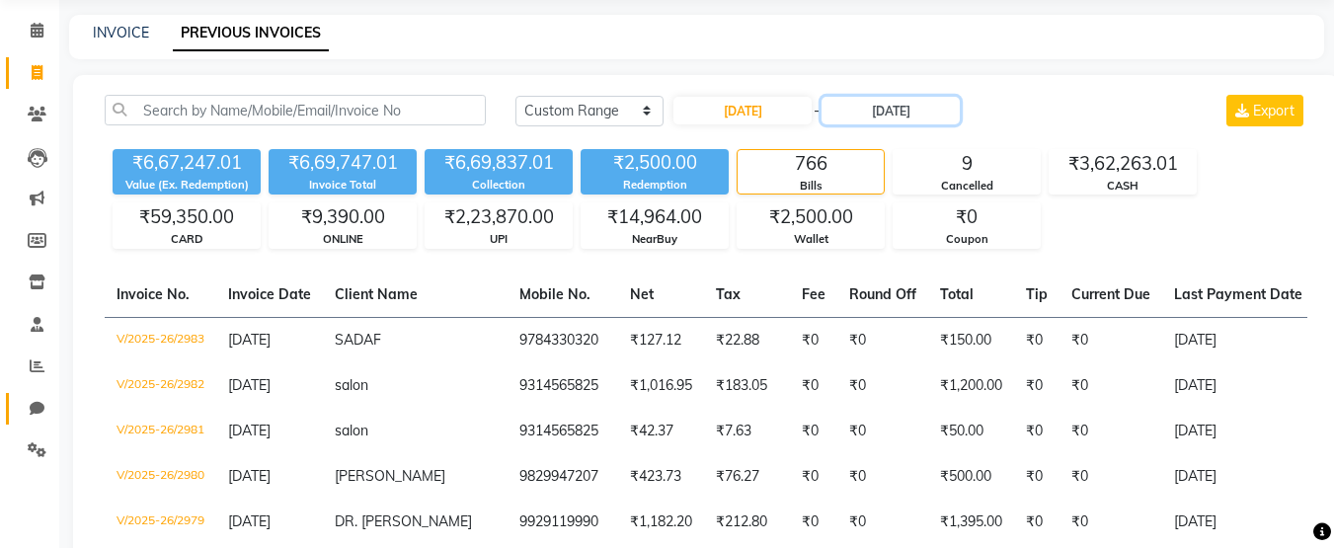
scroll to position [72, 0]
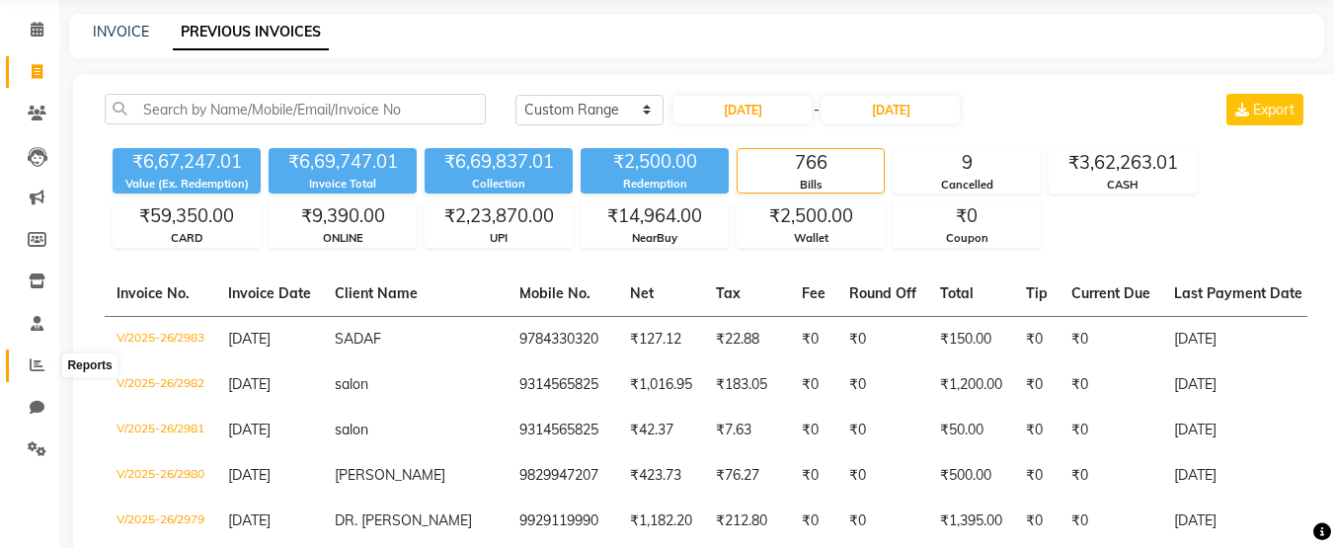
click at [34, 375] on span at bounding box center [37, 366] width 35 height 23
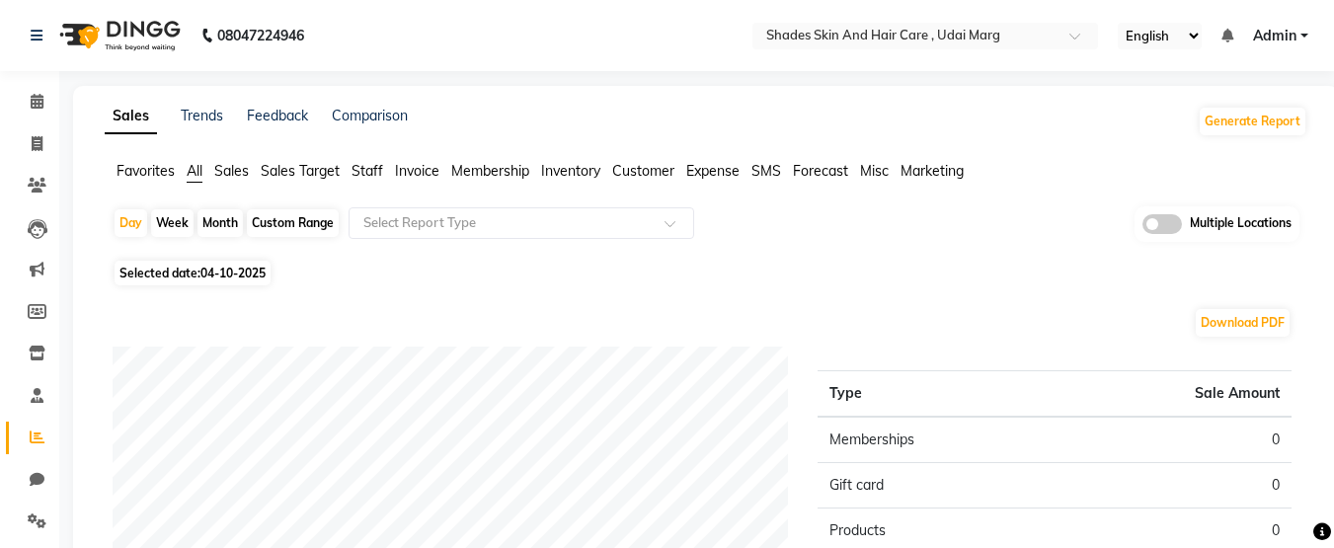
click at [420, 172] on span "Invoice" at bounding box center [417, 171] width 44 height 18
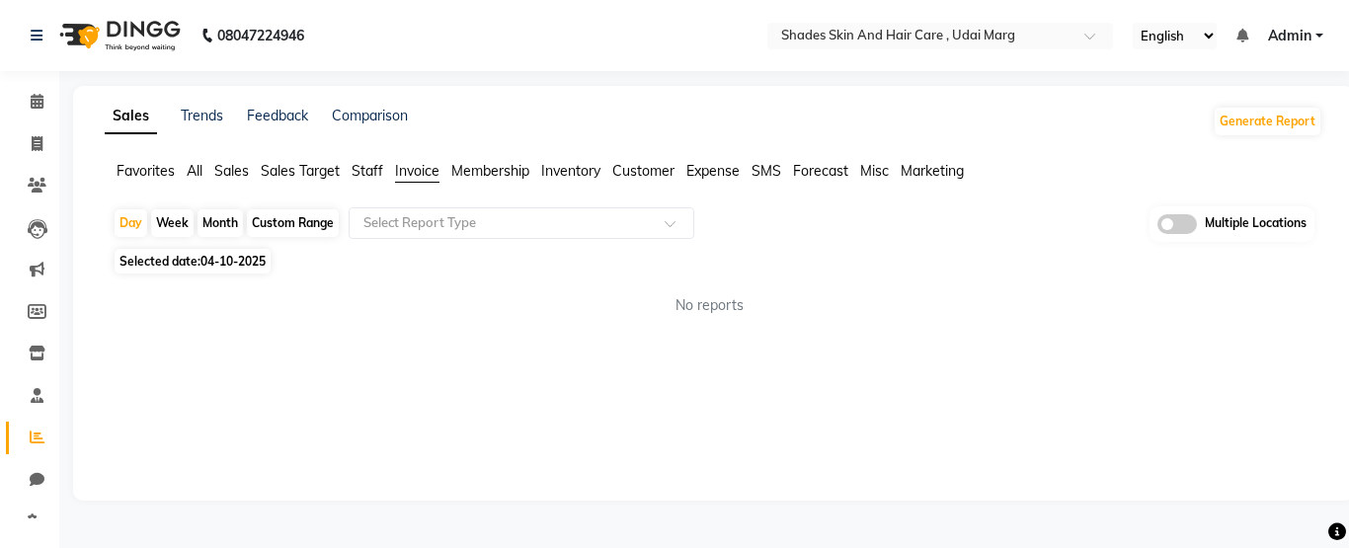
click at [326, 223] on div "Custom Range" at bounding box center [293, 223] width 92 height 28
select select "10"
select select "2025"
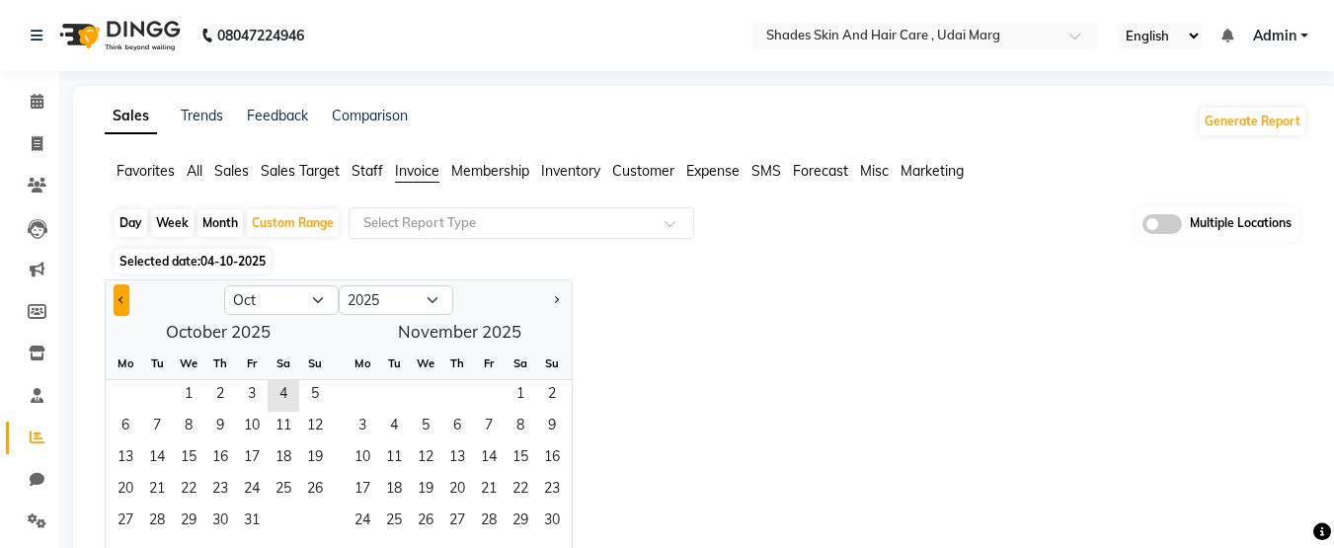
click at [121, 309] on button "Previous month" at bounding box center [122, 300] width 16 height 32
select select "7"
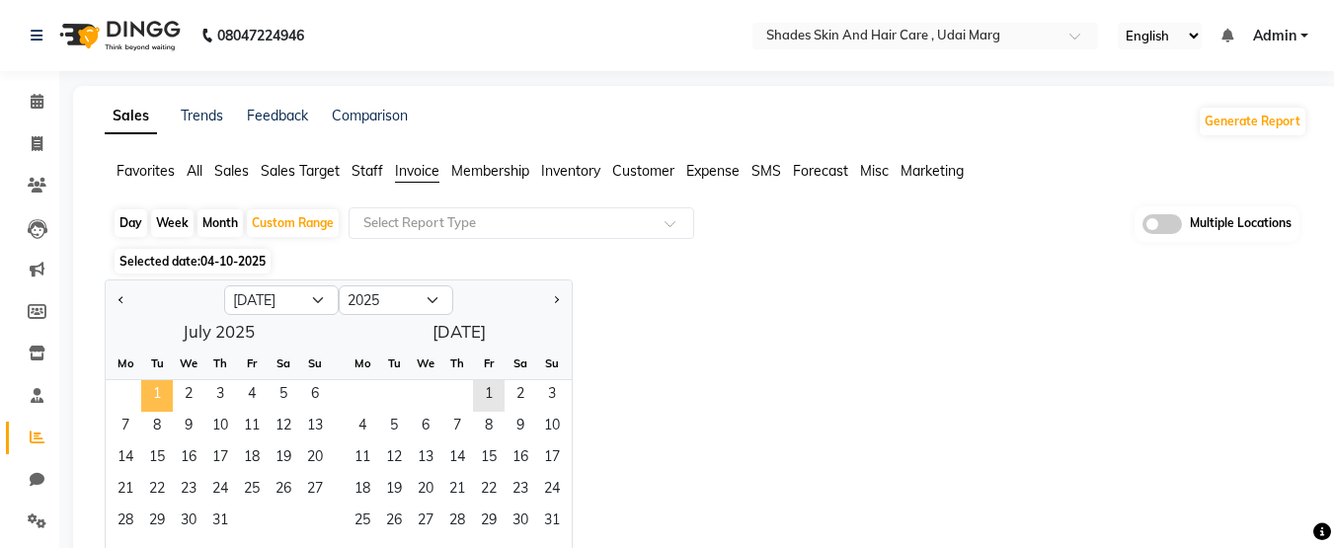
click at [153, 395] on span "1" at bounding box center [157, 396] width 32 height 32
click at [228, 508] on span "31" at bounding box center [220, 523] width 32 height 32
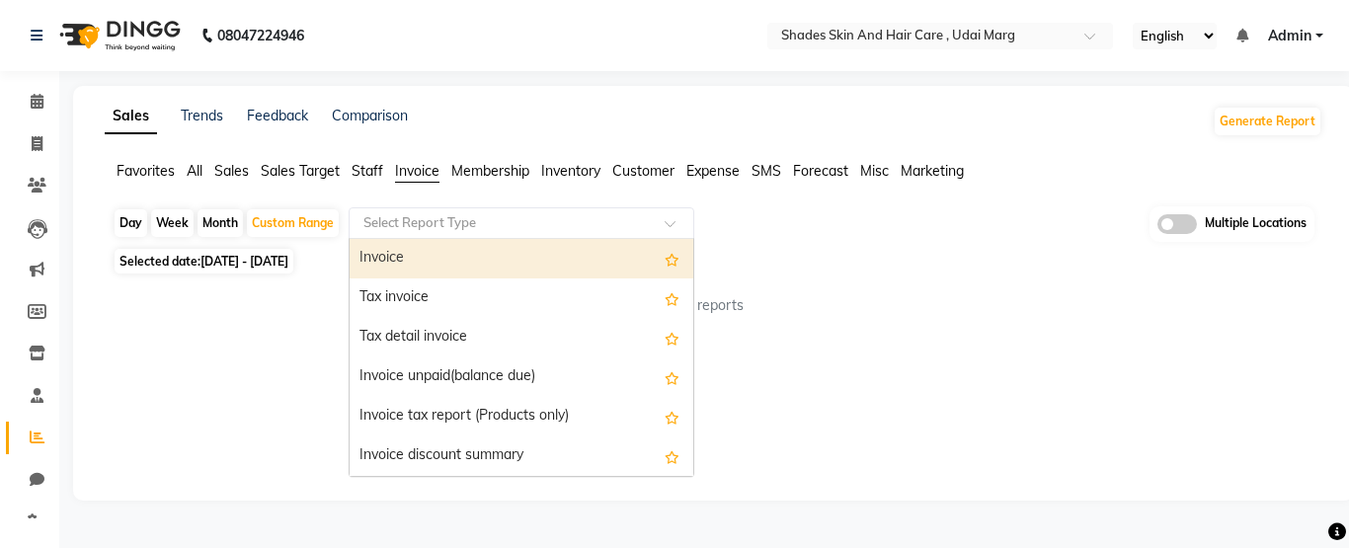
click at [479, 223] on input "text" at bounding box center [501, 223] width 284 height 20
click at [458, 261] on div "Invoice" at bounding box center [522, 259] width 344 height 40
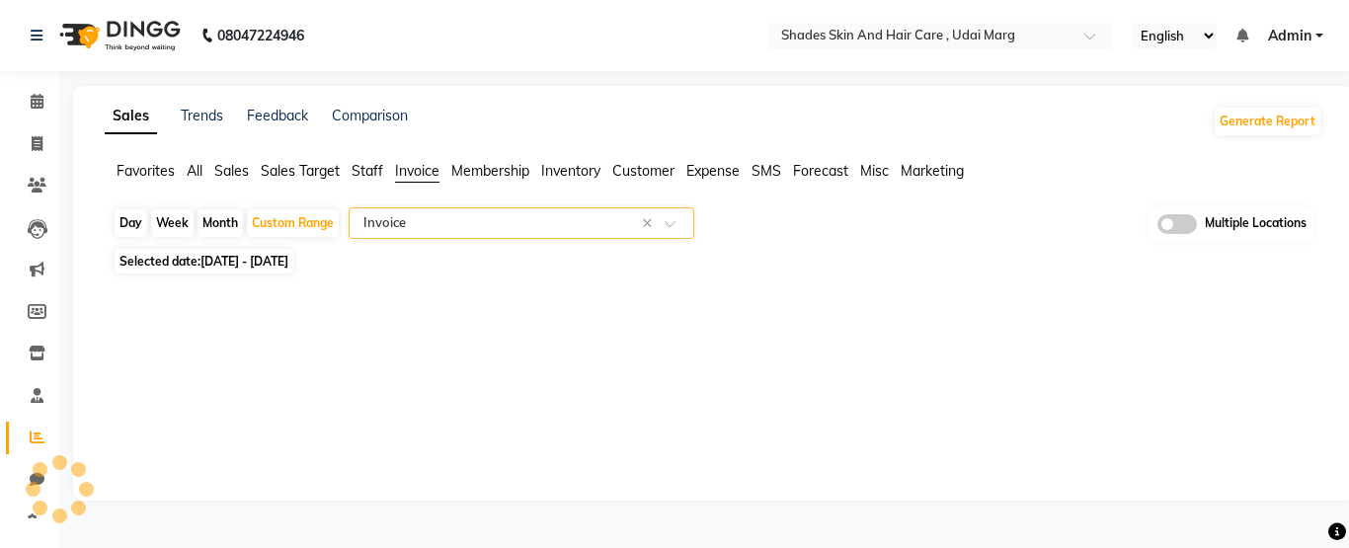
select select "full_report"
select select "csv"
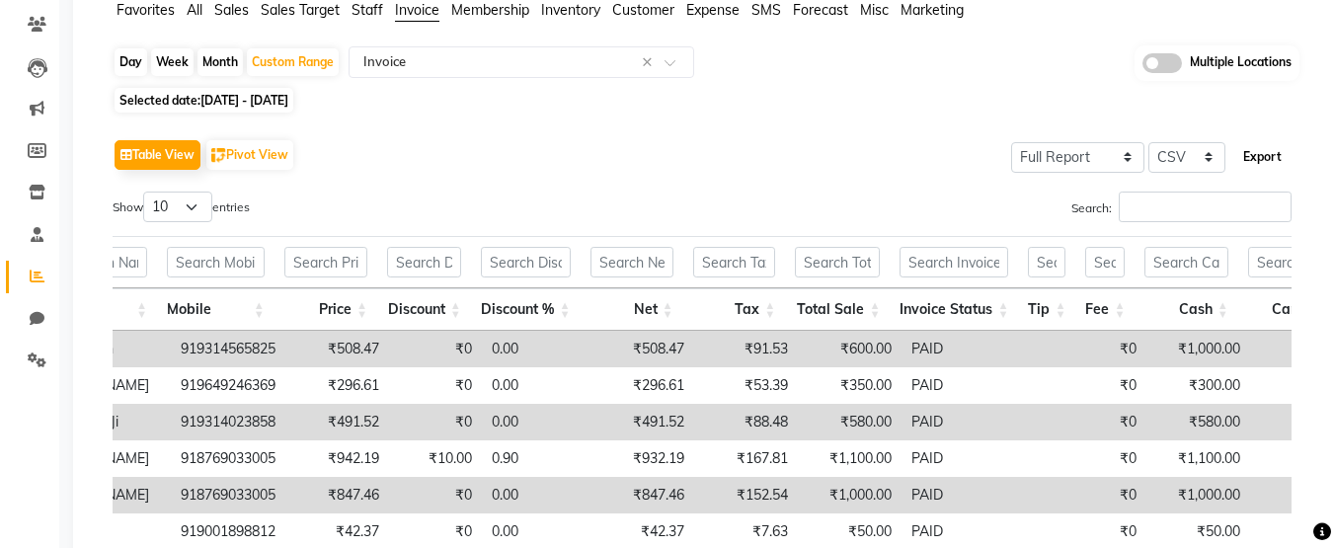
click at [1249, 168] on button "Export" at bounding box center [1262, 157] width 54 height 34
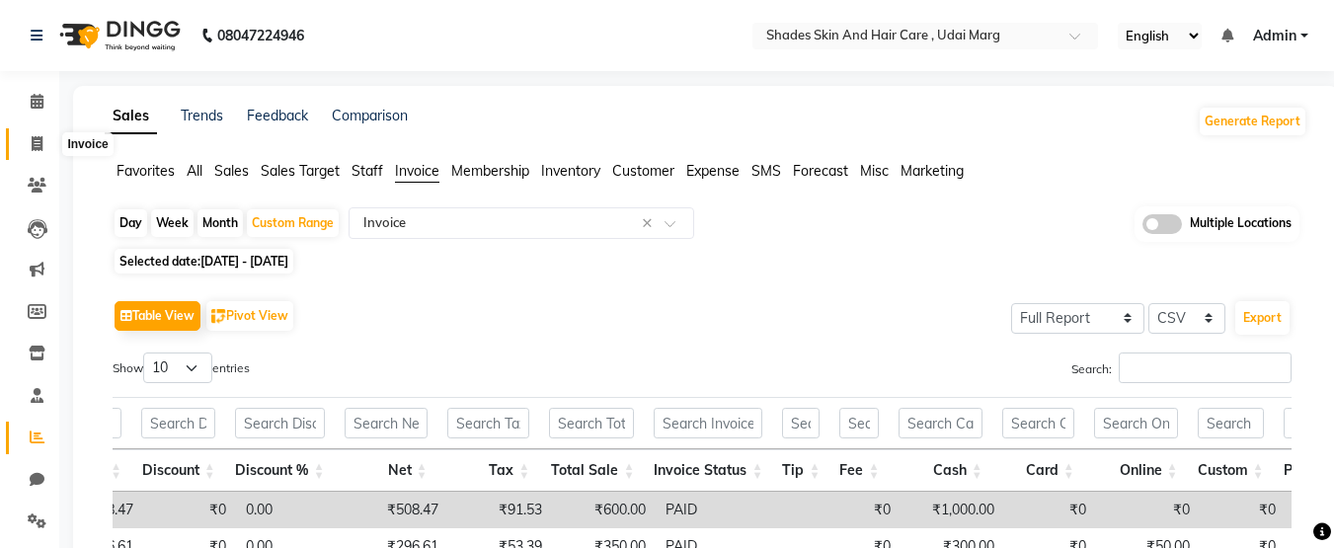
click at [43, 141] on span at bounding box center [37, 144] width 35 height 23
select select "service"
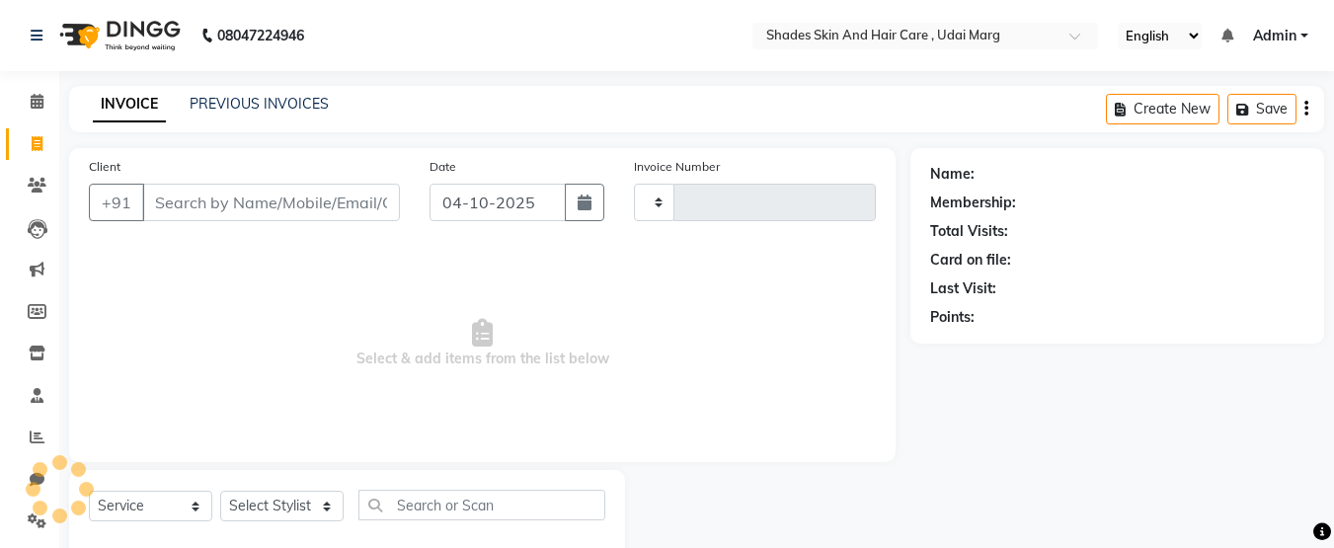
scroll to position [45, 0]
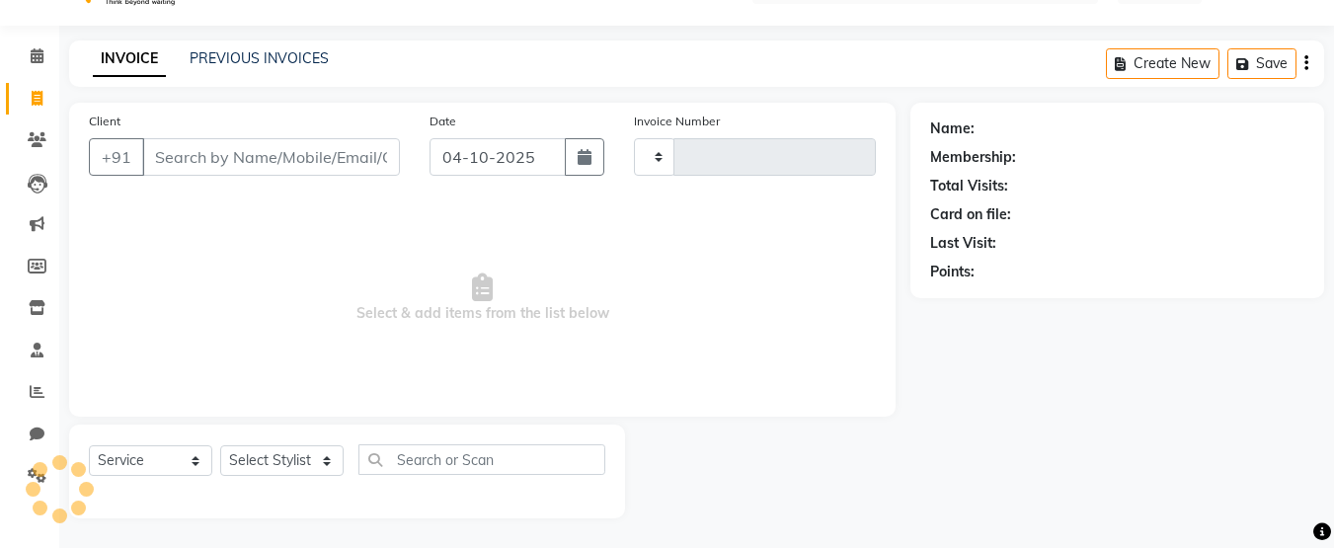
type input "4474"
select select "8022"
click at [271, 63] on link "PREVIOUS INVOICES" at bounding box center [259, 58] width 139 height 18
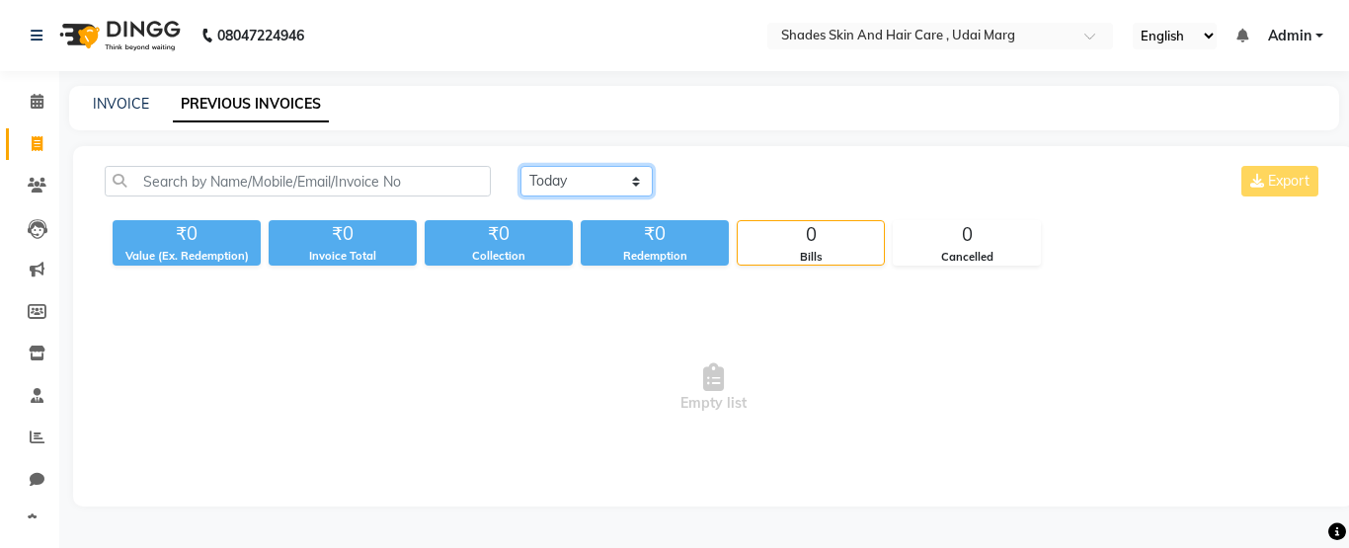
click at [558, 173] on select "[DATE] [DATE] Custom Range" at bounding box center [586, 181] width 132 height 31
select select "range"
click at [520, 166] on select "[DATE] [DATE] Custom Range" at bounding box center [586, 181] width 132 height 31
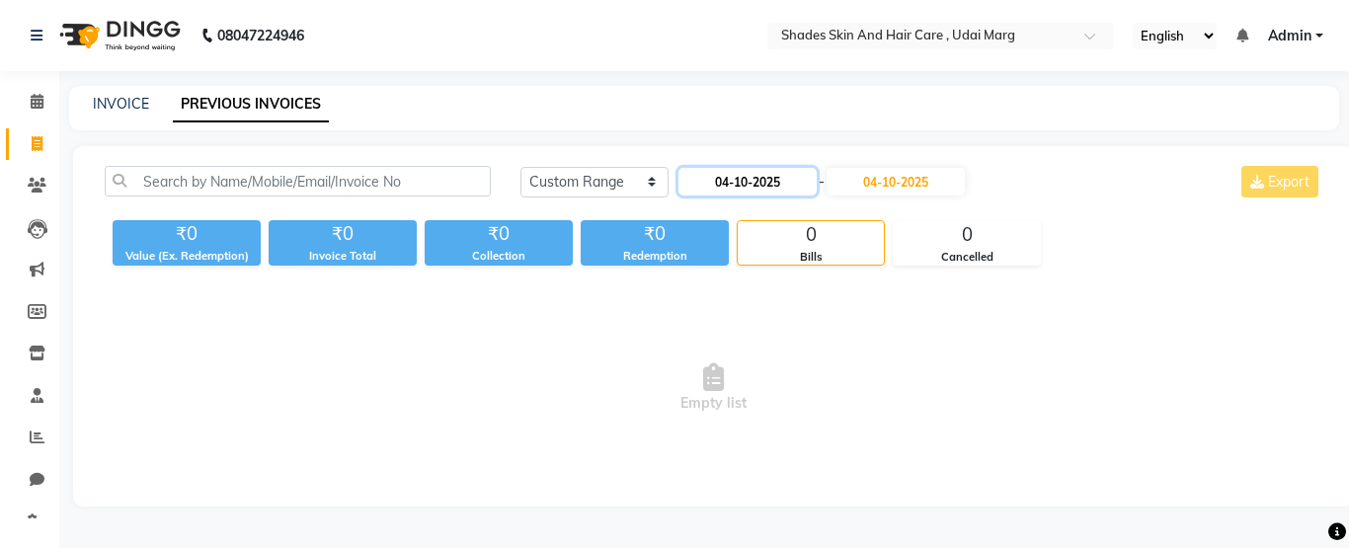
click at [712, 187] on input "04-10-2025" at bounding box center [747, 182] width 138 height 28
select select "10"
select select "2025"
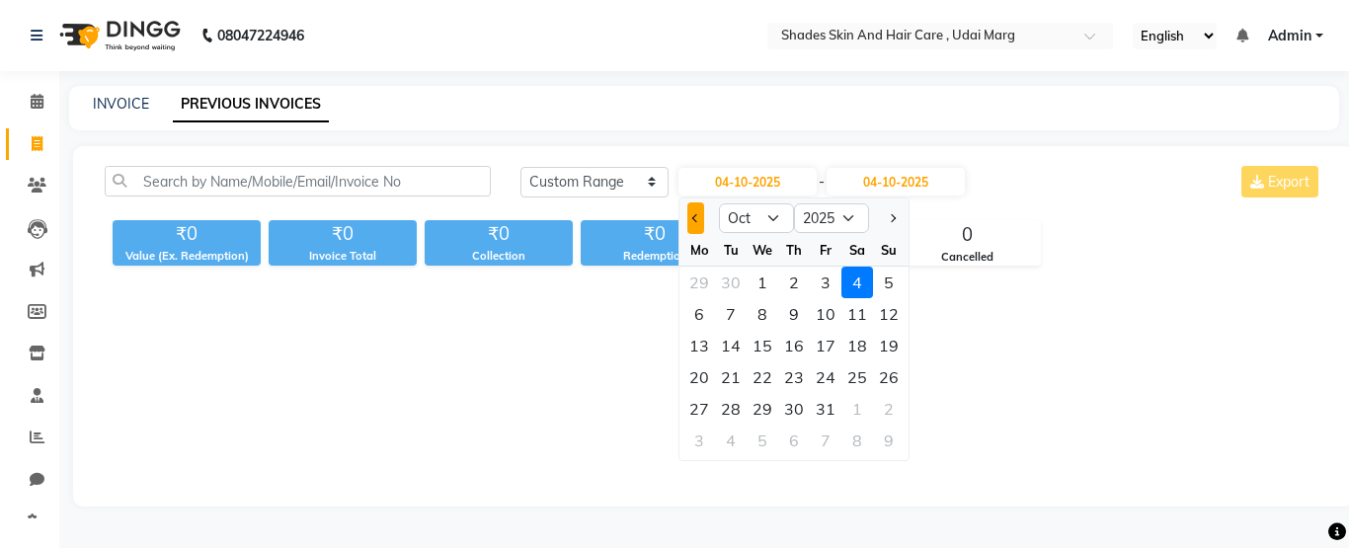
click at [696, 215] on span "Previous month" at bounding box center [696, 218] width 8 height 8
select select "7"
click at [735, 279] on div "1" at bounding box center [731, 283] width 32 height 32
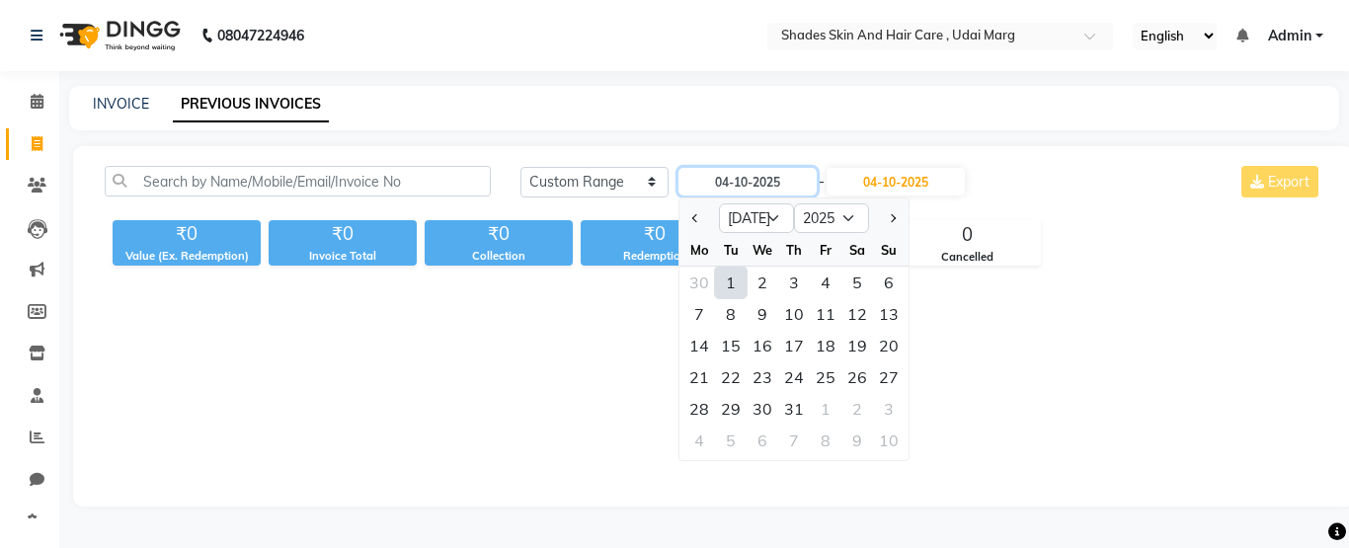
type input "01-07-2025"
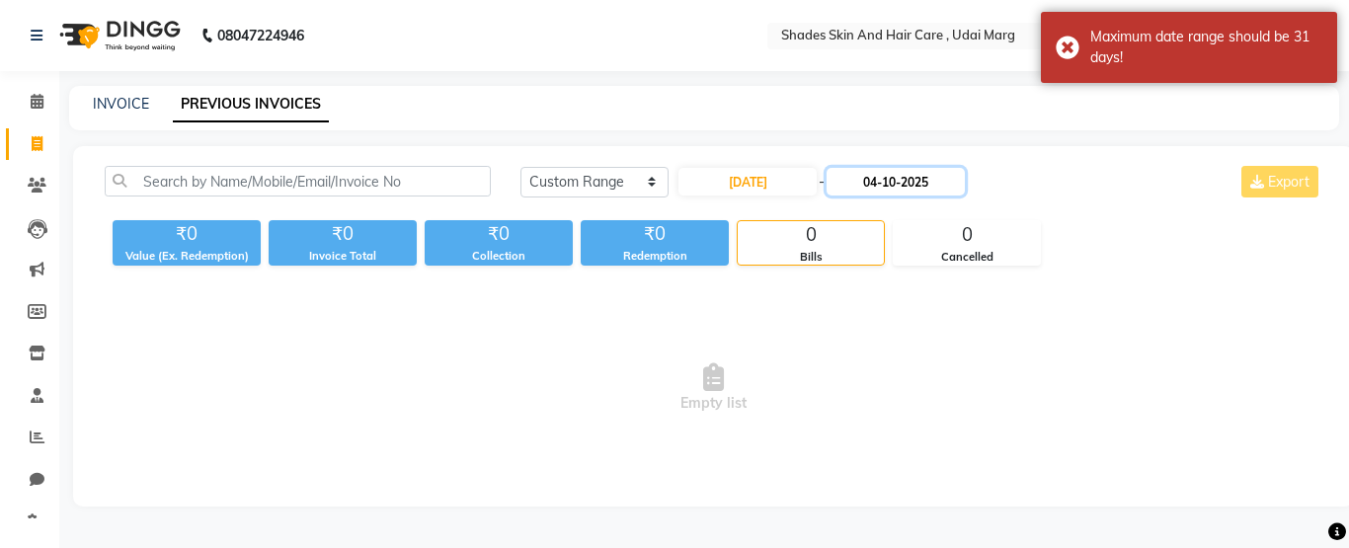
click at [882, 184] on input "04-10-2025" at bounding box center [896, 182] width 138 height 28
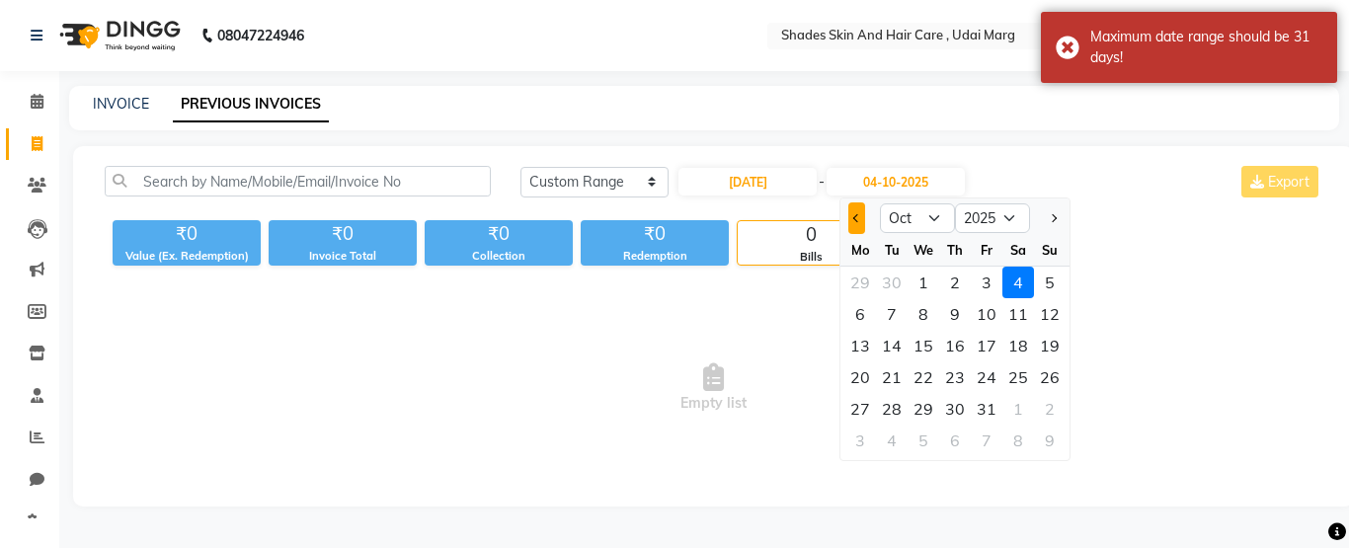
click at [852, 208] on button "Previous month" at bounding box center [856, 218] width 17 height 32
select select "7"
click at [948, 398] on div "31" at bounding box center [955, 409] width 32 height 32
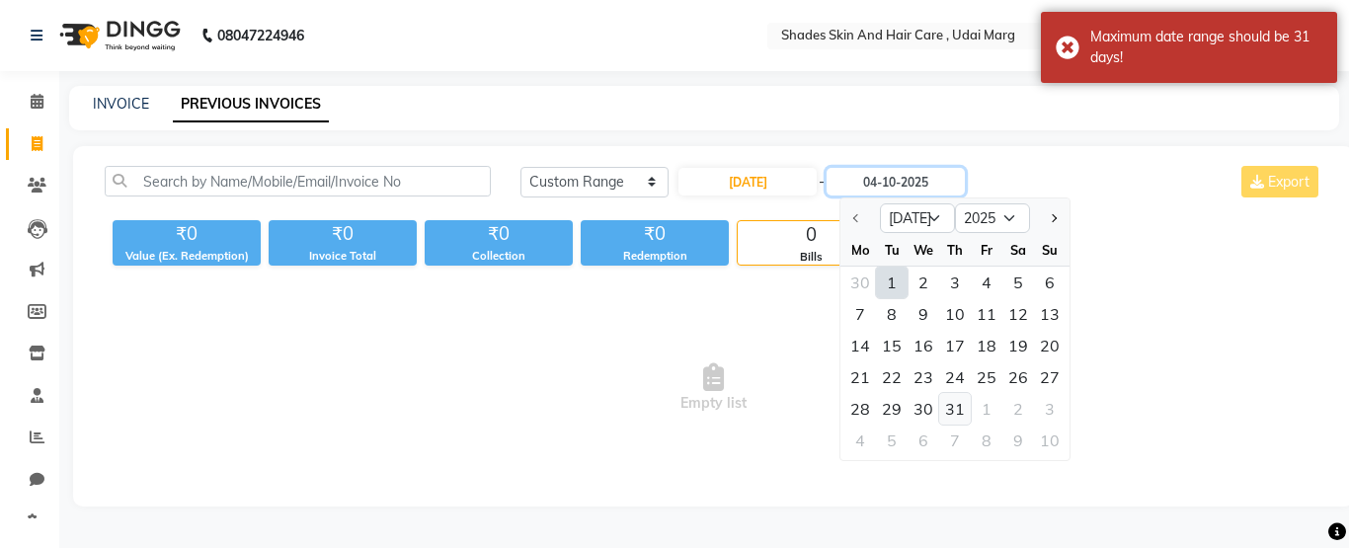
type input "31-07-2025"
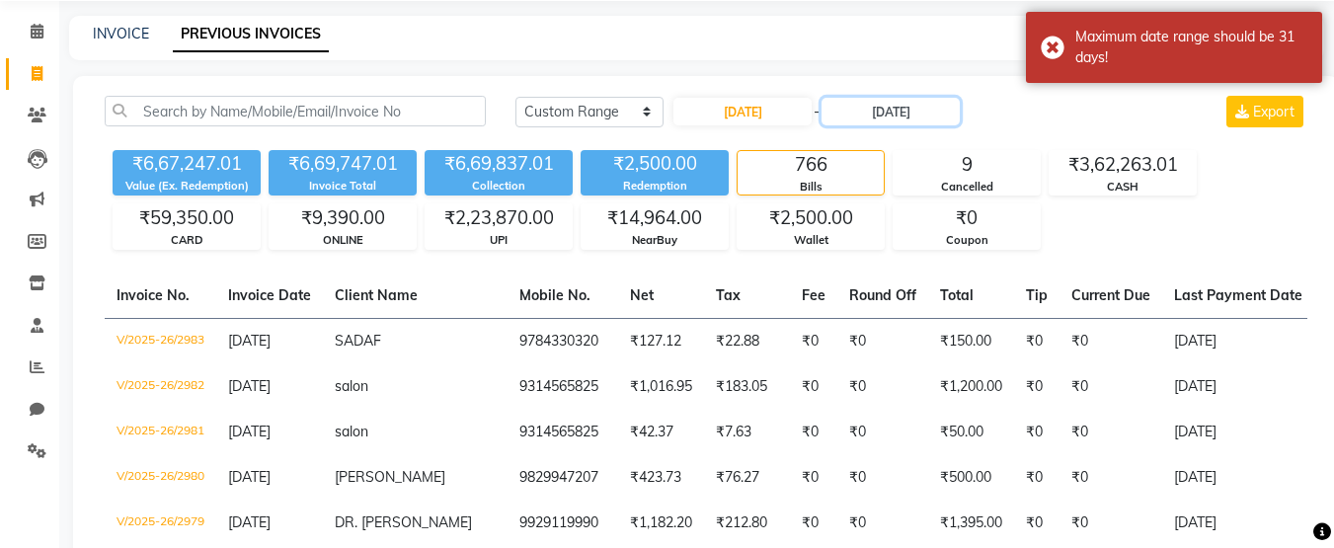
scroll to position [69, 0]
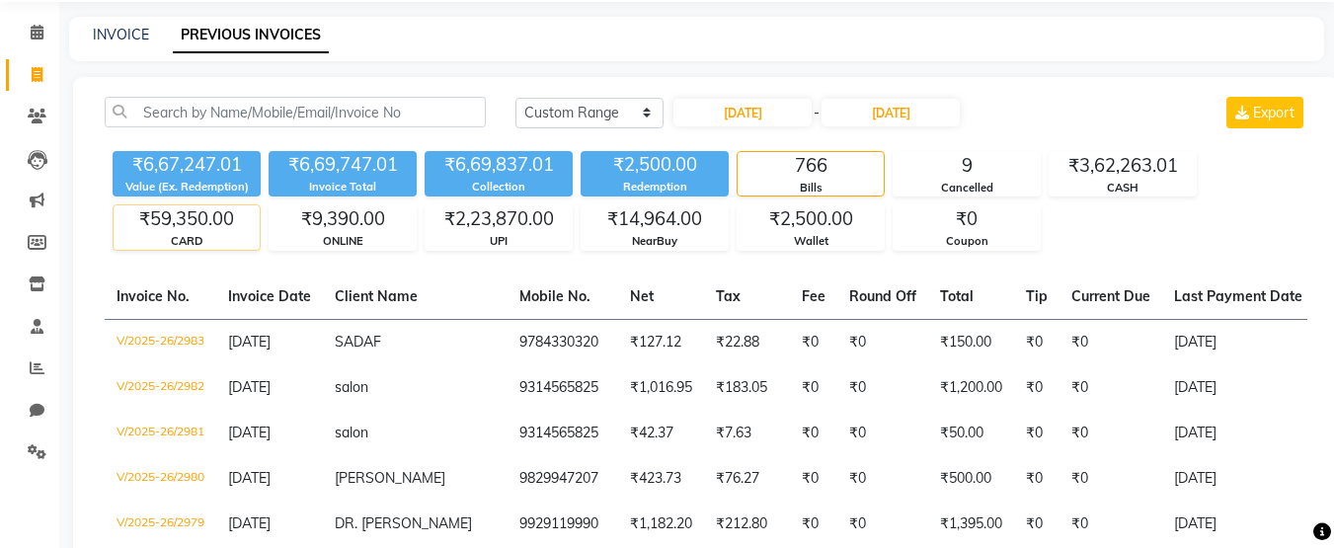
click at [226, 216] on div "₹59,350.00" at bounding box center [187, 219] width 146 height 28
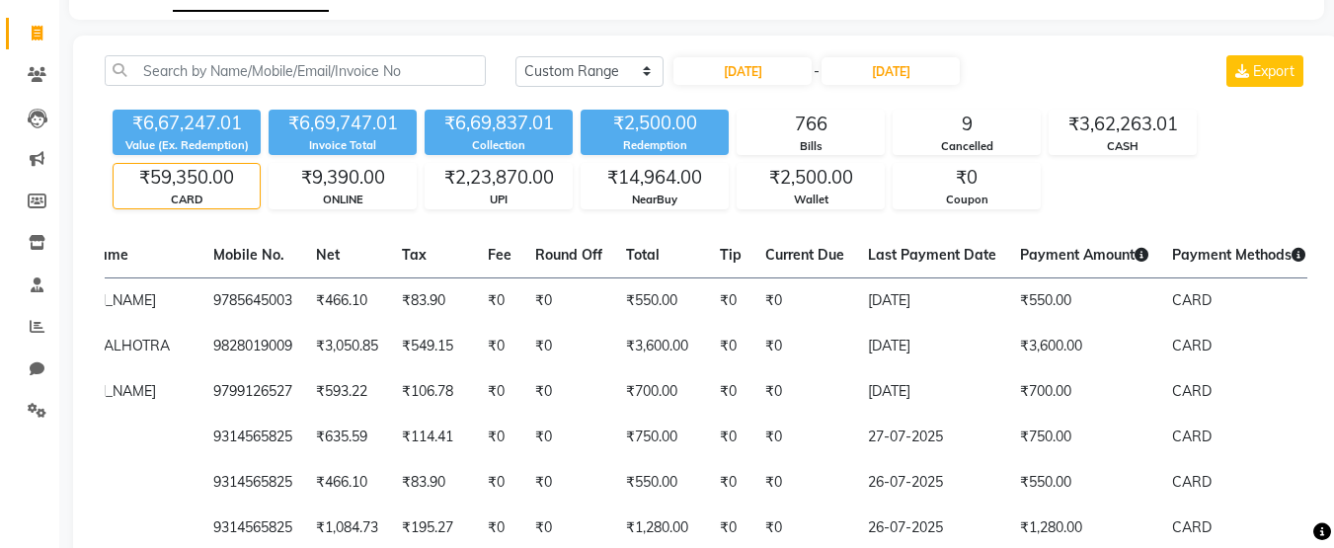
scroll to position [110, 0]
click at [232, 182] on div "₹59,350.00" at bounding box center [187, 179] width 146 height 28
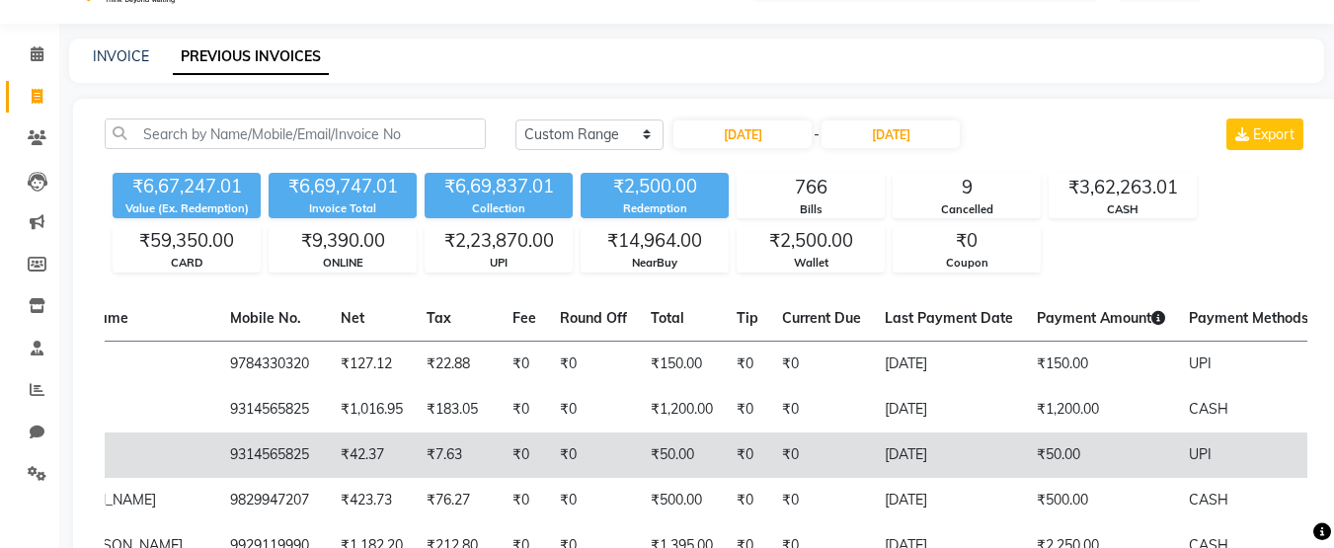
scroll to position [22, 0]
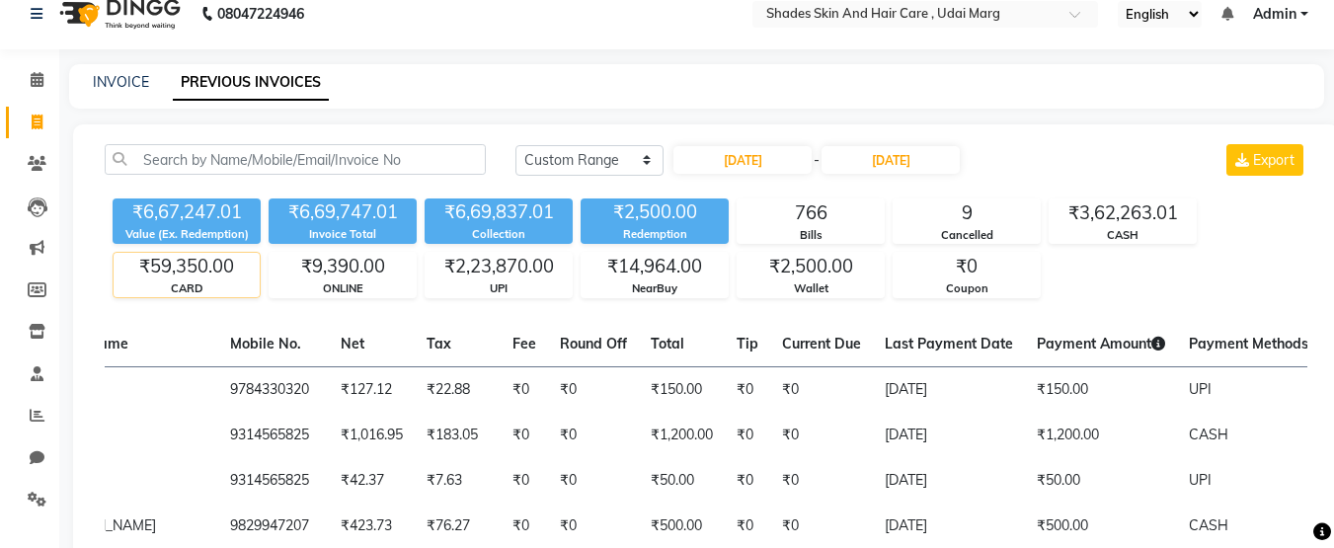
click at [203, 275] on div "₹59,350.00" at bounding box center [187, 267] width 146 height 28
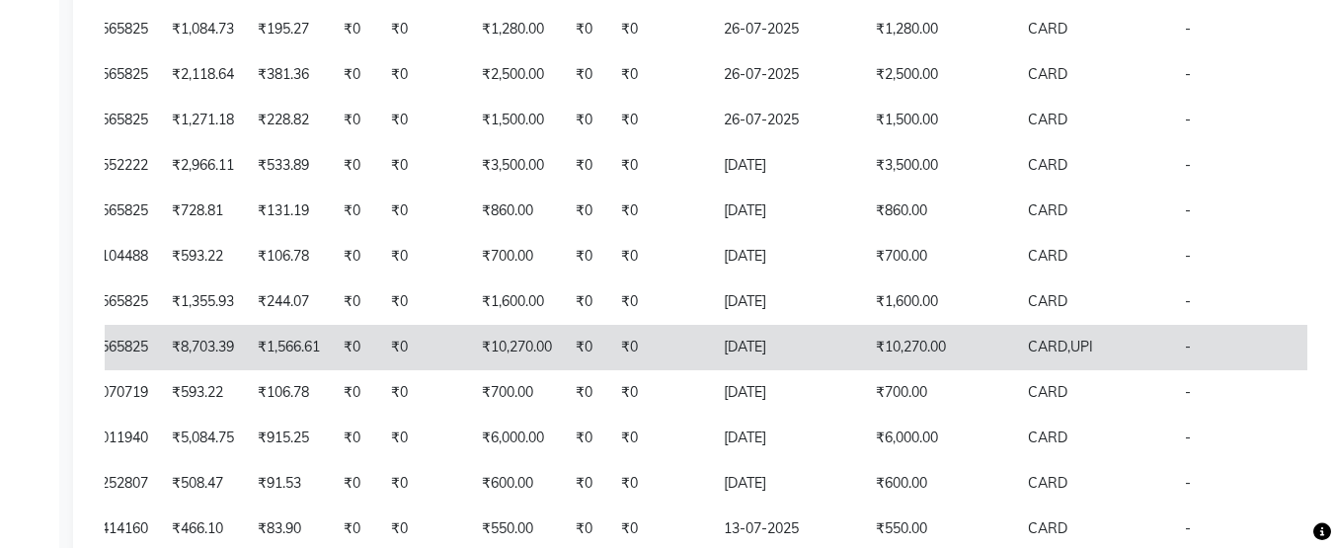
scroll to position [0, 441]
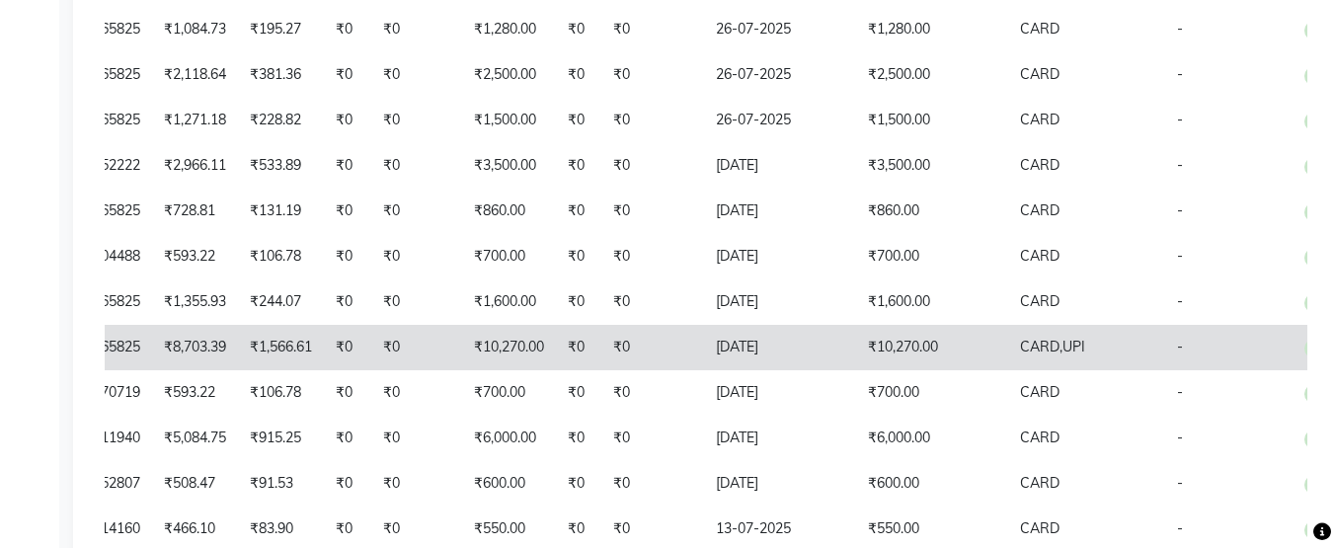
click at [896, 370] on td "₹10,270.00" at bounding box center [932, 347] width 152 height 45
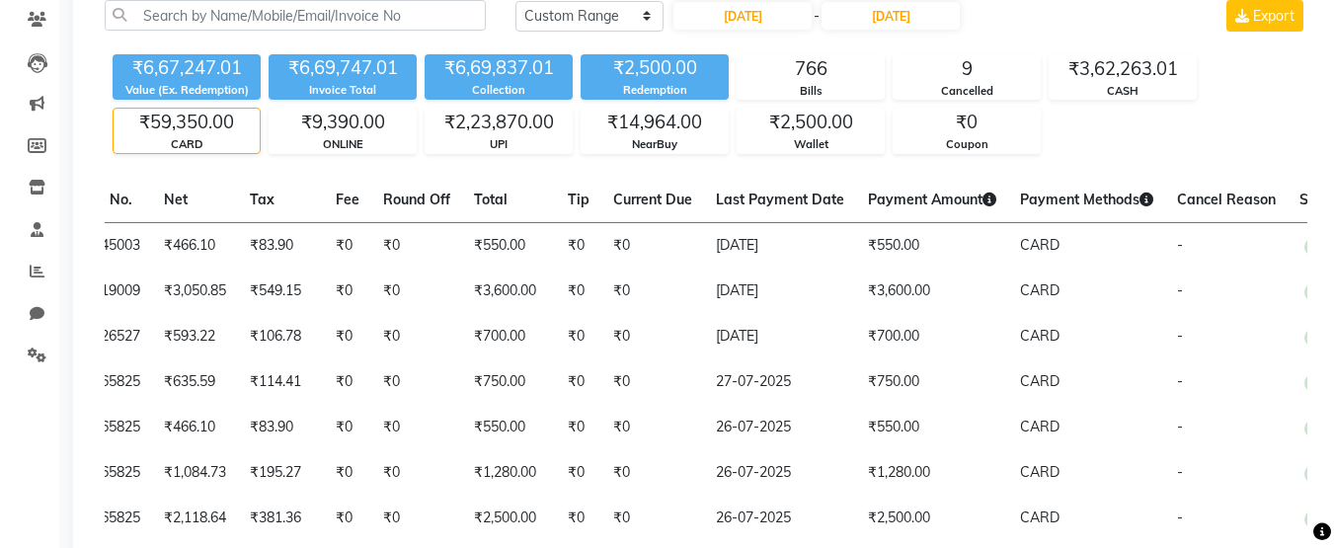
scroll to position [164, 0]
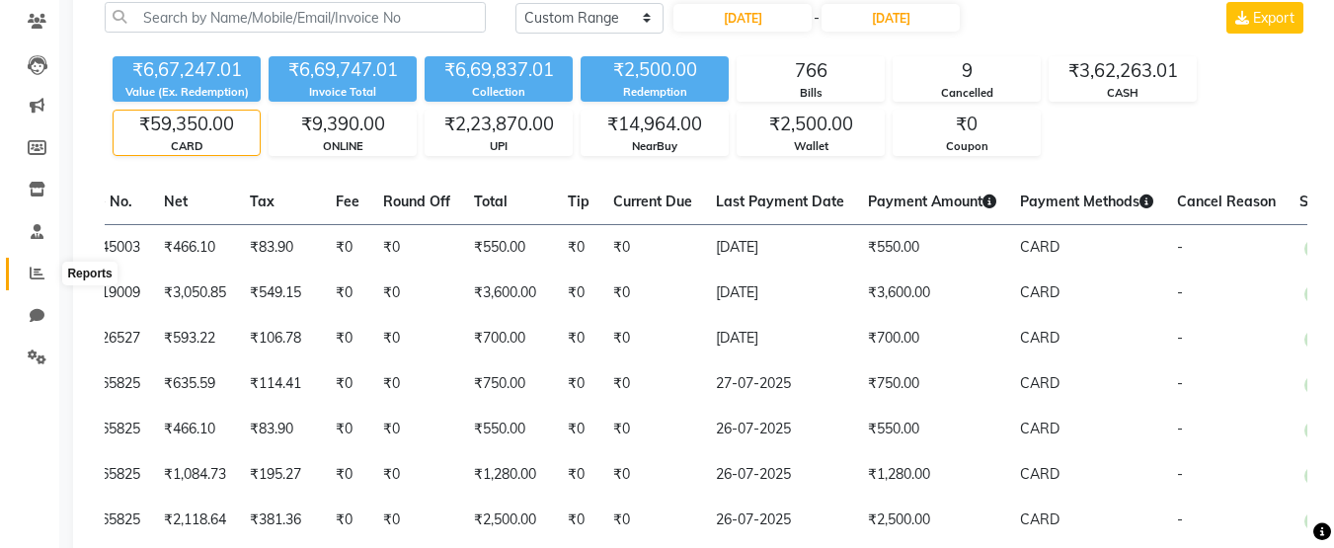
click at [39, 274] on icon at bounding box center [37, 273] width 15 height 15
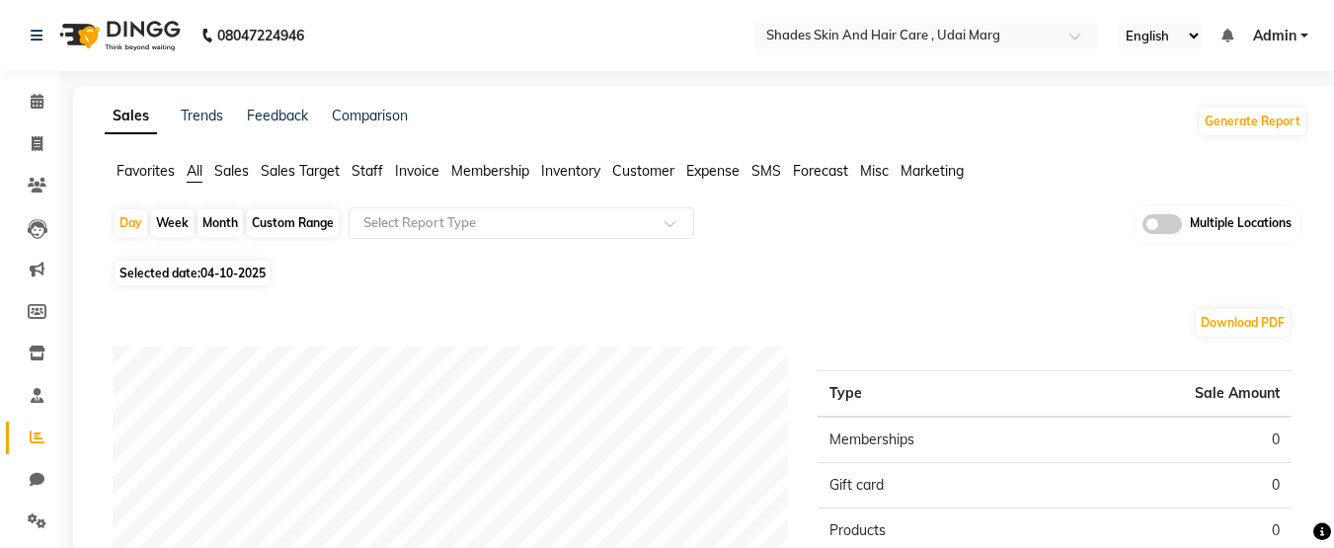
click at [428, 178] on span "Invoice" at bounding box center [417, 171] width 44 height 18
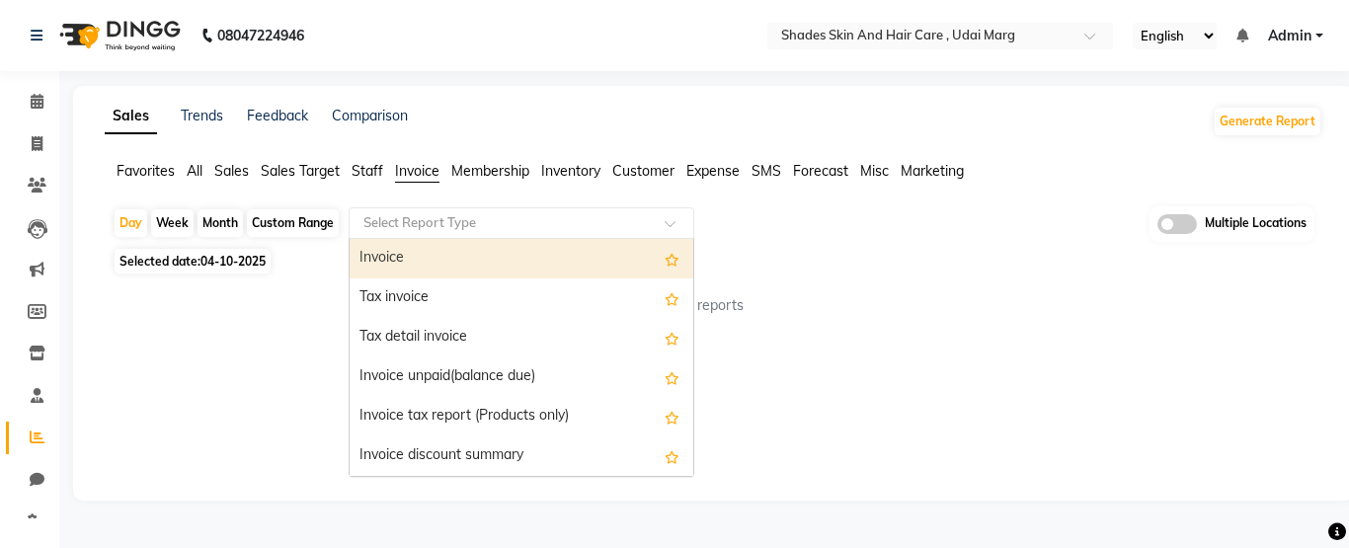
click at [432, 226] on input "text" at bounding box center [501, 223] width 284 height 20
click at [426, 257] on div "Invoice" at bounding box center [522, 259] width 344 height 40
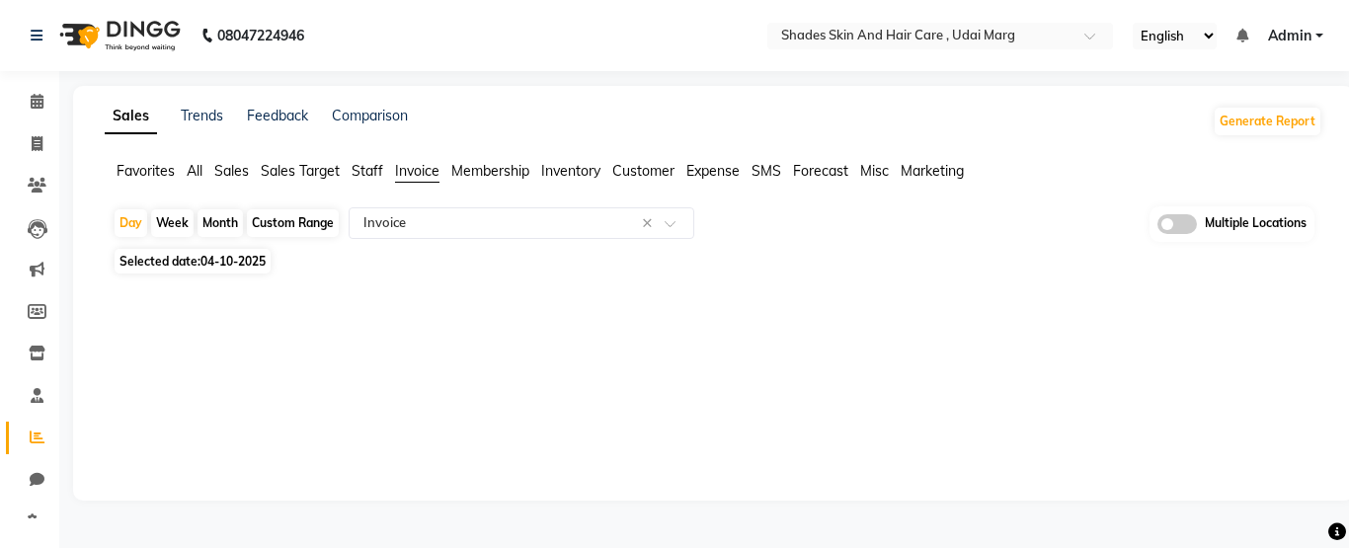
click at [300, 231] on div "Custom Range" at bounding box center [293, 223] width 92 height 28
select select "10"
select select "2025"
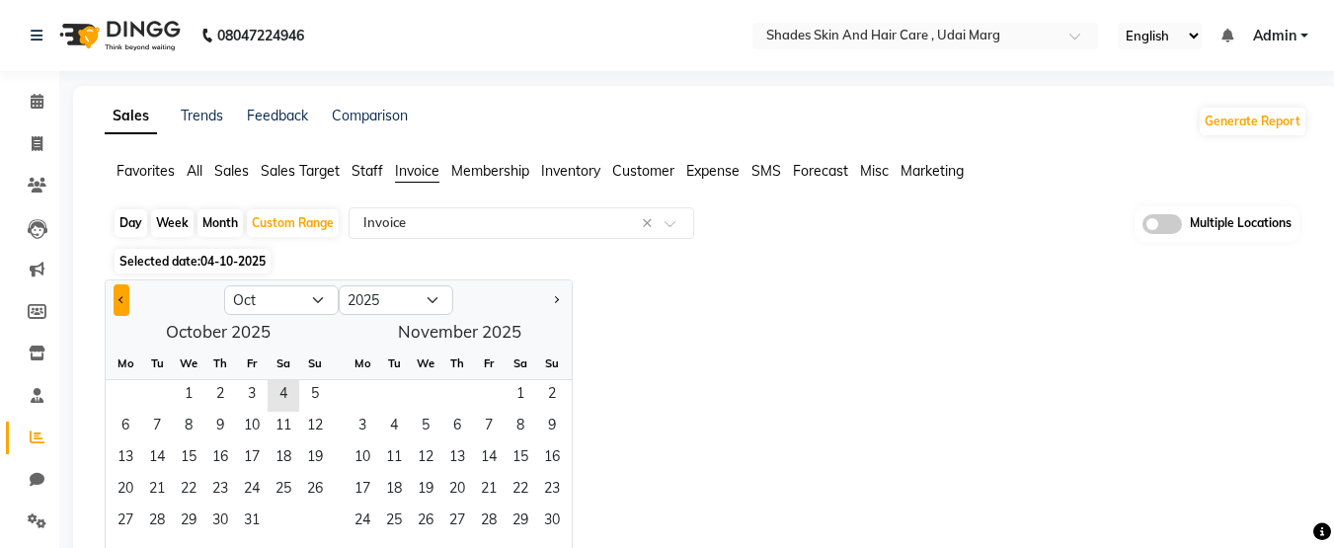
click at [119, 300] on span "Previous month" at bounding box center [122, 298] width 7 height 7
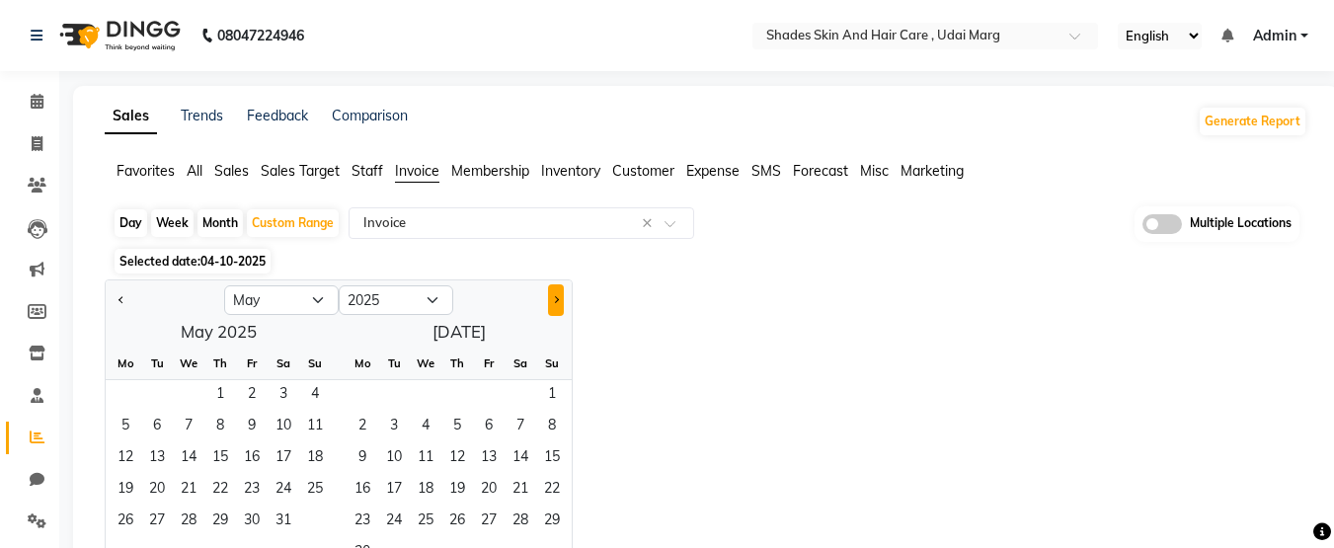
click at [557, 298] on span "Next month" at bounding box center [555, 298] width 7 height 7
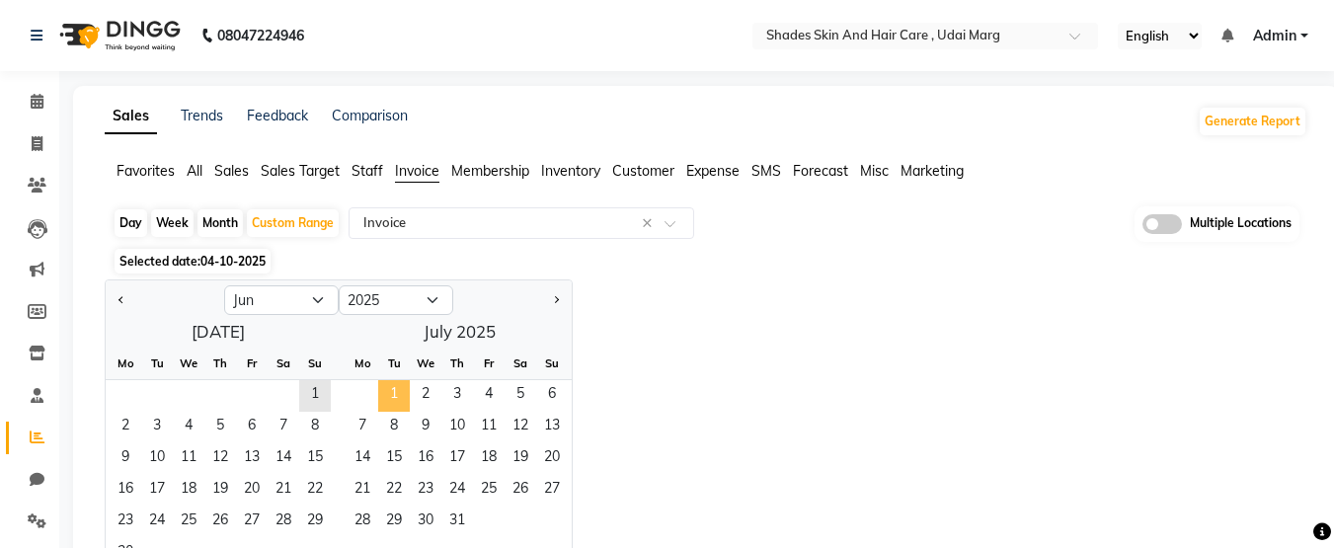
click at [392, 396] on span "1" at bounding box center [394, 396] width 32 height 32
select select "7"
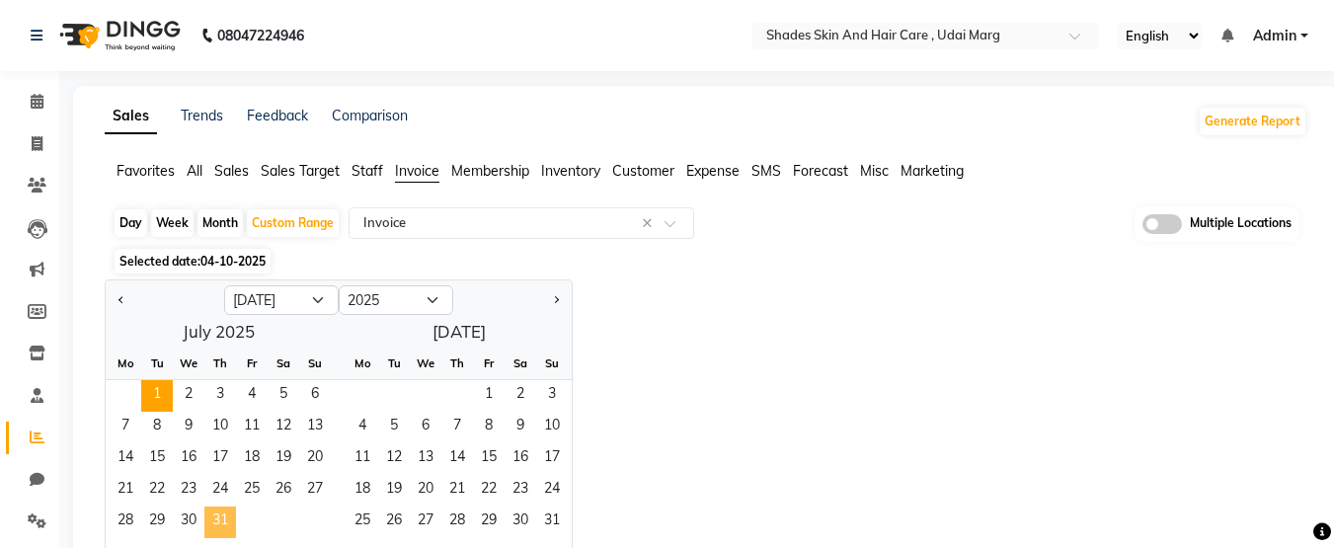
click at [224, 521] on span "31" at bounding box center [220, 523] width 32 height 32
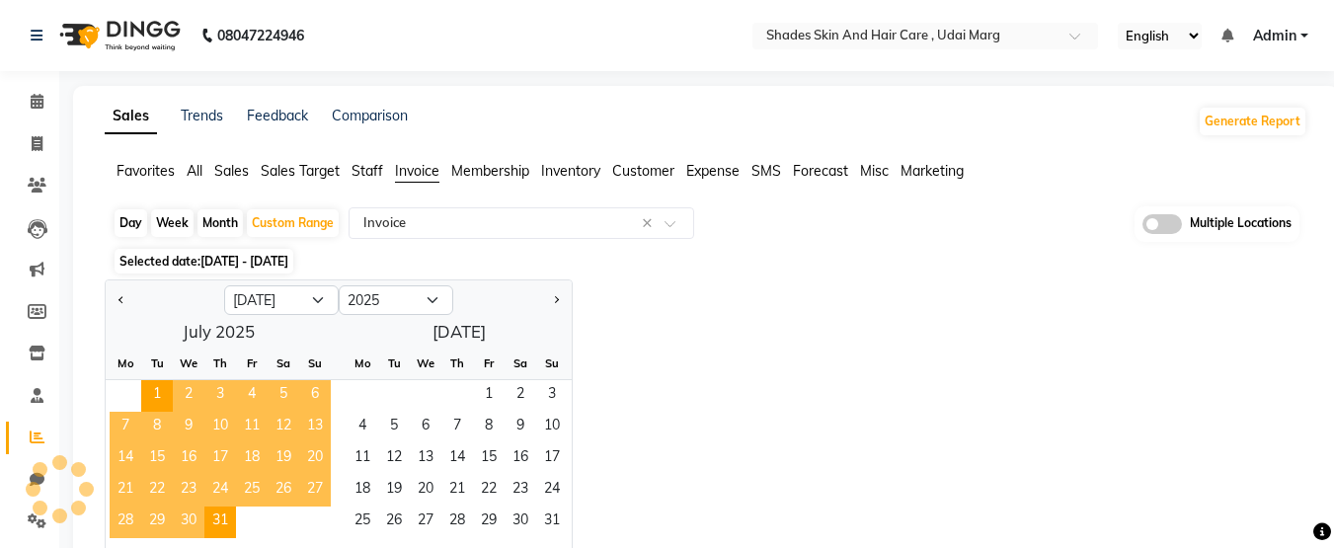
click at [744, 290] on div "Jan Feb Mar Apr May Jun Jul Aug Sep Oct Nov Dec 2015 2016 2017 2018 2019 2020 2…" at bounding box center [706, 426] width 1203 height 295
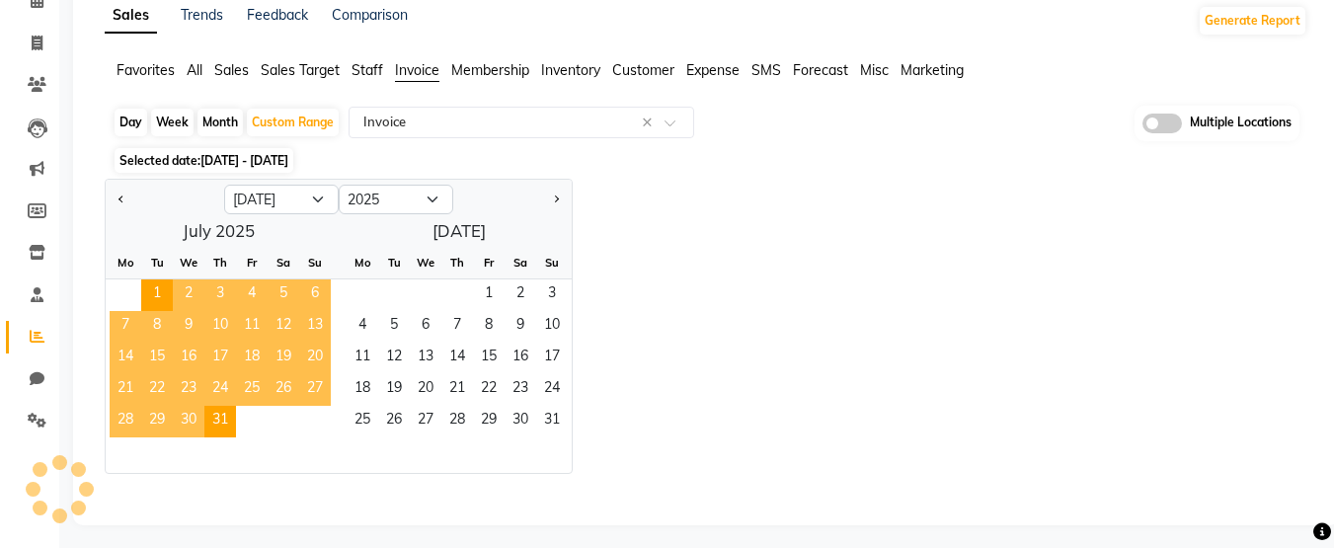
scroll to position [108, 0]
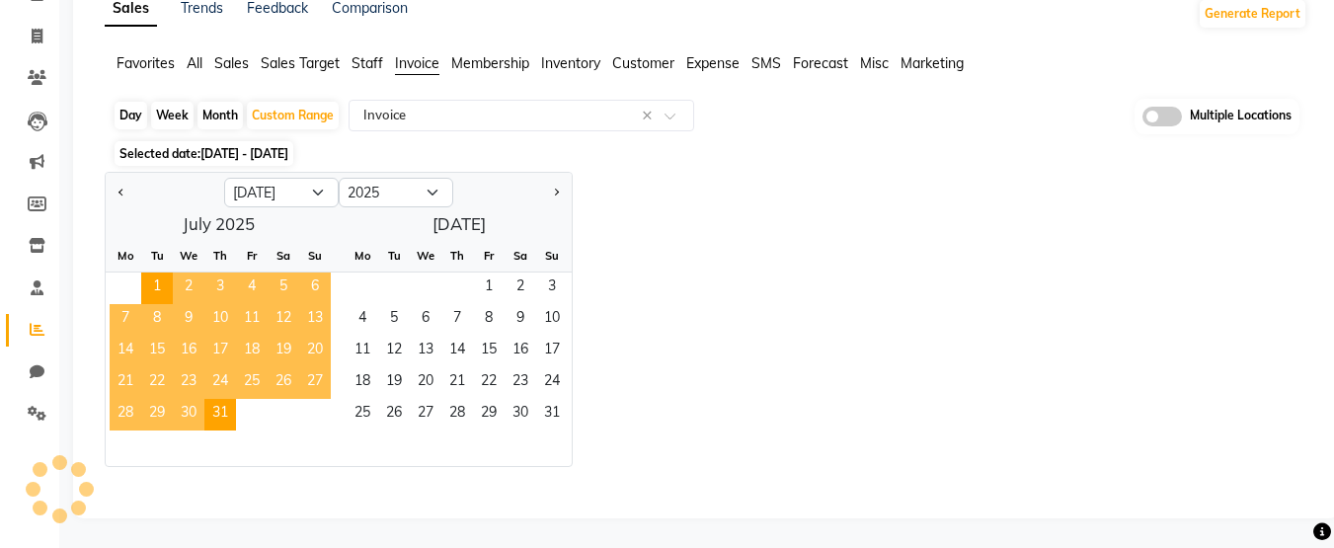
select select "full_report"
select select "csv"
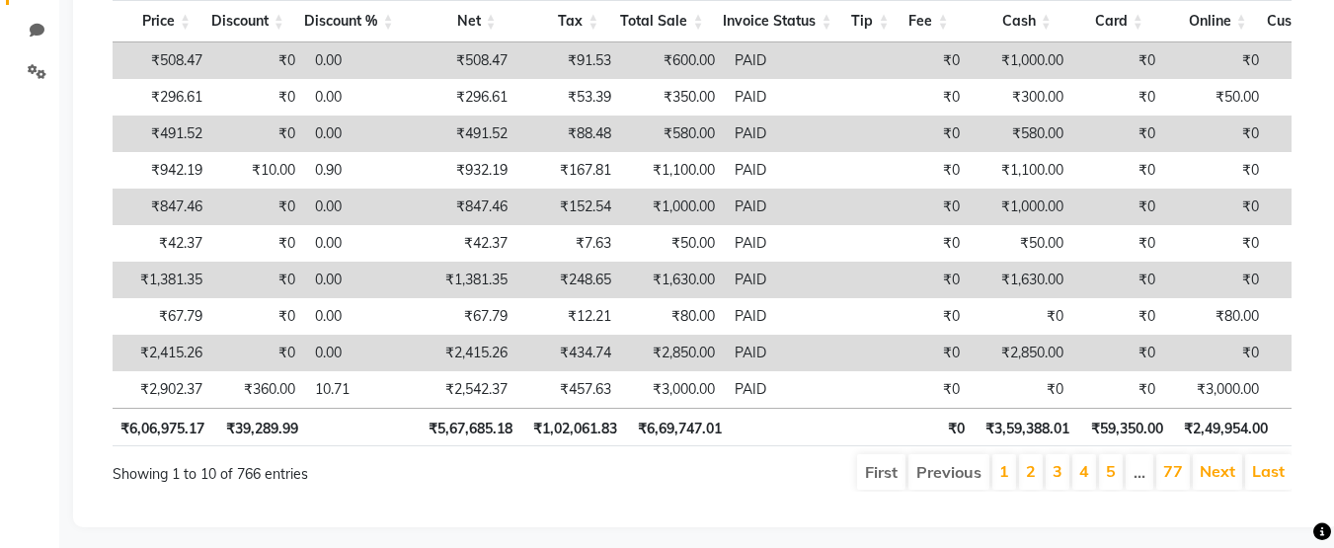
scroll to position [0, 806]
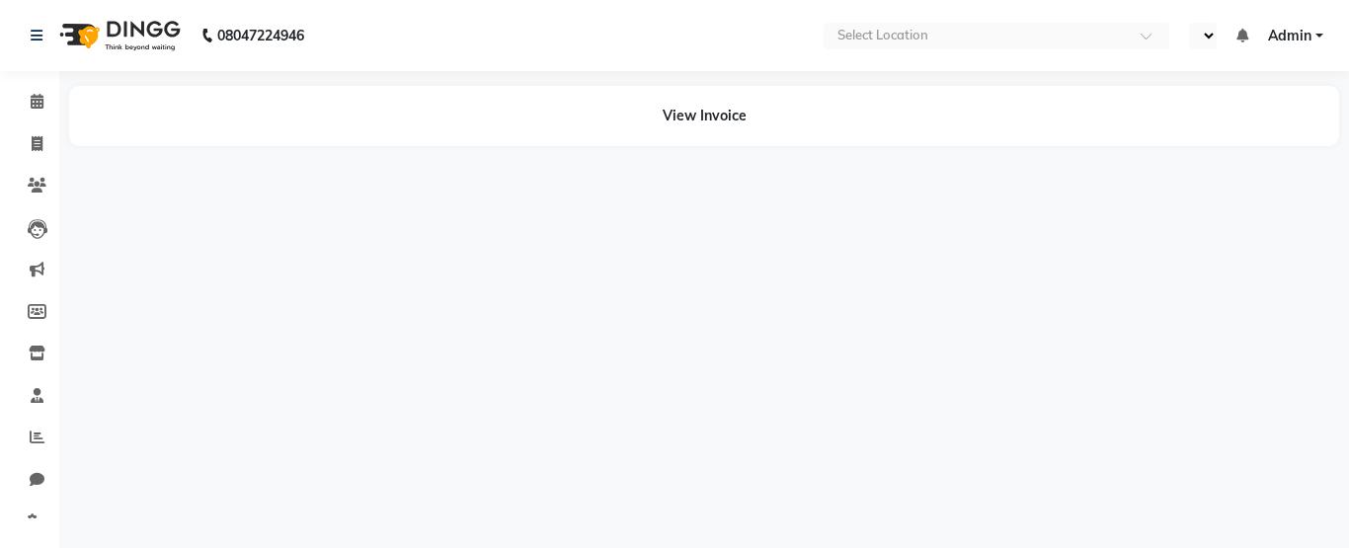
select select "en"
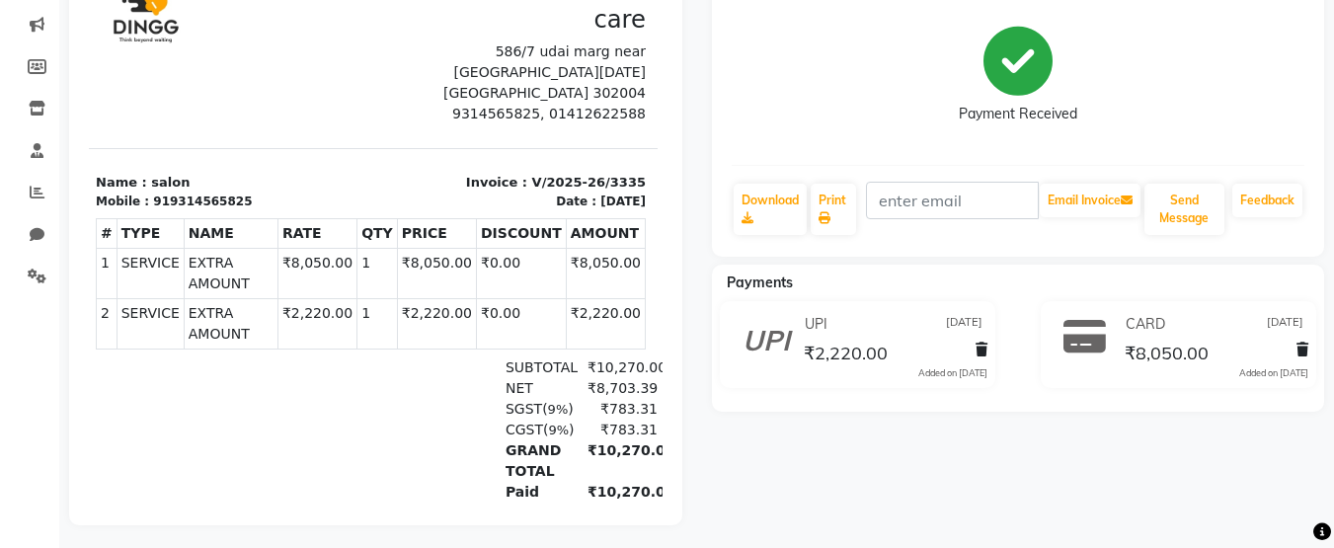
scroll to position [246, 0]
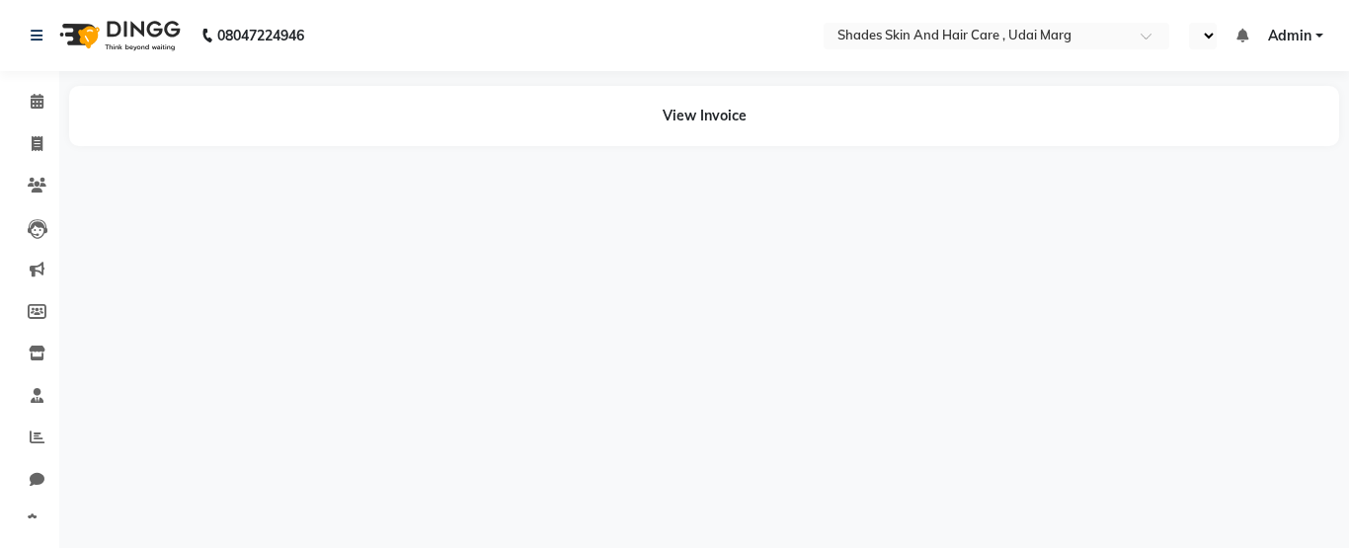
select select "en"
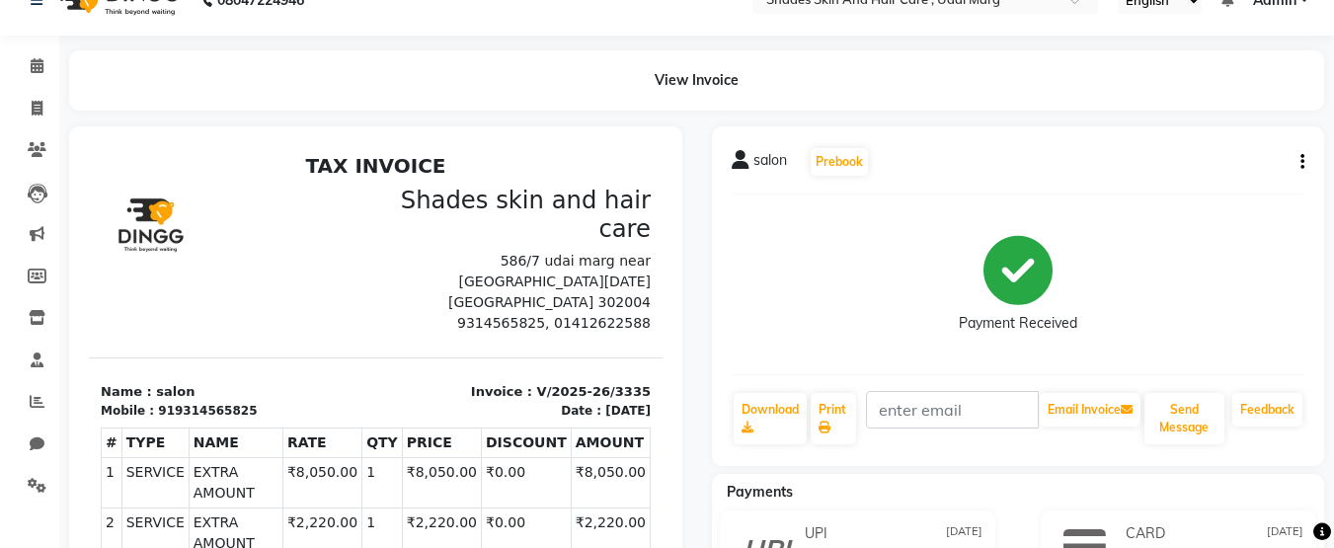
scroll to position [35, 0]
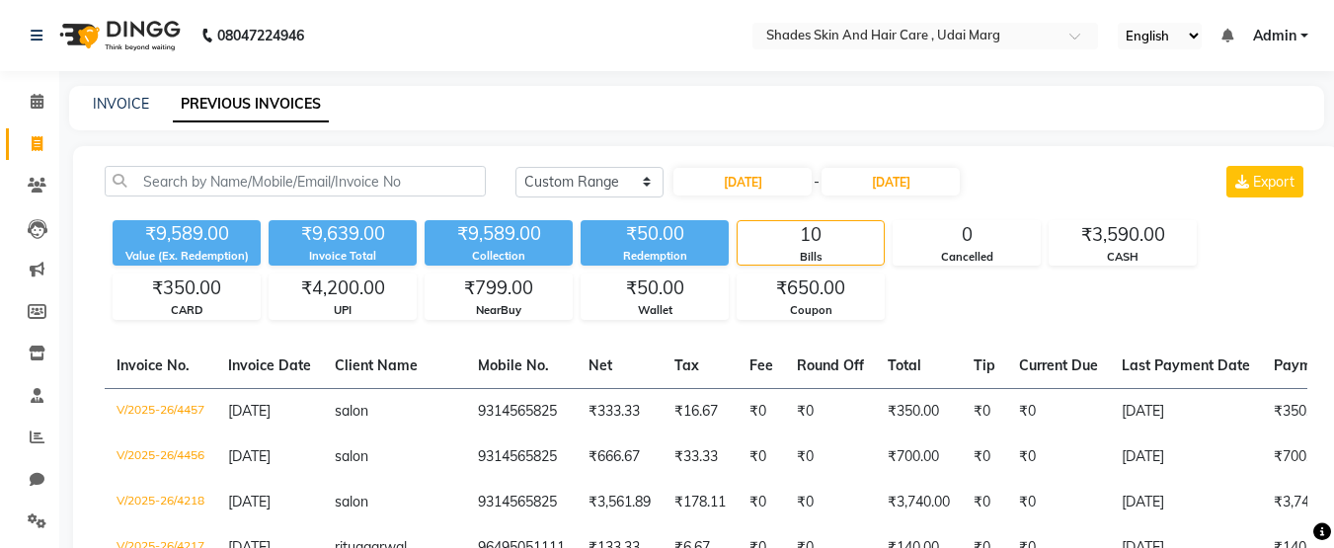
select select "range"
click at [33, 439] on icon at bounding box center [37, 437] width 15 height 15
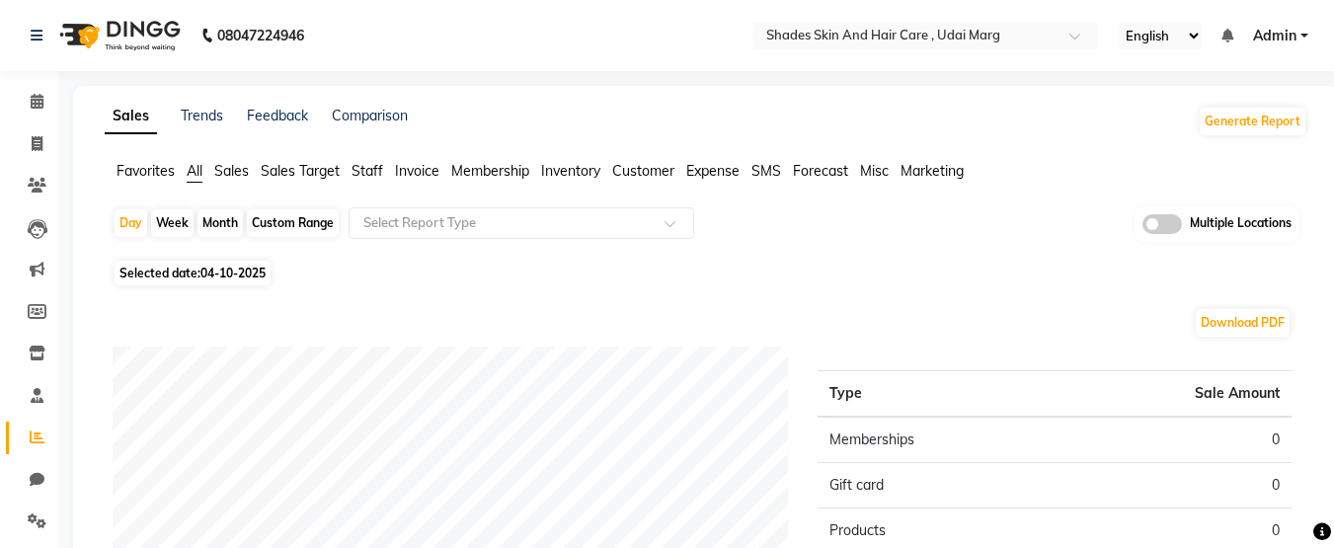
click at [424, 169] on span "Invoice" at bounding box center [417, 171] width 44 height 18
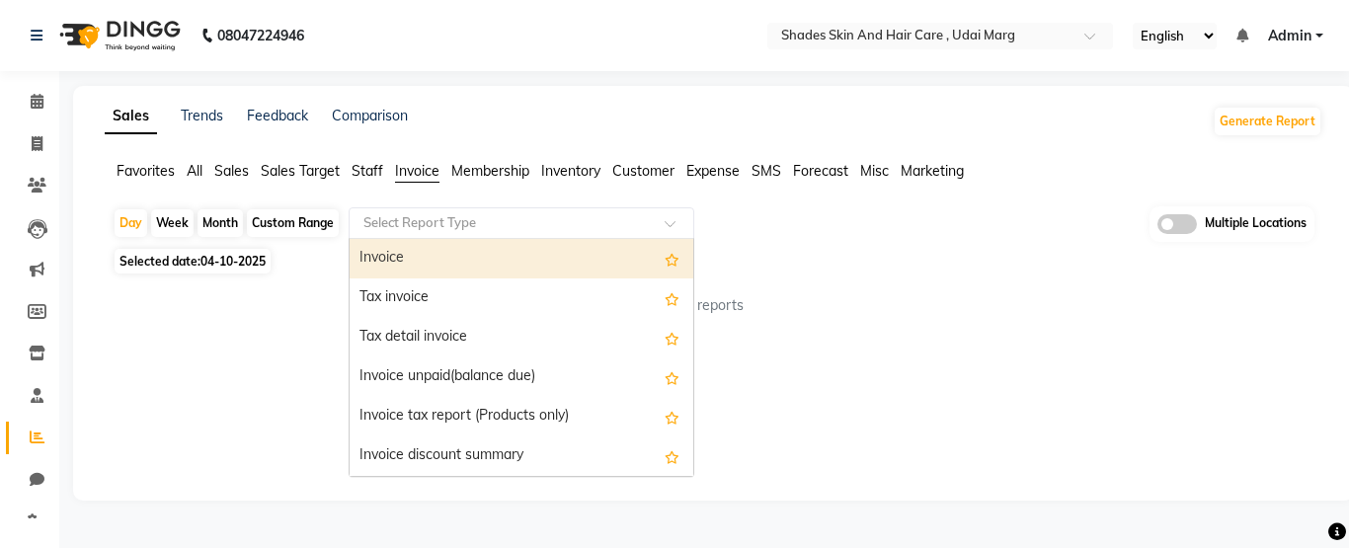
click at [427, 215] on input "text" at bounding box center [501, 223] width 284 height 20
click at [435, 247] on div "Invoice" at bounding box center [522, 259] width 344 height 40
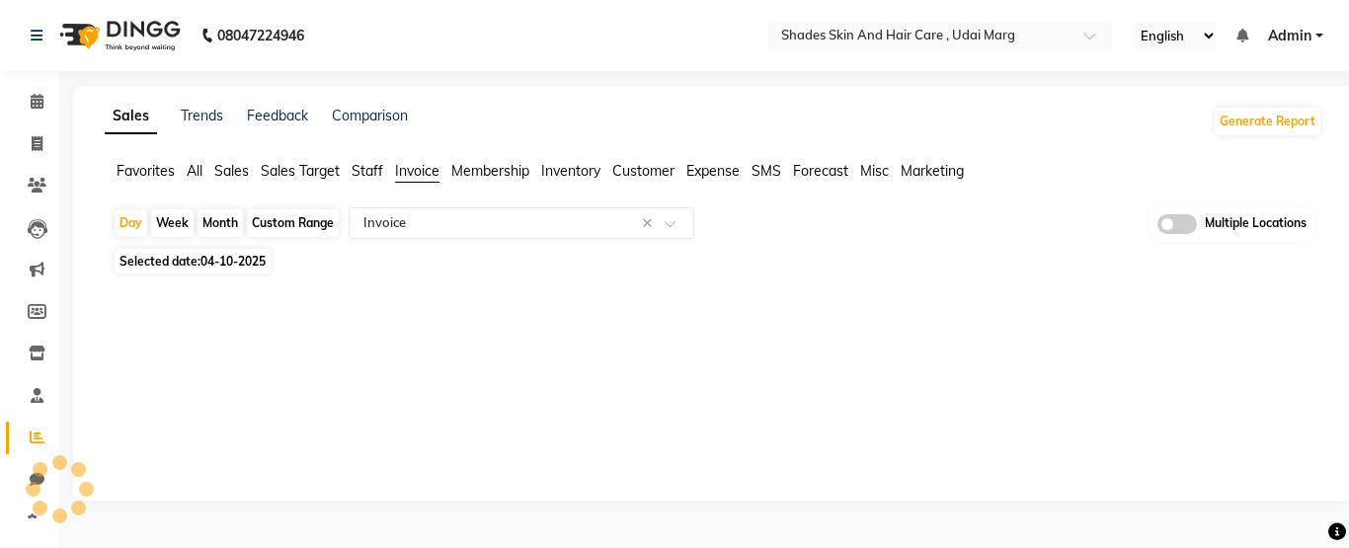
click at [300, 219] on div "Custom Range" at bounding box center [293, 223] width 92 height 28
select select "10"
select select "2025"
click at [229, 260] on span "04-10-2025" at bounding box center [232, 261] width 65 height 15
select select "10"
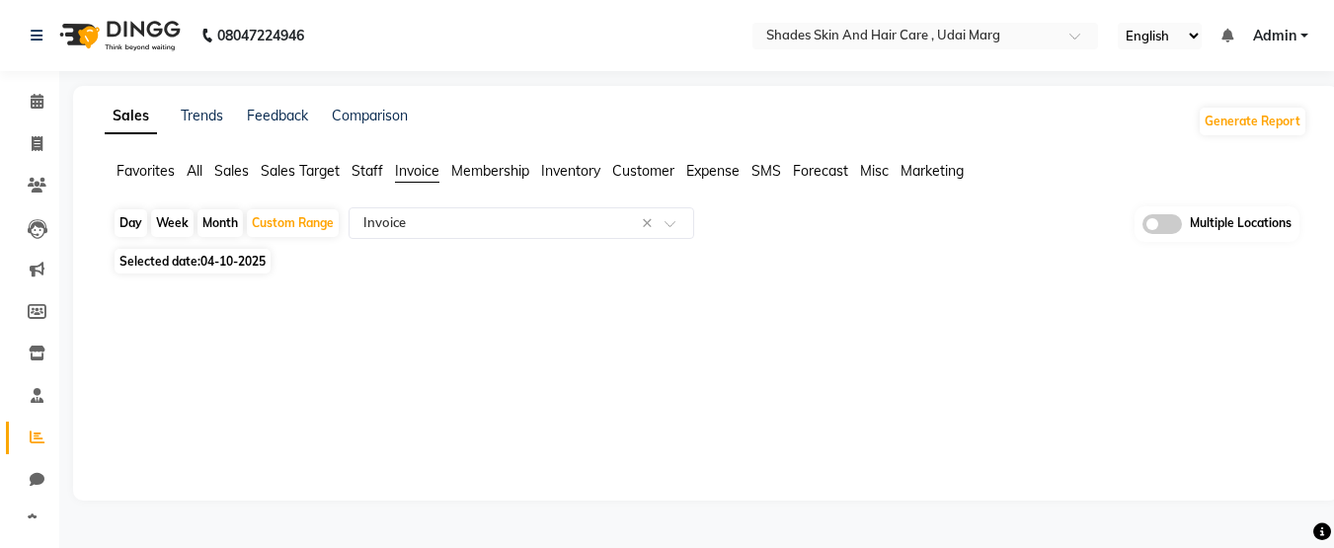
select select "2025"
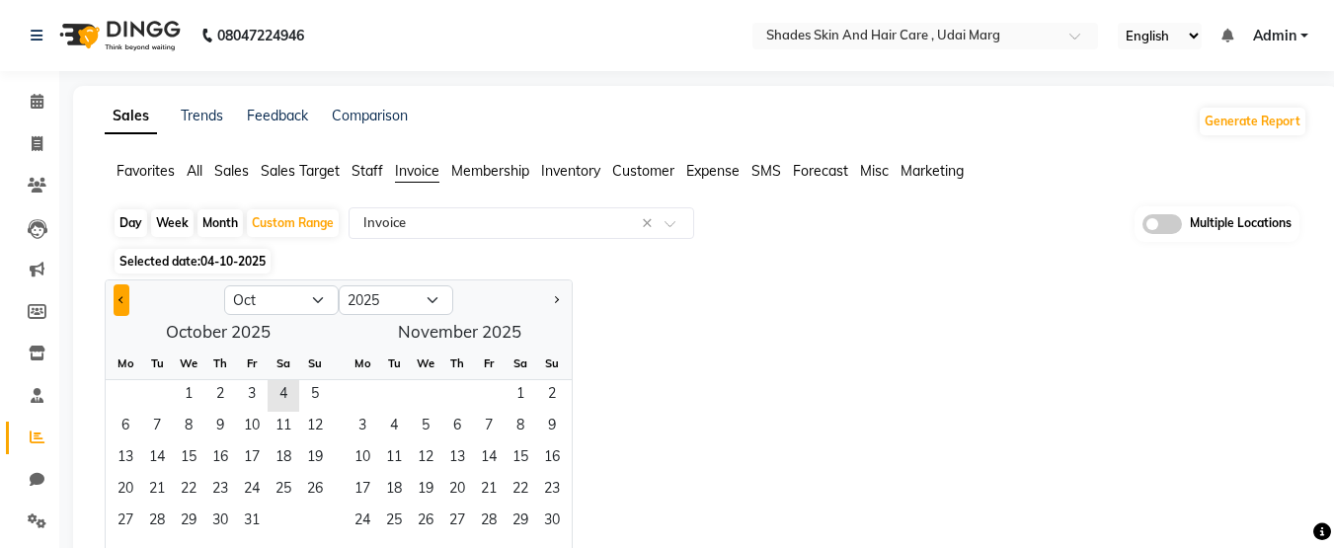
click at [120, 300] on span "Previous month" at bounding box center [122, 298] width 7 height 7
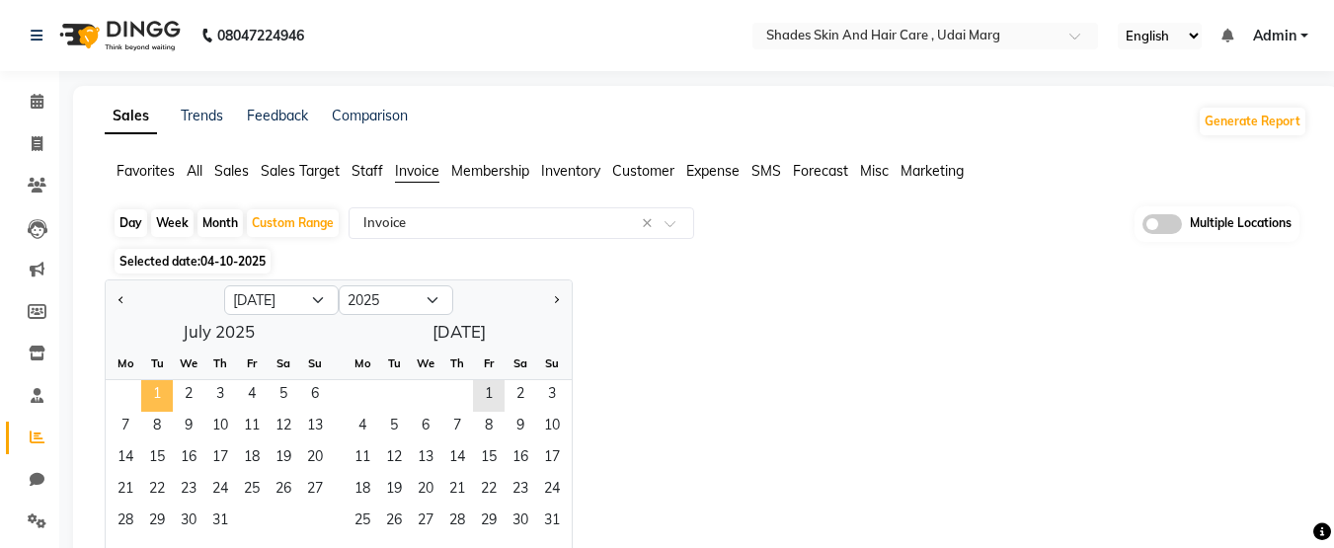
click at [154, 401] on span "1" at bounding box center [157, 396] width 32 height 32
click at [553, 303] on button "Next month" at bounding box center [556, 300] width 16 height 32
select select "8"
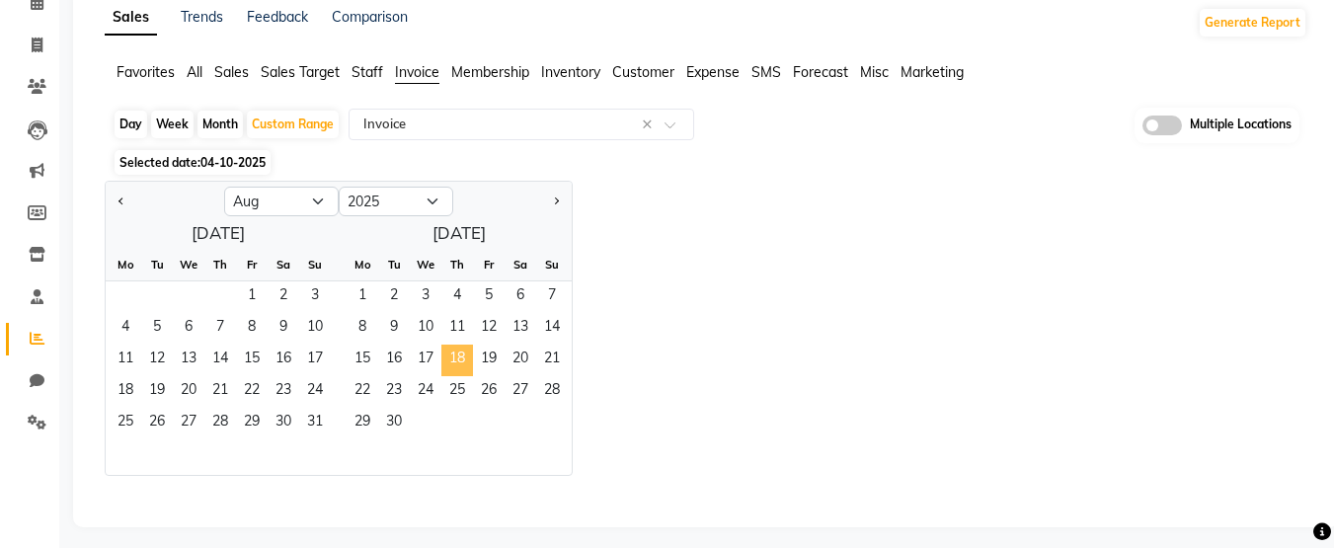
scroll to position [108, 0]
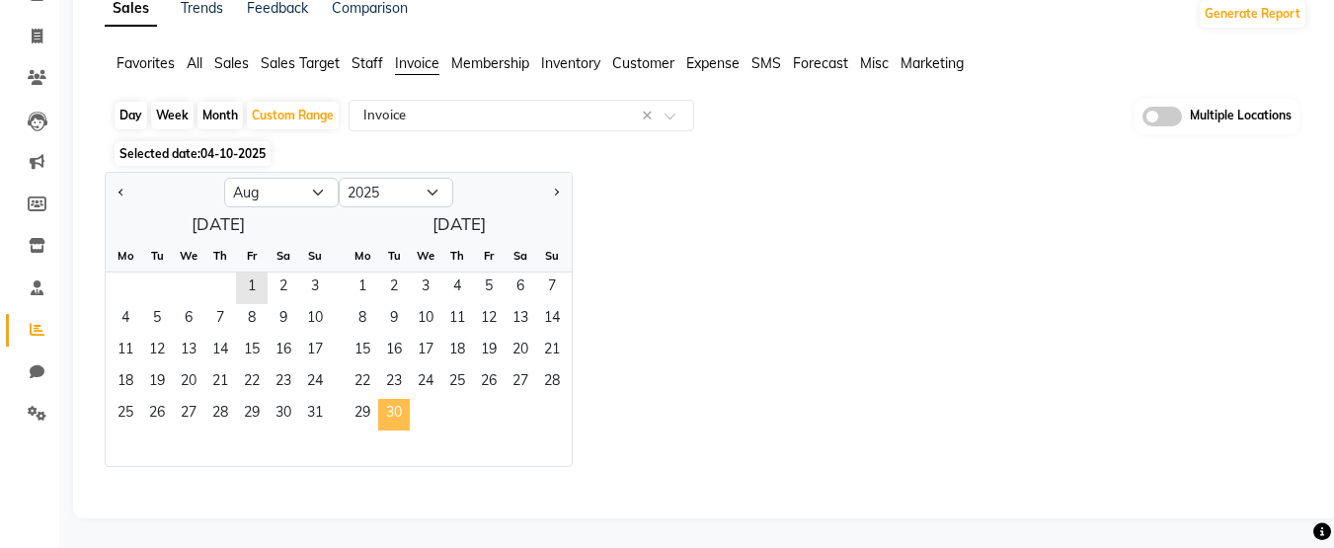
click at [394, 420] on span "30" at bounding box center [394, 415] width 32 height 32
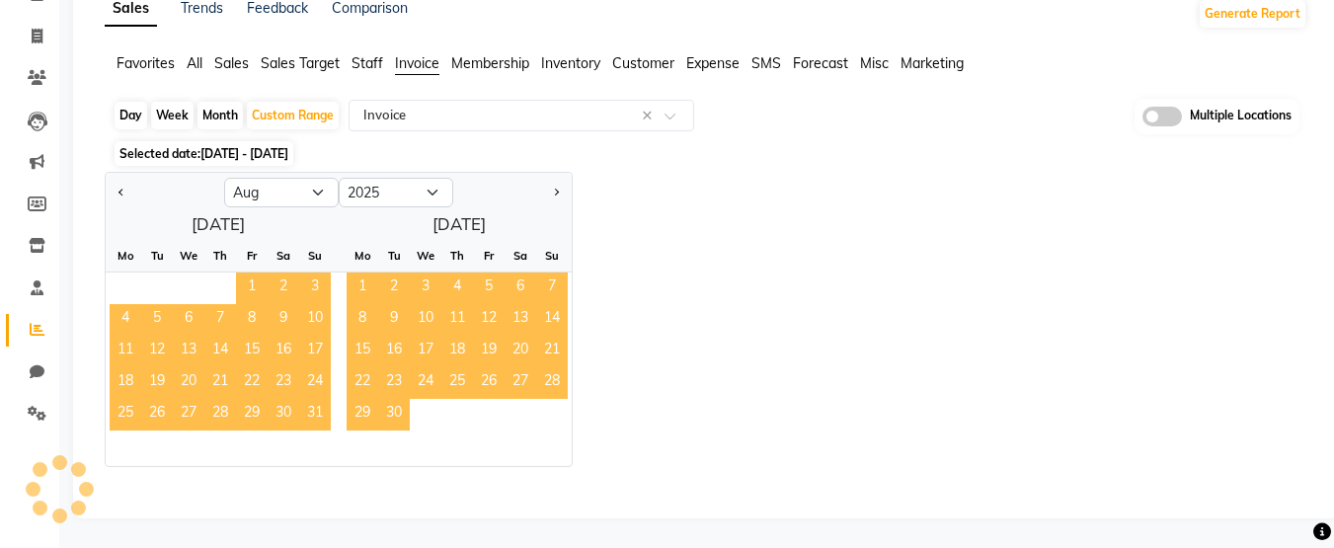
select select "full_report"
select select "csv"
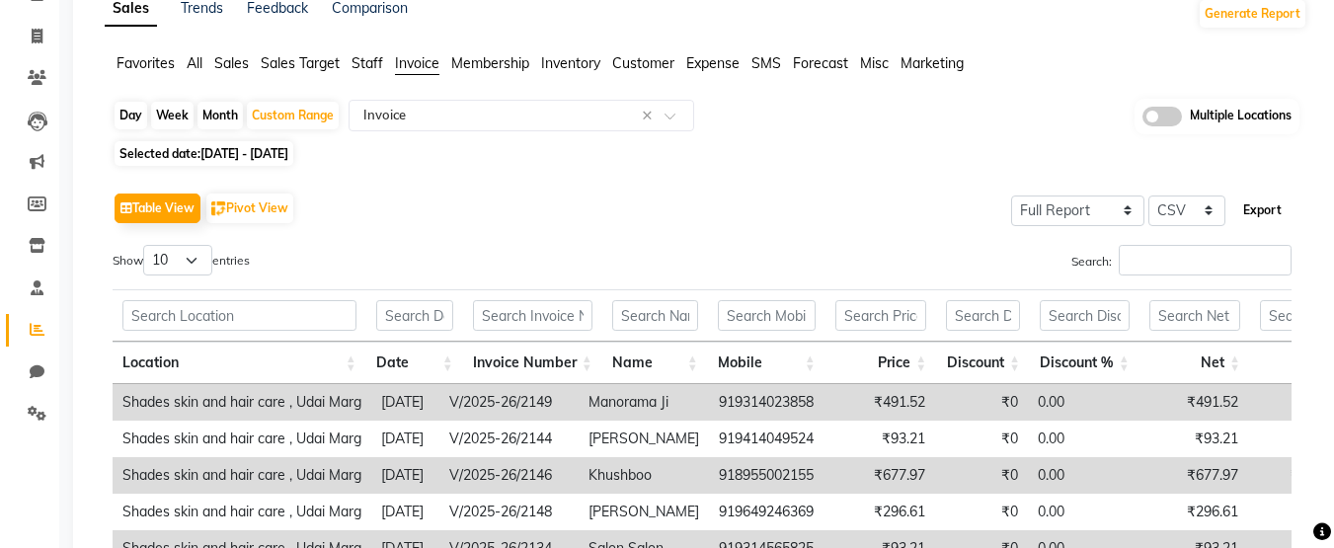
click at [1269, 215] on button "Export" at bounding box center [1262, 211] width 54 height 34
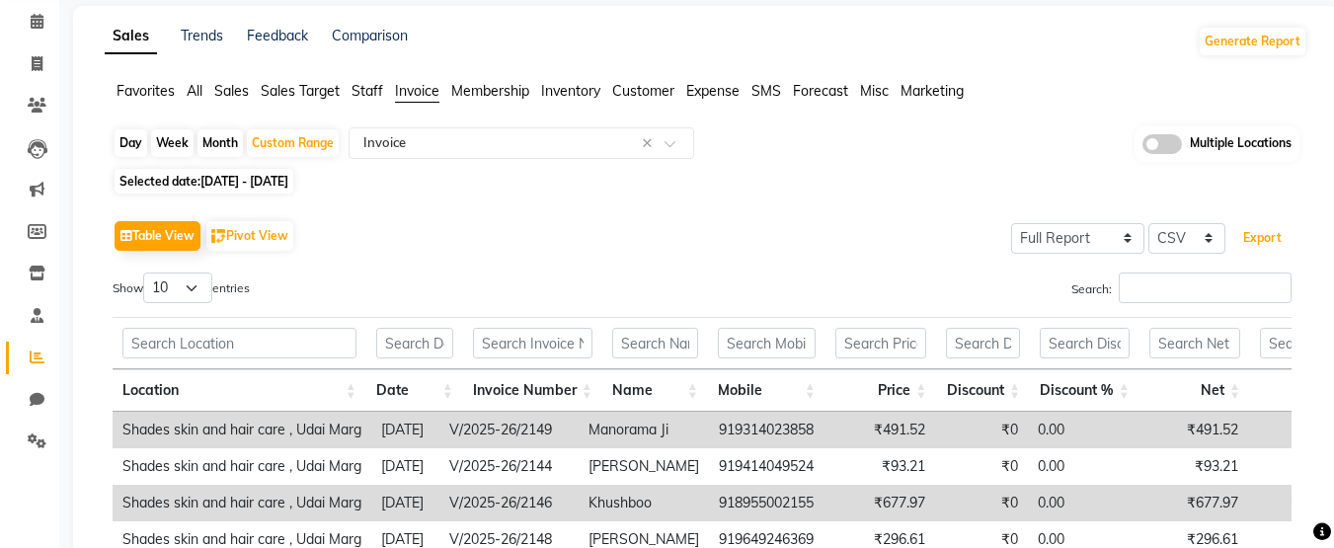
scroll to position [79, 0]
click at [41, 73] on span at bounding box center [37, 65] width 35 height 23
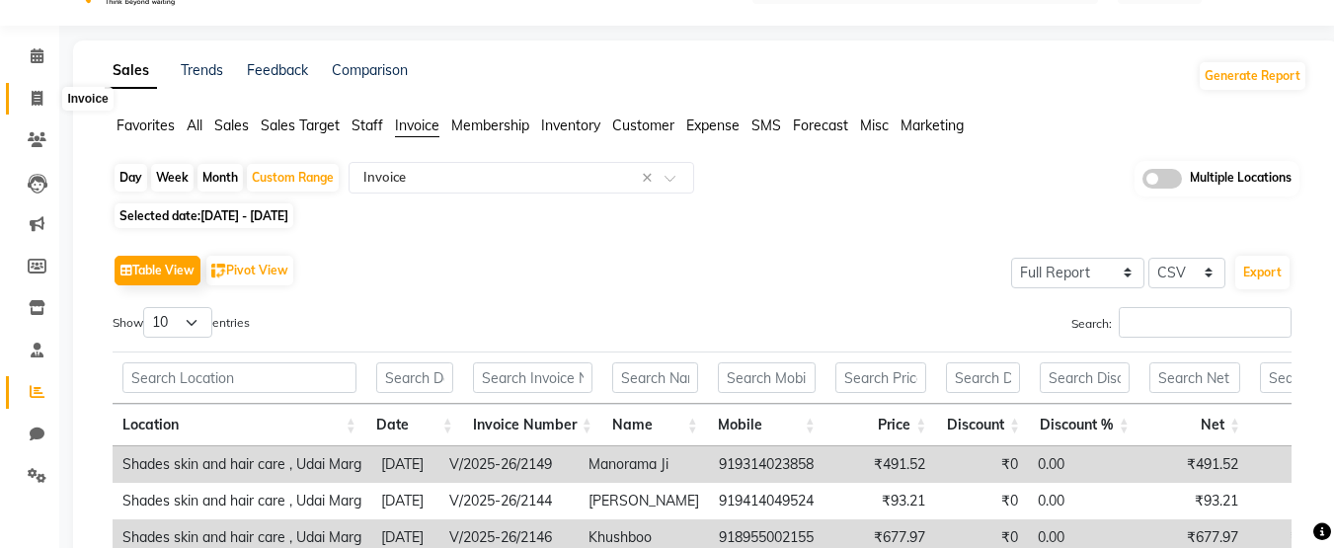
select select "service"
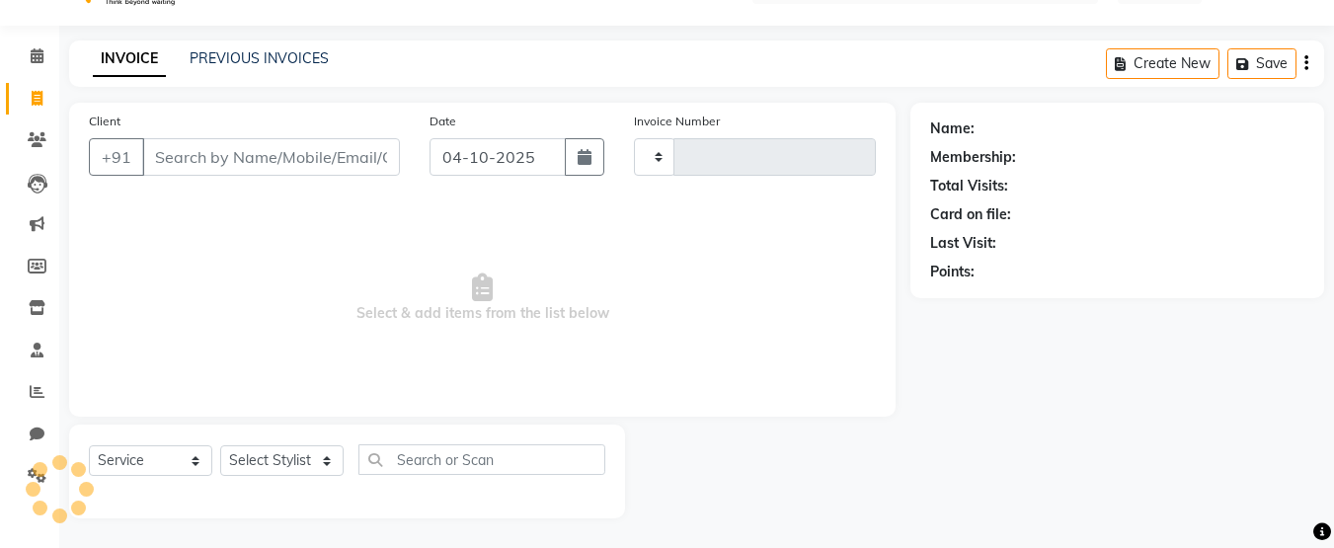
type input "4475"
select select "8022"
click at [310, 59] on link "PREVIOUS INVOICES" at bounding box center [259, 58] width 139 height 18
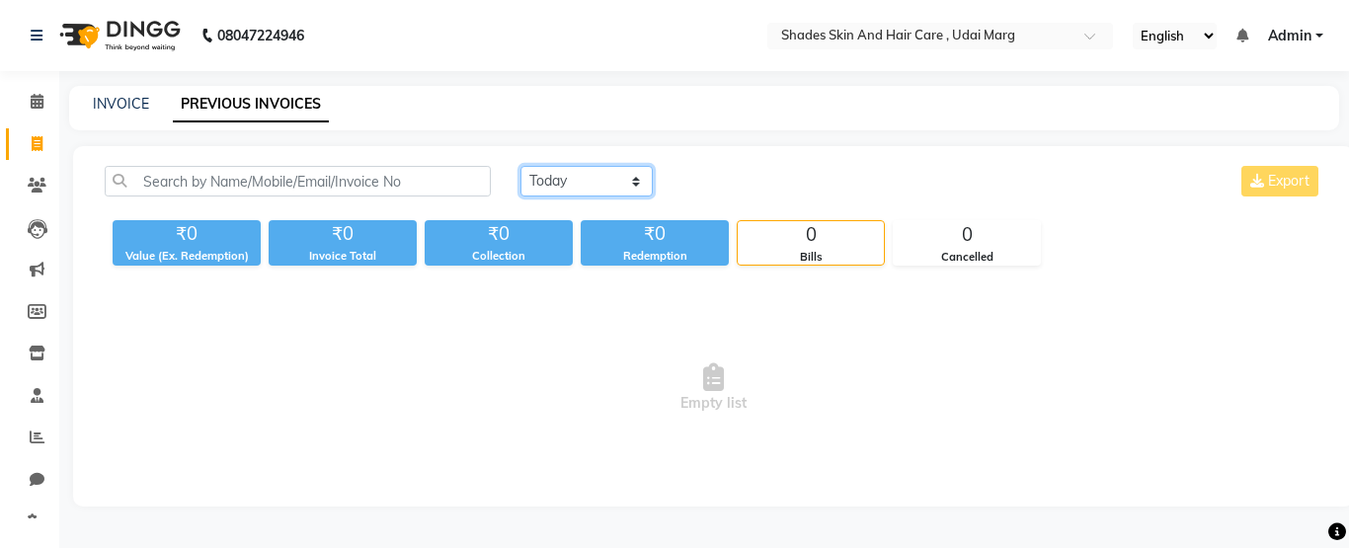
click at [577, 179] on select "[DATE] [DATE] Custom Range" at bounding box center [586, 181] width 132 height 31
select select "range"
click at [520, 166] on select "[DATE] [DATE] Custom Range" at bounding box center [586, 181] width 132 height 31
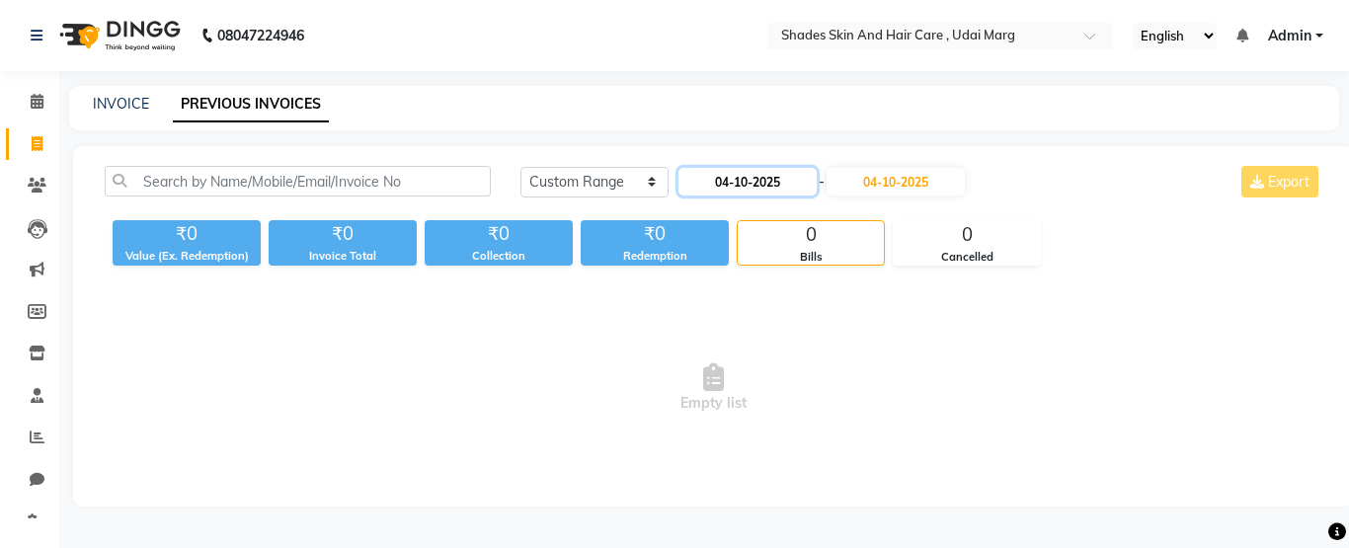
click at [724, 186] on input "04-10-2025" at bounding box center [747, 182] width 138 height 28
select select "10"
select select "2025"
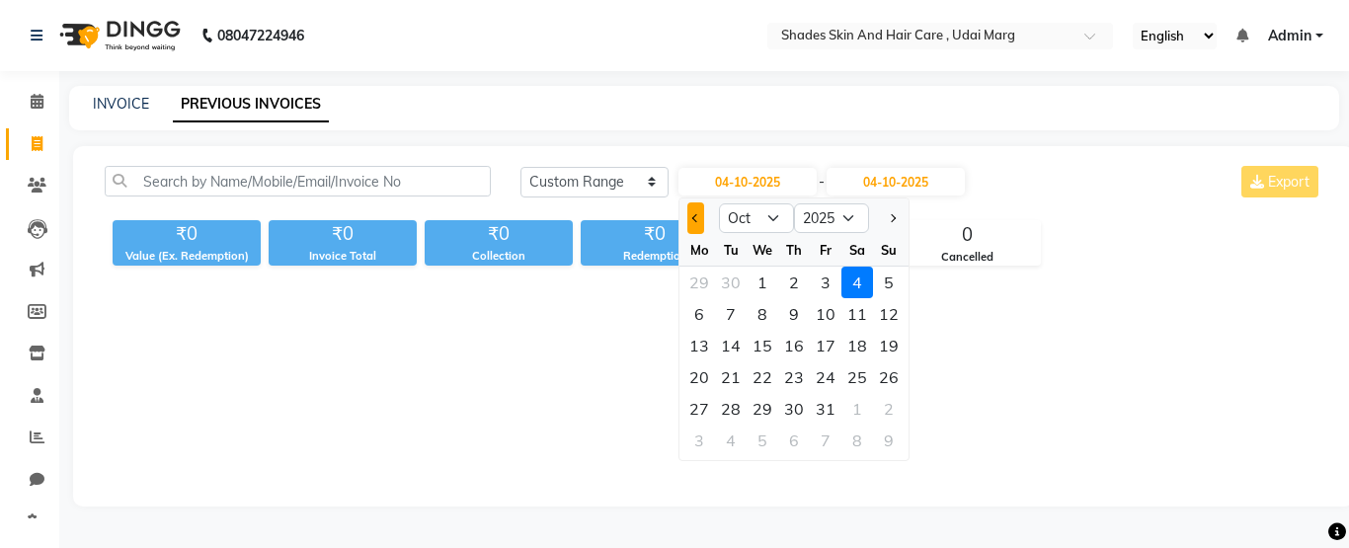
click at [693, 212] on button "Previous month" at bounding box center [695, 218] width 17 height 32
select select "9"
click at [702, 282] on div "1" at bounding box center [699, 283] width 32 height 32
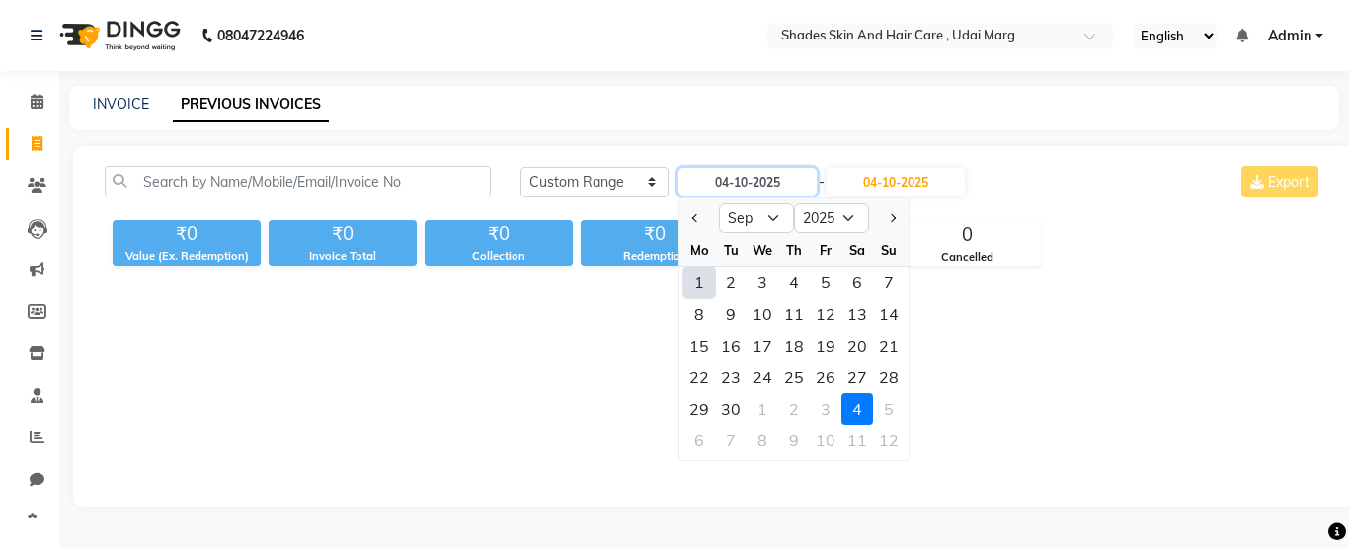
type input "01-09-2025"
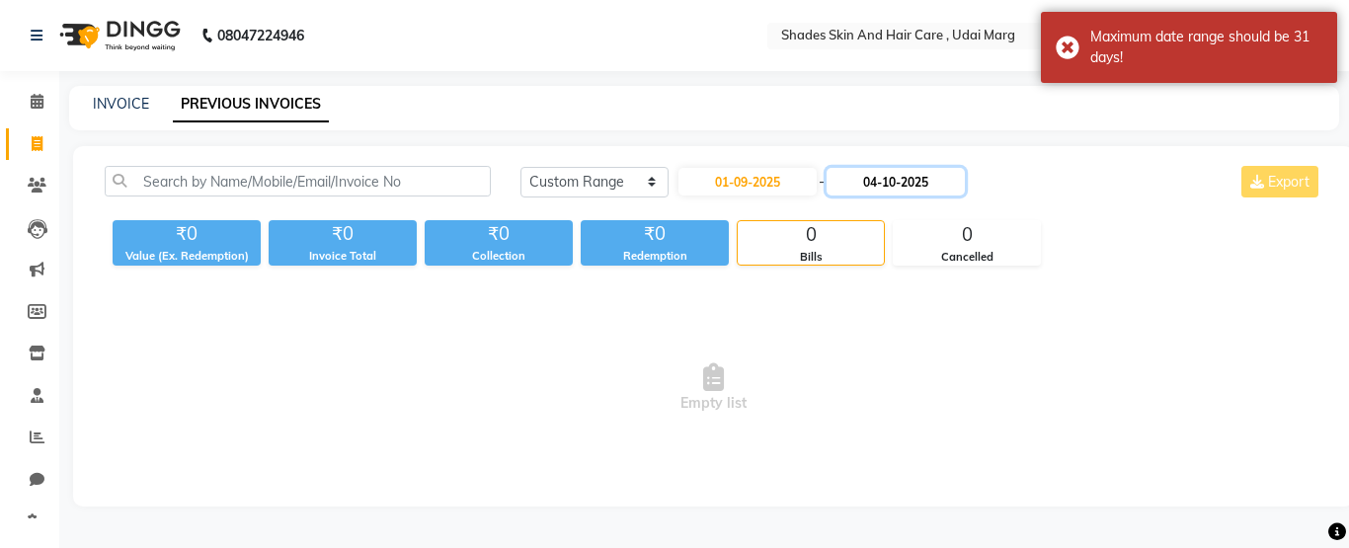
click at [933, 179] on input "04-10-2025" at bounding box center [896, 182] width 138 height 28
select select "10"
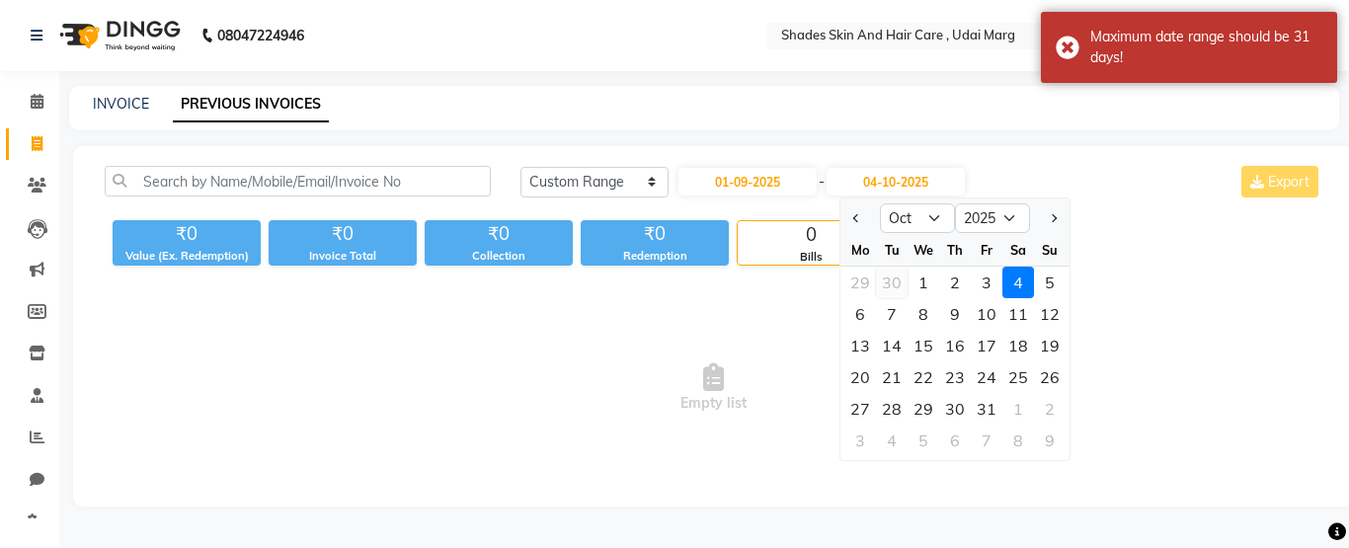
click at [895, 281] on div "30" at bounding box center [892, 283] width 32 height 32
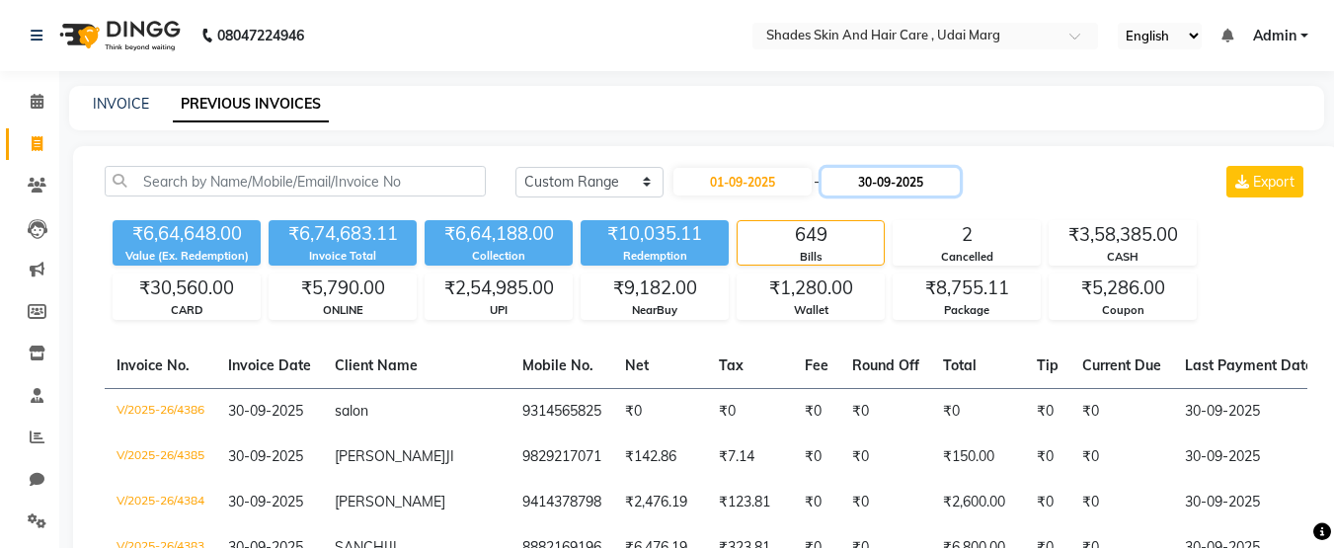
click at [932, 182] on input "30-09-2025" at bounding box center [891, 182] width 138 height 28
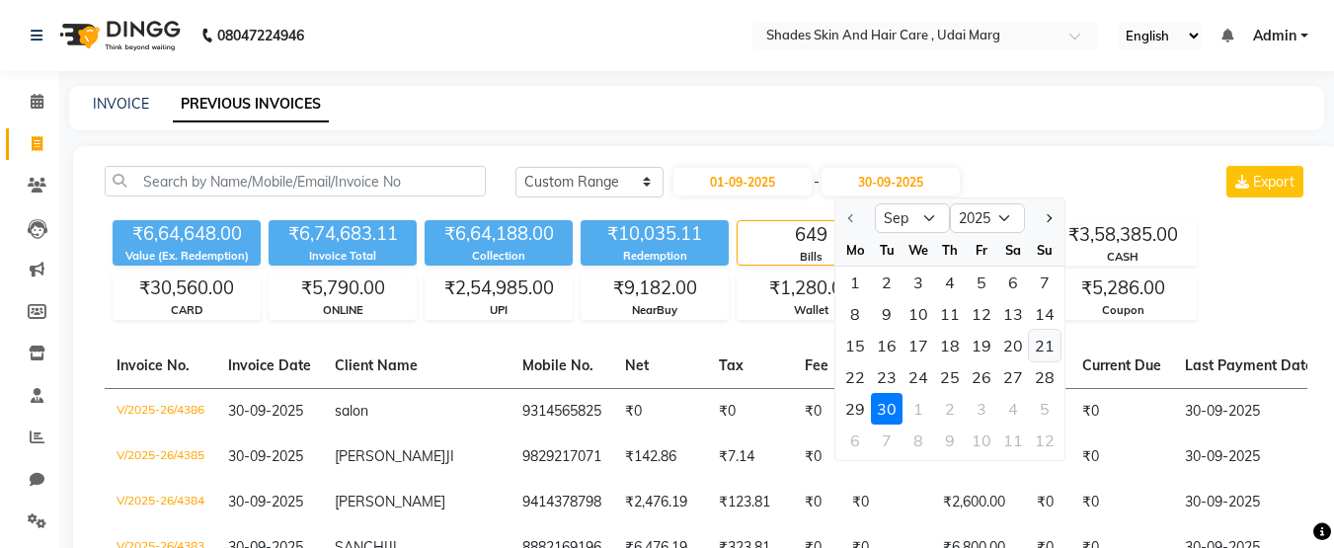
click at [1039, 339] on div "21" at bounding box center [1045, 346] width 32 height 32
type input "[DATE]"
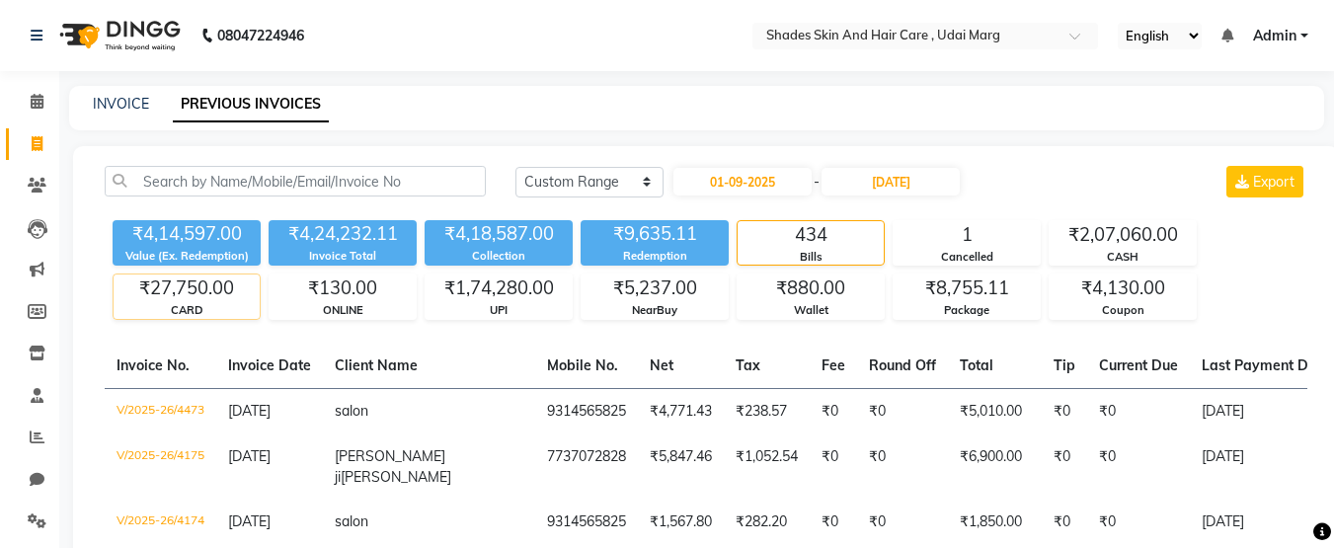
click at [157, 304] on div "CARD" at bounding box center [187, 310] width 146 height 17
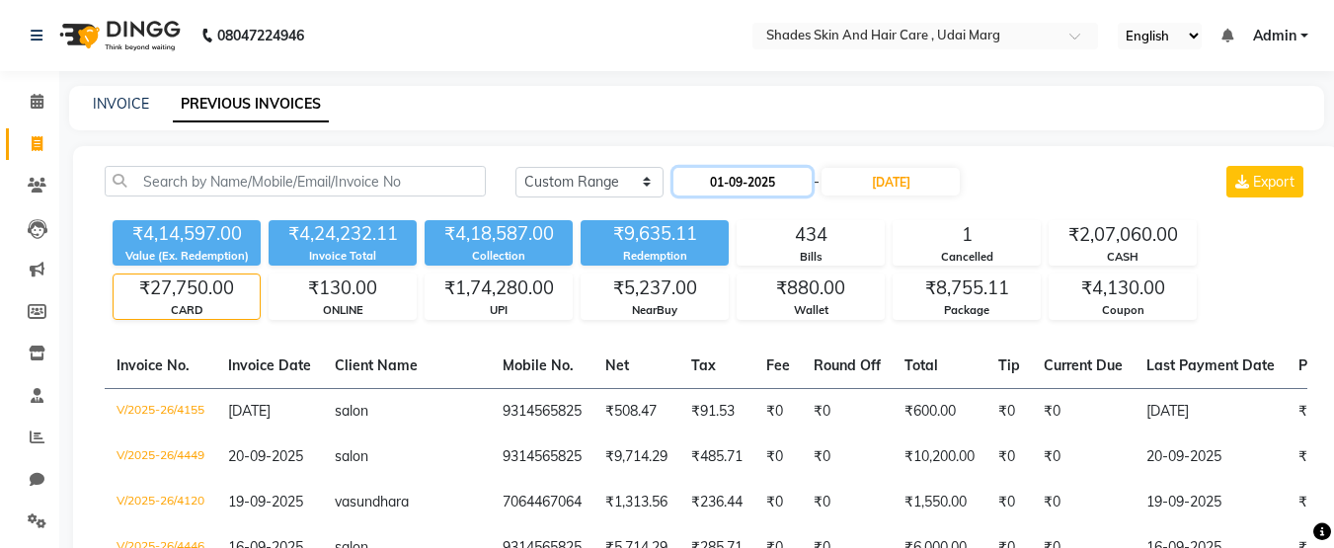
click at [720, 189] on input "01-09-2025" at bounding box center [742, 182] width 138 height 28
select select "9"
select select "2025"
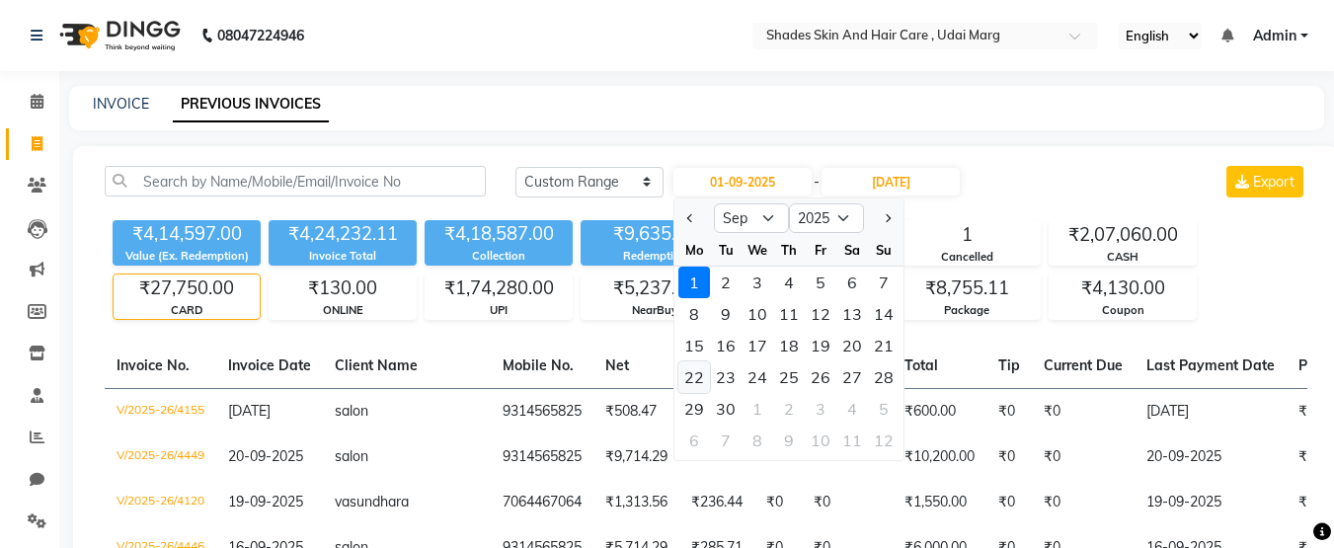
click at [698, 382] on div "22" at bounding box center [694, 377] width 32 height 32
type input "[DATE]"
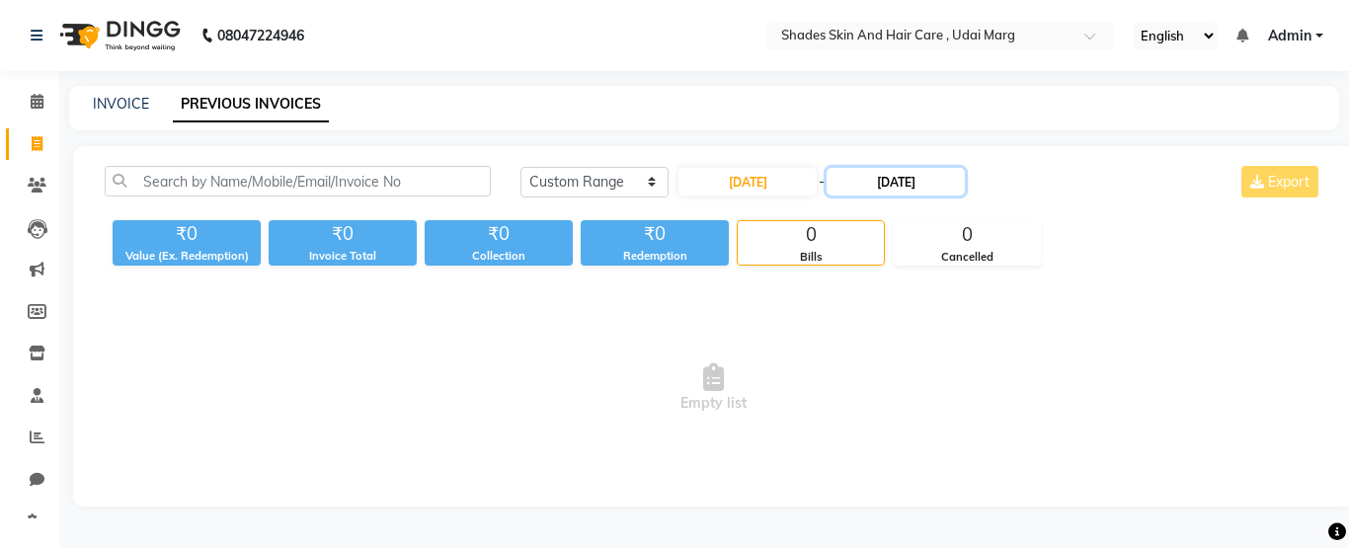
click at [898, 191] on input "[DATE]" at bounding box center [896, 182] width 138 height 28
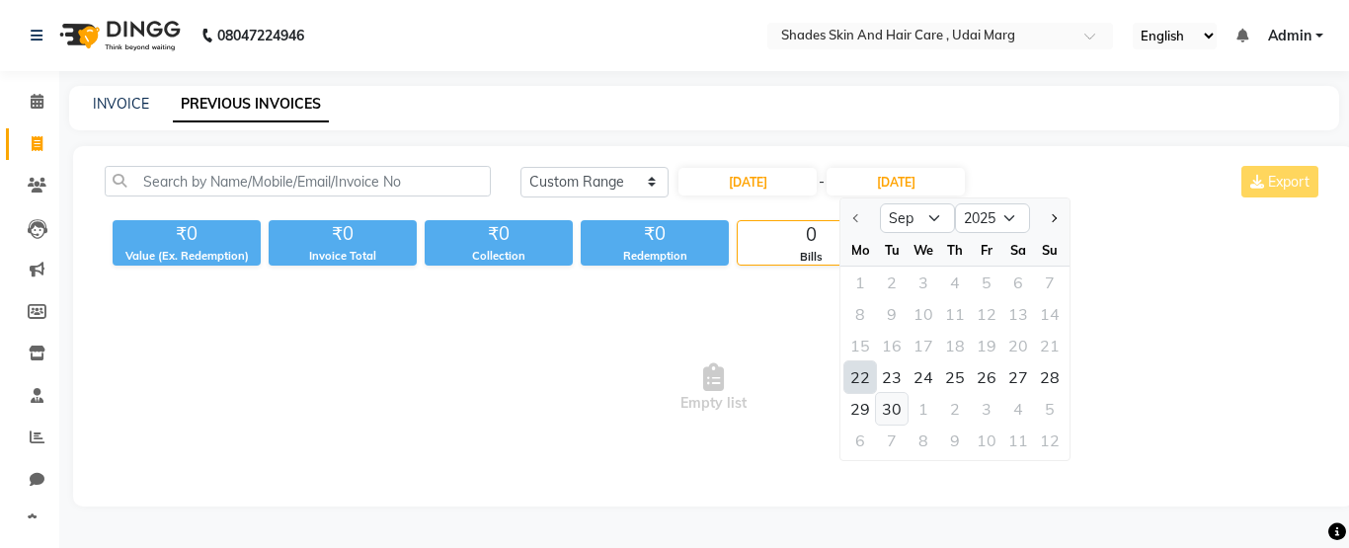
click at [896, 410] on div "30" at bounding box center [892, 409] width 32 height 32
type input "30-09-2025"
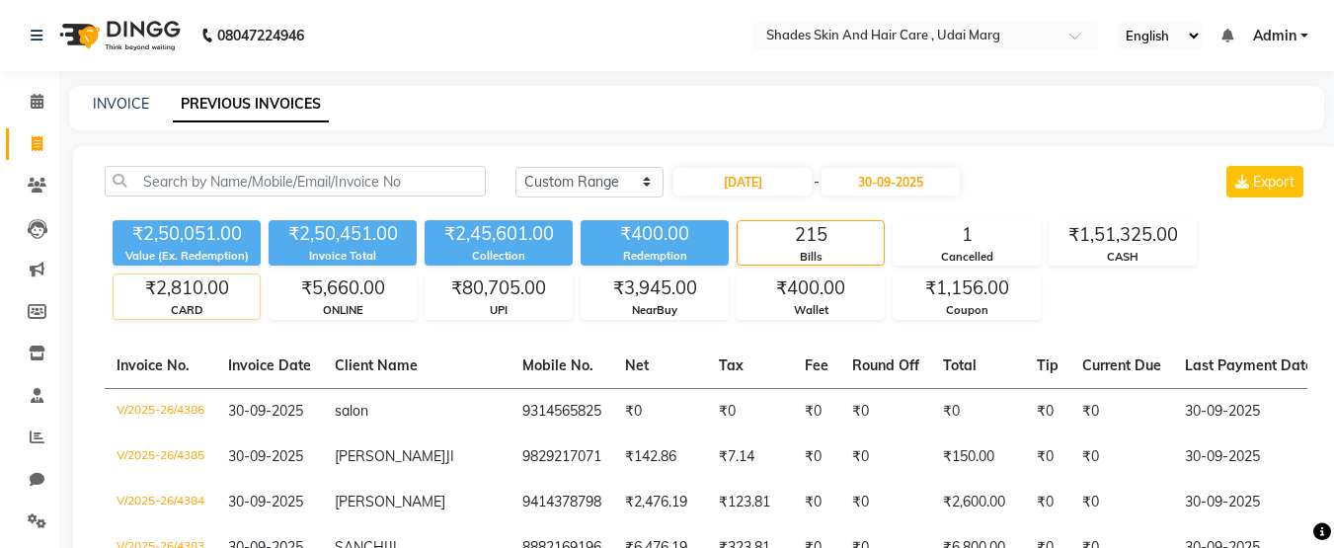
click at [205, 307] on div "CARD" at bounding box center [187, 310] width 146 height 17
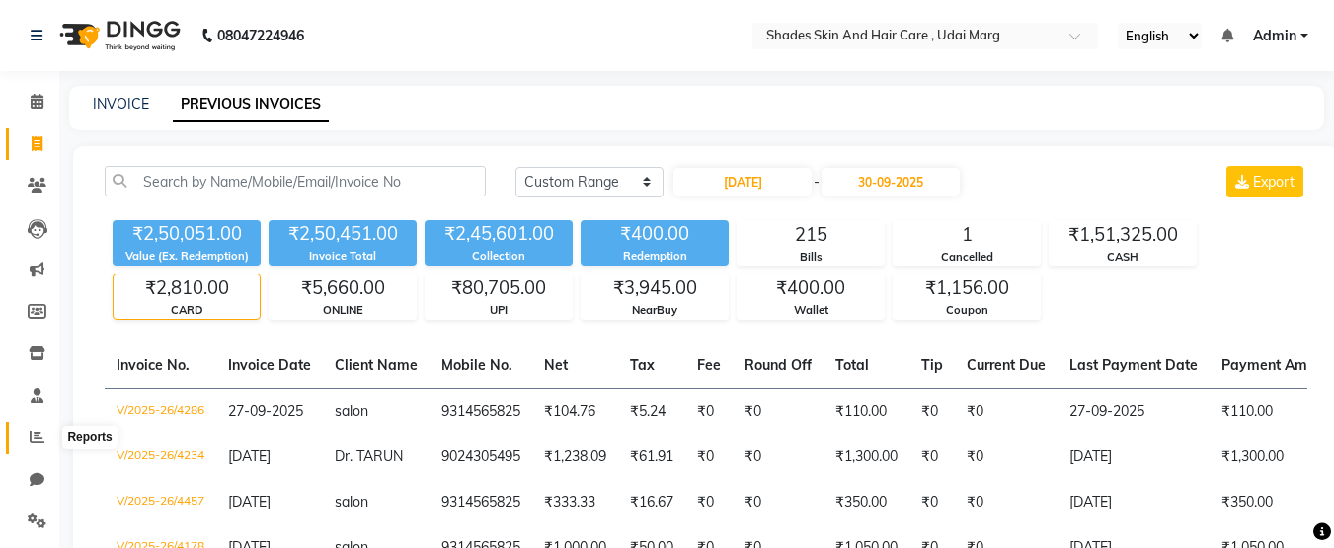
click at [40, 435] on icon at bounding box center [37, 437] width 15 height 15
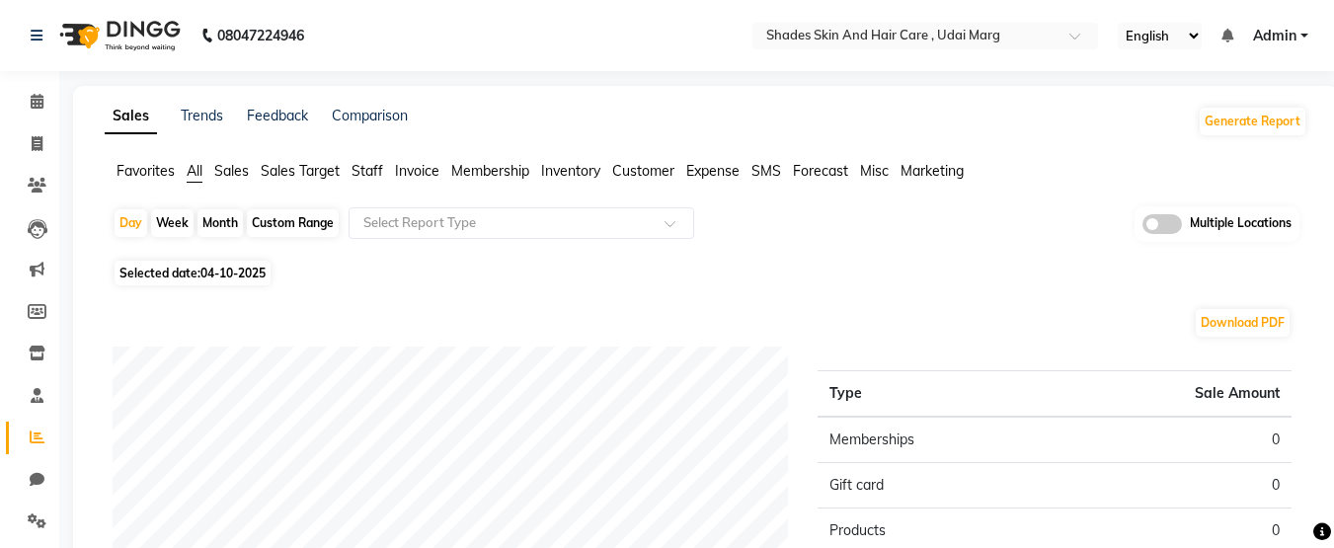
click at [432, 173] on span "Invoice" at bounding box center [417, 171] width 44 height 18
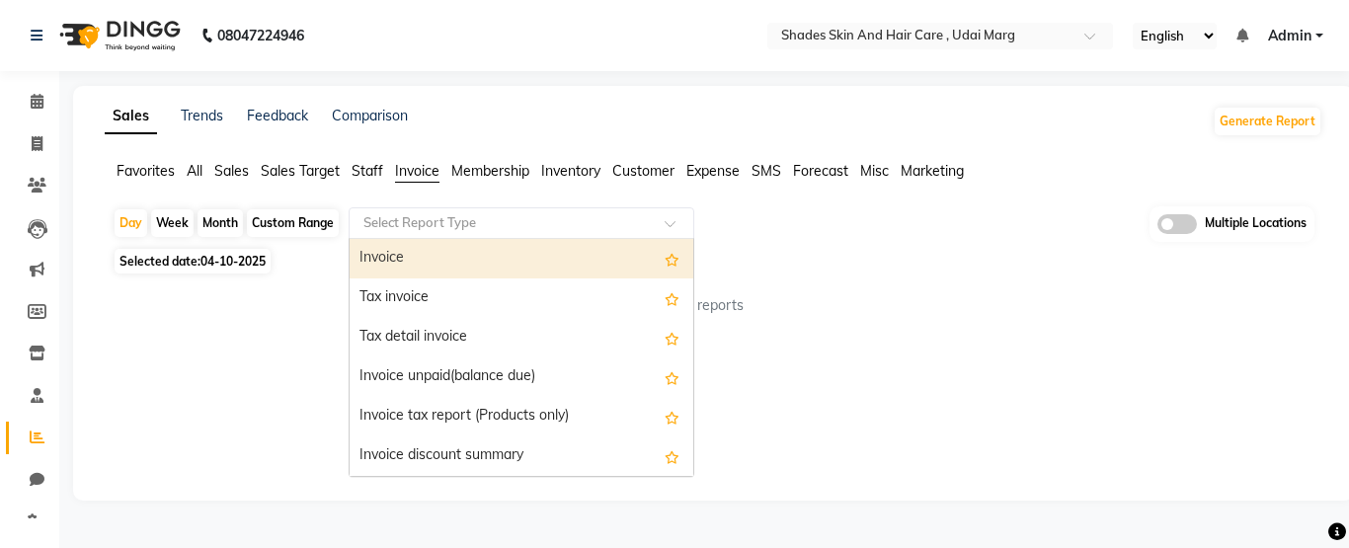
click at [457, 226] on input "text" at bounding box center [501, 223] width 284 height 20
click at [453, 261] on div "Invoice" at bounding box center [522, 259] width 344 height 40
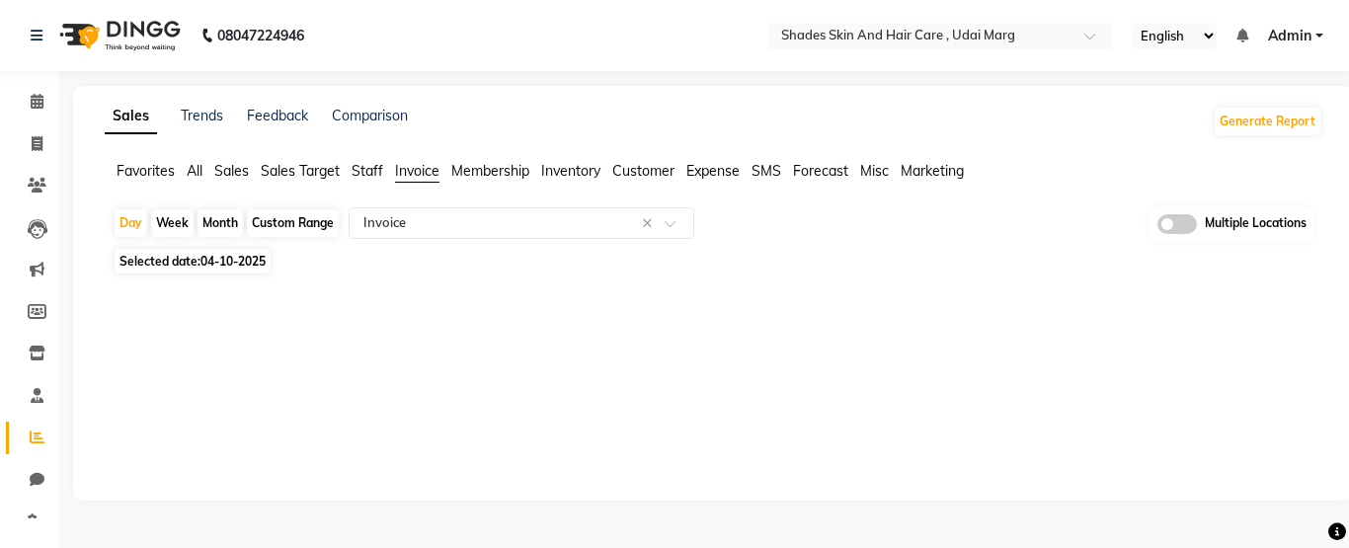
click at [281, 229] on div "Custom Range" at bounding box center [293, 223] width 92 height 28
select select "10"
select select "2025"
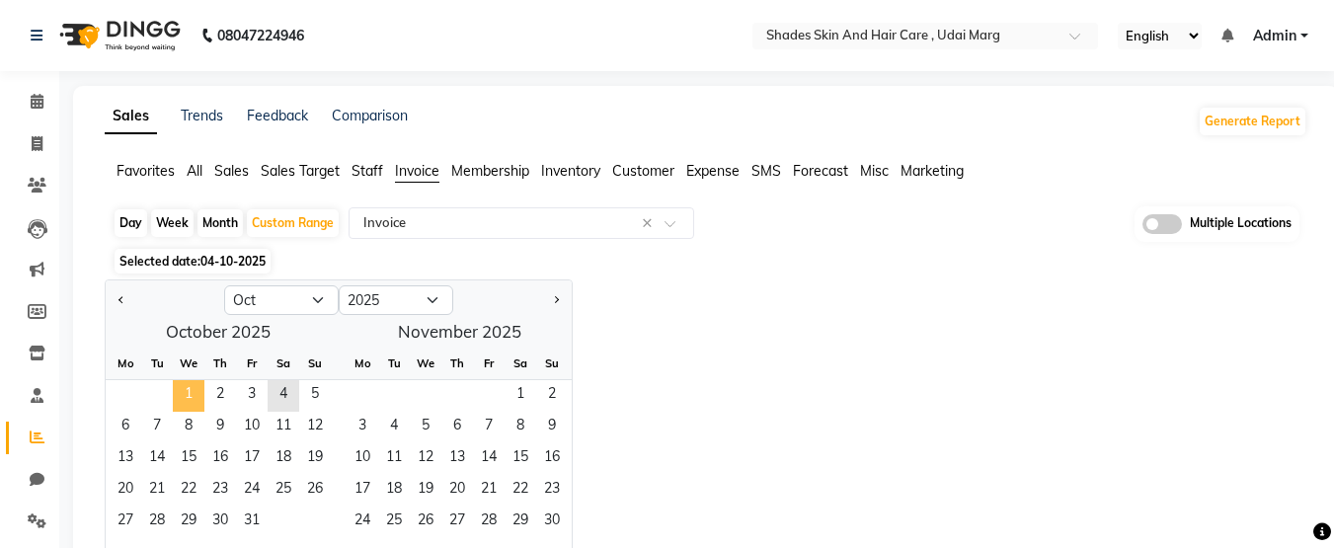
click at [194, 383] on span "1" at bounding box center [189, 396] width 32 height 32
click at [256, 390] on span "3" at bounding box center [252, 396] width 32 height 32
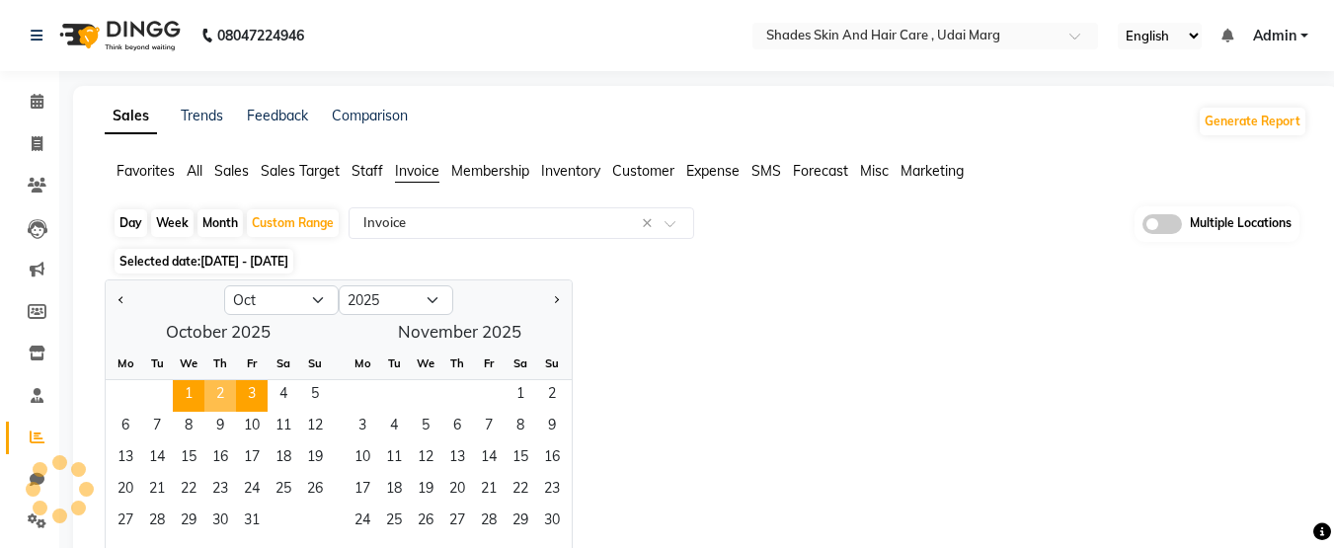
select select "full_report"
select select "csv"
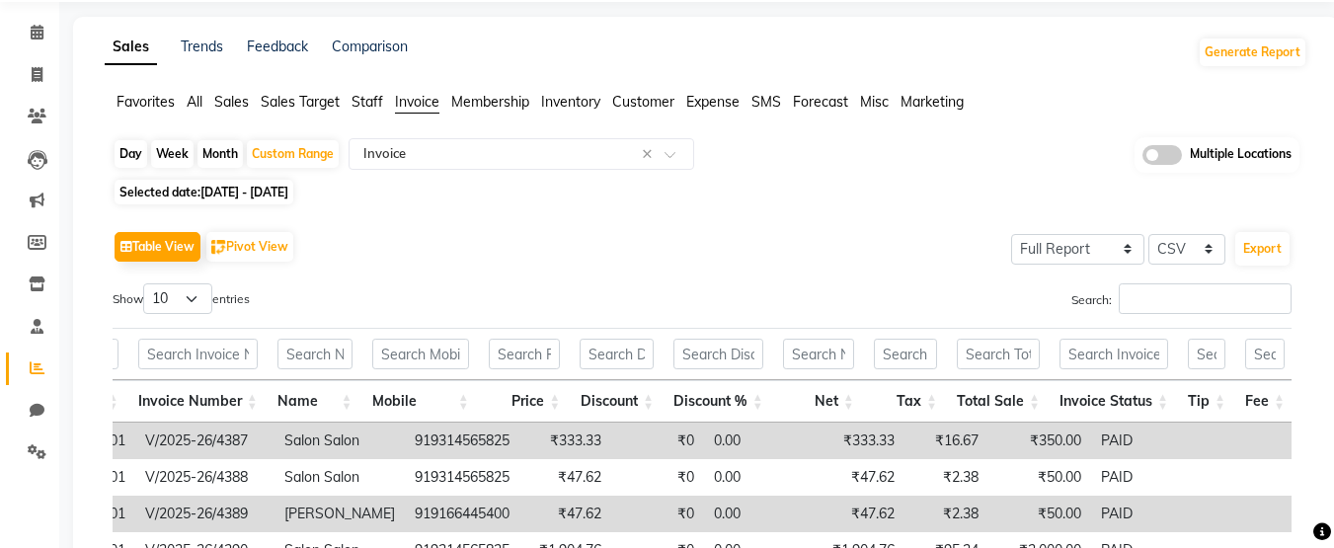
scroll to position [68, 0]
click at [134, 162] on div "Day" at bounding box center [131, 155] width 33 height 28
select select "10"
select select "2025"
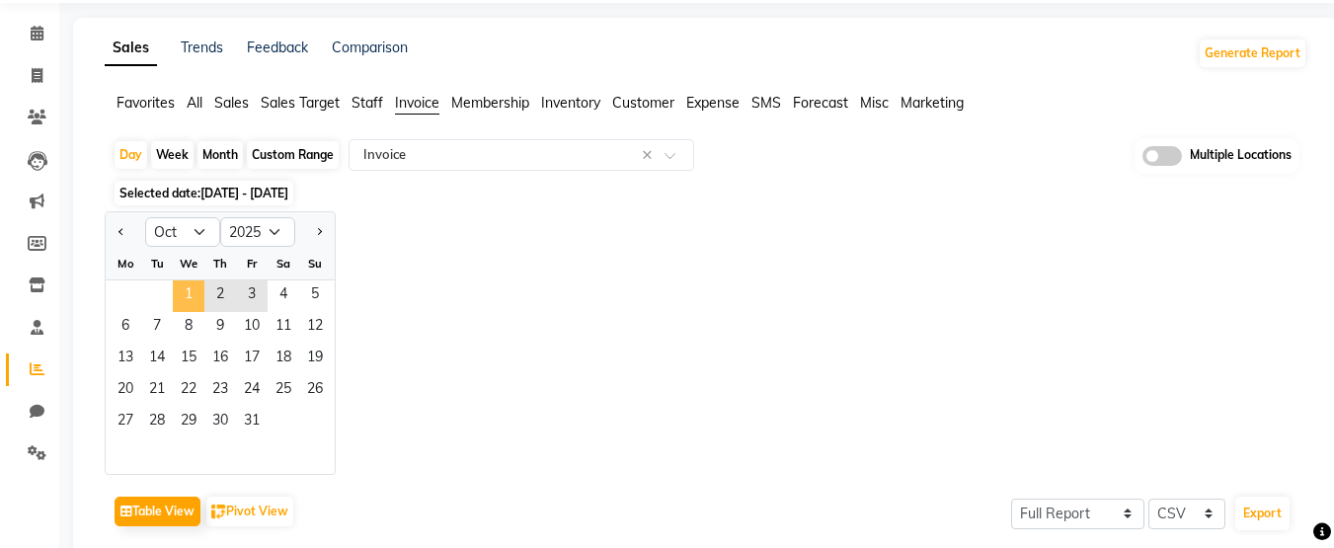
click at [189, 302] on span "1" at bounding box center [189, 296] width 32 height 32
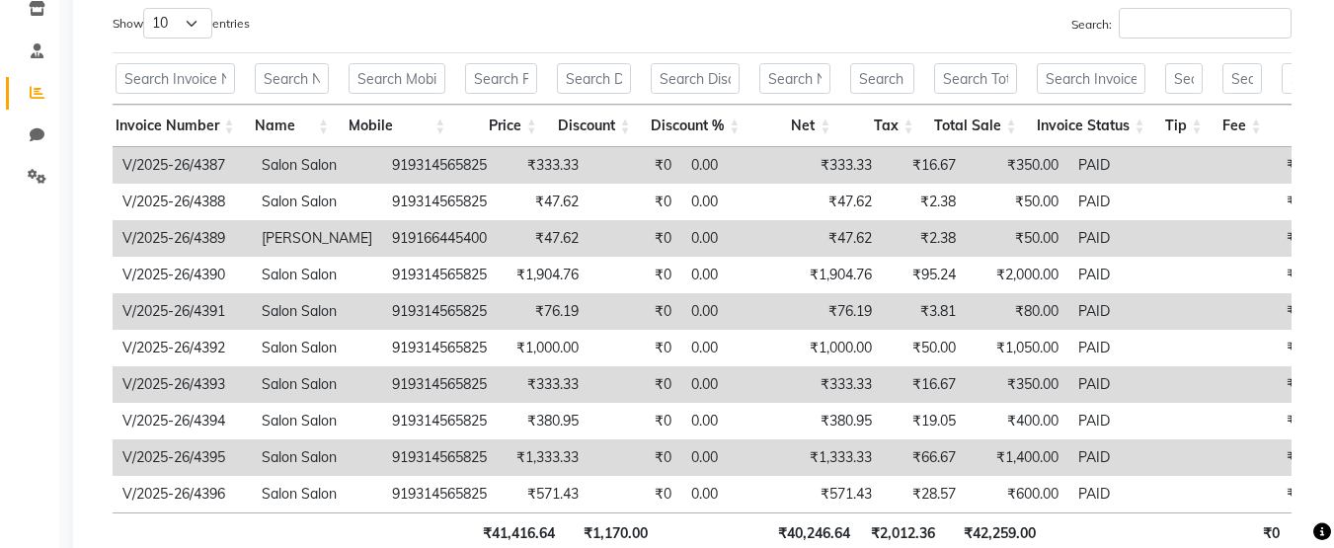
scroll to position [0, 0]
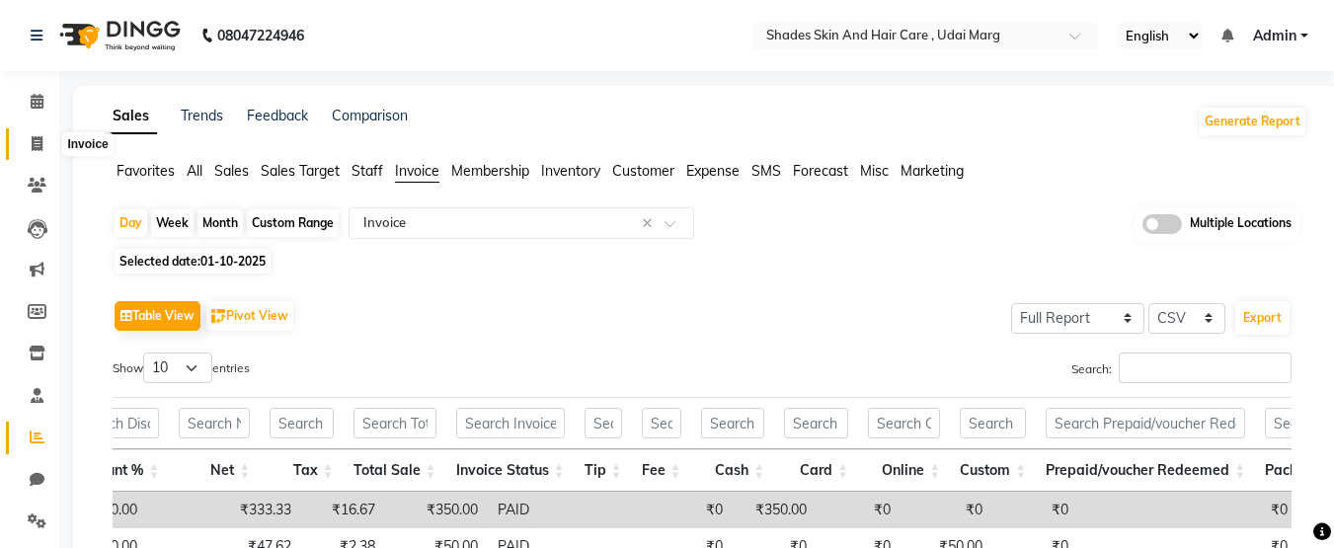
click at [34, 133] on span at bounding box center [37, 144] width 35 height 23
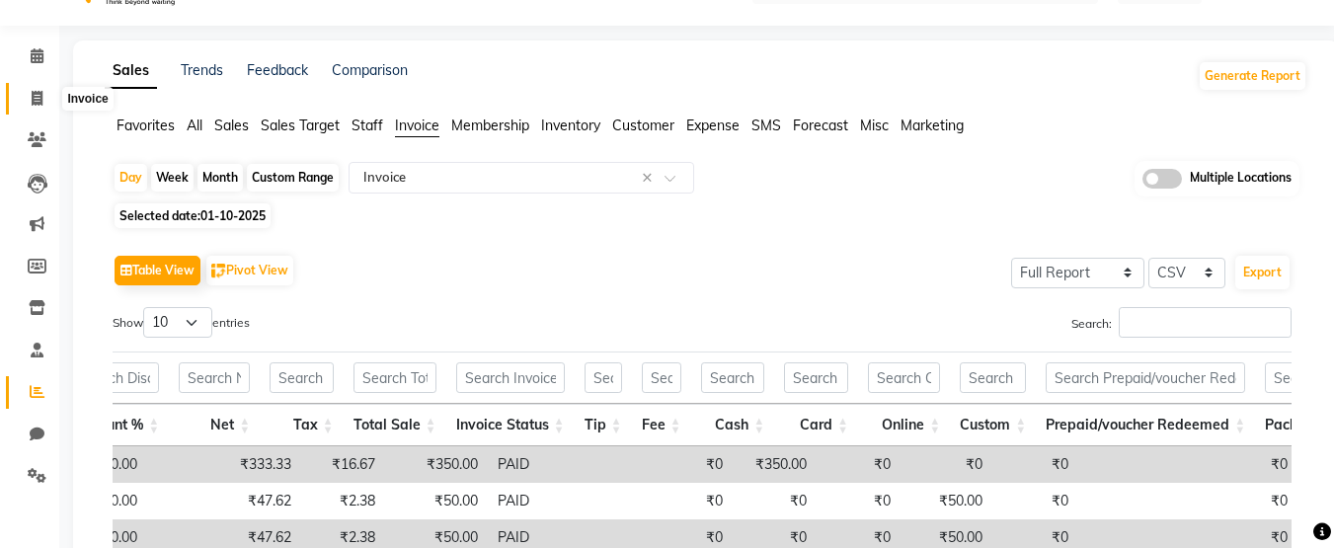
select select "service"
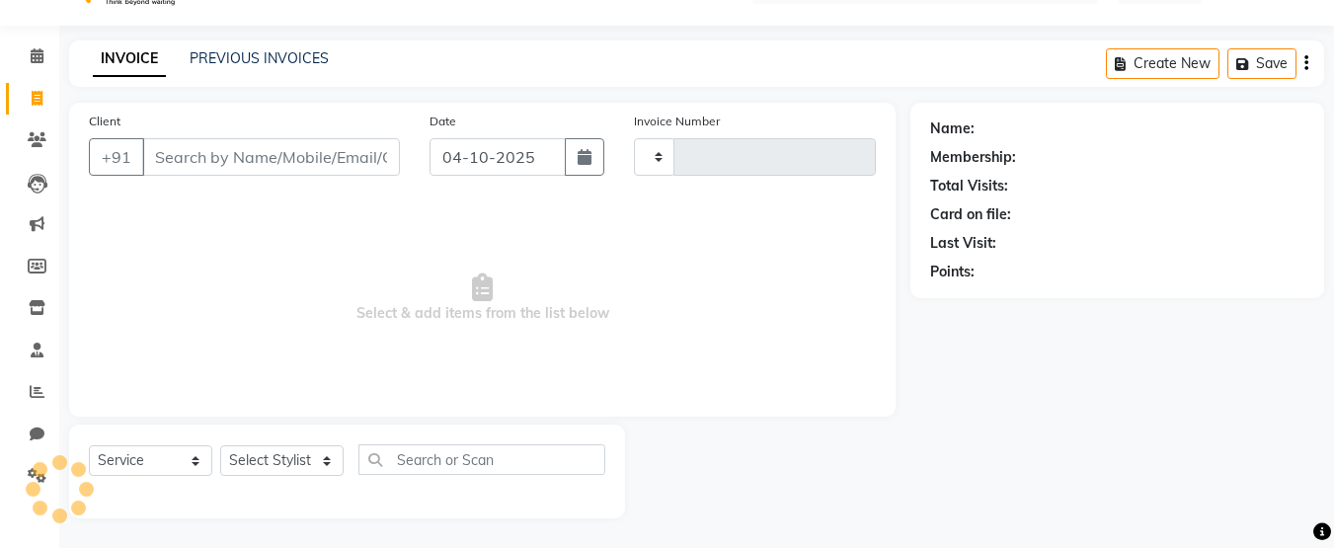
type input "4475"
select select "8022"
click at [247, 58] on link "PREVIOUS INVOICES" at bounding box center [259, 58] width 139 height 18
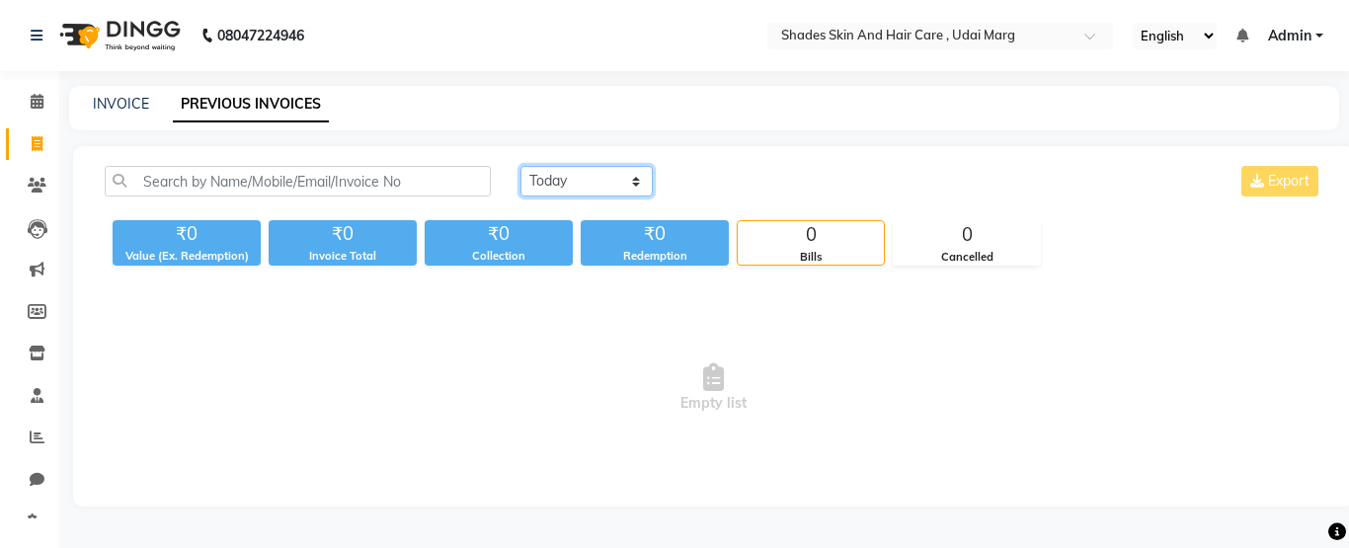
click at [556, 191] on select "[DATE] [DATE] Custom Range" at bounding box center [586, 181] width 132 height 31
select select "range"
click at [520, 166] on select "[DATE] [DATE] Custom Range" at bounding box center [586, 181] width 132 height 31
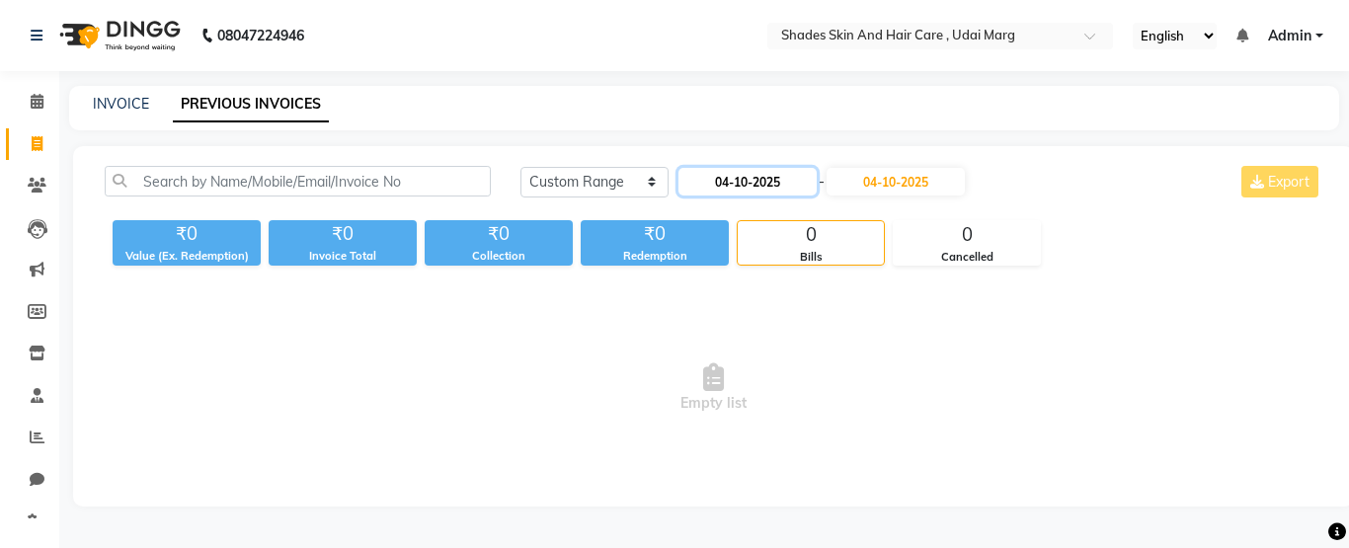
click at [739, 185] on input "04-10-2025" at bounding box center [747, 182] width 138 height 28
select select "10"
select select "2025"
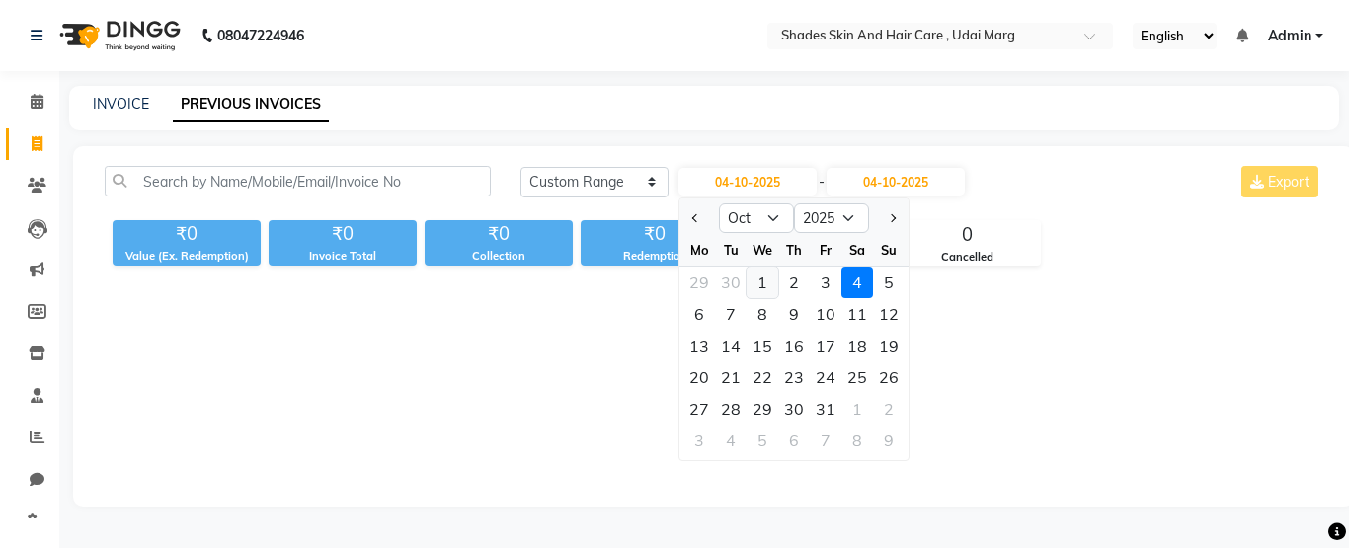
click at [763, 279] on div "1" at bounding box center [763, 283] width 32 height 32
type input "01-10-2025"
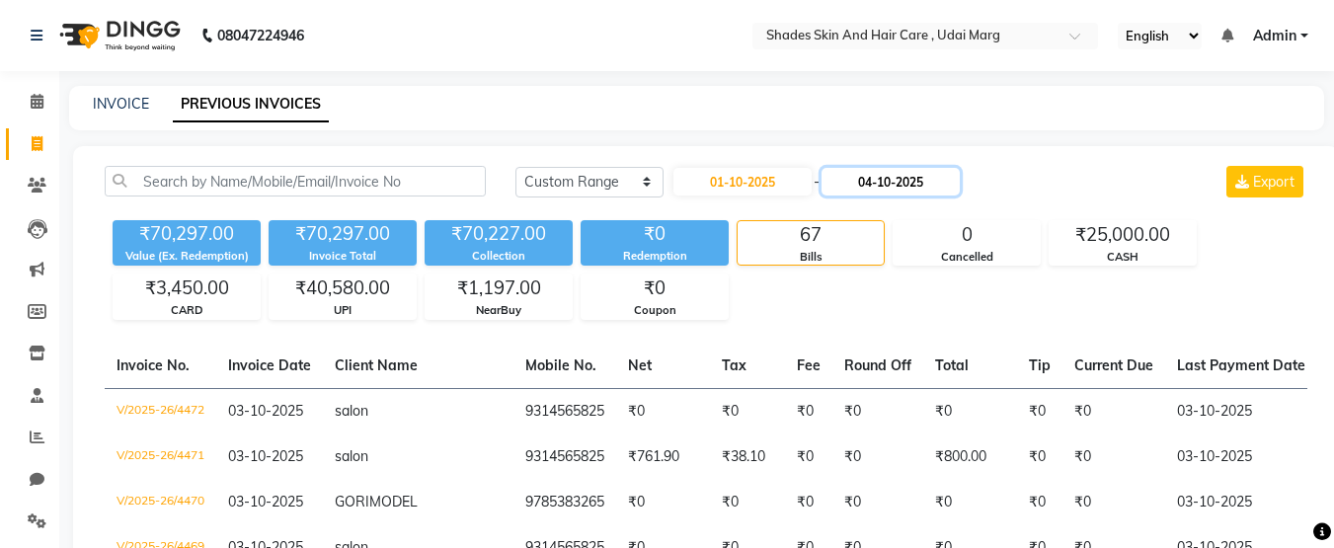
click at [905, 180] on input "04-10-2025" at bounding box center [891, 182] width 138 height 28
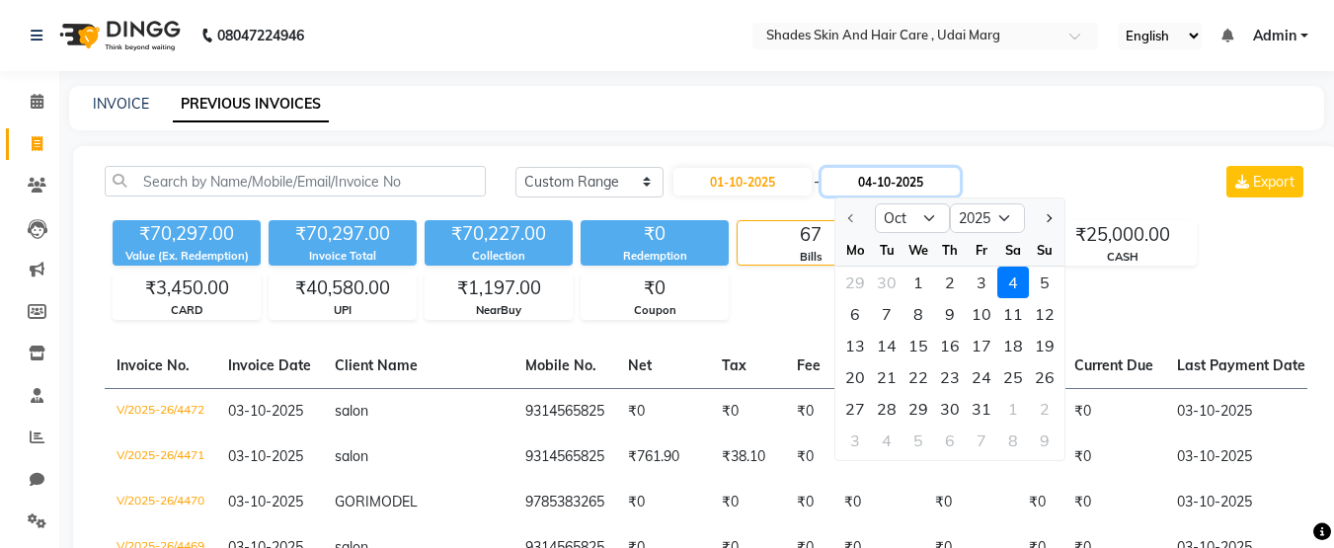
click at [905, 180] on input "04-10-2025" at bounding box center [891, 182] width 138 height 28
click at [910, 278] on div "1" at bounding box center [919, 283] width 32 height 32
type input "01-10-2025"
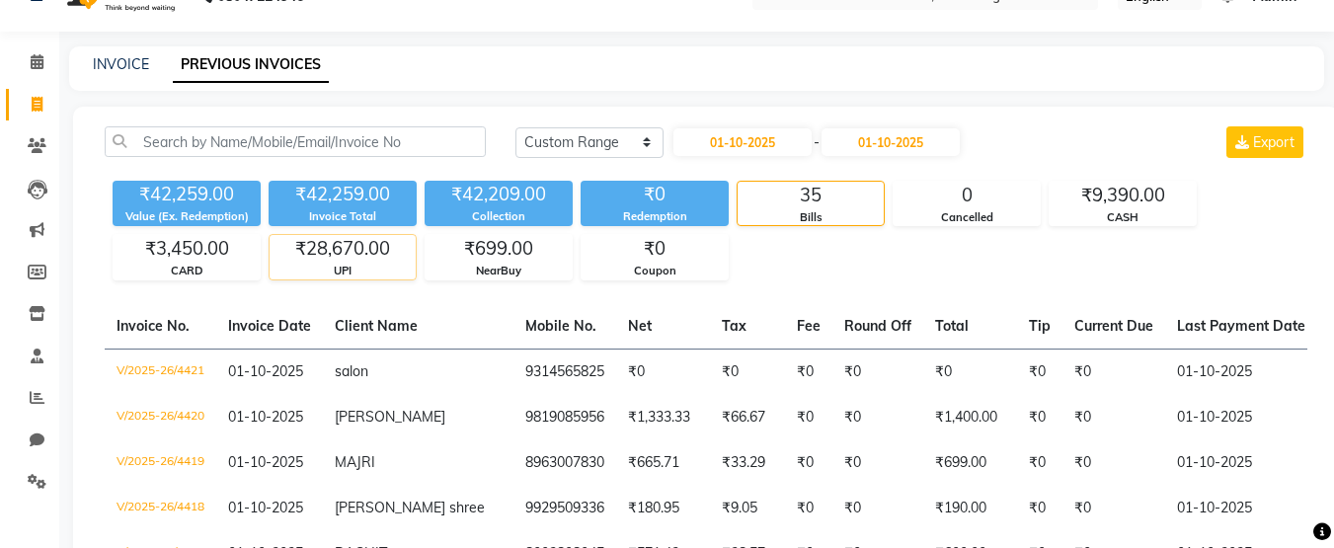
click at [363, 260] on div "₹28,670.00" at bounding box center [343, 249] width 146 height 28
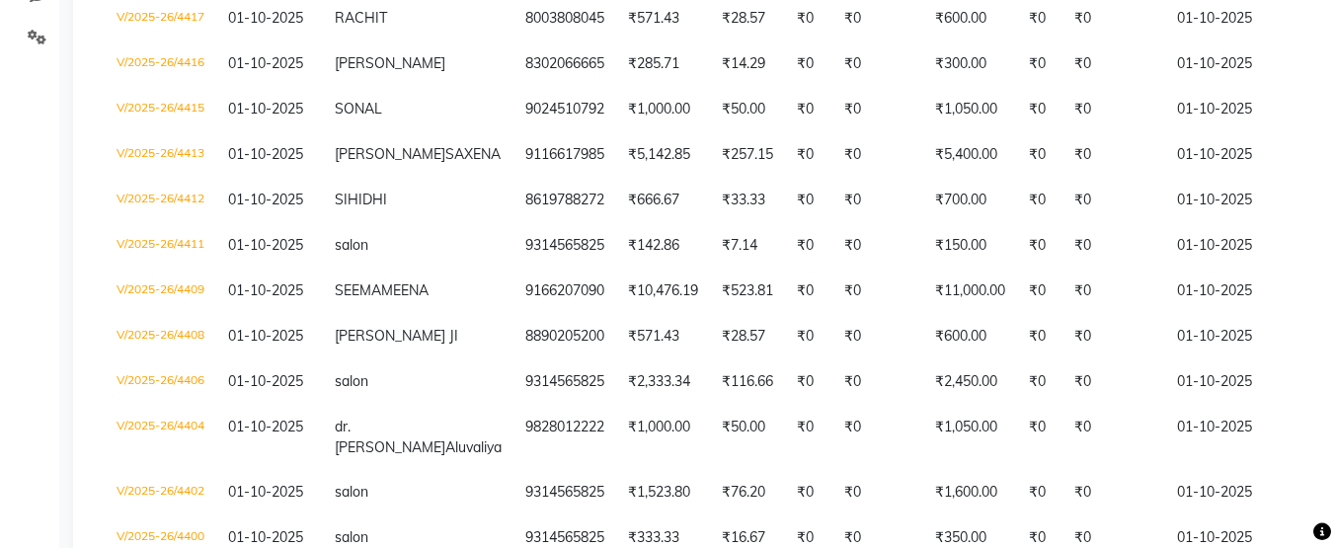
scroll to position [495, 0]
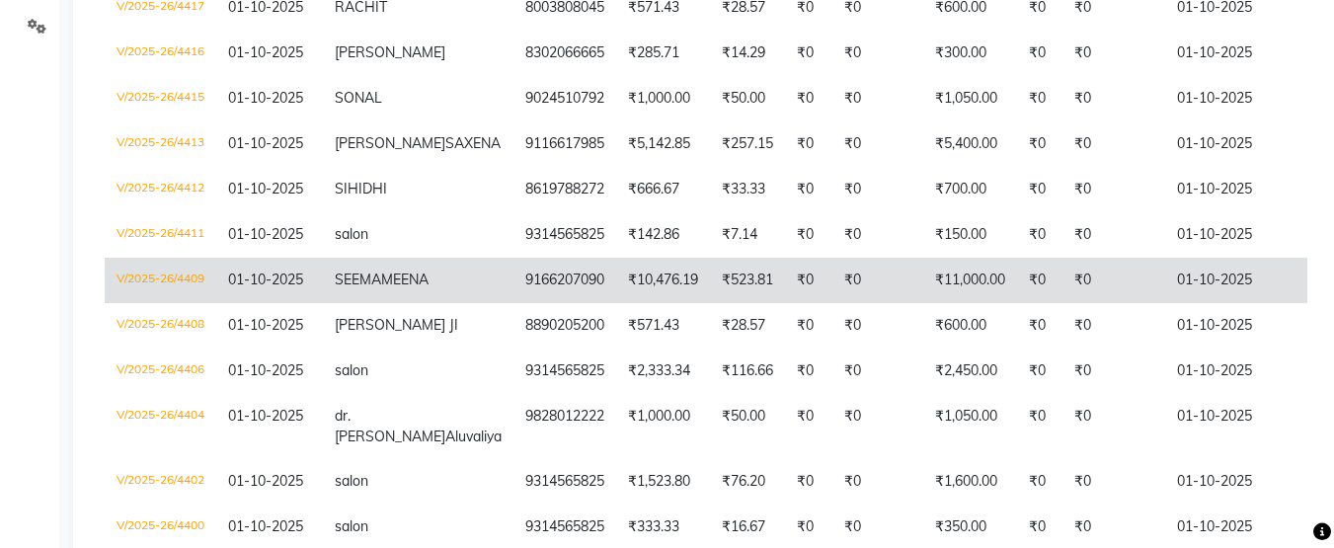
click at [409, 303] on td "[PERSON_NAME]" at bounding box center [418, 280] width 191 height 45
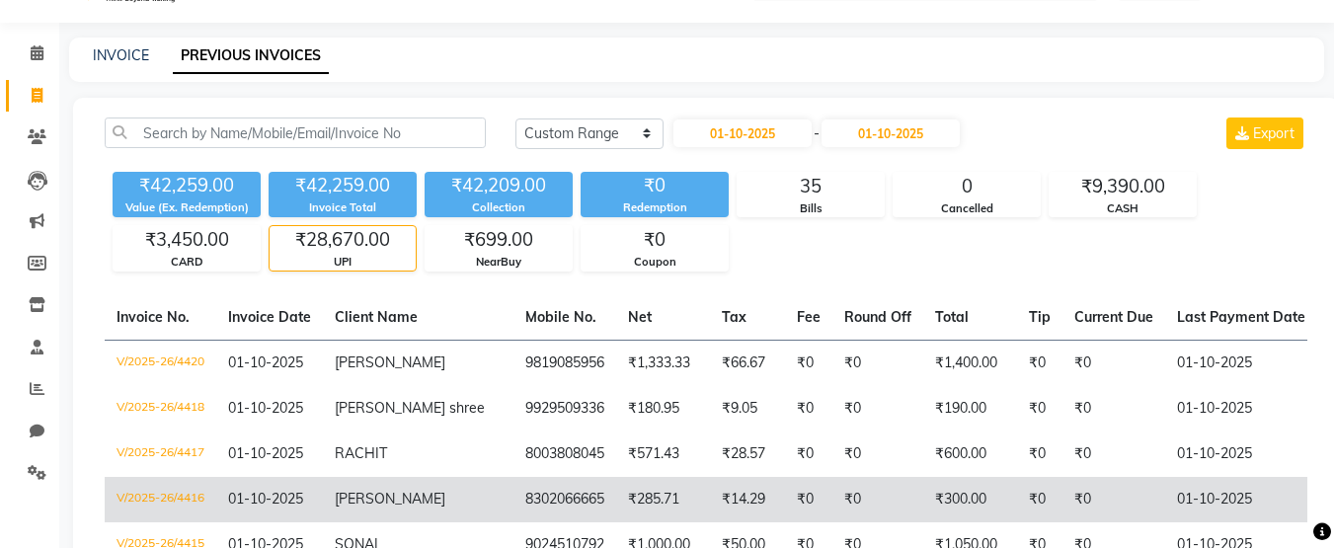
scroll to position [47, 0]
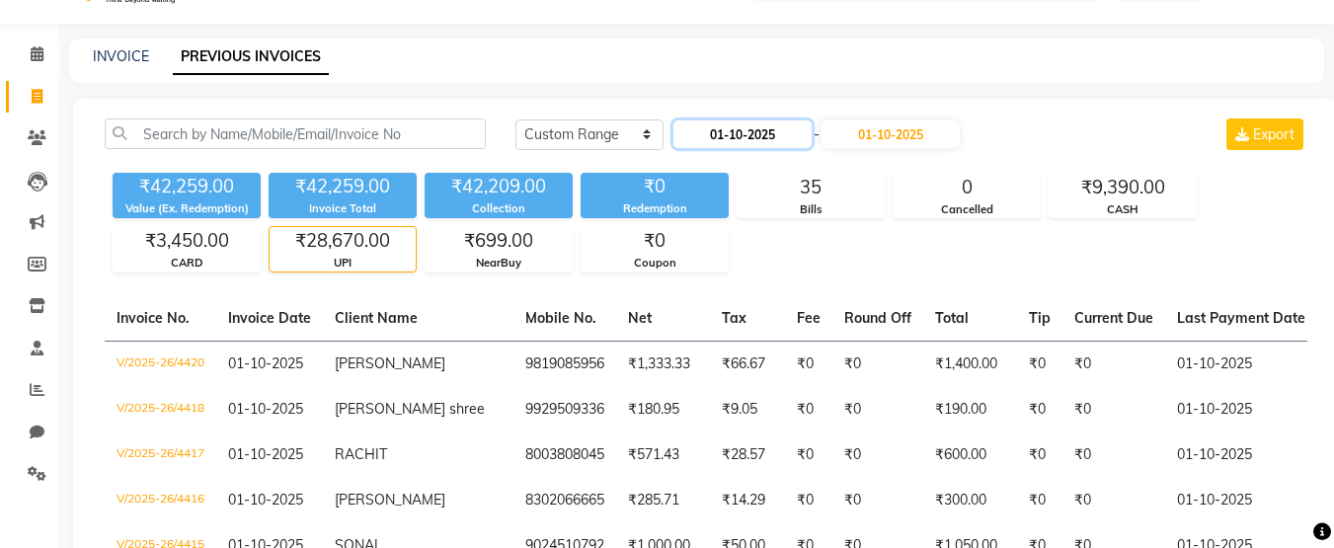
click at [798, 128] on input "01-10-2025" at bounding box center [742, 134] width 138 height 28
select select "10"
select select "2025"
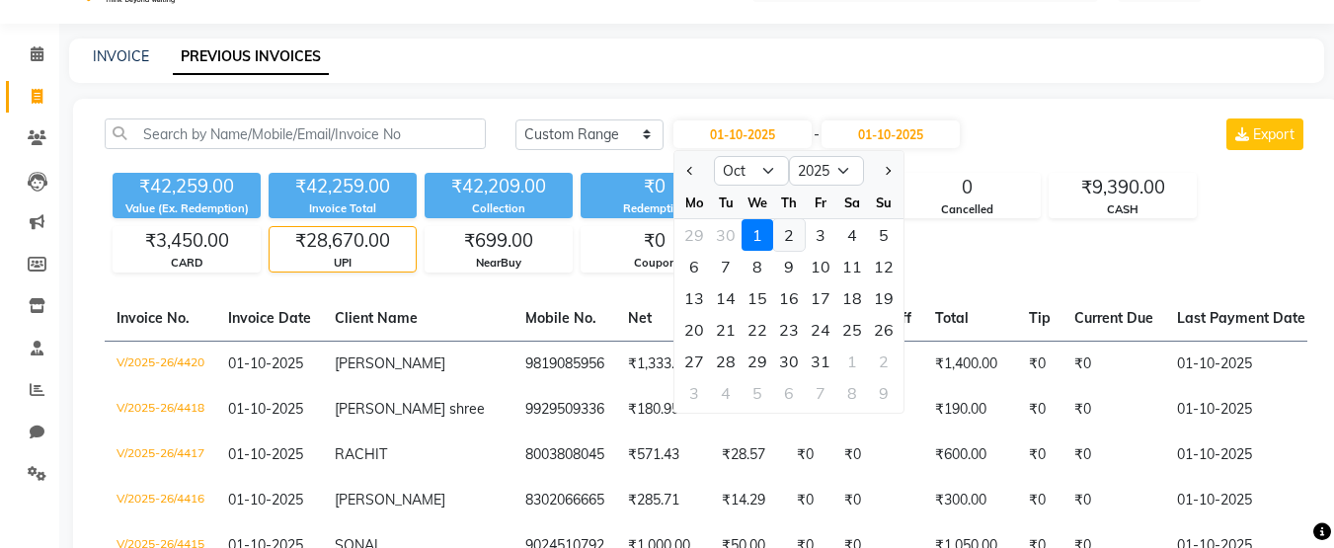
click at [796, 230] on div "2" at bounding box center [789, 235] width 32 height 32
type input "02-10-2025"
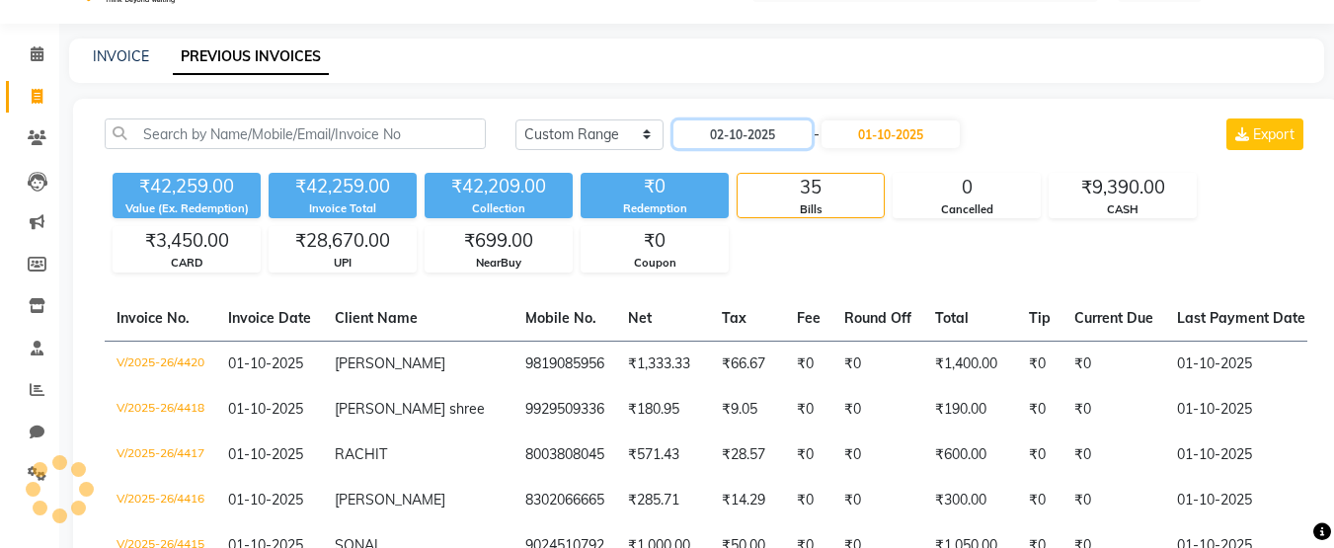
scroll to position [0, 0]
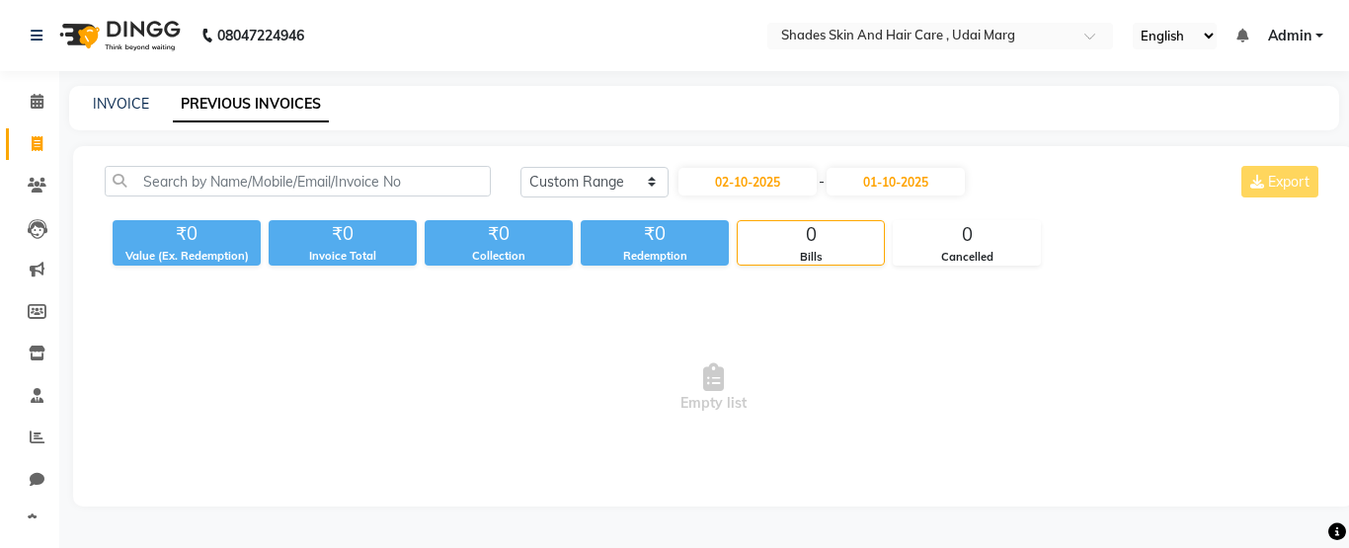
click at [897, 143] on main "INVOICE PREVIOUS INVOICES [DATE] [DATE] Custom Range [DATE] - [DATE] Export ₹0 …" at bounding box center [704, 311] width 1290 height 450
click at [903, 181] on input "01-10-2025" at bounding box center [896, 182] width 138 height 28
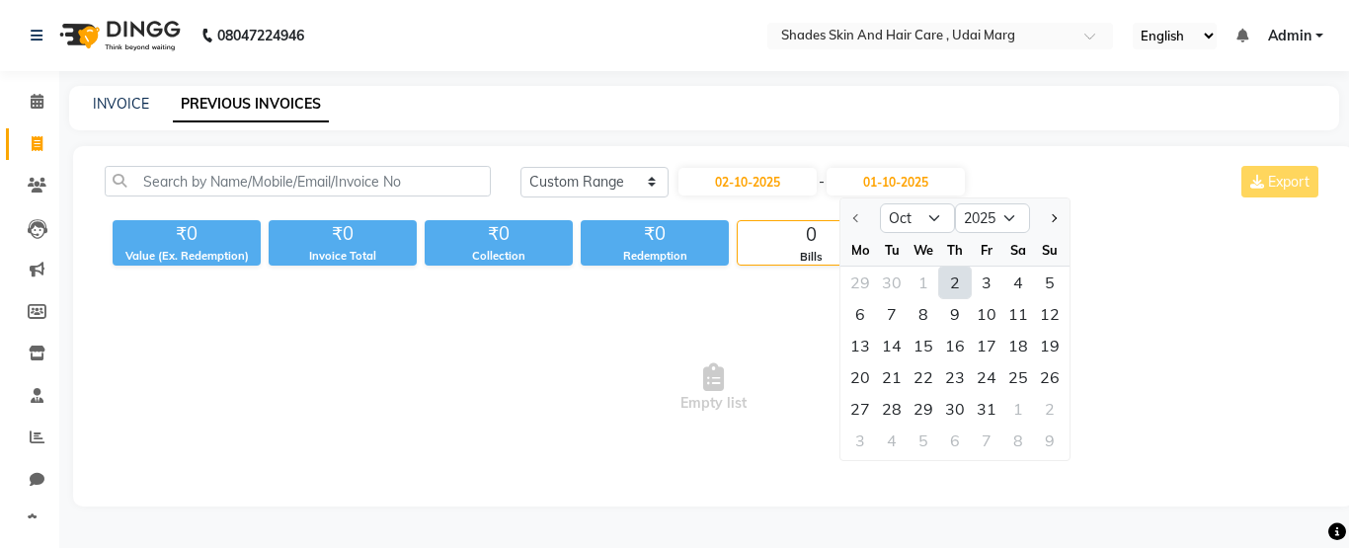
click at [953, 275] on div "2" at bounding box center [955, 283] width 32 height 32
type input "02-10-2025"
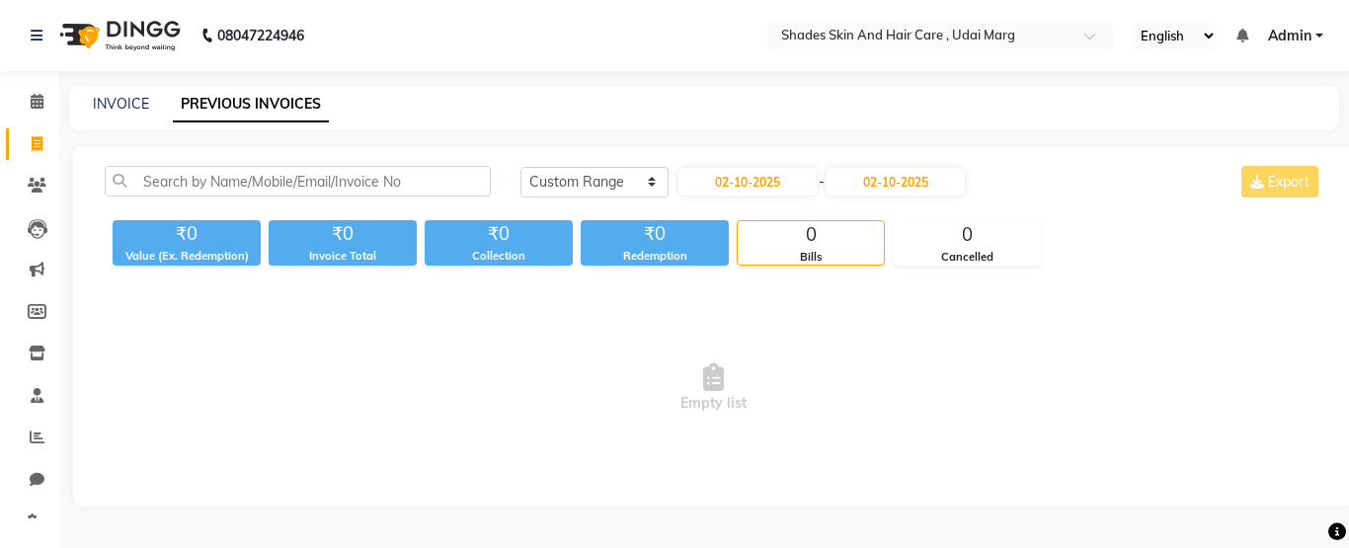
click at [1105, 186] on div "[DATE] [DATE] Custom Range [DATE] - [DATE] Export" at bounding box center [921, 182] width 802 height 32
click at [895, 182] on input "02-10-2025" at bounding box center [896, 182] width 138 height 28
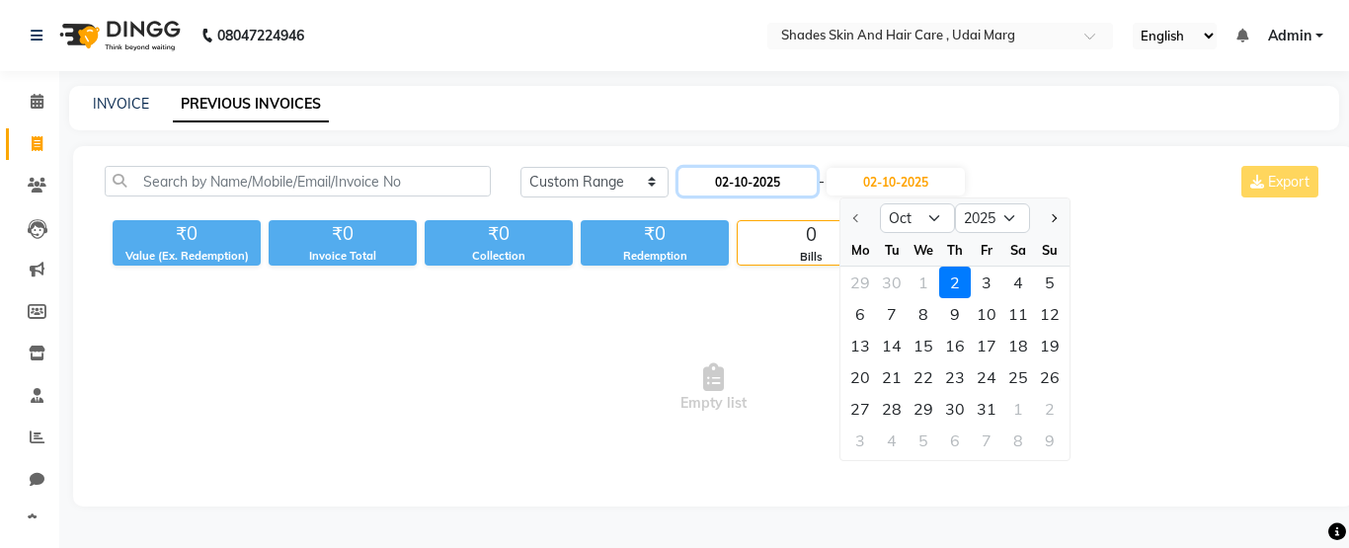
click at [789, 186] on input "02-10-2025" at bounding box center [747, 182] width 138 height 28
select select "10"
select select "2025"
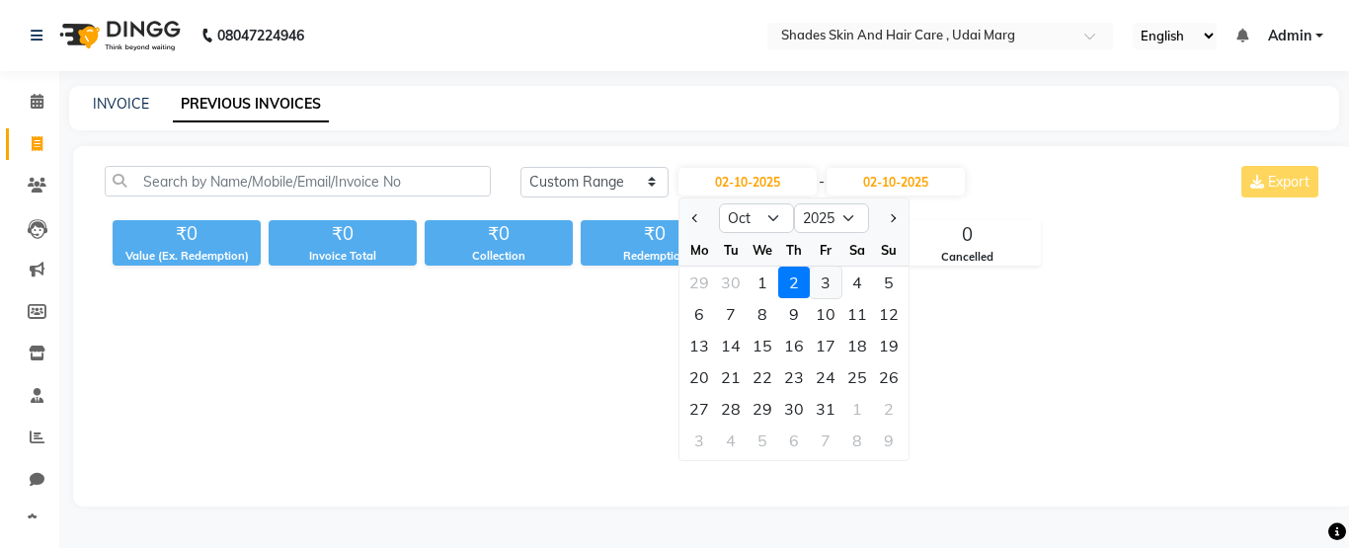
click at [831, 278] on div "3" at bounding box center [826, 283] width 32 height 32
type input "03-10-2025"
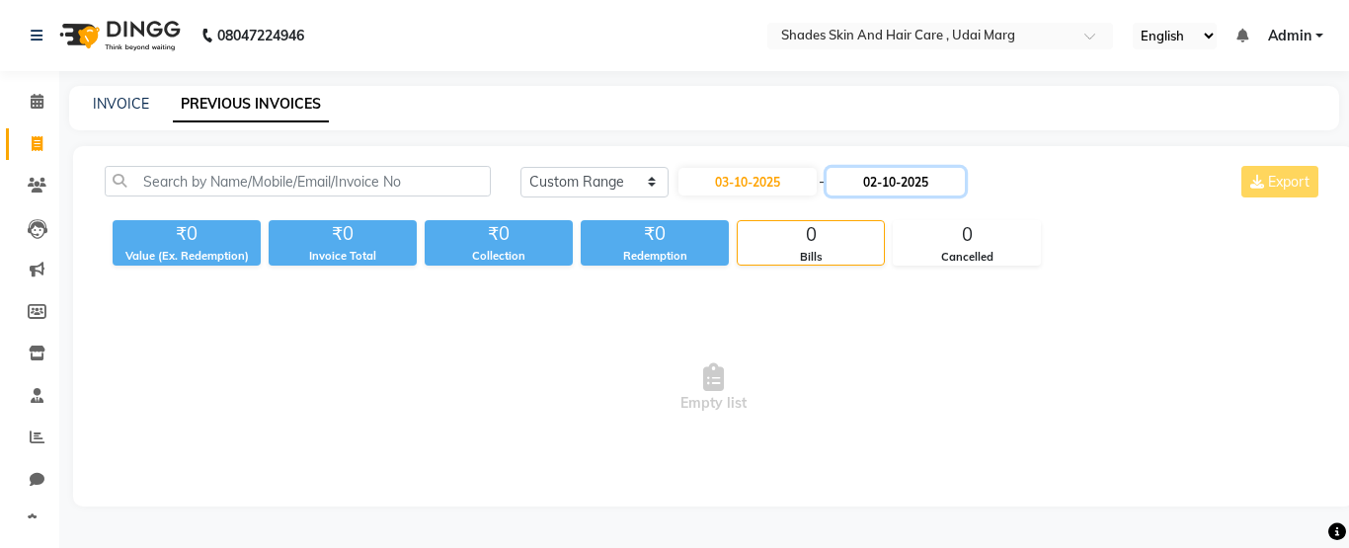
click at [899, 170] on input "02-10-2025" at bounding box center [896, 182] width 138 height 28
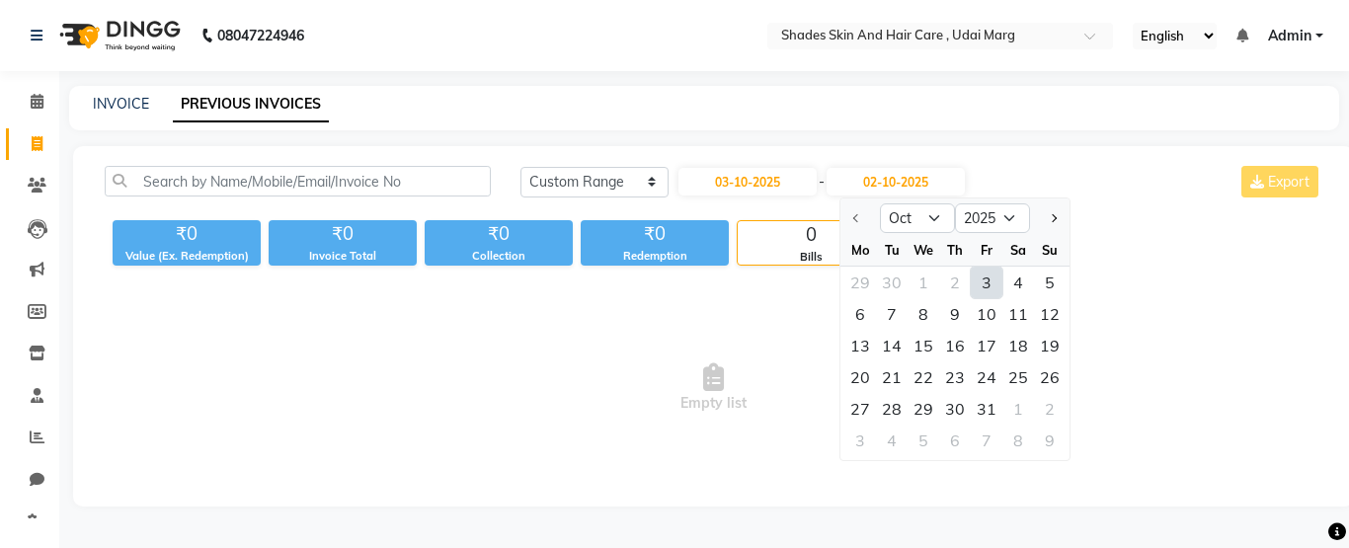
click at [994, 276] on div "3" at bounding box center [987, 283] width 32 height 32
type input "03-10-2025"
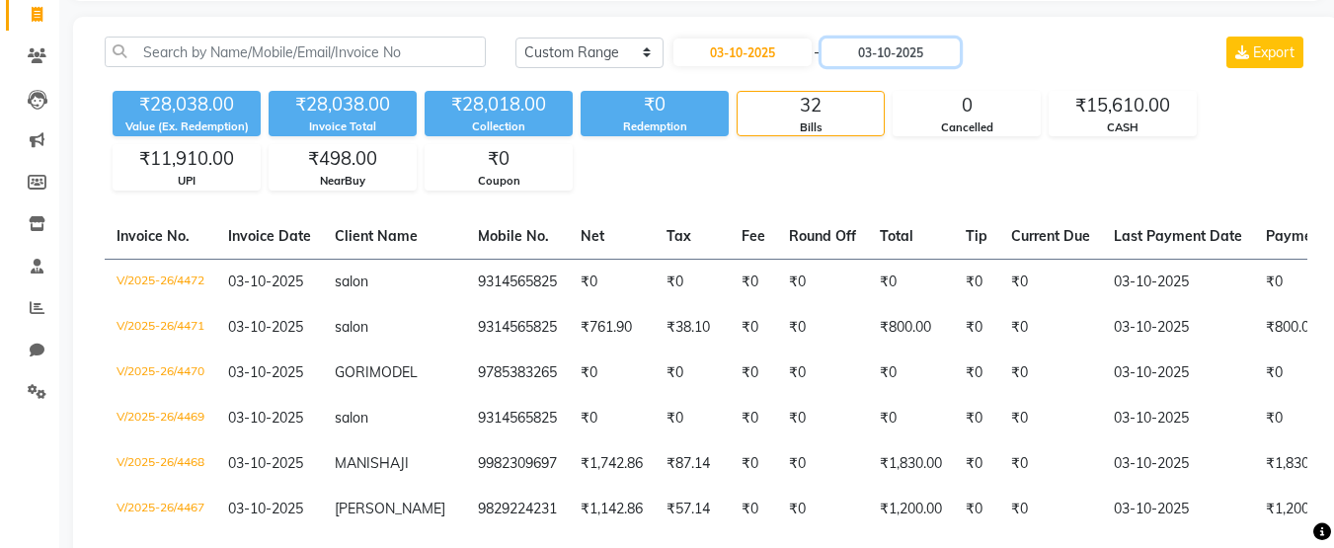
scroll to position [125, 0]
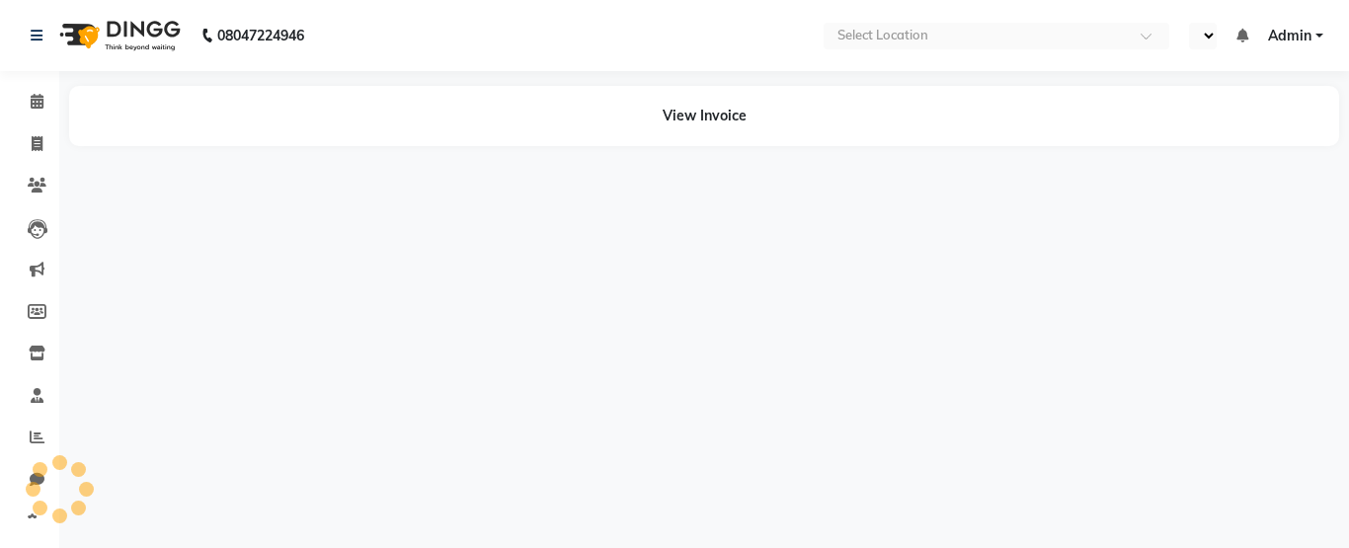
select select "en"
